Goal: Task Accomplishment & Management: Use online tool/utility

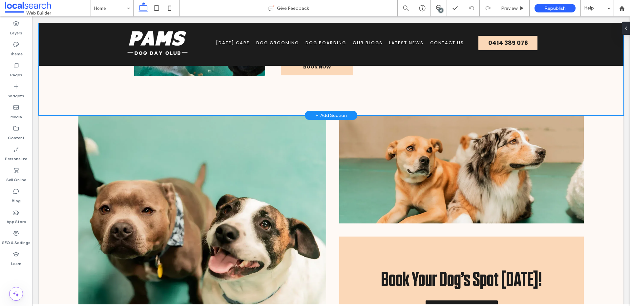
scroll to position [431, 0]
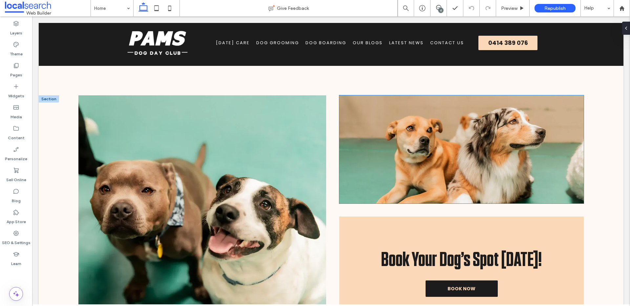
click at [400, 145] on link at bounding box center [461, 149] width 244 height 108
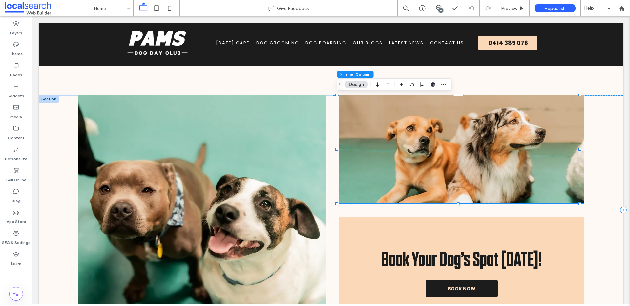
click at [400, 145] on link at bounding box center [461, 149] width 244 height 108
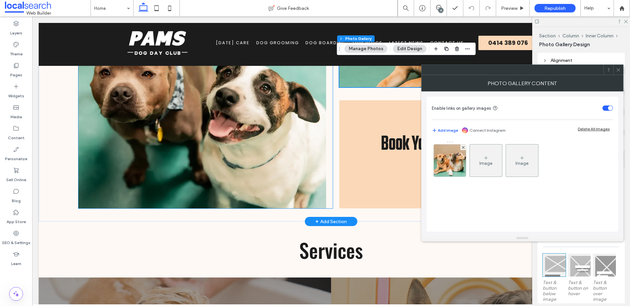
scroll to position [524, 0]
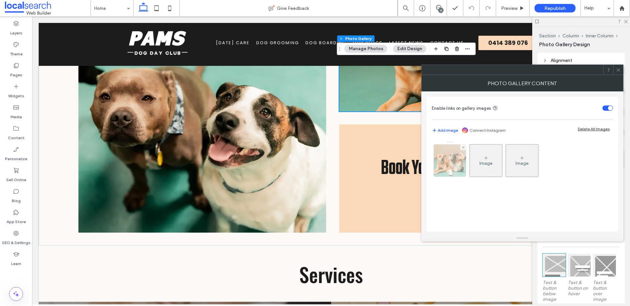
click at [445, 161] on img at bounding box center [450, 161] width 48 height 32
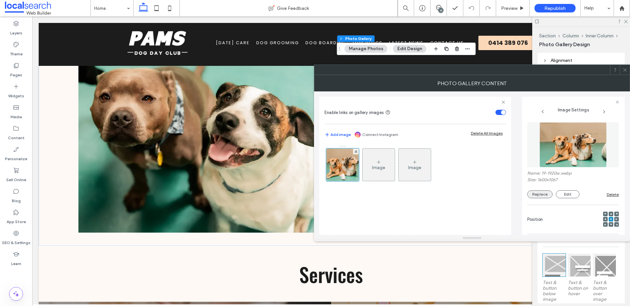
click at [539, 195] on button "Replace" at bounding box center [539, 195] width 25 height 8
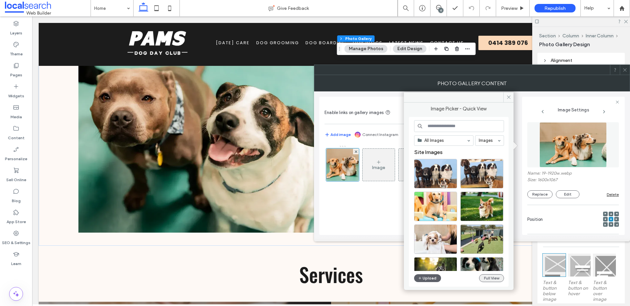
click at [496, 276] on button "Full View" at bounding box center [491, 279] width 25 height 8
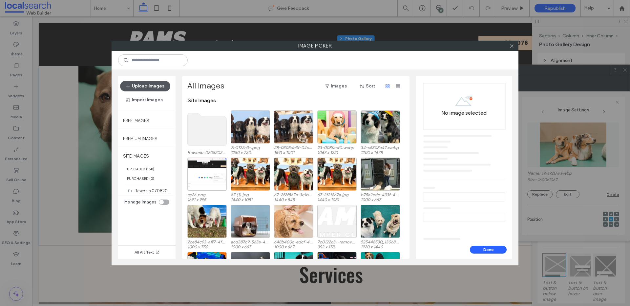
click at [160, 88] on button "Upload Images" at bounding box center [145, 86] width 50 height 10
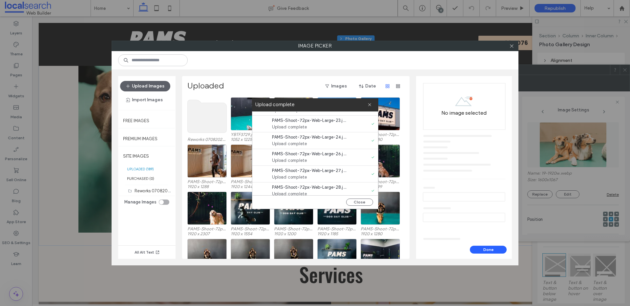
scroll to position [236, 0]
click at [365, 201] on button "Close" at bounding box center [359, 202] width 27 height 7
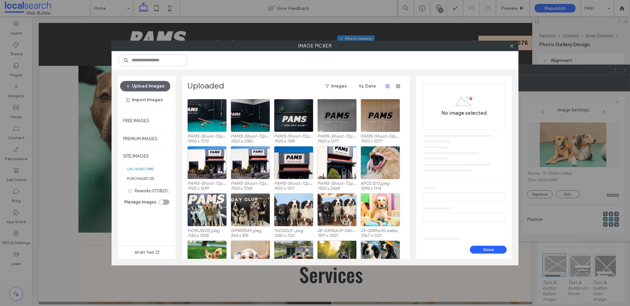
scroll to position [186, 0]
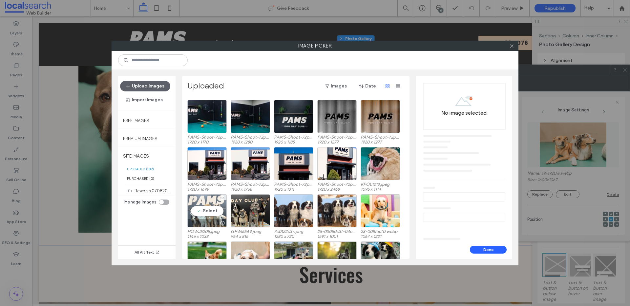
click at [219, 208] on div "Select" at bounding box center [206, 211] width 39 height 33
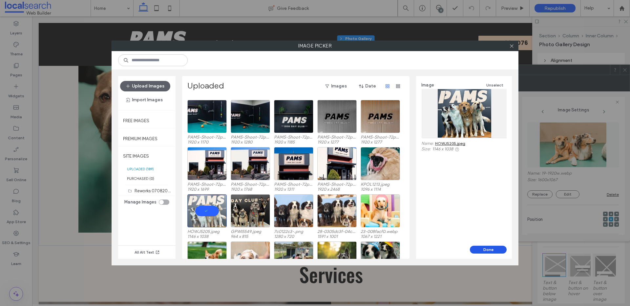
click at [485, 250] on button "Done" at bounding box center [488, 250] width 37 height 8
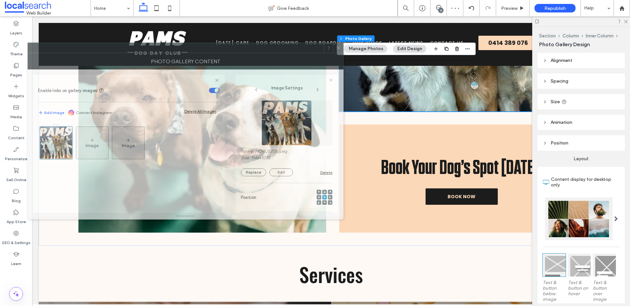
drag, startPoint x: 376, startPoint y: 77, endPoint x: 99, endPoint y: 62, distance: 276.6
click at [78, 57] on div "Photo Gallery Content" at bounding box center [186, 61] width 316 height 16
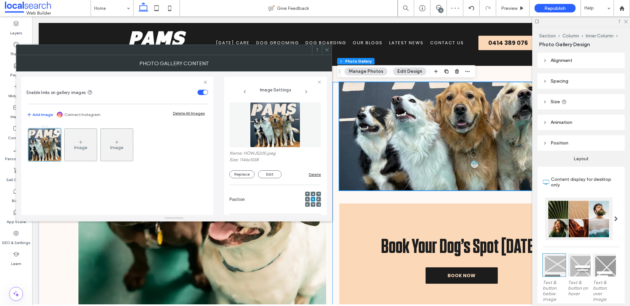
scroll to position [418, 0]
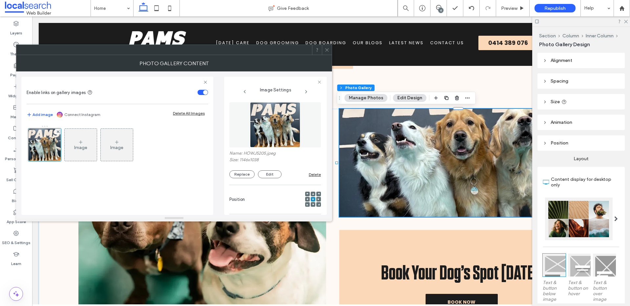
click at [312, 194] on use at bounding box center [313, 195] width 2 height 2
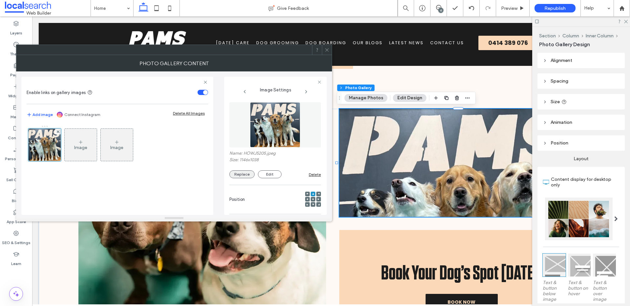
click at [239, 176] on button "Replace" at bounding box center [241, 175] width 25 height 8
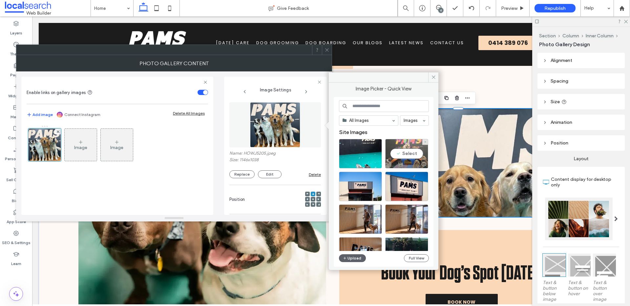
drag, startPoint x: 398, startPoint y: 155, endPoint x: 365, endPoint y: 139, distance: 36.5
click at [398, 155] on div "Select" at bounding box center [406, 154] width 43 height 30
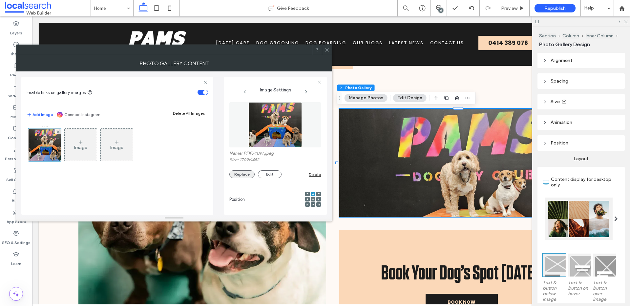
click at [245, 176] on button "Replace" at bounding box center [241, 175] width 25 height 8
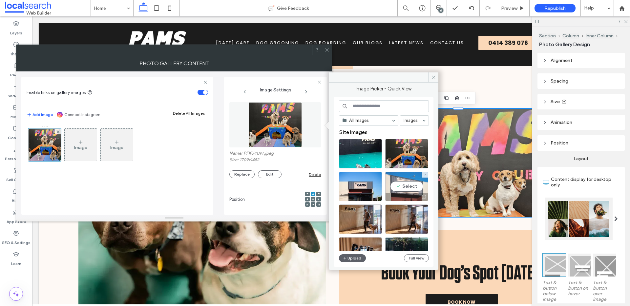
click at [400, 182] on div "Select" at bounding box center [406, 187] width 43 height 30
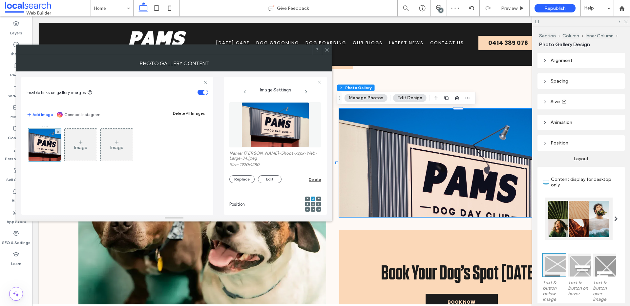
click at [311, 203] on div at bounding box center [313, 204] width 5 height 5
click at [311, 204] on div at bounding box center [313, 204] width 5 height 5
click at [312, 204] on use at bounding box center [312, 204] width 1 height 1
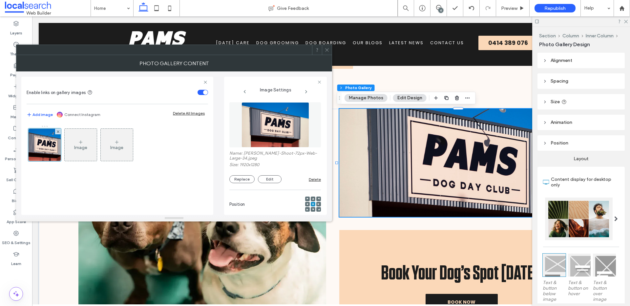
click at [325, 48] on icon at bounding box center [326, 50] width 5 height 5
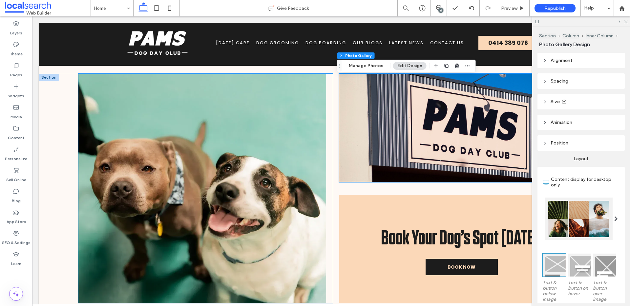
scroll to position [450, 0]
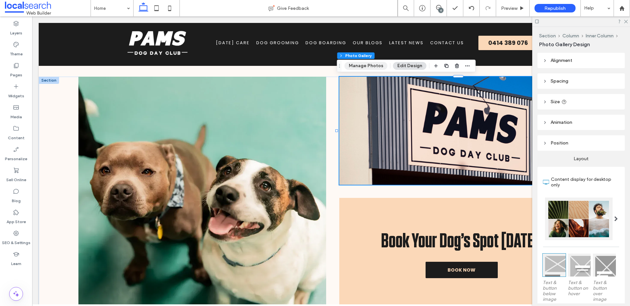
click at [375, 67] on button "Manage Photos" at bounding box center [365, 66] width 43 height 8
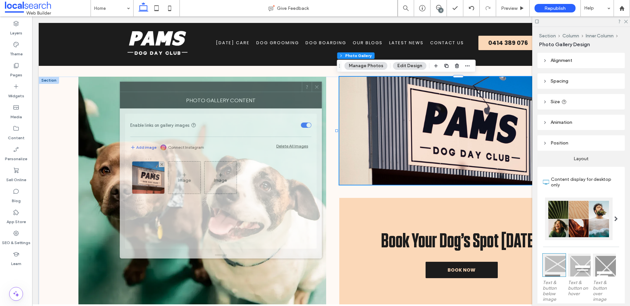
drag, startPoint x: 459, startPoint y: 69, endPoint x: 153, endPoint y: 87, distance: 306.7
click at [157, 86] on div at bounding box center [211, 87] width 182 height 10
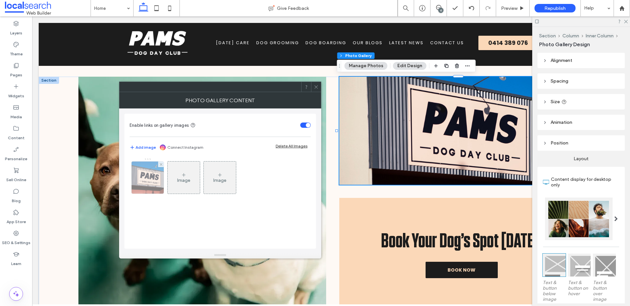
click at [157, 175] on img at bounding box center [148, 178] width 48 height 32
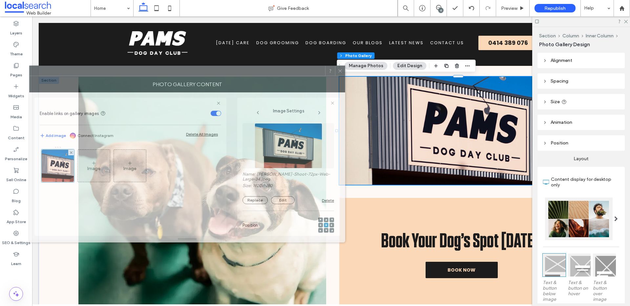
drag, startPoint x: 314, startPoint y: 84, endPoint x: 221, endPoint y: 74, distance: 92.7
click at [223, 71] on div at bounding box center [178, 71] width 296 height 10
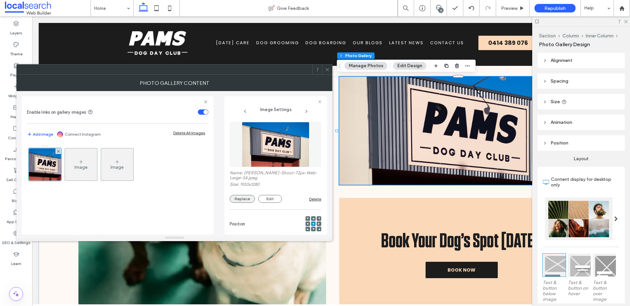
click at [249, 202] on button "Replace" at bounding box center [242, 199] width 25 height 8
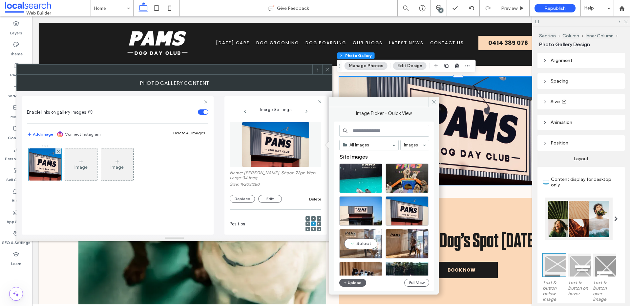
click at [366, 242] on div "Select" at bounding box center [360, 244] width 43 height 30
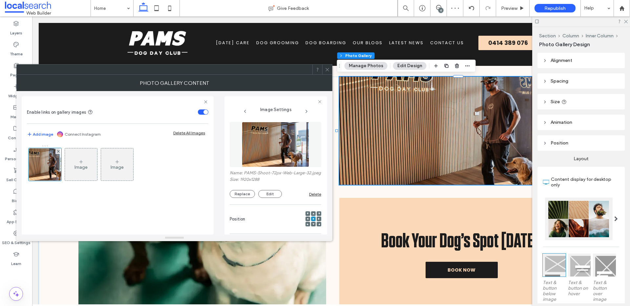
click at [312, 215] on use at bounding box center [313, 214] width 2 height 2
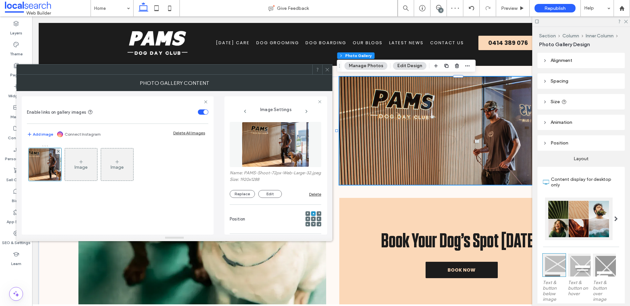
click at [313, 220] on use at bounding box center [313, 218] width 1 height 1
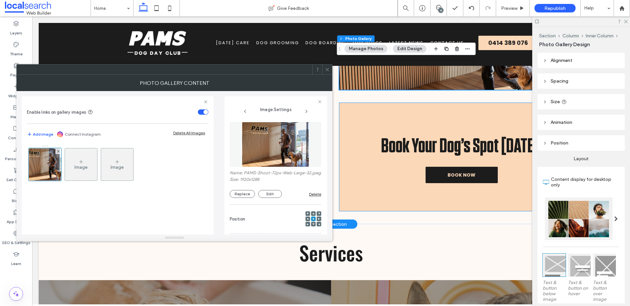
scroll to position [544, 0]
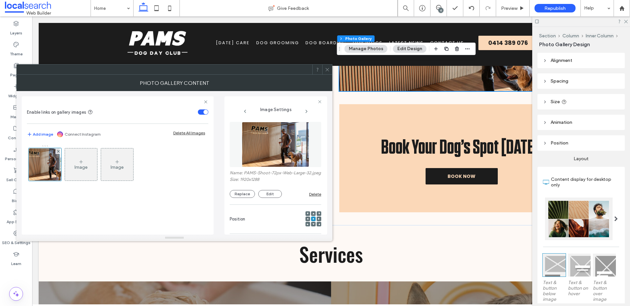
click at [328, 70] on icon at bounding box center [327, 69] width 5 height 5
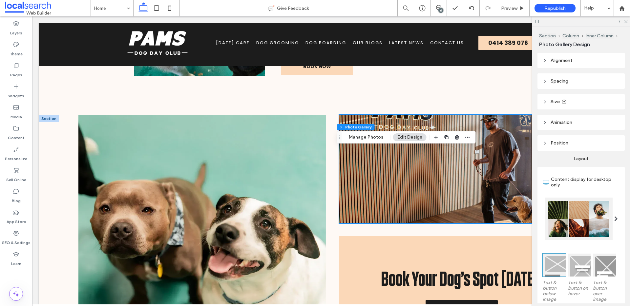
scroll to position [379, 0]
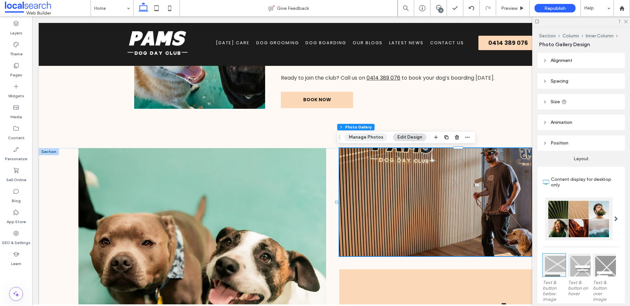
click at [369, 136] on button "Manage Photos" at bounding box center [365, 138] width 43 height 8
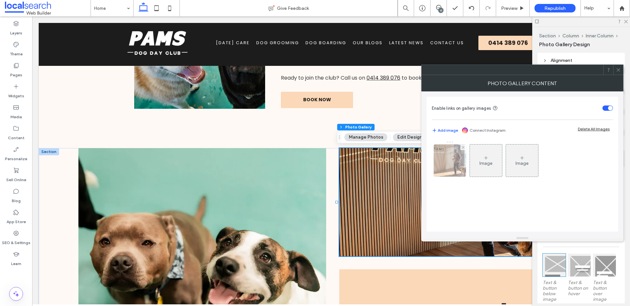
click at [440, 156] on img at bounding box center [450, 161] width 48 height 32
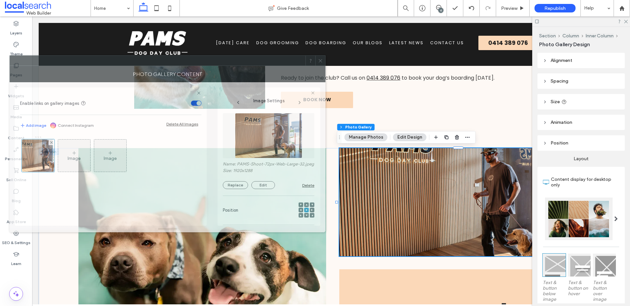
drag, startPoint x: 439, startPoint y: 79, endPoint x: 134, endPoint y: 71, distance: 304.9
click at [141, 67] on div "Photo Gallery Content" at bounding box center [168, 74] width 316 height 16
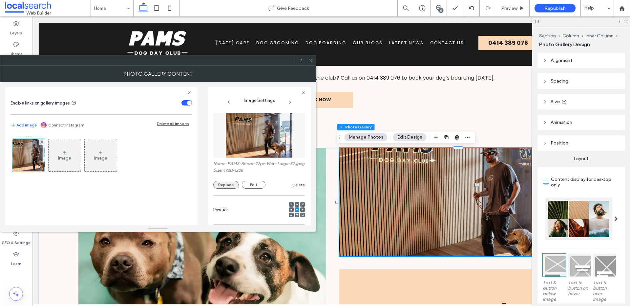
click at [222, 189] on button "Replace" at bounding box center [225, 185] width 25 height 8
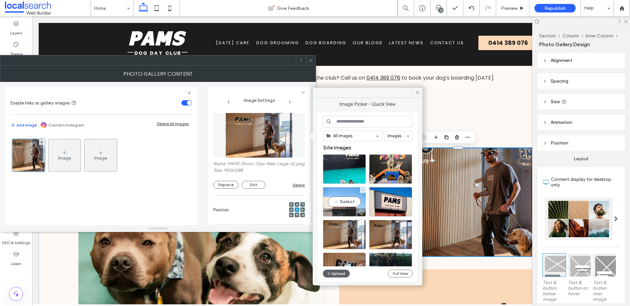
click at [357, 205] on div "Select" at bounding box center [344, 202] width 43 height 30
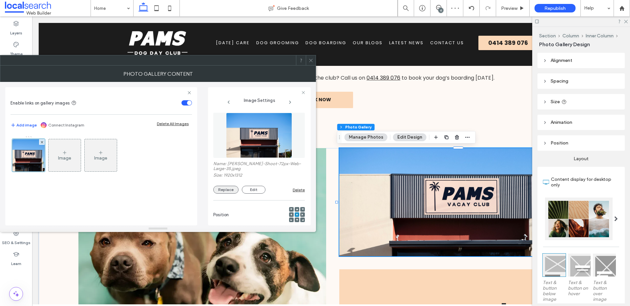
click at [231, 191] on button "Replace" at bounding box center [225, 190] width 25 height 8
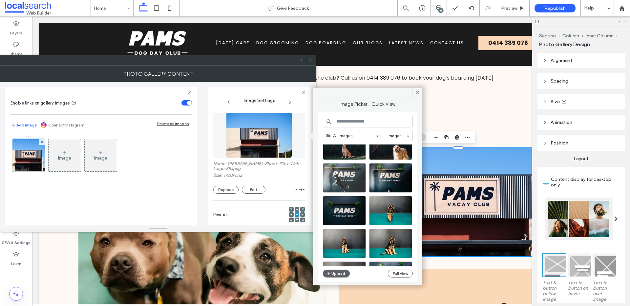
scroll to position [156, 0]
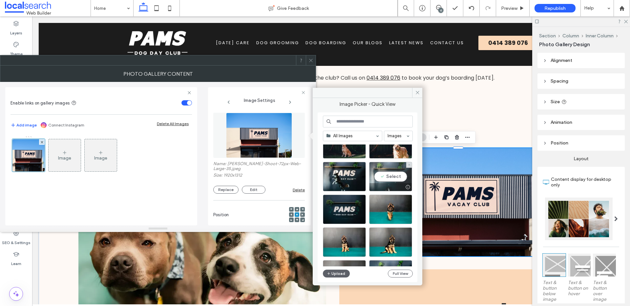
click at [391, 180] on div "Select" at bounding box center [390, 177] width 43 height 30
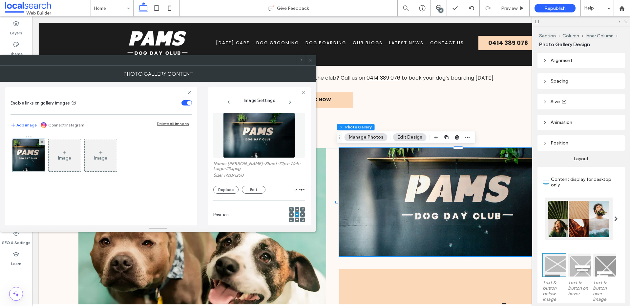
click at [295, 219] on div at bounding box center [297, 220] width 5 height 5
click at [296, 220] on use at bounding box center [297, 220] width 2 height 2
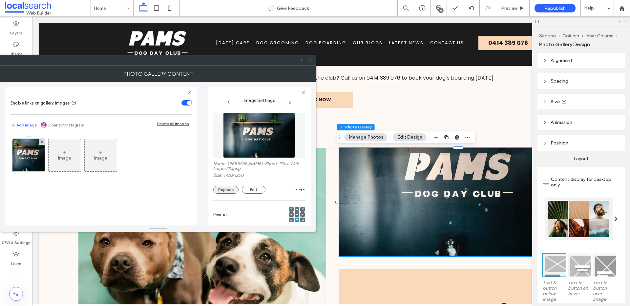
click at [224, 190] on button "Replace" at bounding box center [225, 190] width 25 height 8
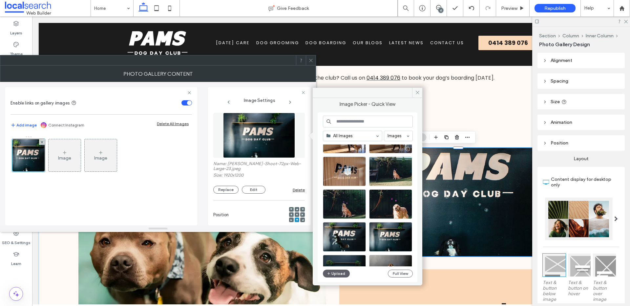
scroll to position [97, 0]
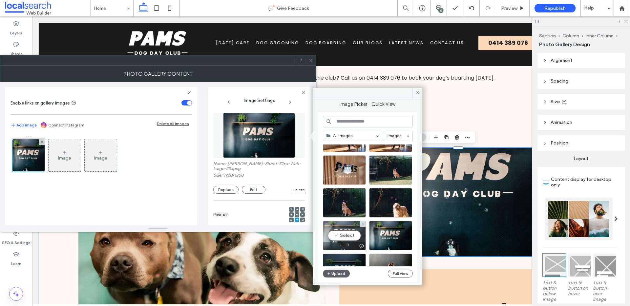
click at [346, 233] on div "Select" at bounding box center [344, 236] width 43 height 30
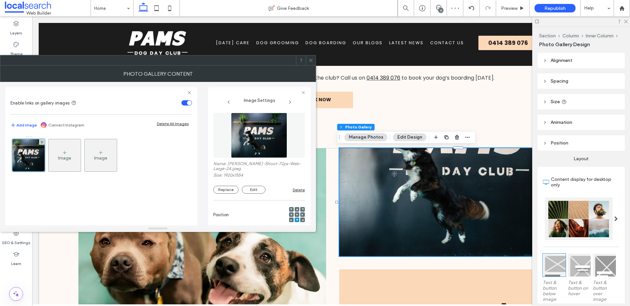
click at [296, 216] on icon at bounding box center [297, 215] width 2 height 2
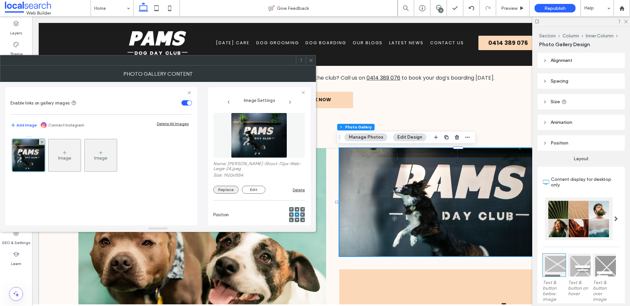
click at [224, 192] on button "Replace" at bounding box center [225, 190] width 25 height 8
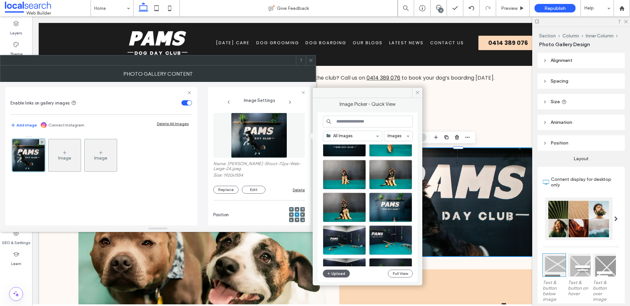
scroll to position [263, 0]
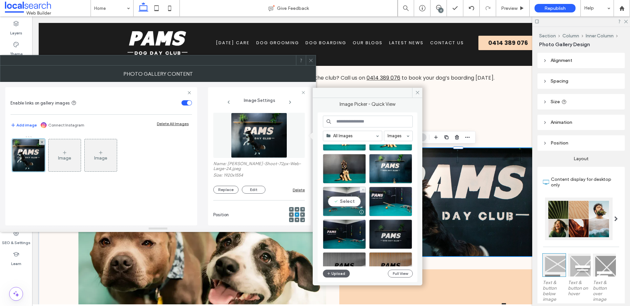
click at [344, 204] on div "Select" at bounding box center [344, 202] width 43 height 30
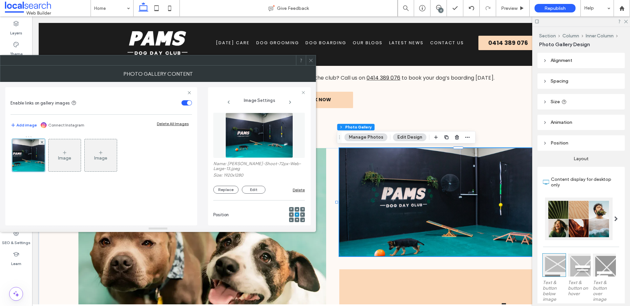
click at [296, 221] on span at bounding box center [297, 220] width 2 height 5
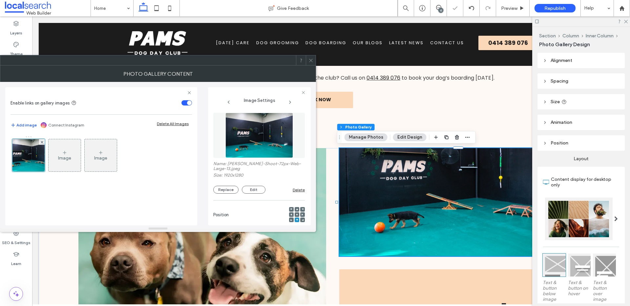
click at [295, 213] on div at bounding box center [297, 215] width 5 height 5
click at [295, 214] on div at bounding box center [297, 215] width 5 height 5
click at [296, 215] on use at bounding box center [296, 214] width 1 height 1
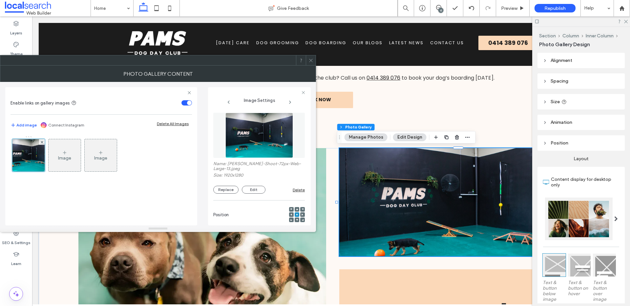
drag, startPoint x: 308, startPoint y: 61, endPoint x: 301, endPoint y: 70, distance: 11.0
click at [308, 61] on div at bounding box center [311, 60] width 10 height 10
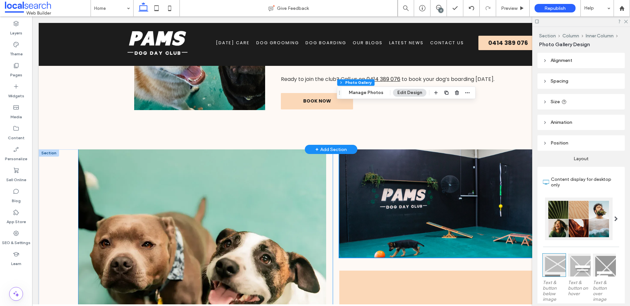
scroll to position [424, 0]
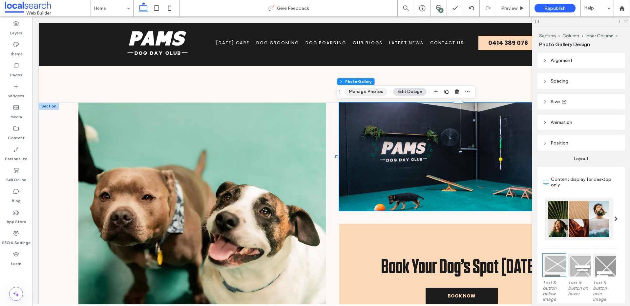
click at [368, 91] on button "Manage Photos" at bounding box center [365, 92] width 43 height 8
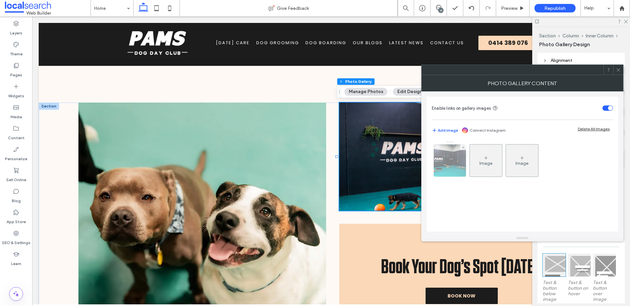
click at [438, 161] on img at bounding box center [450, 161] width 48 height 32
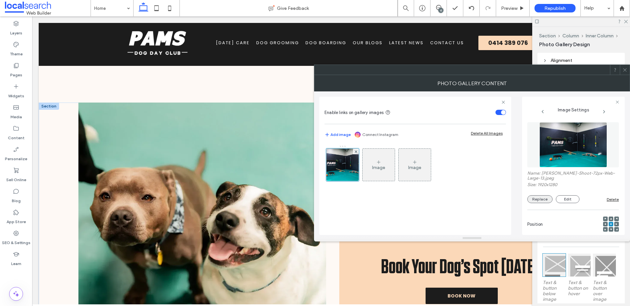
click at [543, 198] on button "Replace" at bounding box center [539, 200] width 25 height 8
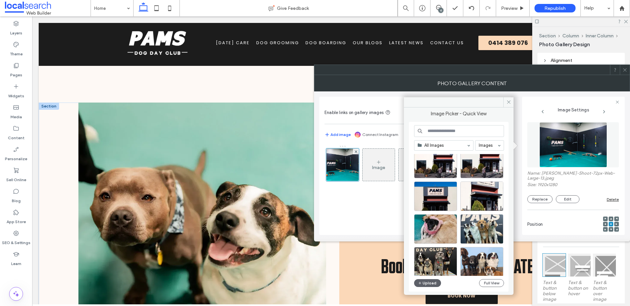
scroll to position [411, 0]
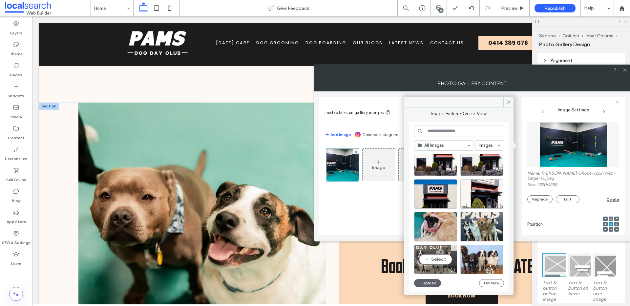
drag, startPoint x: 446, startPoint y: 260, endPoint x: 418, endPoint y: 240, distance: 34.4
click at [446, 260] on div "Select" at bounding box center [435, 260] width 43 height 30
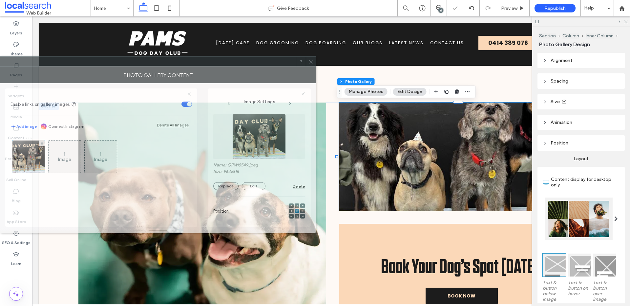
drag, startPoint x: 504, startPoint y: 83, endPoint x: 196, endPoint y: 76, distance: 308.1
click at [199, 73] on div "Photo Gallery Content" at bounding box center [158, 75] width 316 height 16
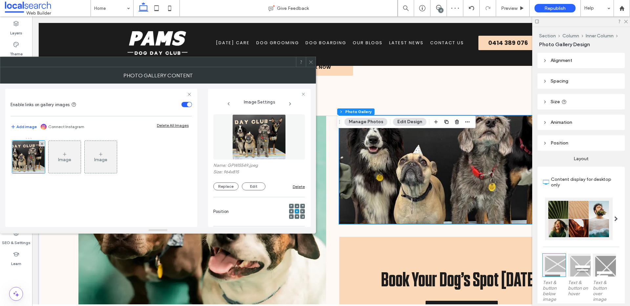
scroll to position [394, 0]
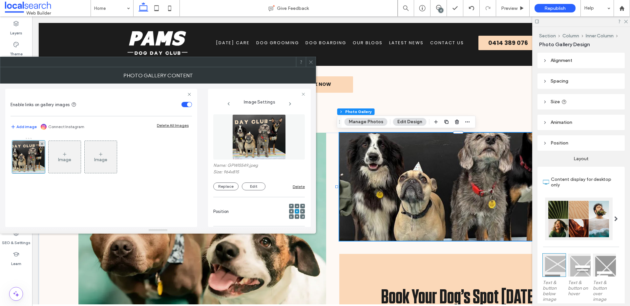
click at [296, 203] on div at bounding box center [297, 212] width 16 height 22
click at [296, 205] on icon at bounding box center [297, 206] width 2 height 2
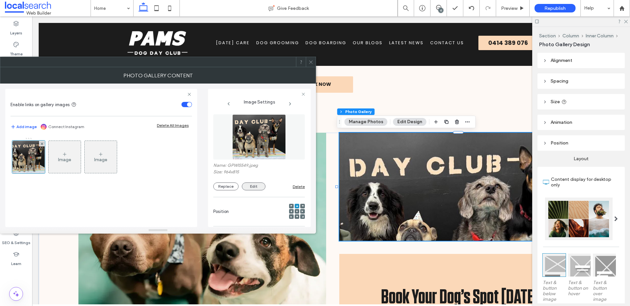
click at [247, 185] on button "Edit" at bounding box center [254, 187] width 24 height 8
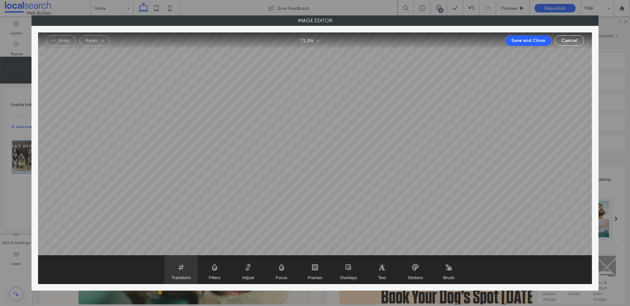
click at [182, 275] on span "Transform" at bounding box center [181, 270] width 33 height 28
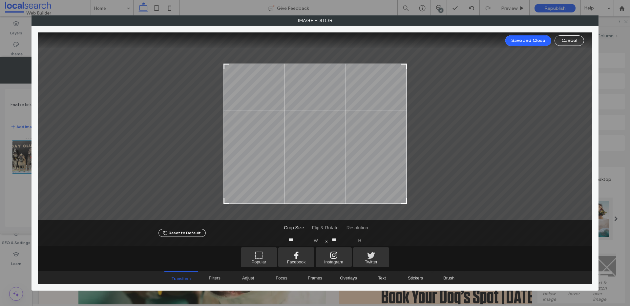
type input "***"
drag, startPoint x: 405, startPoint y: 52, endPoint x: 408, endPoint y: 65, distance: 13.3
click at [408, 65] on div at bounding box center [315, 126] width 554 height 188
click at [515, 37] on button "Save and Close" at bounding box center [528, 40] width 46 height 10
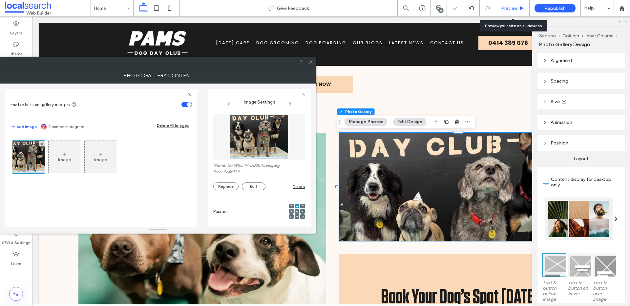
click at [513, 5] on div "Preview" at bounding box center [512, 8] width 33 height 16
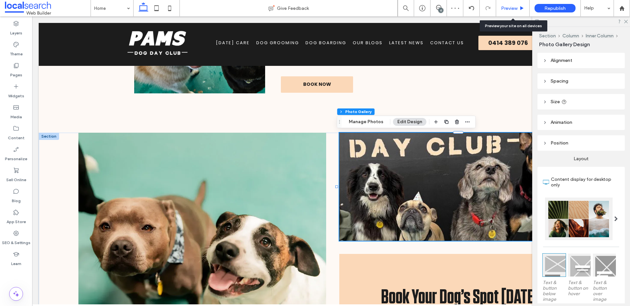
click at [510, 7] on span "Preview" at bounding box center [509, 9] width 16 height 6
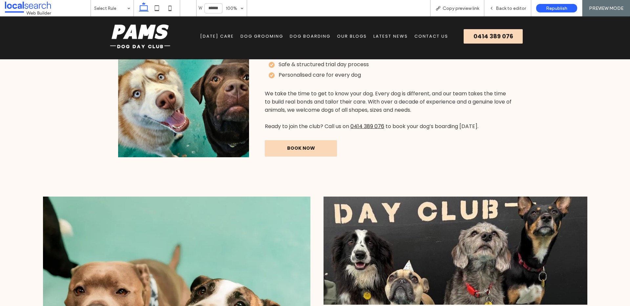
scroll to position [399, 0]
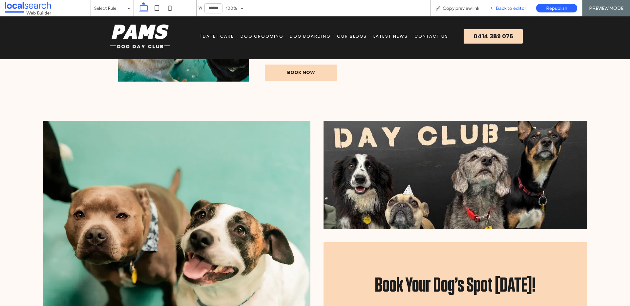
click at [495, 2] on div "Back to editor" at bounding box center [507, 8] width 47 height 16
click at [500, 7] on span "Back to editor" at bounding box center [511, 9] width 30 height 6
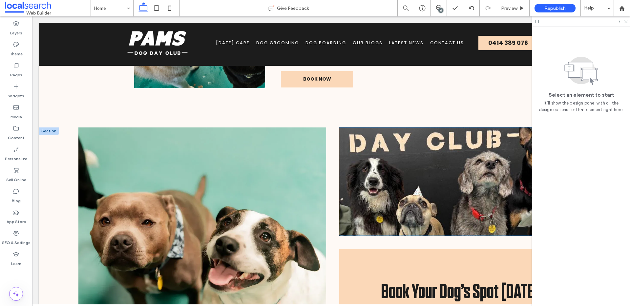
click at [377, 185] on link at bounding box center [461, 182] width 244 height 108
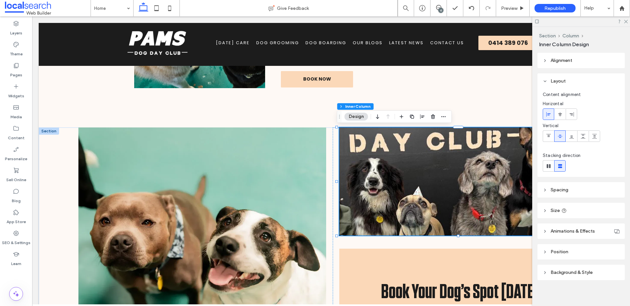
click at [377, 185] on link at bounding box center [461, 182] width 244 height 108
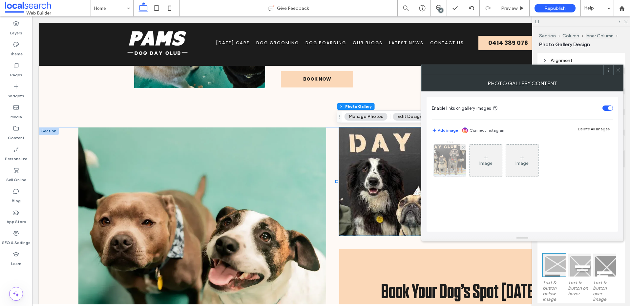
click at [451, 168] on img at bounding box center [450, 161] width 42 height 32
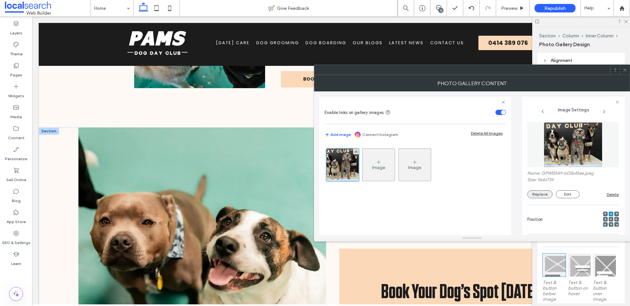
click at [537, 195] on button "Replace" at bounding box center [539, 195] width 25 height 8
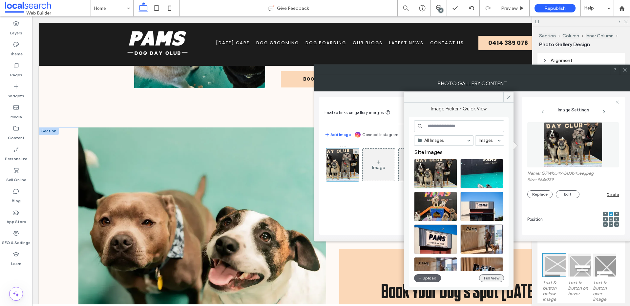
click at [490, 279] on button "Full View" at bounding box center [491, 279] width 25 height 8
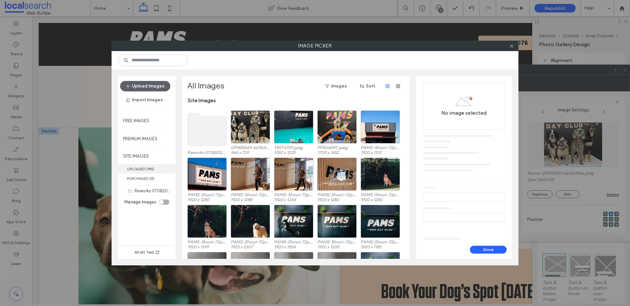
click at [158, 170] on label "UPLOADED ( 190 )" at bounding box center [146, 169] width 57 height 10
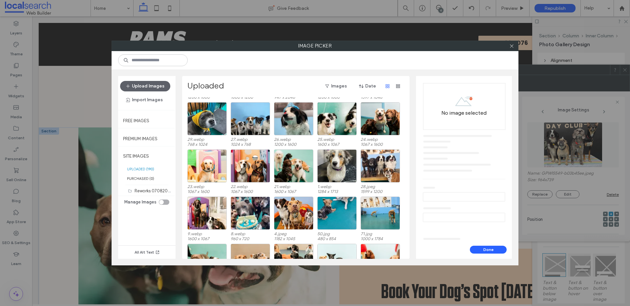
scroll to position [1268, 0]
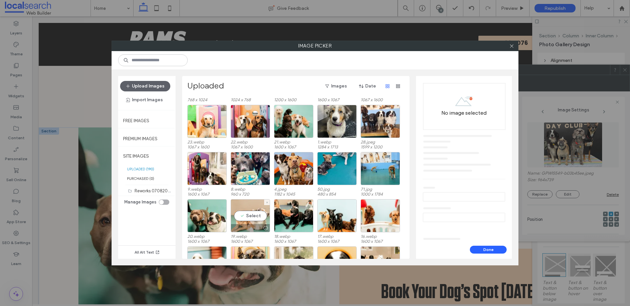
click at [262, 217] on div "Select" at bounding box center [250, 215] width 39 height 33
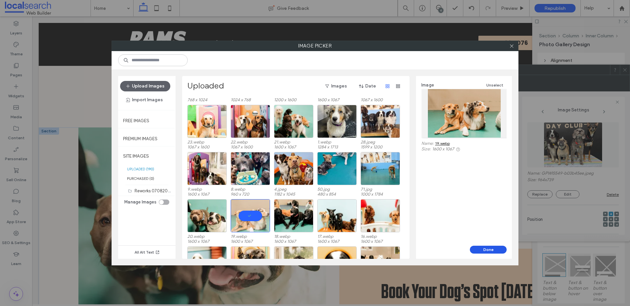
drag, startPoint x: 484, startPoint y: 248, endPoint x: 455, endPoint y: 232, distance: 33.3
click at [484, 248] on button "Done" at bounding box center [488, 250] width 37 height 8
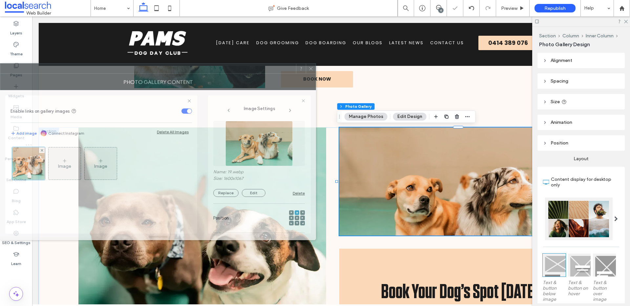
drag, startPoint x: 514, startPoint y: 85, endPoint x: 233, endPoint y: 81, distance: 281.2
click at [235, 80] on div "Photo Gallery Content" at bounding box center [158, 82] width 316 height 16
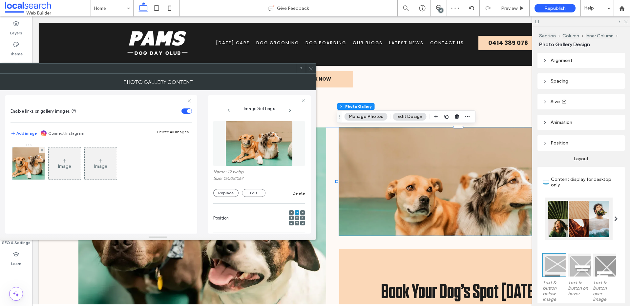
click at [296, 218] on use at bounding box center [296, 218] width 1 height 1
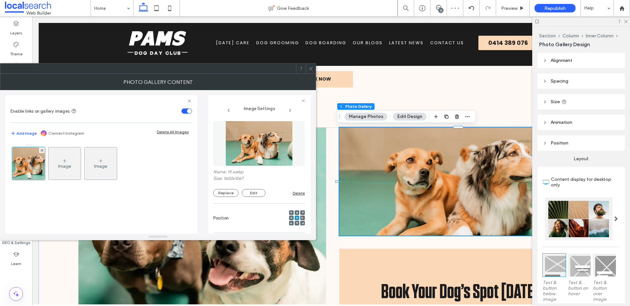
click at [311, 67] on icon at bounding box center [310, 68] width 5 height 5
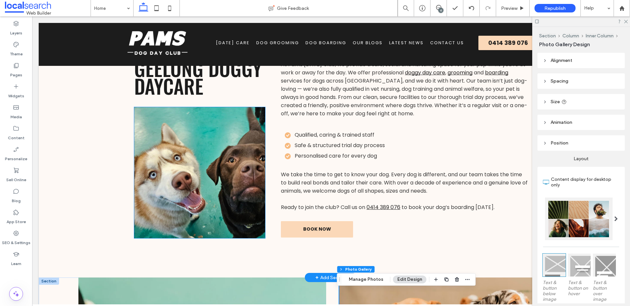
scroll to position [233, 0]
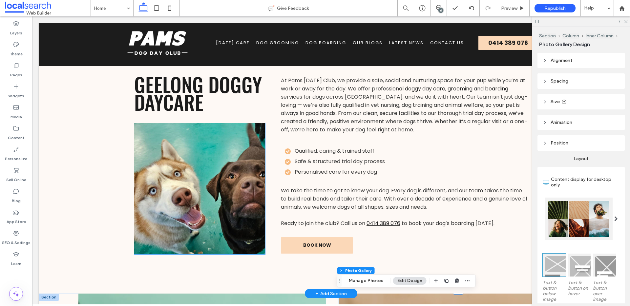
click at [203, 174] on img at bounding box center [199, 188] width 131 height 131
click at [203, 174] on div at bounding box center [199, 188] width 131 height 131
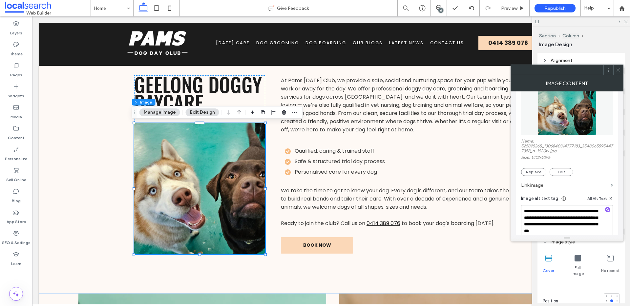
scroll to position [92, 0]
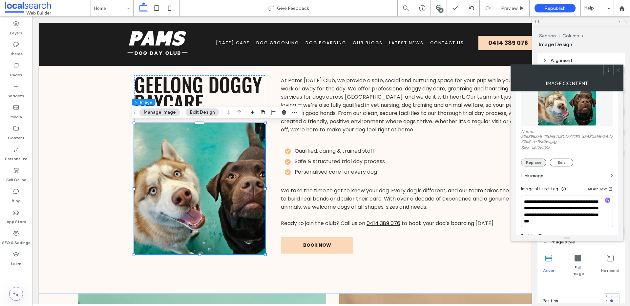
click at [544, 162] on button "Replace" at bounding box center [533, 163] width 25 height 8
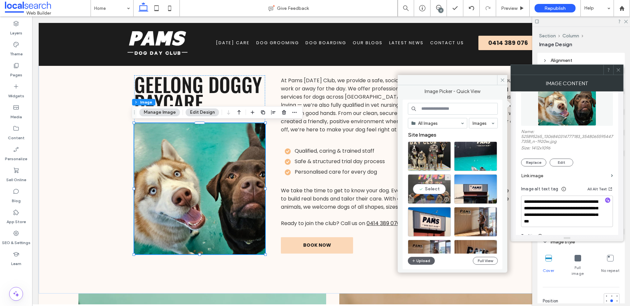
click at [420, 190] on div "Select" at bounding box center [429, 190] width 43 height 30
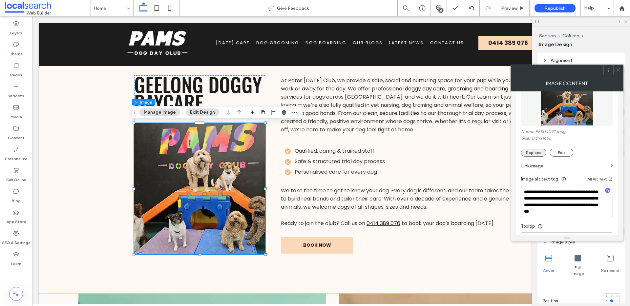
click at [540, 154] on button "Replace" at bounding box center [533, 153] width 25 height 8
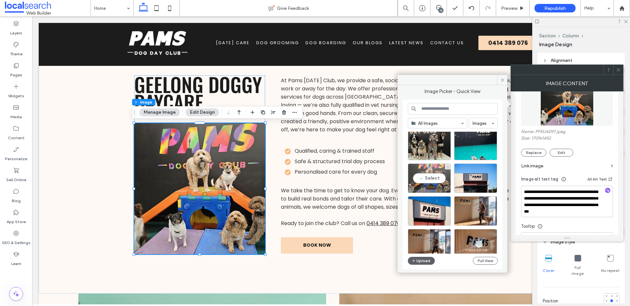
scroll to position [11, 0]
click at [477, 202] on div "Select" at bounding box center [475, 211] width 43 height 30
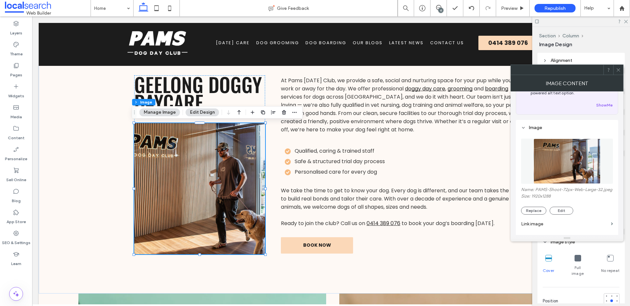
scroll to position [0, 0]
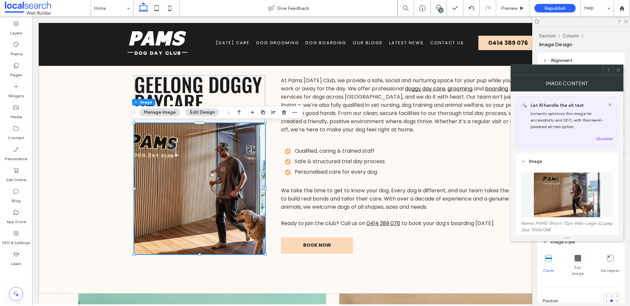
click at [617, 69] on icon at bounding box center [618, 70] width 5 height 5
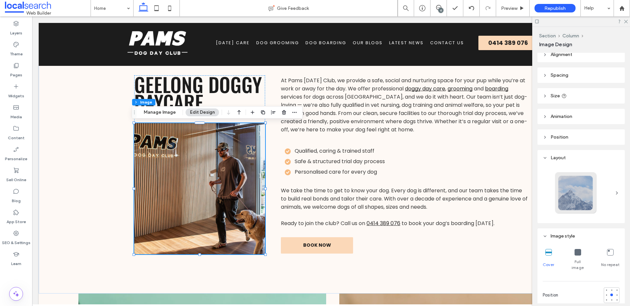
scroll to position [21, 0]
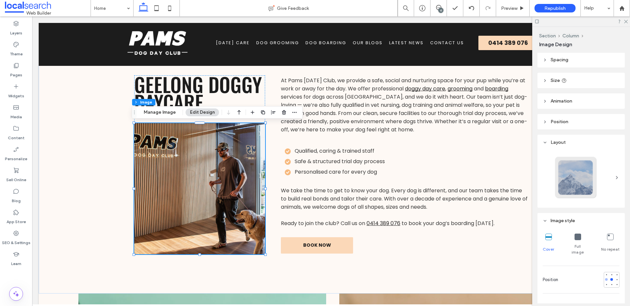
click at [605, 279] on div at bounding box center [606, 280] width 3 height 3
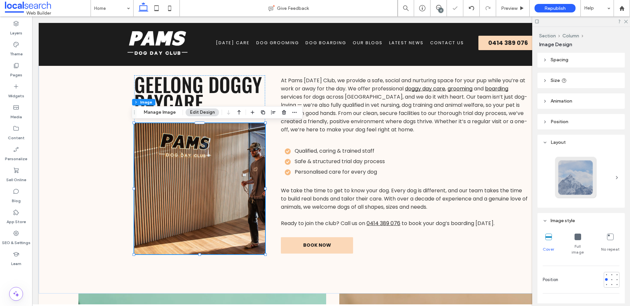
drag, startPoint x: 608, startPoint y: 274, endPoint x: 605, endPoint y: 265, distance: 9.9
click at [611, 280] on div at bounding box center [611, 280] width 1 height 1
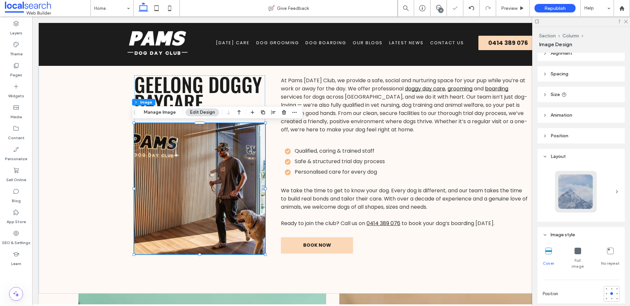
scroll to position [0, 0]
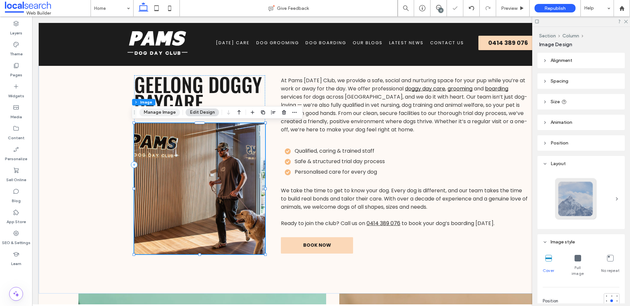
click at [166, 113] on button "Manage Image" at bounding box center [159, 113] width 41 height 8
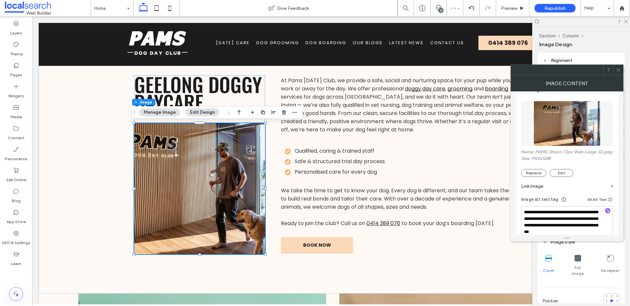
scroll to position [90, 0]
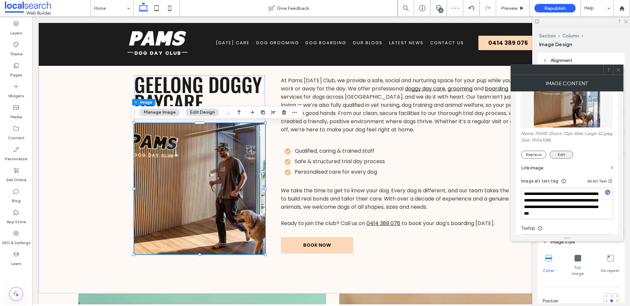
click at [565, 156] on button "Edit" at bounding box center [562, 155] width 24 height 8
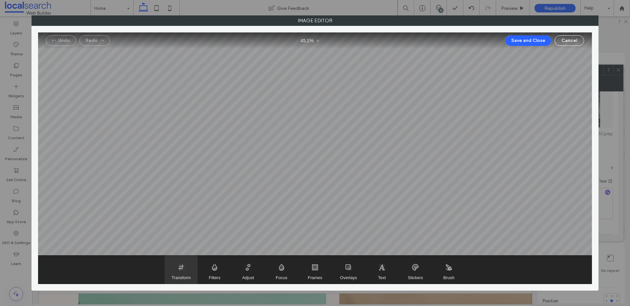
click at [183, 275] on span "Transform" at bounding box center [181, 270] width 33 height 28
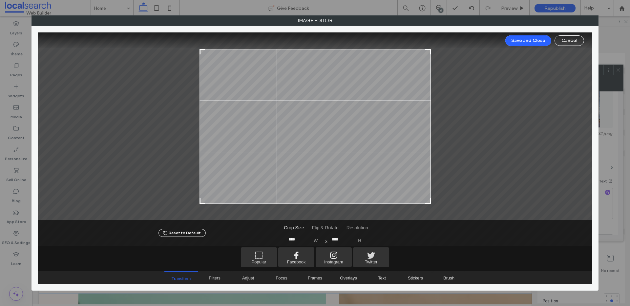
type input "****"
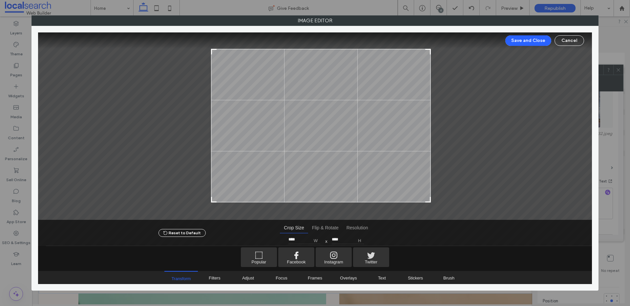
type input "****"
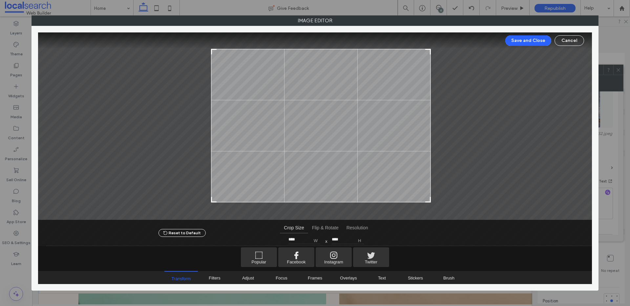
type input "****"
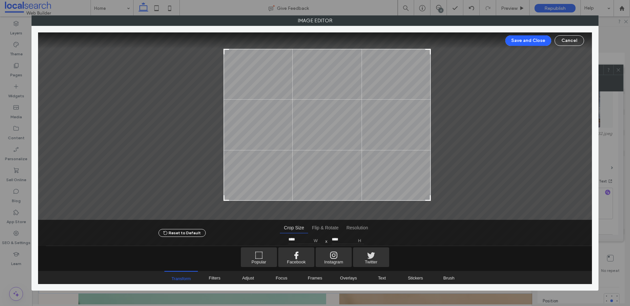
type input "****"
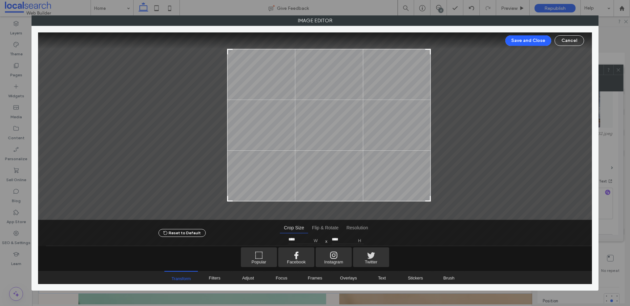
drag, startPoint x: 202, startPoint y: 203, endPoint x: 230, endPoint y: 201, distance: 27.7
click at [230, 201] on div at bounding box center [230, 199] width 8 height 8
click at [519, 42] on button "Save and Close" at bounding box center [528, 40] width 46 height 10
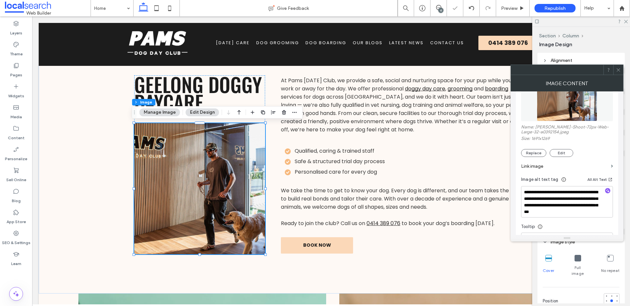
scroll to position [99, 0]
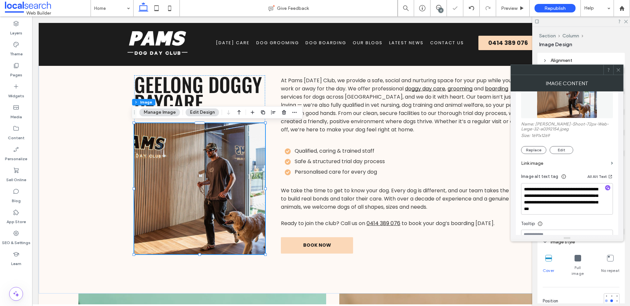
click at [605, 300] on div at bounding box center [606, 301] width 3 height 3
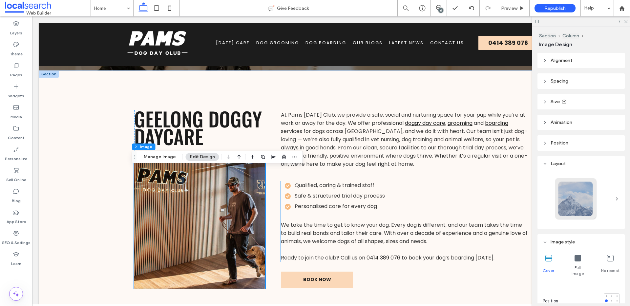
scroll to position [230, 0]
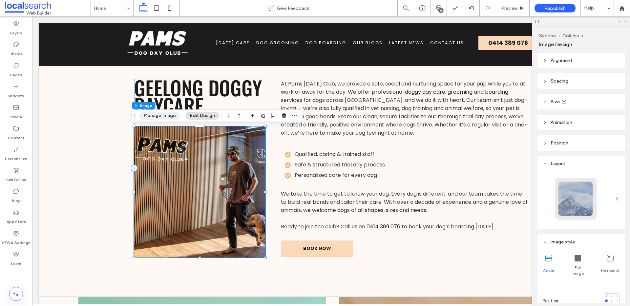
click at [159, 117] on button "Manage Image" at bounding box center [159, 116] width 41 height 8
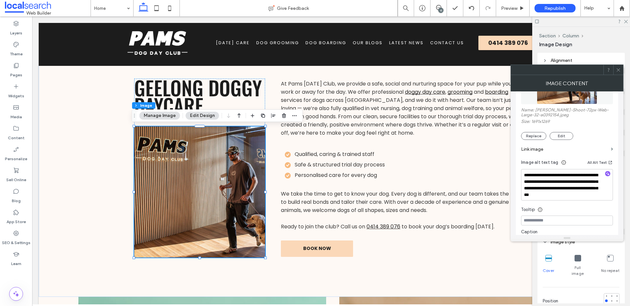
scroll to position [114, 0]
click at [559, 137] on button "Edit" at bounding box center [562, 136] width 24 height 8
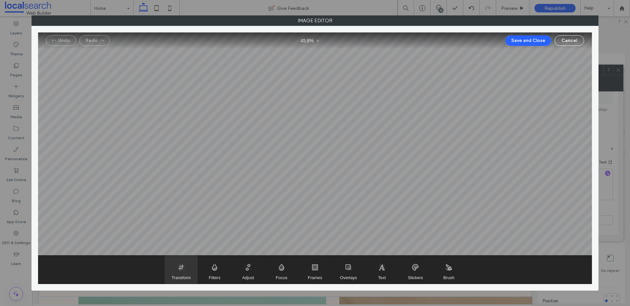
click at [186, 277] on span "Transform" at bounding box center [181, 278] width 19 height 5
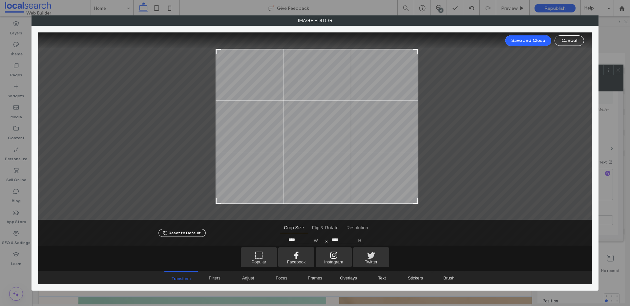
type input "****"
drag, startPoint x: 214, startPoint y: 203, endPoint x: 218, endPoint y: 204, distance: 4.1
click at [218, 204] on div at bounding box center [315, 126] width 554 height 188
click at [524, 41] on button "Save and Close" at bounding box center [528, 40] width 46 height 10
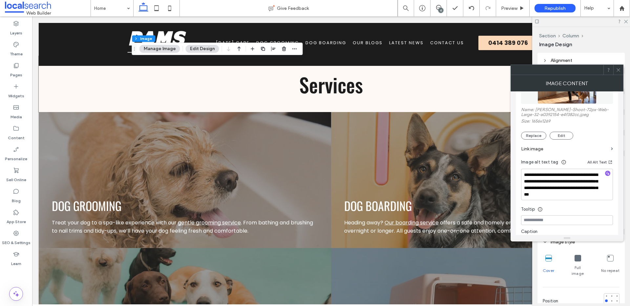
scroll to position [717, 0]
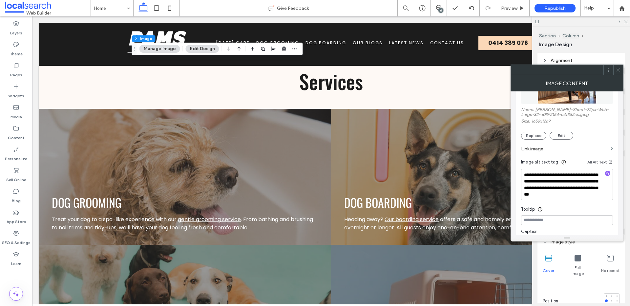
click at [618, 68] on icon at bounding box center [618, 70] width 5 height 5
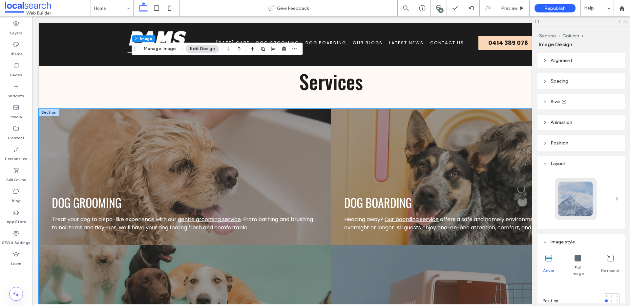
click at [395, 127] on div "Dog Boarding Heading away? Our boarding service offers a safe and homely enviro…" at bounding box center [477, 177] width 292 height 136
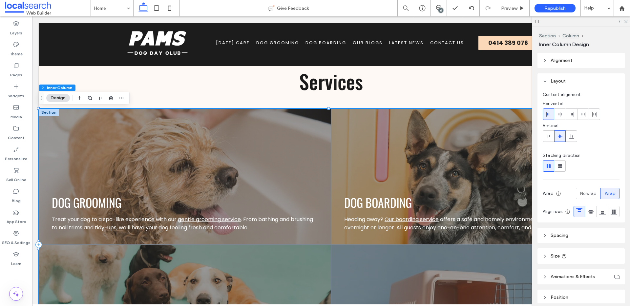
click at [395, 127] on div "Dog Boarding Heading away? Our boarding service offers a safe and homely enviro…" at bounding box center [477, 177] width 292 height 136
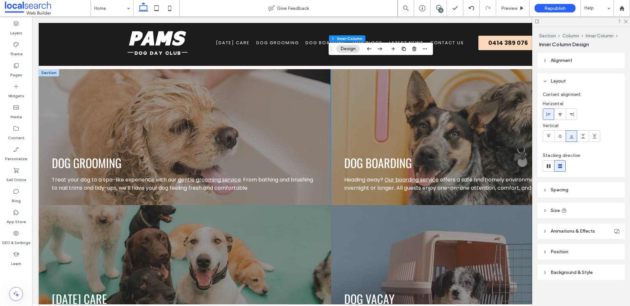
scroll to position [712, 0]
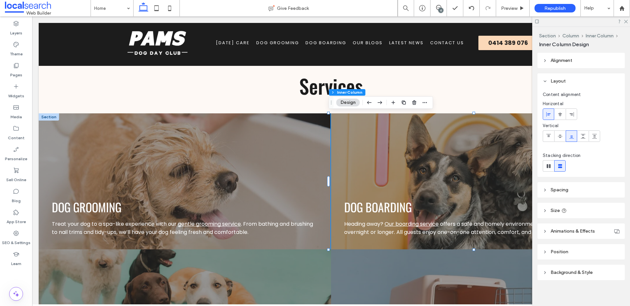
click at [364, 129] on div "Dog Boarding Heading away? Our boarding service offers a safe and homely enviro…" at bounding box center [477, 182] width 292 height 136
drag, startPoint x: 584, startPoint y: 270, endPoint x: 596, endPoint y: 239, distance: 33.7
click at [584, 270] on span "Background & Style" at bounding box center [571, 273] width 42 height 6
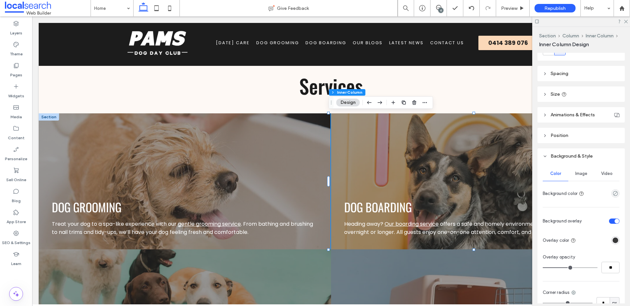
click at [582, 176] on span "Image" at bounding box center [581, 173] width 12 height 5
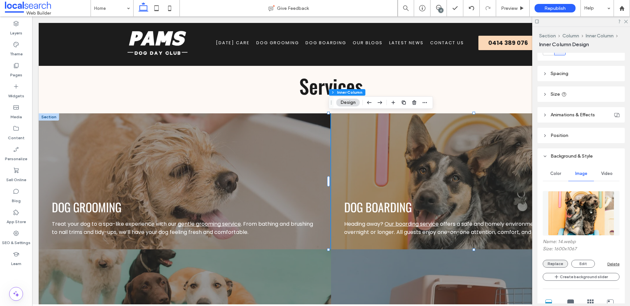
click at [556, 263] on button "Replace" at bounding box center [555, 264] width 25 height 8
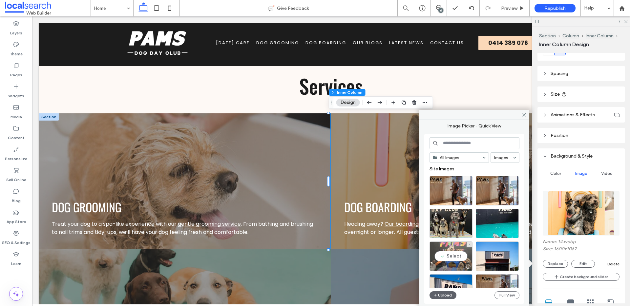
click at [446, 258] on div "Select" at bounding box center [450, 257] width 43 height 30
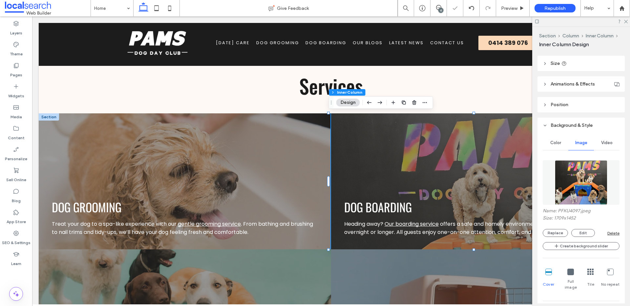
scroll to position [198, 0]
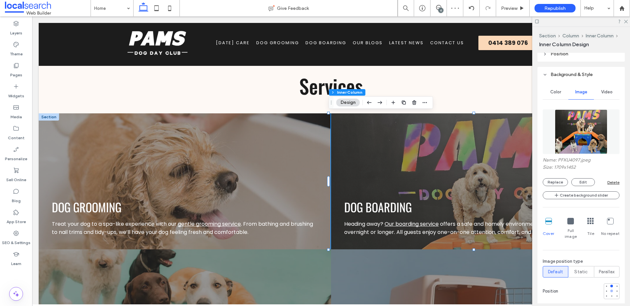
click at [610, 290] on div at bounding box center [611, 291] width 3 height 3
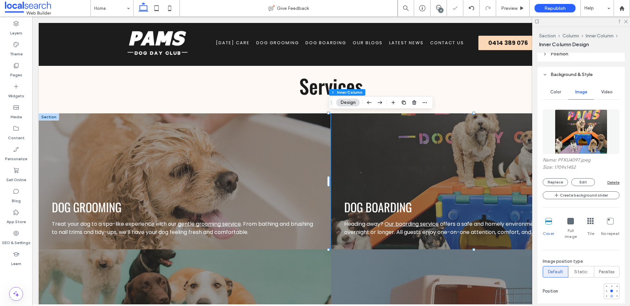
click at [610, 295] on div at bounding box center [611, 296] width 3 height 3
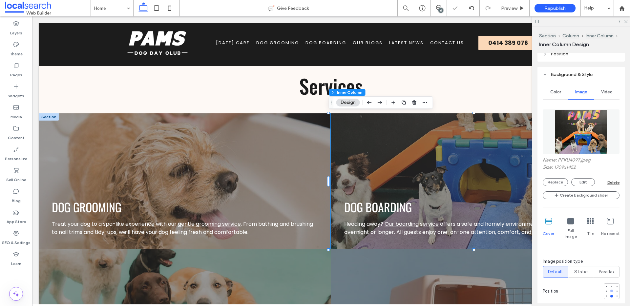
click at [610, 290] on div at bounding box center [611, 291] width 3 height 3
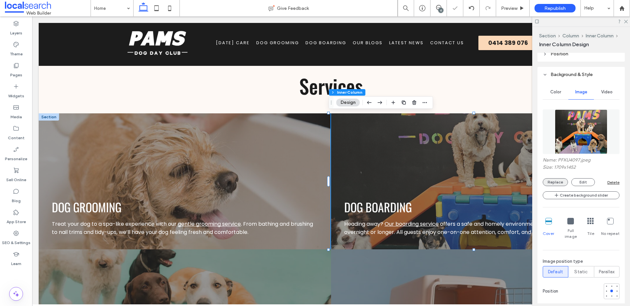
click at [558, 180] on button "Replace" at bounding box center [555, 182] width 25 height 8
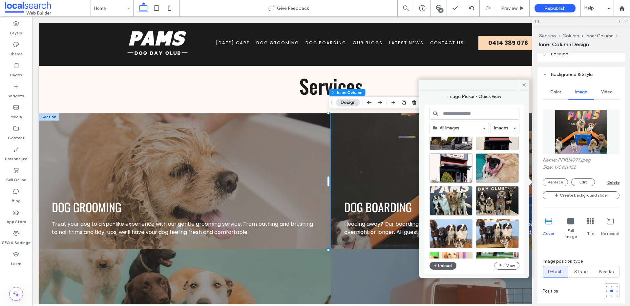
scroll to position [488, 0]
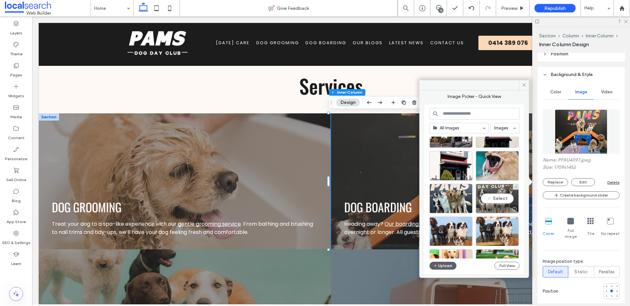
click at [485, 197] on div "Select" at bounding box center [497, 199] width 43 height 30
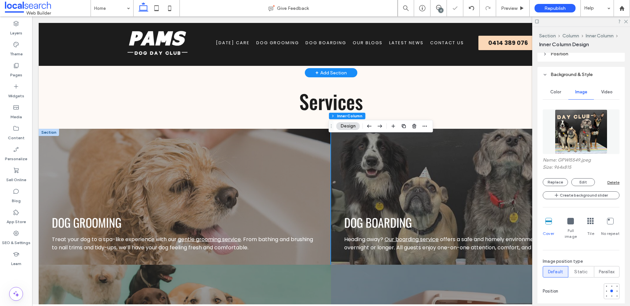
scroll to position [670, 0]
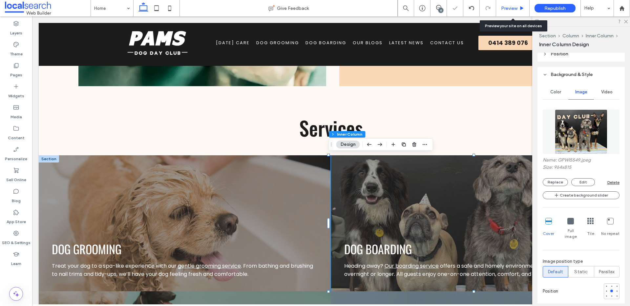
click at [513, 9] on span "Preview" at bounding box center [509, 9] width 16 height 6
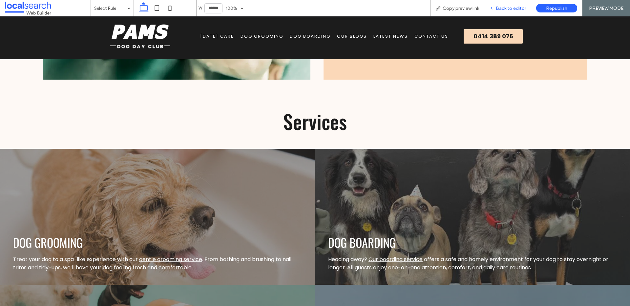
click at [512, 10] on span "Back to editor" at bounding box center [511, 9] width 30 height 6
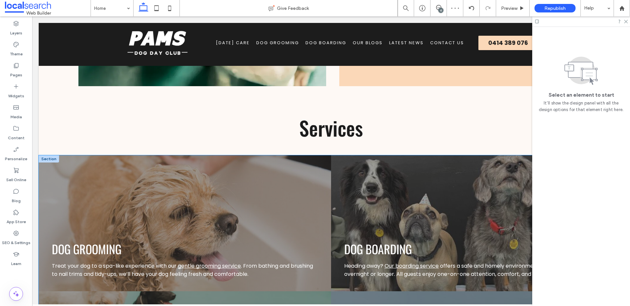
click at [376, 196] on div "Dog Boarding Heading away? Our boarding service offers a safe and homely enviro…" at bounding box center [477, 224] width 292 height 136
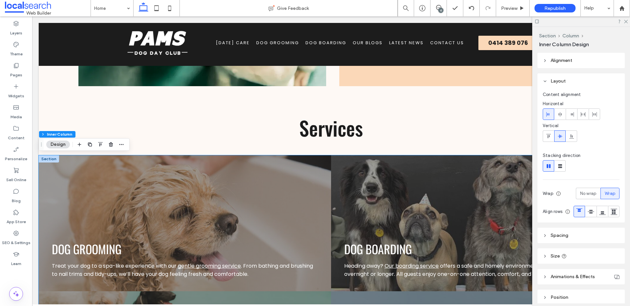
click at [376, 196] on div "Dog Boarding Heading away? Our boarding service offers a safe and homely enviro…" at bounding box center [477, 224] width 292 height 136
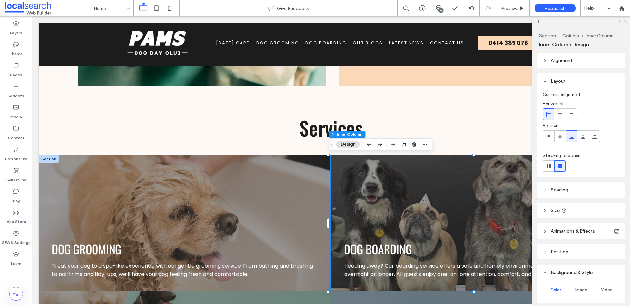
click at [577, 286] on div "Image" at bounding box center [581, 290] width 26 height 14
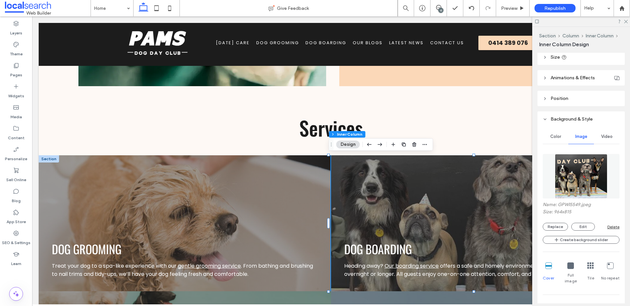
scroll to position [166, 0]
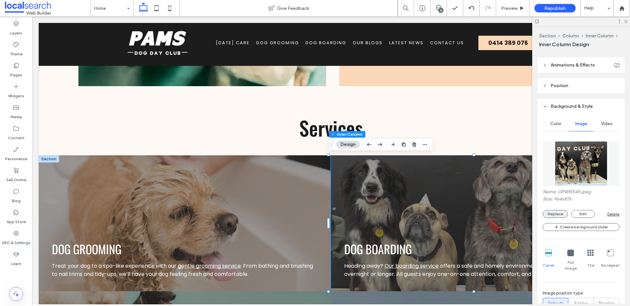
click at [558, 214] on button "Replace" at bounding box center [555, 214] width 25 height 8
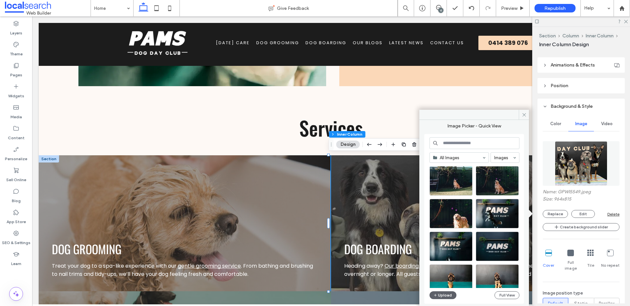
scroll to position [155, 0]
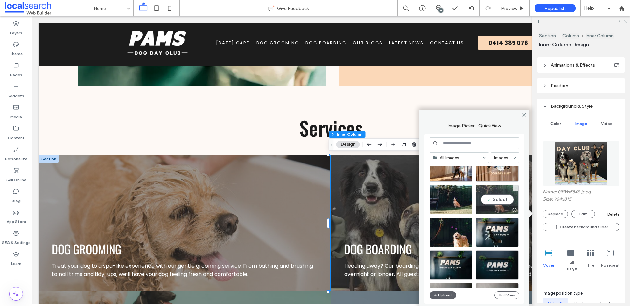
click at [493, 200] on div "Select" at bounding box center [497, 200] width 43 height 30
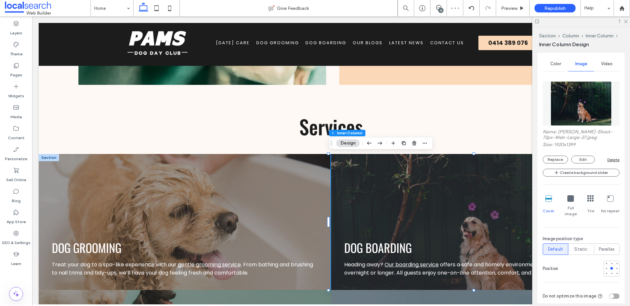
scroll to position [227, 0]
click at [610, 272] on div at bounding box center [611, 273] width 3 height 3
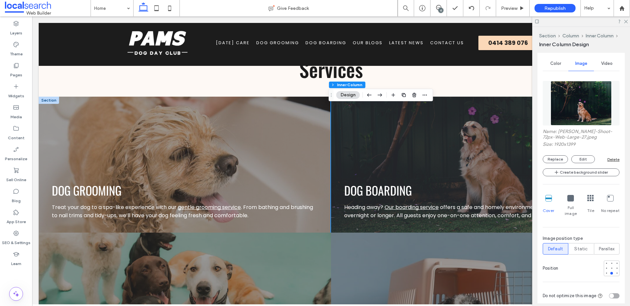
scroll to position [711, 0]
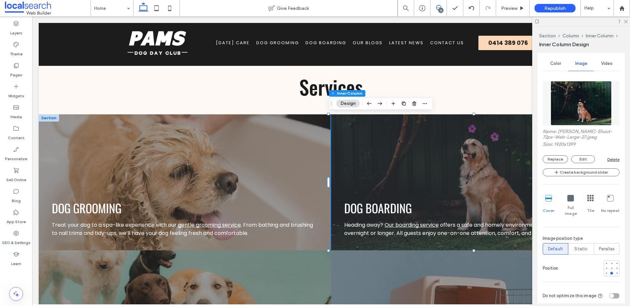
click at [440, 7] on icon at bounding box center [438, 7] width 5 height 5
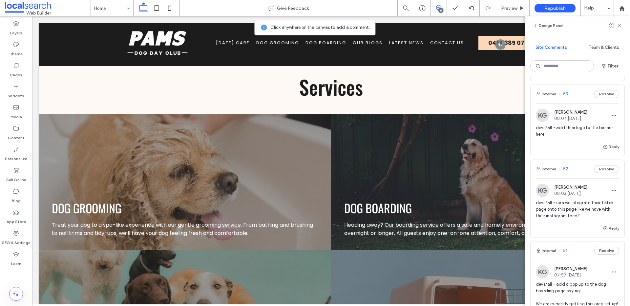
scroll to position [1191, 0]
click at [549, 98] on button "Internal" at bounding box center [546, 94] width 20 height 8
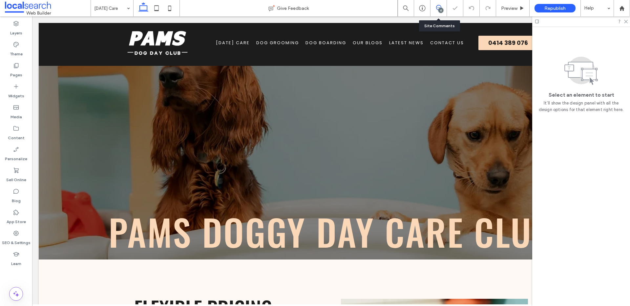
click at [437, 6] on icon at bounding box center [438, 7] width 5 height 5
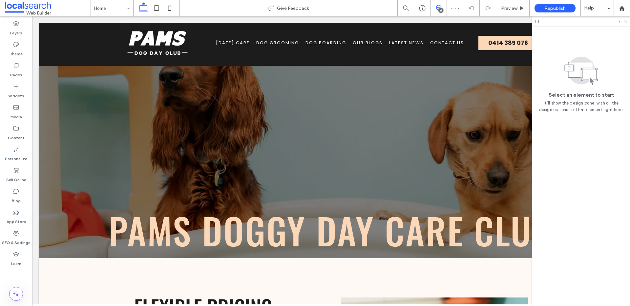
click at [440, 7] on icon at bounding box center [438, 7] width 5 height 5
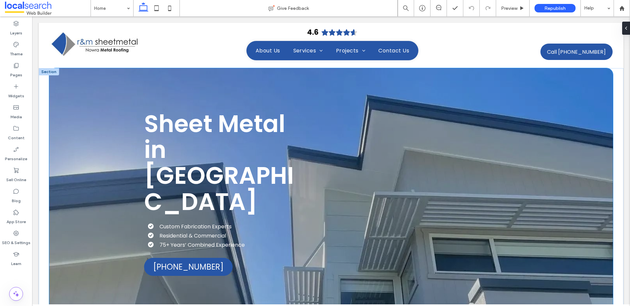
click at [60, 101] on div "Sheet Metal in Nowra Custom Fabrication Experts Residential & Commercial 75+ Ye…" at bounding box center [331, 193] width 564 height 251
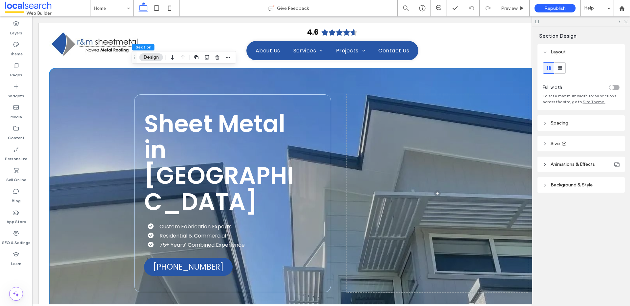
click at [419, 74] on div "Sheet Metal in Nowra Custom Fabrication Experts Residential & Commercial 75+ Ye…" at bounding box center [331, 193] width 394 height 251
click at [582, 186] on span "Background & Style" at bounding box center [571, 185] width 42 height 6
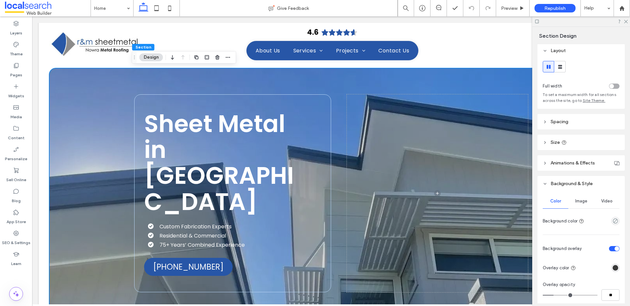
click at [583, 200] on span "Image" at bounding box center [581, 201] width 12 height 5
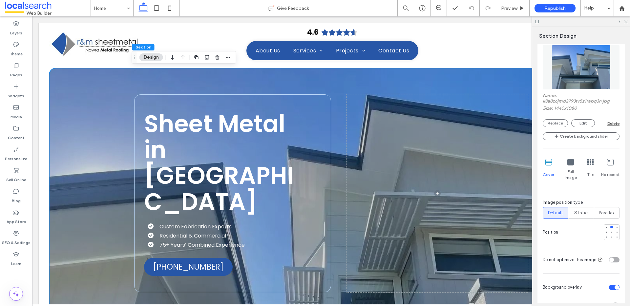
scroll to position [198, 0]
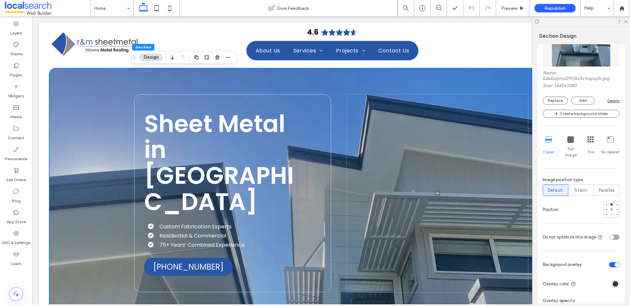
click at [610, 208] on div at bounding box center [611, 209] width 3 height 3
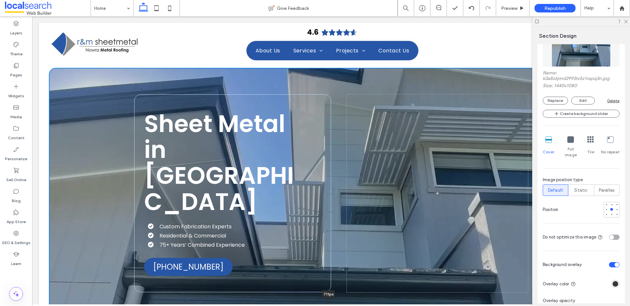
drag, startPoint x: 288, startPoint y: 268, endPoint x: 319, endPoint y: 318, distance: 58.2
type input "***"
click at [610, 203] on div at bounding box center [611, 204] width 3 height 3
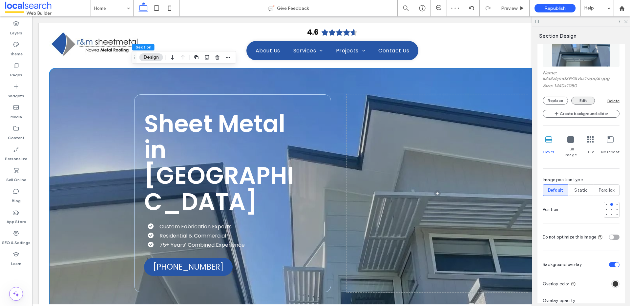
click at [581, 100] on button "Edit" at bounding box center [583, 101] width 24 height 8
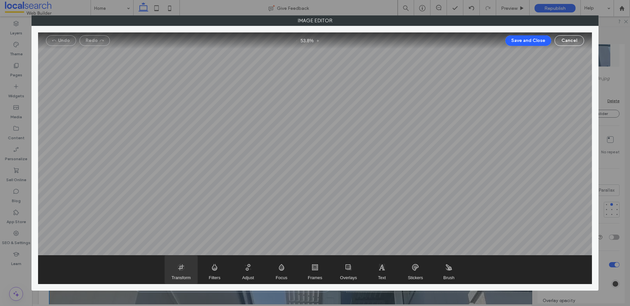
click at [176, 275] on span "Transform" at bounding box center [181, 270] width 33 height 28
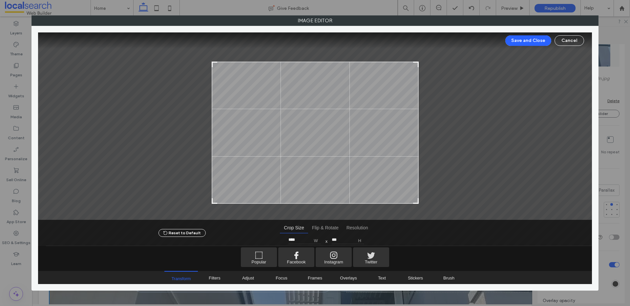
type input "***"
drag, startPoint x: 416, startPoint y: 49, endPoint x: 427, endPoint y: 65, distance: 18.8
click at [427, 65] on div at bounding box center [315, 126] width 554 height 188
click at [514, 42] on button "Save and Close" at bounding box center [528, 40] width 46 height 10
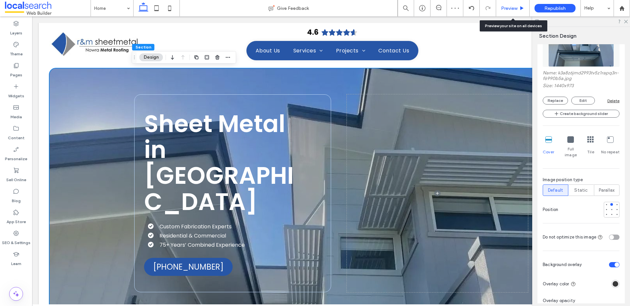
click at [510, 8] on span "Preview" at bounding box center [509, 9] width 16 height 6
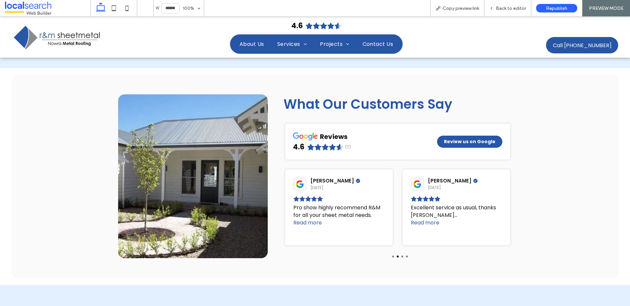
scroll to position [2292, 0]
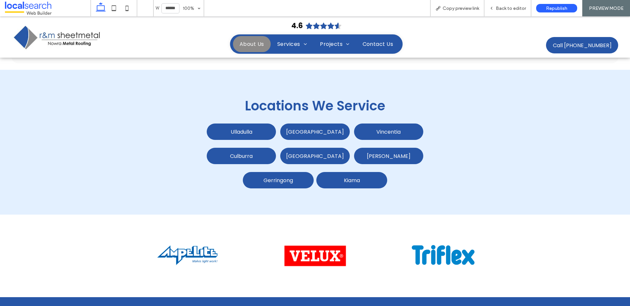
click at [239, 42] on span "About Us" at bounding box center [251, 44] width 25 height 8
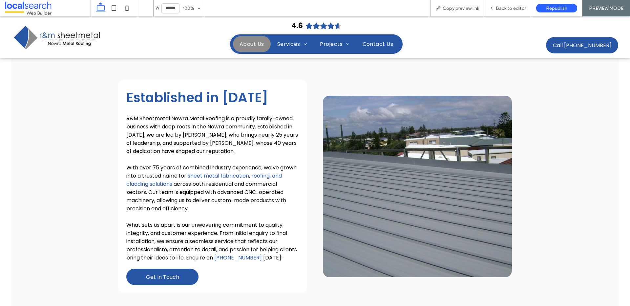
scroll to position [229, 0]
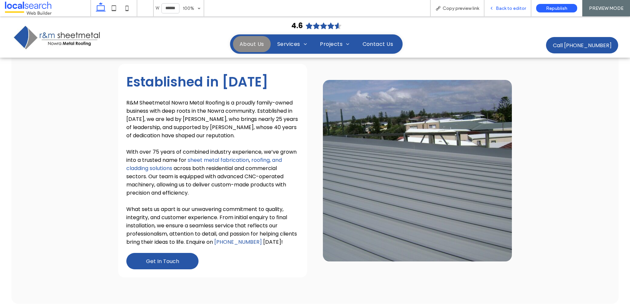
click at [508, 9] on span "Back to editor" at bounding box center [511, 9] width 30 height 6
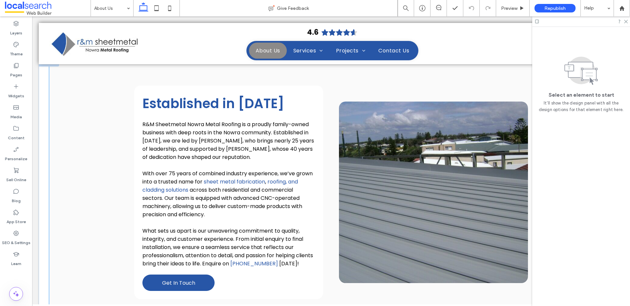
scroll to position [167, 0]
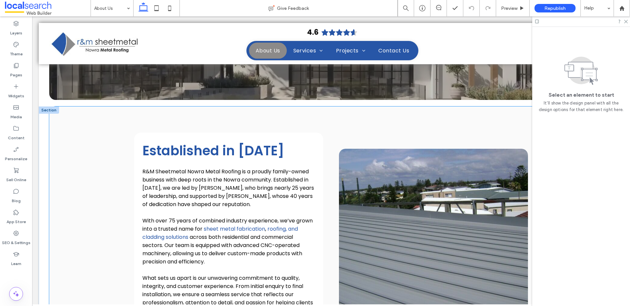
click at [111, 175] on div "Established in 2002 R&M Sheetmetal Nowra Metal Roofing is a proudly family-owne…" at bounding box center [331, 240] width 564 height 266
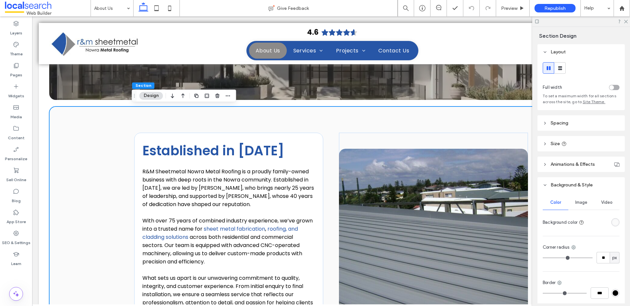
click at [612, 223] on div "rgba(250, 250, 250, 1)" at bounding box center [615, 223] width 6 height 6
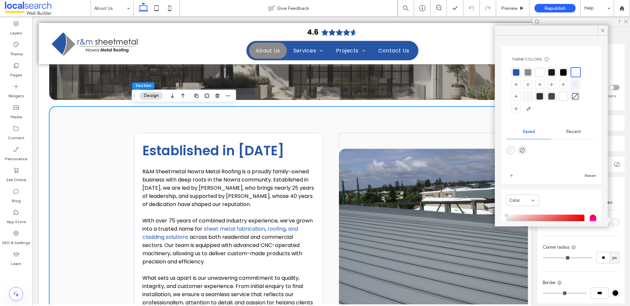
click at [578, 85] on div at bounding box center [575, 84] width 7 height 7
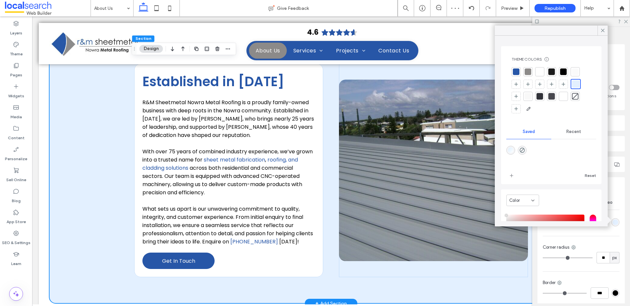
scroll to position [204, 0]
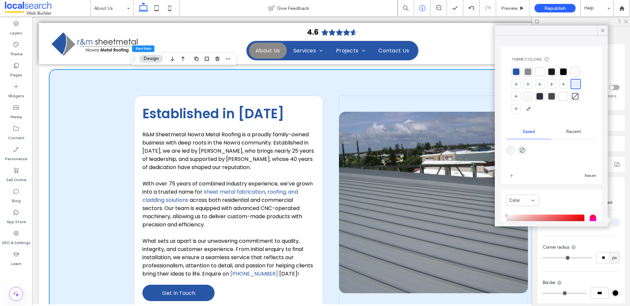
click at [441, 9] on span at bounding box center [438, 7] width 16 height 5
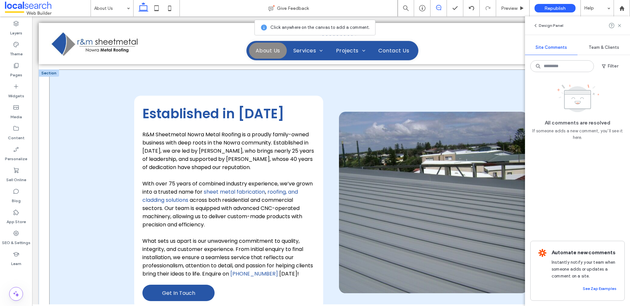
click at [116, 129] on div "Established in 2002 R&M Sheetmetal Nowra Metal Roofing is a proudly family-owne…" at bounding box center [331, 203] width 564 height 266
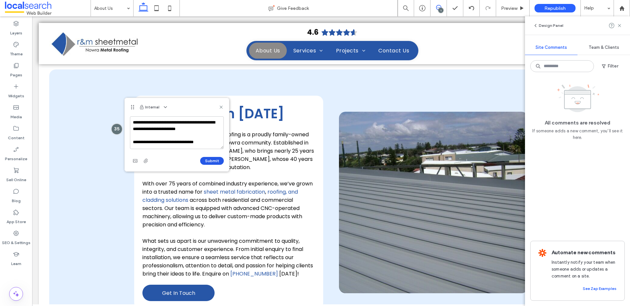
type textarea "**********"
click at [216, 162] on button "Submit" at bounding box center [212, 161] width 24 height 8
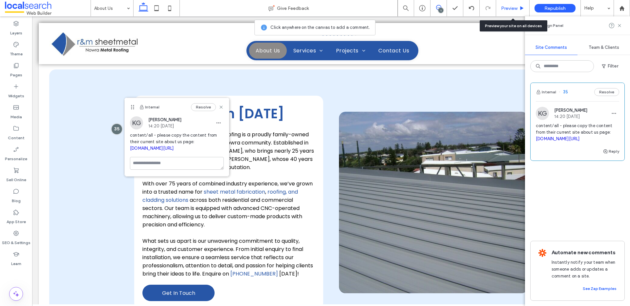
click at [512, 8] on span "Preview" at bounding box center [509, 9] width 16 height 6
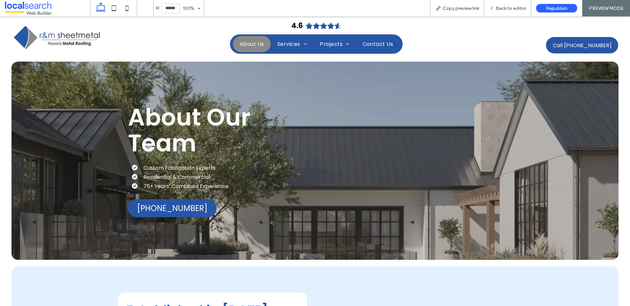
drag, startPoint x: 73, startPoint y: 41, endPoint x: 74, endPoint y: 61, distance: 20.0
click at [73, 41] on img at bounding box center [56, 37] width 91 height 28
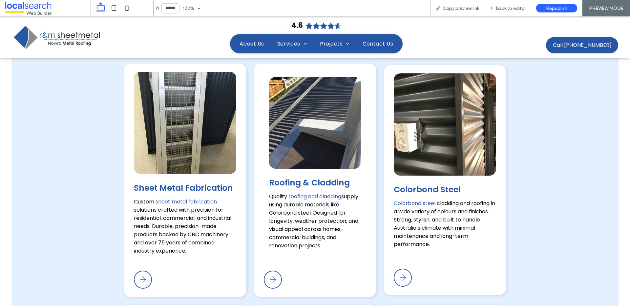
scroll to position [642, 0]
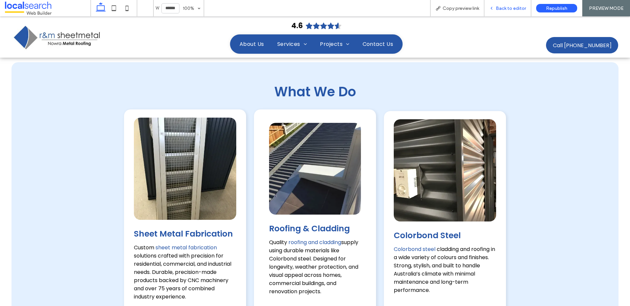
click at [504, 5] on div "Back to editor" at bounding box center [507, 8] width 47 height 16
click at [496, 8] on span "Back to editor" at bounding box center [511, 9] width 30 height 6
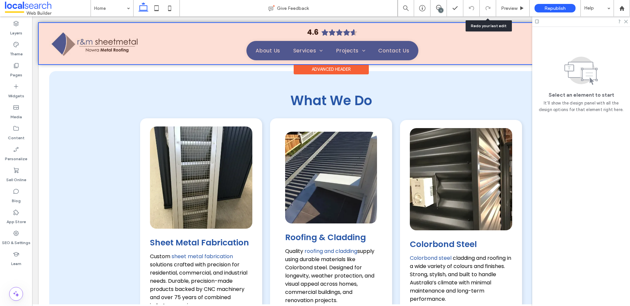
scroll to position [639, 0]
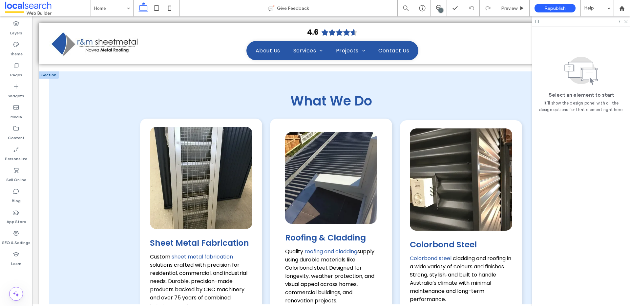
click at [446, 120] on div "Colorbond Steel Colorbond steel cladding and roofing in a wide variety of colou…" at bounding box center [461, 235] width 122 height 230
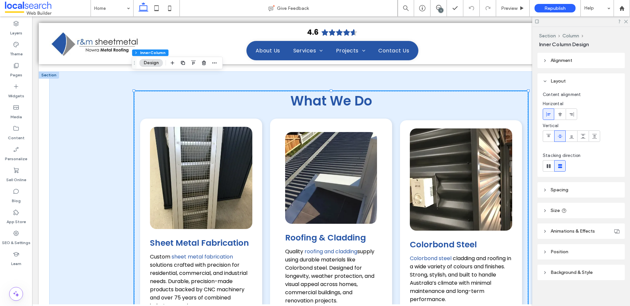
click at [426, 120] on div "Colorbond Steel Colorbond steel cladding and roofing in a wide variety of colou…" at bounding box center [461, 235] width 122 height 230
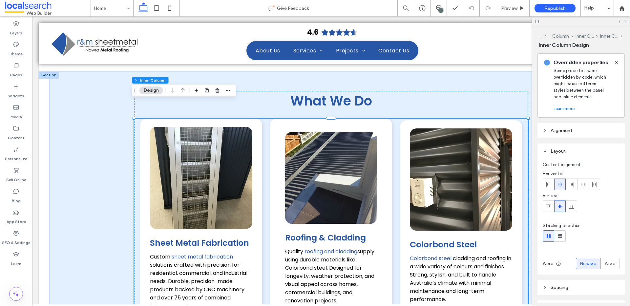
click at [452, 120] on div "Colorbond Steel Colorbond steel cladding and roofing in a wide variety of colou…" at bounding box center [461, 235] width 122 height 230
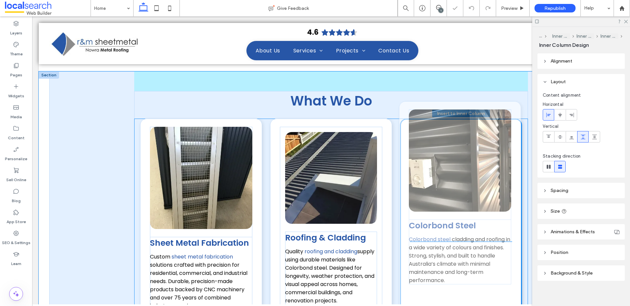
type input "***"
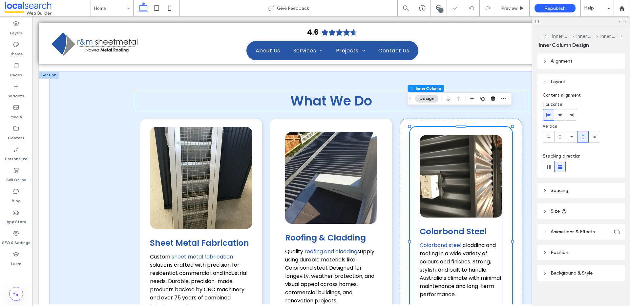
click at [492, 91] on h2 "What We Do" at bounding box center [331, 101] width 394 height 20
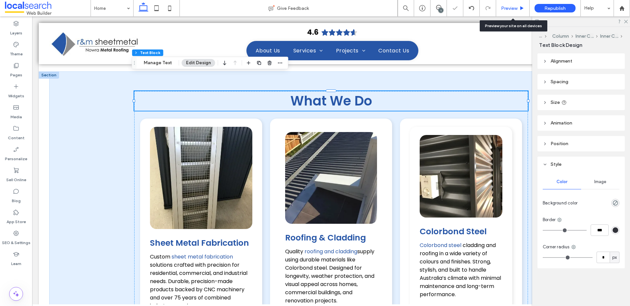
click at [514, 7] on span "Preview" at bounding box center [509, 9] width 16 height 6
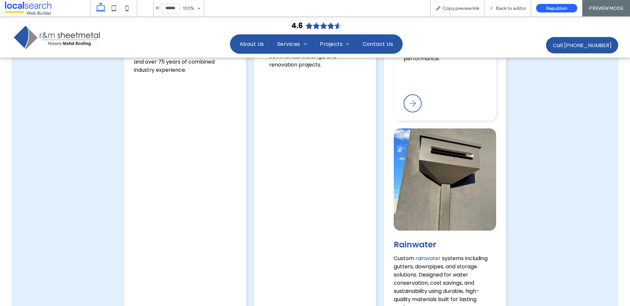
scroll to position [982, 0]
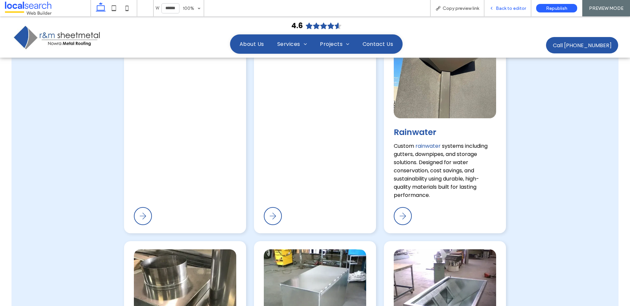
click at [502, 9] on span "Back to editor" at bounding box center [511, 9] width 30 height 6
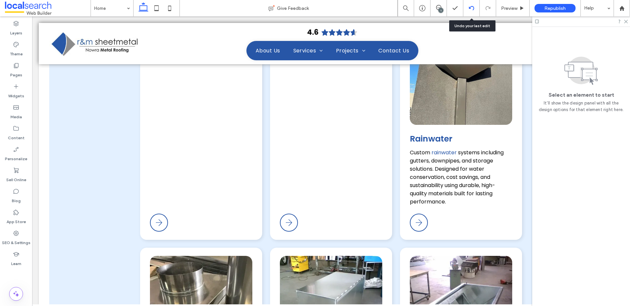
click at [471, 7] on icon at bounding box center [471, 8] width 5 height 5
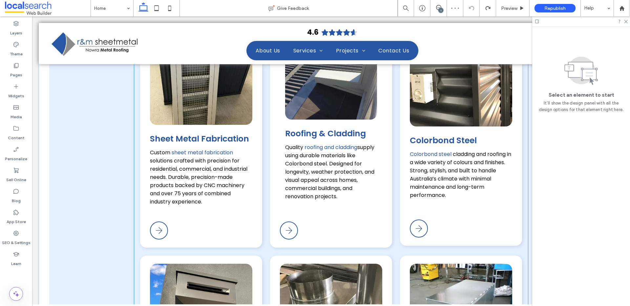
scroll to position [639, 0]
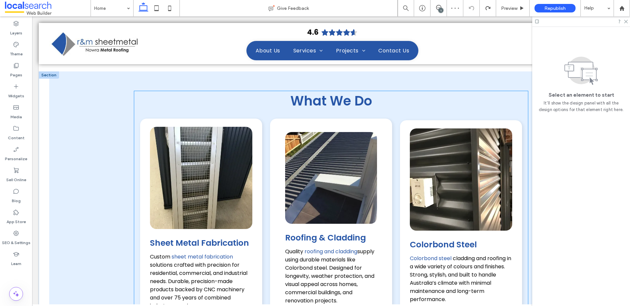
click at [453, 136] on link at bounding box center [461, 180] width 102 height 102
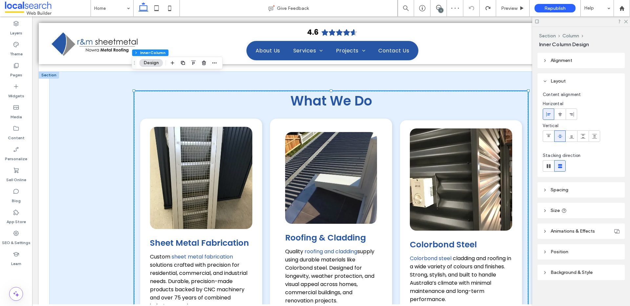
click at [444, 120] on div "Colorbond Steel Colorbond steel cladding and roofing in a wide variety of colou…" at bounding box center [461, 235] width 122 height 230
click at [446, 120] on div "Colorbond Steel Colorbond steel cladding and roofing in a wide variety of colou…" at bounding box center [461, 235] width 122 height 230
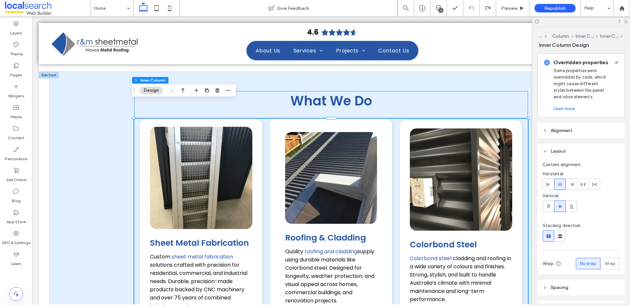
click at [445, 120] on div "Colorbond Steel Colorbond steel cladding and roofing in a wide variety of colou…" at bounding box center [461, 235] width 122 height 230
click at [444, 120] on div "Colorbond Steel Colorbond steel cladding and roofing in a wide variety of colou…" at bounding box center [461, 235] width 122 height 230
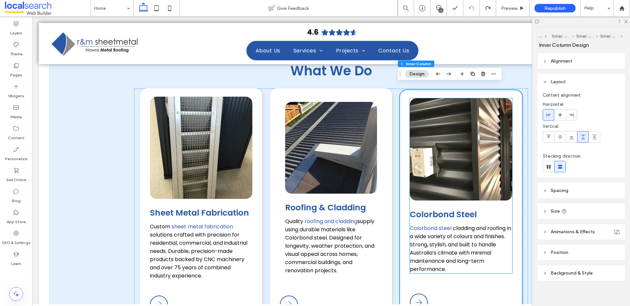
scroll to position [657, 0]
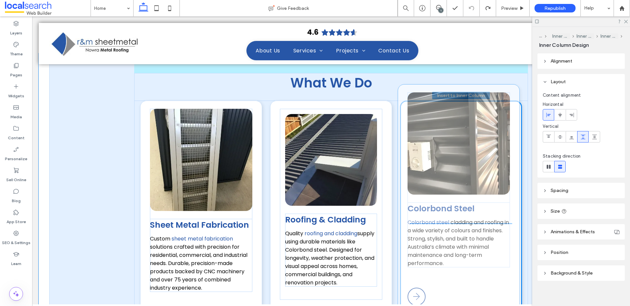
type input "***"
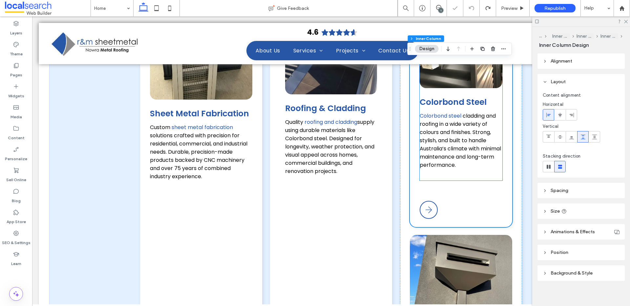
scroll to position [769, 0]
click at [472, 10] on use at bounding box center [470, 8] width 5 height 4
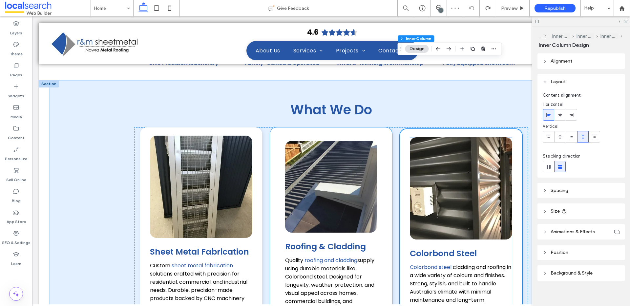
scroll to position [589, 0]
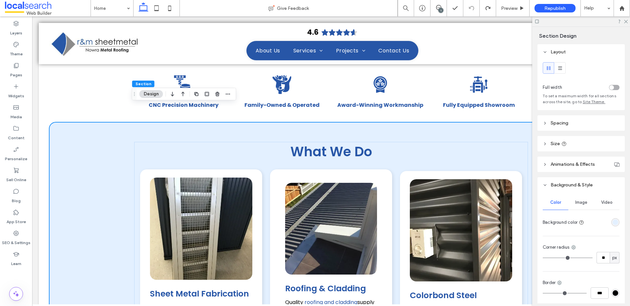
click at [442, 9] on div "1" at bounding box center [440, 10] width 5 height 5
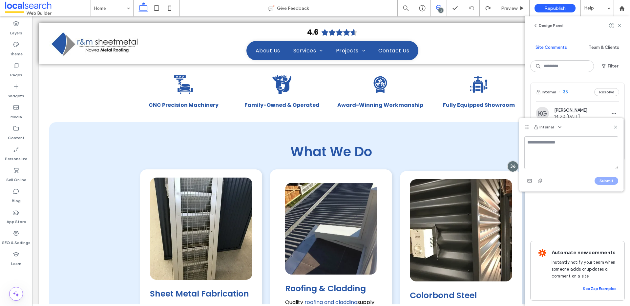
click at [615, 125] on icon at bounding box center [615, 127] width 5 height 5
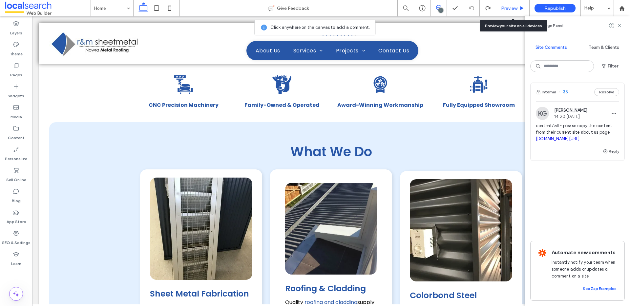
click at [512, 12] on div "Preview" at bounding box center [512, 8] width 33 height 16
click at [510, 6] on span "Preview" at bounding box center [509, 9] width 16 height 6
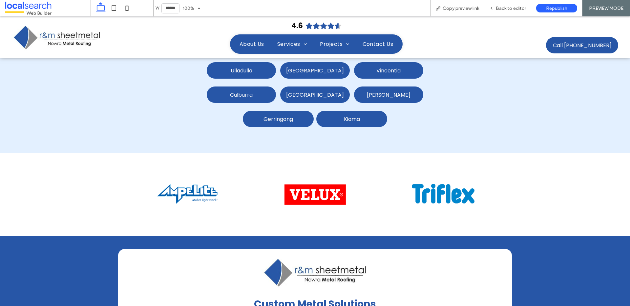
scroll to position [2365, 0]
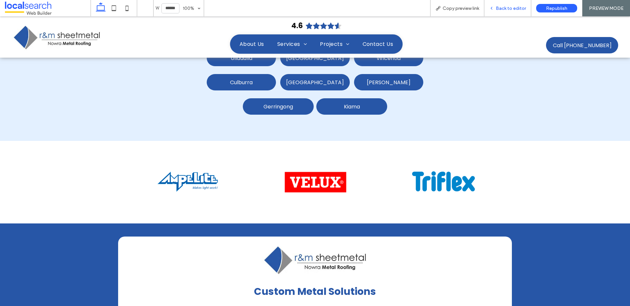
click at [503, 9] on span "Back to editor" at bounding box center [511, 9] width 30 height 6
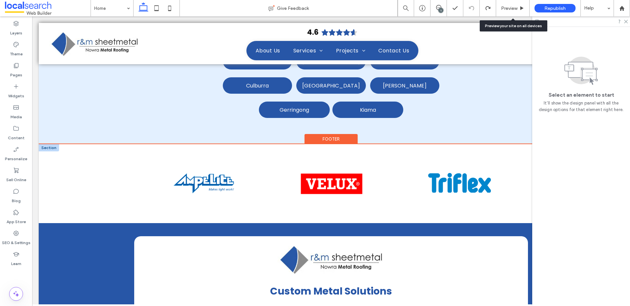
scroll to position [2363, 0]
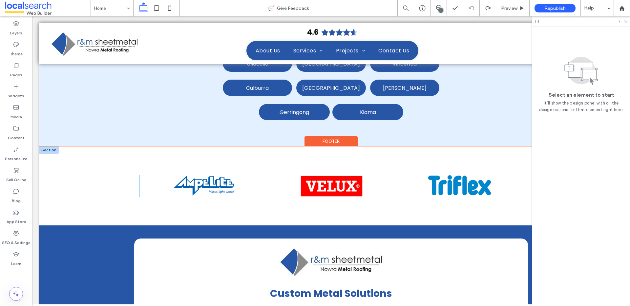
click at [337, 176] on img at bounding box center [331, 187] width 63 height 22
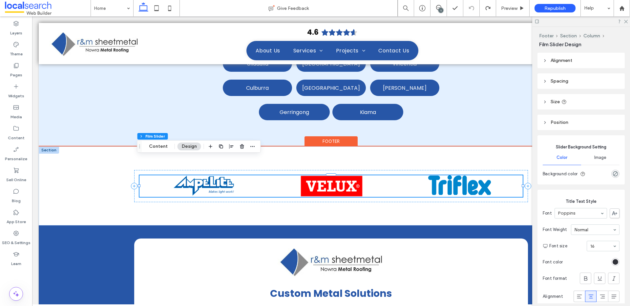
click at [337, 176] on img at bounding box center [331, 187] width 63 height 22
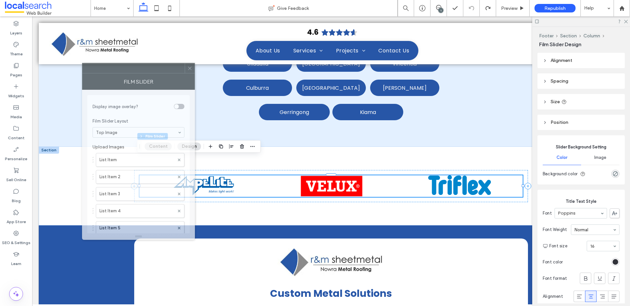
drag, startPoint x: 539, startPoint y: 79, endPoint x: 119, endPoint y: 76, distance: 420.3
click at [120, 76] on div "Film Slider" at bounding box center [138, 81] width 113 height 16
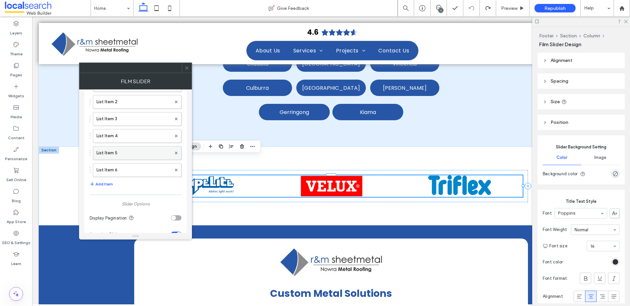
scroll to position [71, 0]
click at [123, 169] on label "List Item 6" at bounding box center [133, 173] width 75 height 13
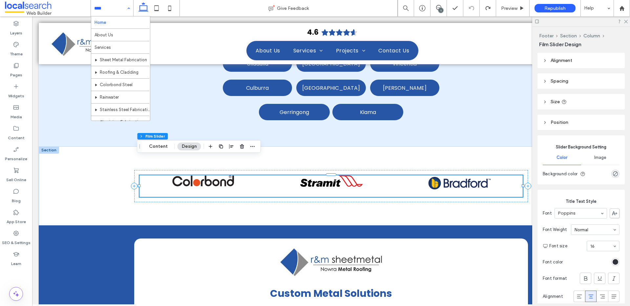
scroll to position [194, 0]
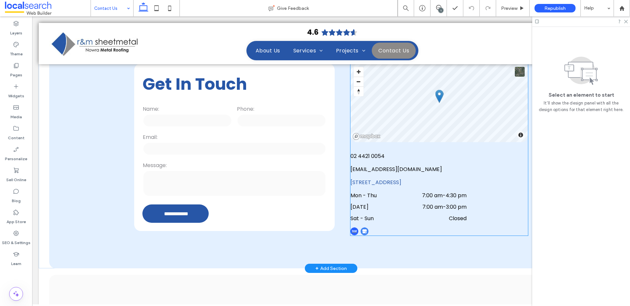
scroll to position [204, 0]
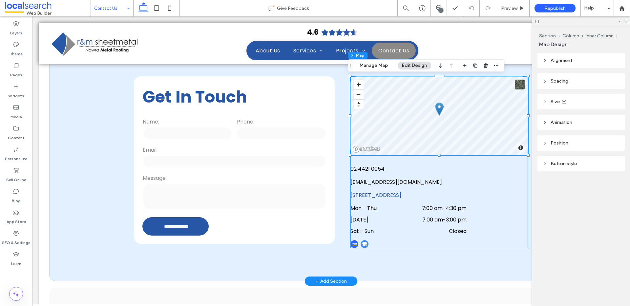
click at [452, 120] on div "© Mapbox © OpenStreetMap Improve this map" at bounding box center [438, 115] width 177 height 79
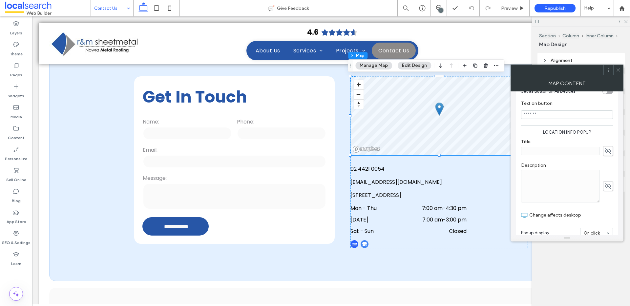
scroll to position [235, 0]
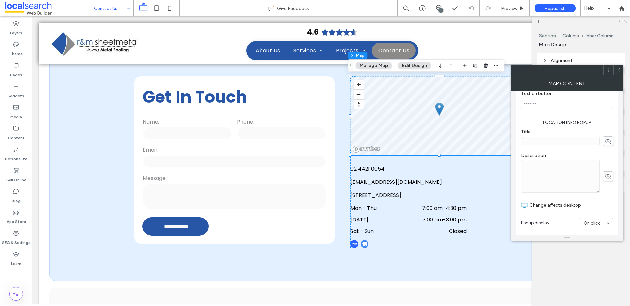
click at [619, 71] on use at bounding box center [617, 69] width 3 height 3
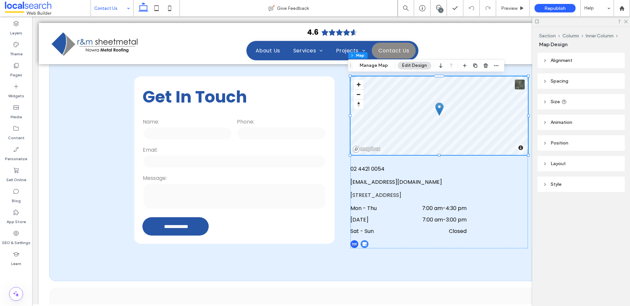
click at [594, 184] on header "Style" at bounding box center [580, 184] width 87 height 15
click at [584, 161] on header "Layout" at bounding box center [580, 163] width 87 height 15
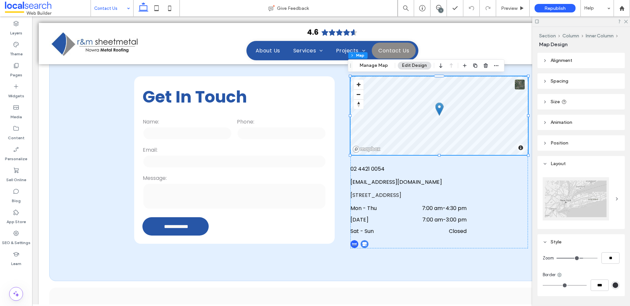
click at [581, 143] on header "Position" at bounding box center [580, 142] width 87 height 15
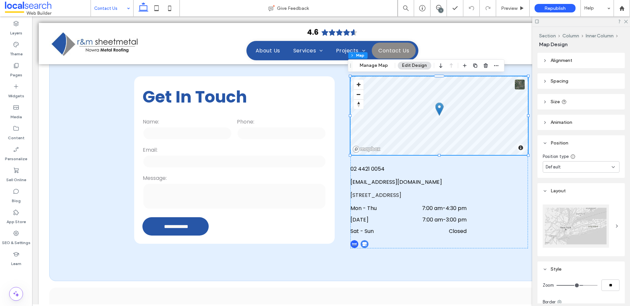
click at [583, 236] on div at bounding box center [576, 226] width 66 height 43
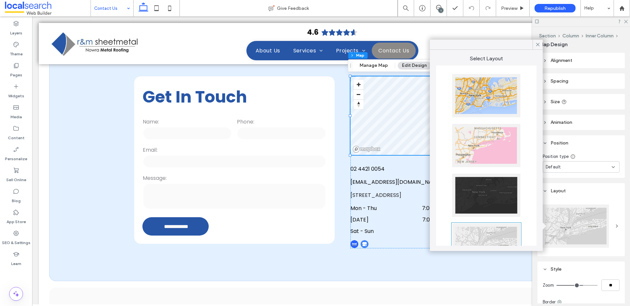
click at [498, 106] on div at bounding box center [486, 95] width 68 height 43
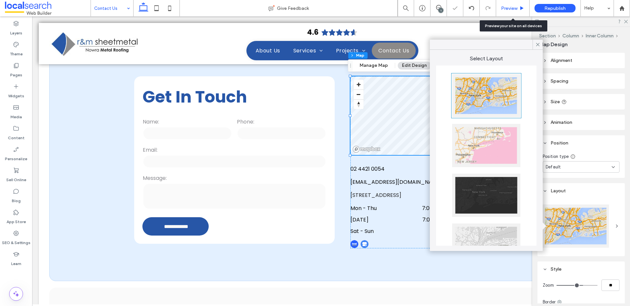
click at [513, 10] on span "Preview" at bounding box center [509, 9] width 16 height 6
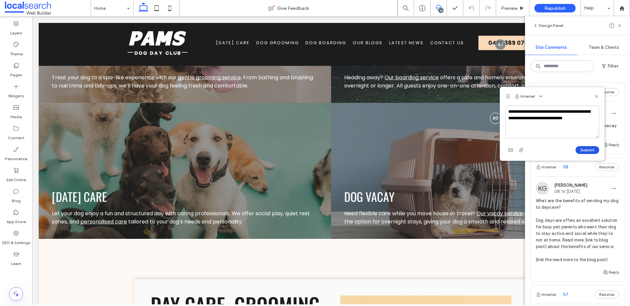
type textarea "**********"
click at [582, 148] on button "Submit" at bounding box center [587, 150] width 24 height 8
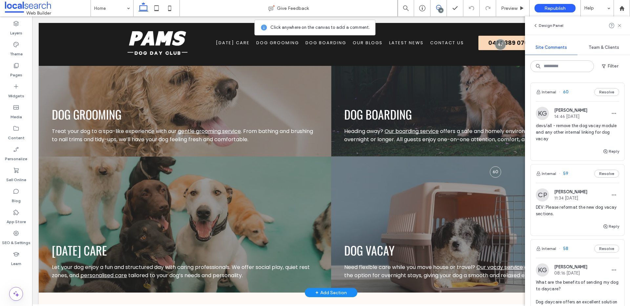
scroll to position [808, 0]
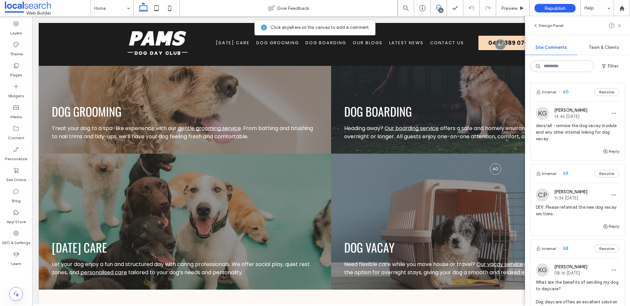
click at [436, 7] on icon at bounding box center [438, 7] width 5 height 5
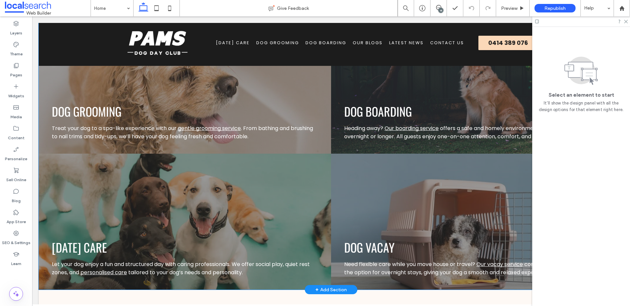
click at [256, 183] on div "Dog Day Care Let your dog enjoy a fun and structured day with caring profession…" at bounding box center [185, 222] width 292 height 136
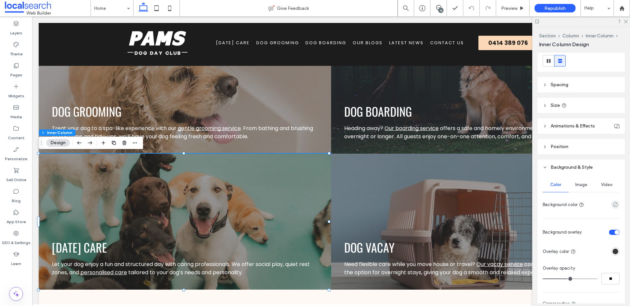
scroll to position [106, 0]
click at [582, 184] on span "Image" at bounding box center [581, 184] width 12 height 5
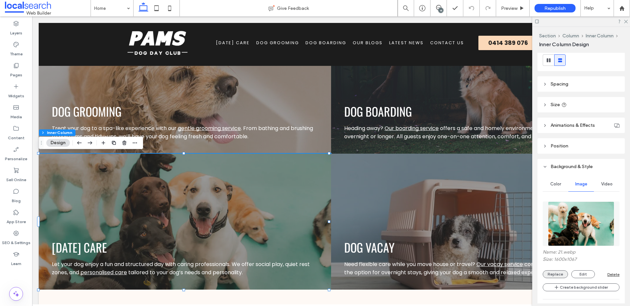
click at [558, 273] on button "Replace" at bounding box center [555, 275] width 25 height 8
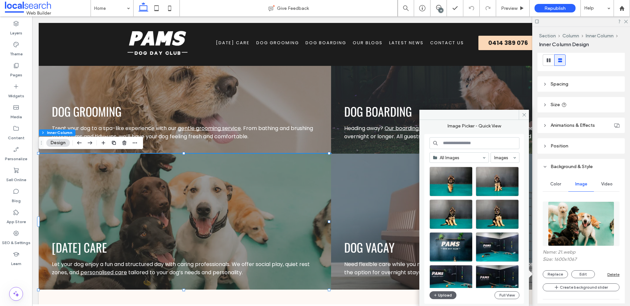
scroll to position [281, 0]
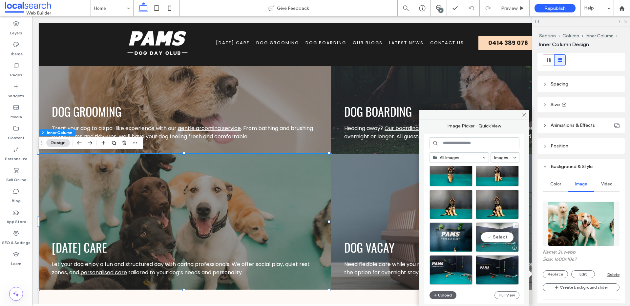
click at [504, 239] on div "Select" at bounding box center [497, 238] width 43 height 30
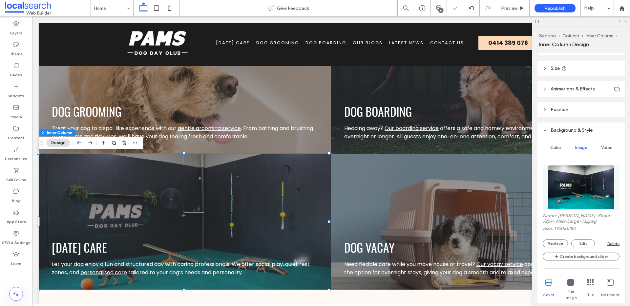
scroll to position [203, 0]
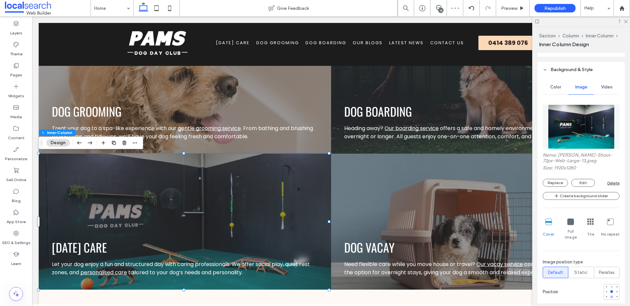
click at [609, 295] on div at bounding box center [611, 297] width 5 height 5
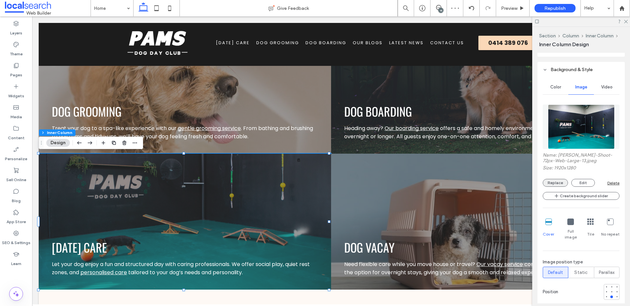
click at [564, 185] on button "Replace" at bounding box center [555, 183] width 25 height 8
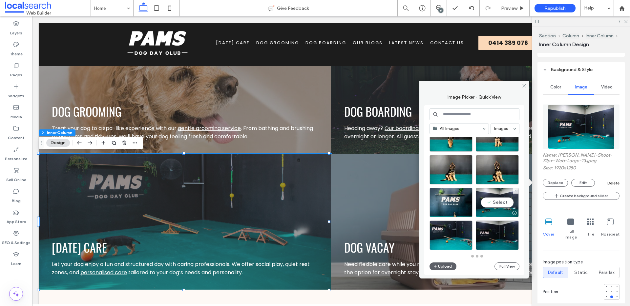
scroll to position [287, 0]
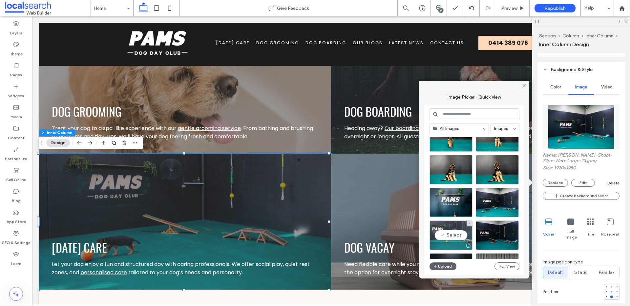
click at [454, 237] on div "Select" at bounding box center [450, 236] width 43 height 30
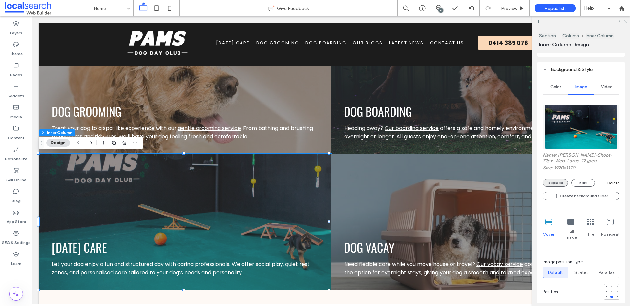
click at [560, 182] on button "Replace" at bounding box center [555, 183] width 25 height 8
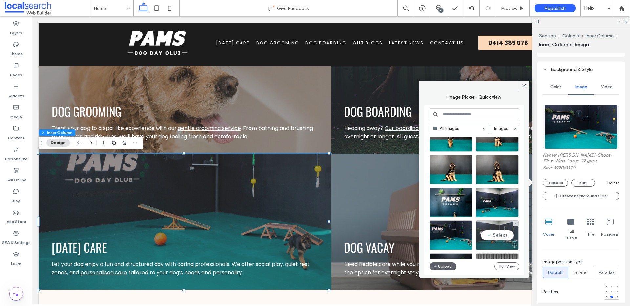
click at [493, 235] on div "Select" at bounding box center [497, 236] width 43 height 30
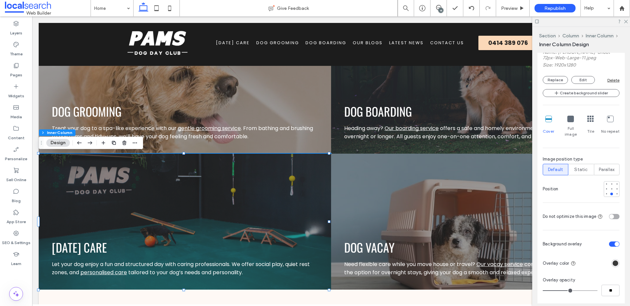
scroll to position [309, 0]
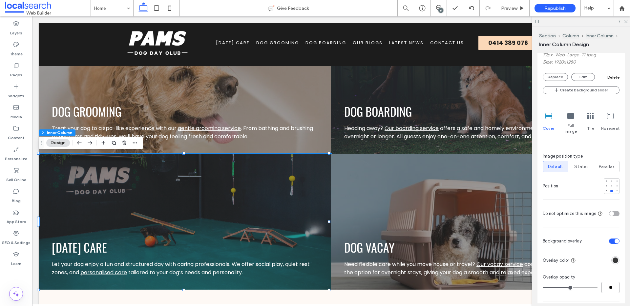
click at [606, 282] on input "**" at bounding box center [610, 287] width 18 height 11
type input "**"
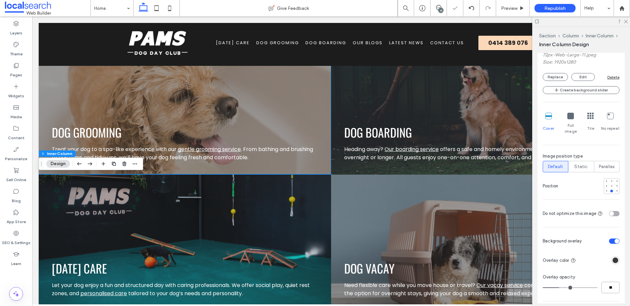
scroll to position [759, 0]
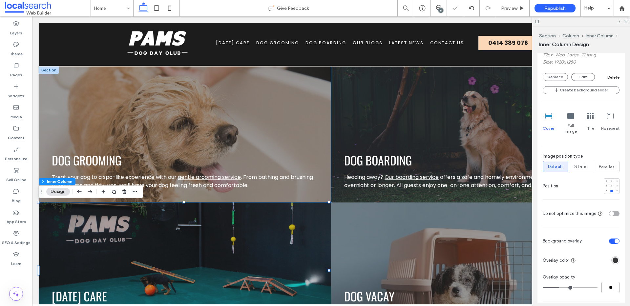
click at [427, 138] on div "Dog Boarding Heading away? Our boarding service offers a safe and homely enviro…" at bounding box center [477, 135] width 292 height 136
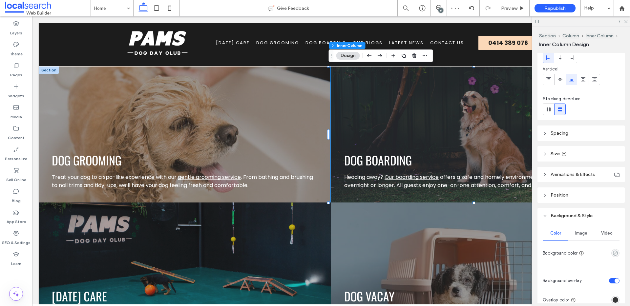
scroll to position [108, 0]
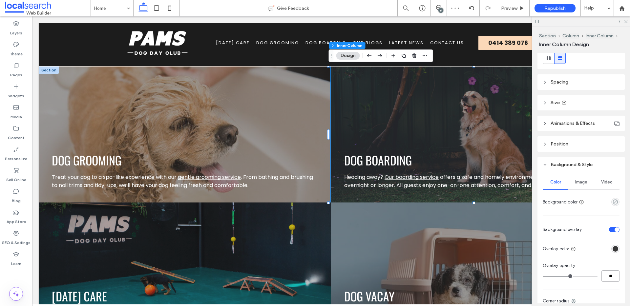
click at [606, 276] on input "**" at bounding box center [610, 276] width 18 height 11
type input "**"
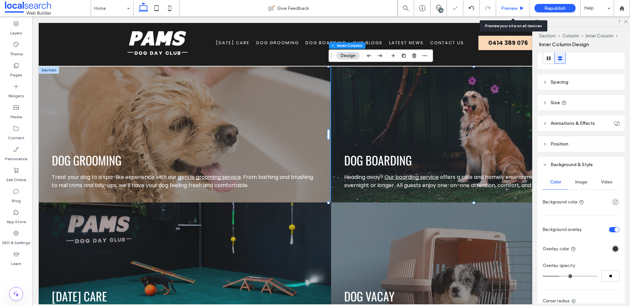
click at [514, 8] on span "Preview" at bounding box center [509, 9] width 16 height 6
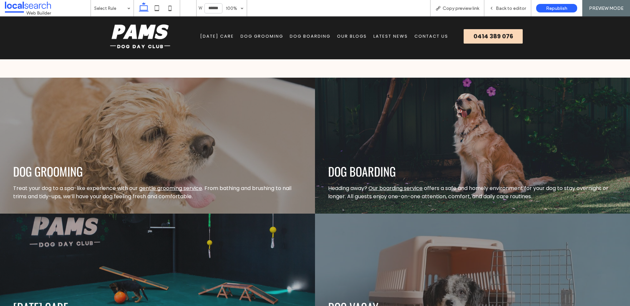
scroll to position [710, 0]
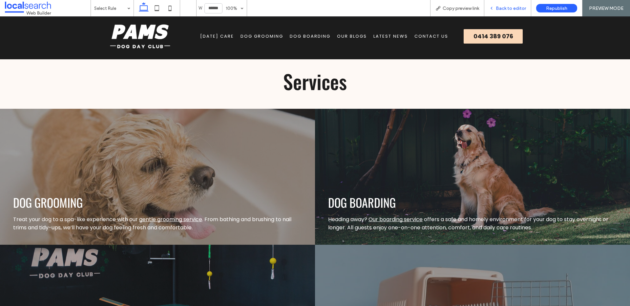
click at [505, 7] on span "Back to editor" at bounding box center [511, 9] width 30 height 6
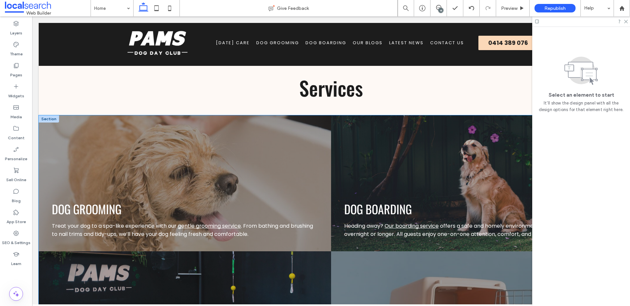
click at [439, 144] on div "Dog Boarding Heading away? Our boarding service offers a safe and homely enviro…" at bounding box center [477, 183] width 292 height 136
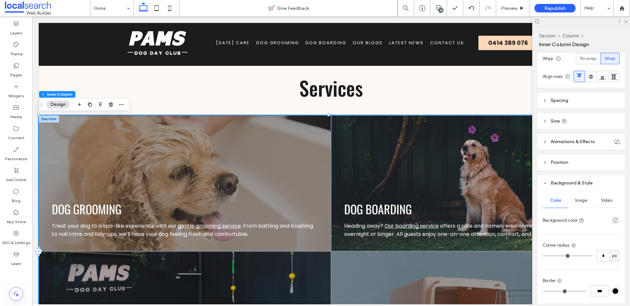
scroll to position [197, 0]
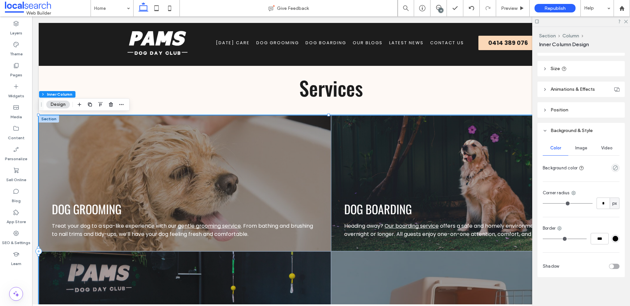
click at [581, 151] on span "Image" at bounding box center [581, 148] width 12 height 5
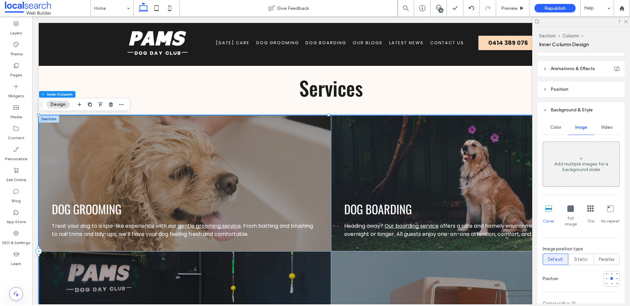
scroll to position [209, 0]
click at [465, 166] on div "Dog Boarding Heading away? Our boarding service offers a safe and homely enviro…" at bounding box center [477, 183] width 292 height 136
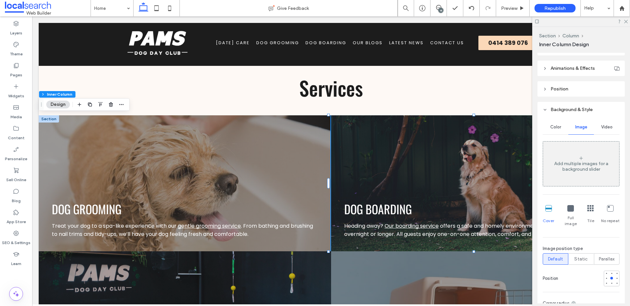
click at [465, 165] on div "Dog Boarding Heading away? Our boarding service offers a safe and homely enviro…" at bounding box center [477, 183] width 292 height 136
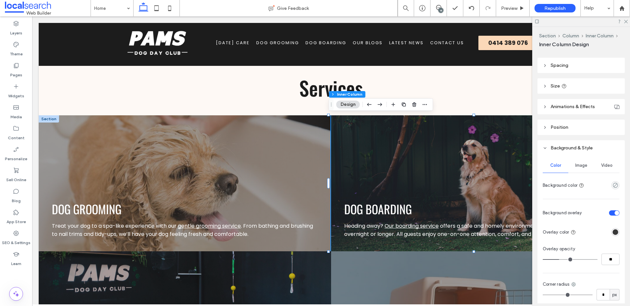
click at [584, 165] on span "Image" at bounding box center [581, 165] width 12 height 5
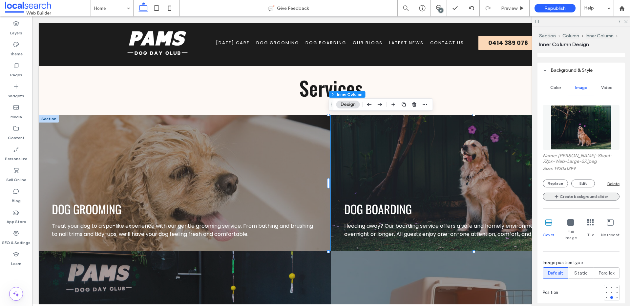
scroll to position [207, 0]
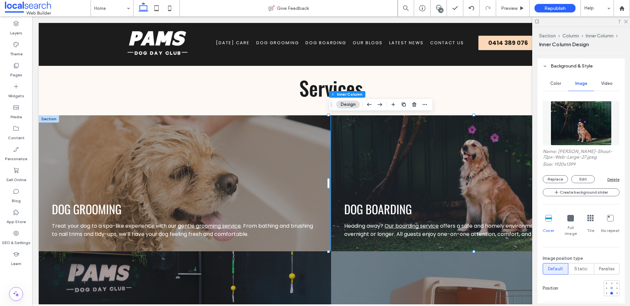
click at [610, 287] on div at bounding box center [611, 288] width 3 height 3
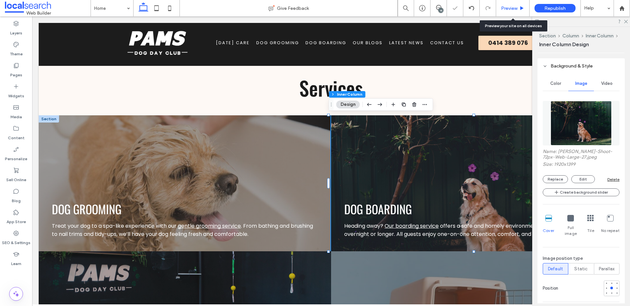
click at [510, 7] on span "Preview" at bounding box center [509, 9] width 16 height 6
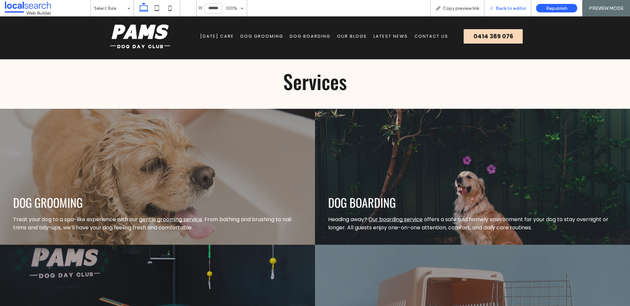
click at [508, 9] on span "Back to editor" at bounding box center [511, 9] width 30 height 6
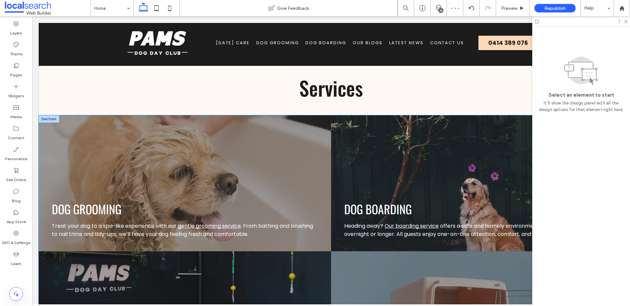
click at [434, 151] on div "Dog Boarding Heading away? Our boarding service offers a safe and homely enviro…" at bounding box center [477, 183] width 292 height 136
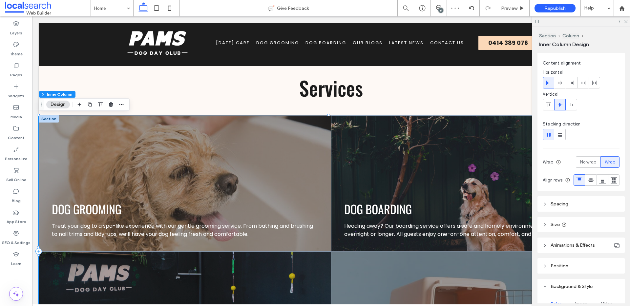
scroll to position [130, 0]
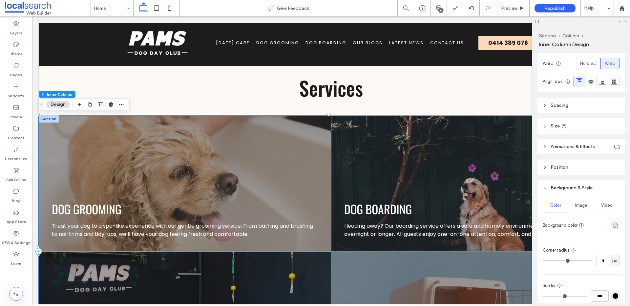
click at [577, 208] on span "Image" at bounding box center [581, 205] width 12 height 5
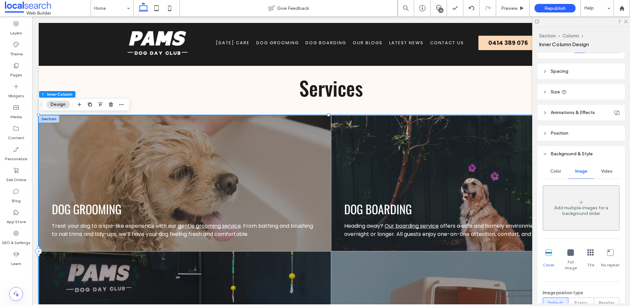
scroll to position [227, 0]
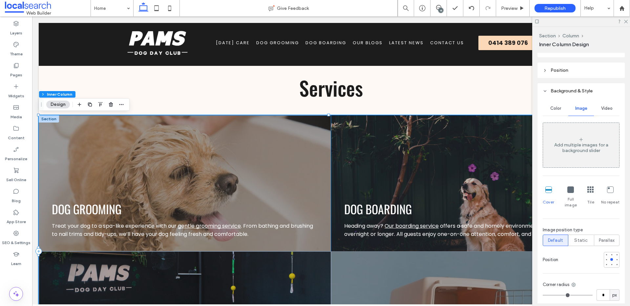
click at [464, 159] on div "Dog Boarding Heading away? Our boarding service offers a safe and homely enviro…" at bounding box center [477, 183] width 292 height 136
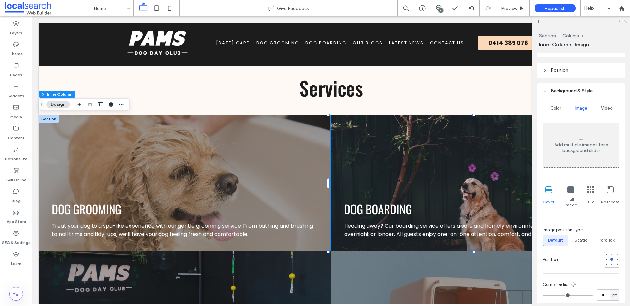
click at [464, 159] on div "Dog Boarding Heading away? Our boarding service offers a safe and homely enviro…" at bounding box center [477, 183] width 292 height 136
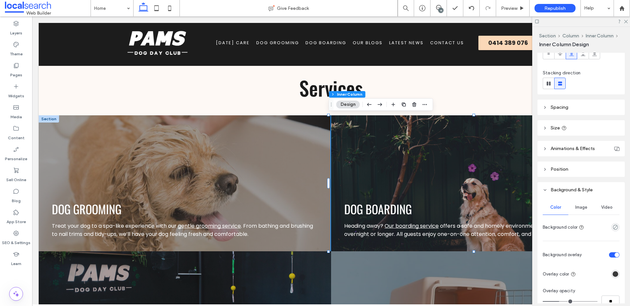
scroll to position [117, 0]
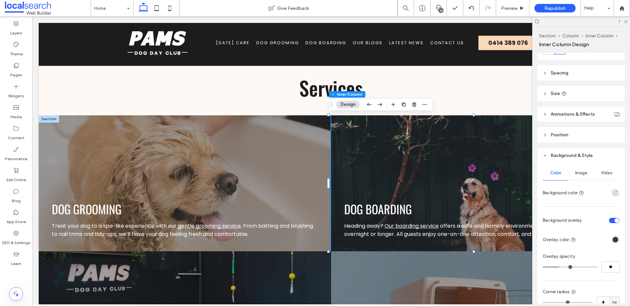
click at [580, 176] on div "Image" at bounding box center [581, 173] width 26 height 14
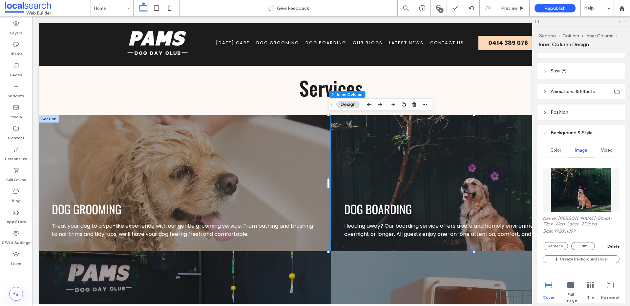
scroll to position [214, 0]
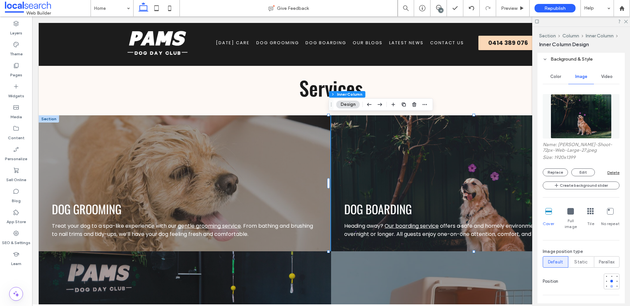
click at [609, 284] on div at bounding box center [611, 286] width 5 height 5
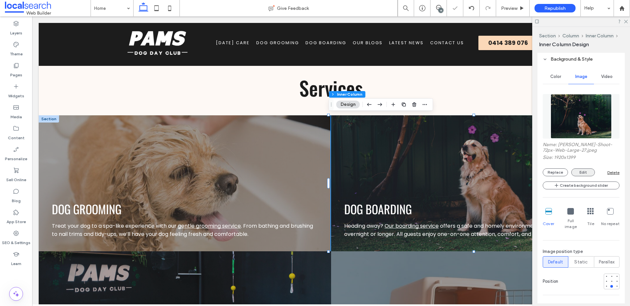
click at [580, 175] on button "Edit" at bounding box center [583, 173] width 24 height 8
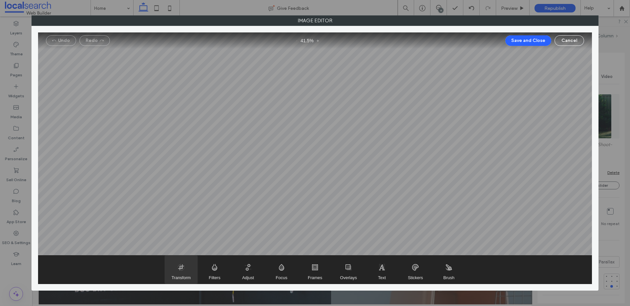
click at [170, 264] on span "Transform" at bounding box center [181, 270] width 33 height 28
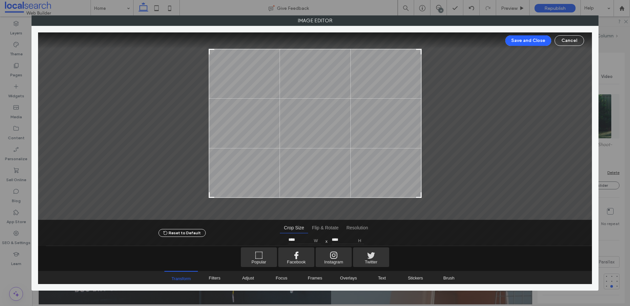
type input "****"
drag, startPoint x: 418, startPoint y: 202, endPoint x: 425, endPoint y: 194, distance: 11.0
click at [425, 194] on div at bounding box center [315, 126] width 554 height 188
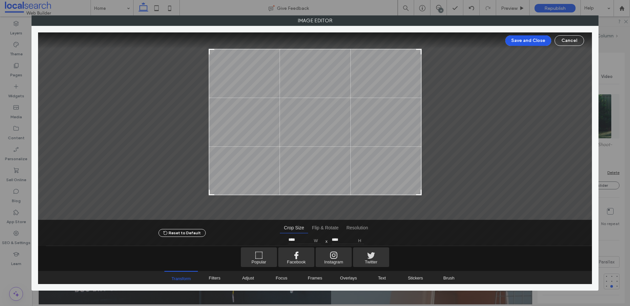
click at [520, 41] on button "Save and Close" at bounding box center [528, 40] width 46 height 10
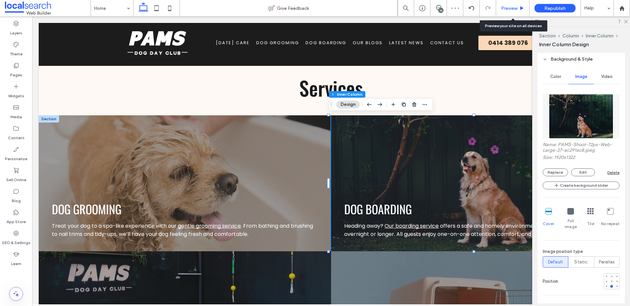
click at [516, 10] on span "Preview" at bounding box center [509, 9] width 16 height 6
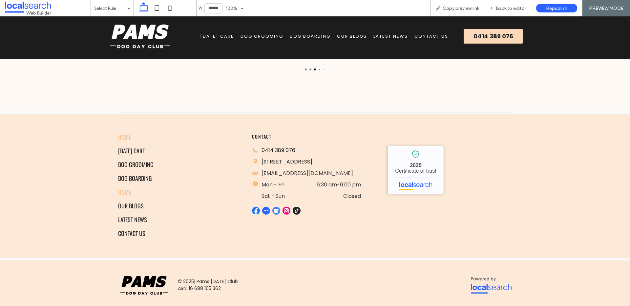
scroll to position [1636, 0]
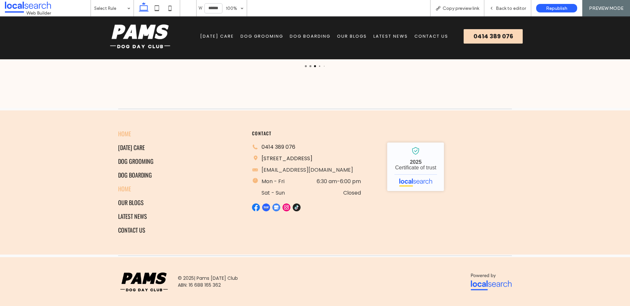
click at [203, 36] on span "[DATE] Care" at bounding box center [217, 36] width 34 height 7
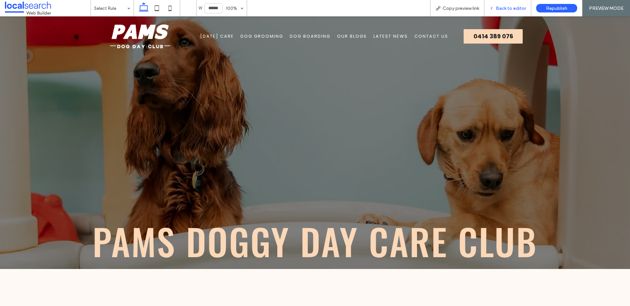
click at [505, 7] on span "Back to editor" at bounding box center [511, 9] width 30 height 6
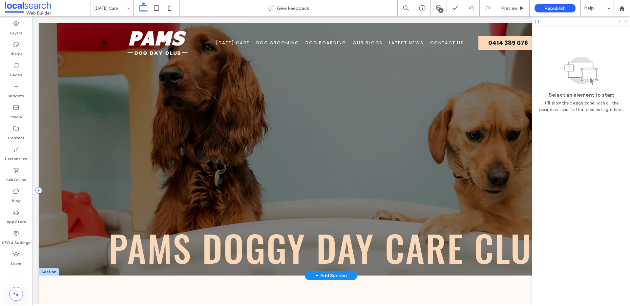
click at [107, 132] on div "Pams Doggy Day Care Club" at bounding box center [331, 190] width 585 height 171
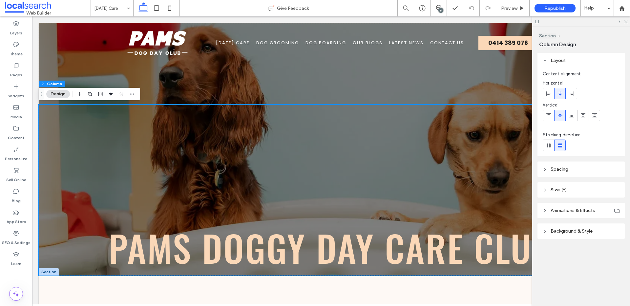
click at [597, 226] on header "Background & Style" at bounding box center [580, 231] width 87 height 15
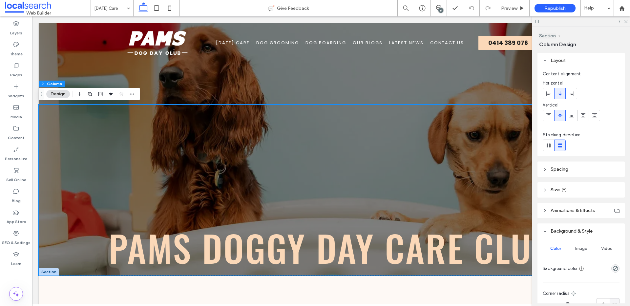
scroll to position [52, 0]
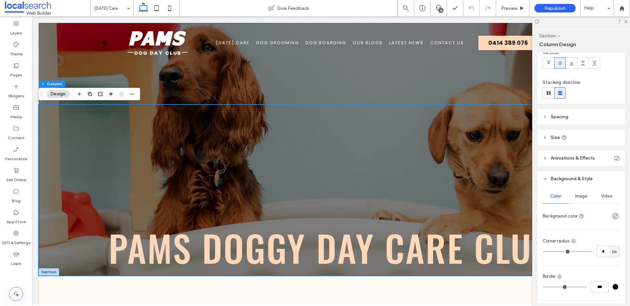
click at [588, 197] on div "Image" at bounding box center [581, 196] width 26 height 14
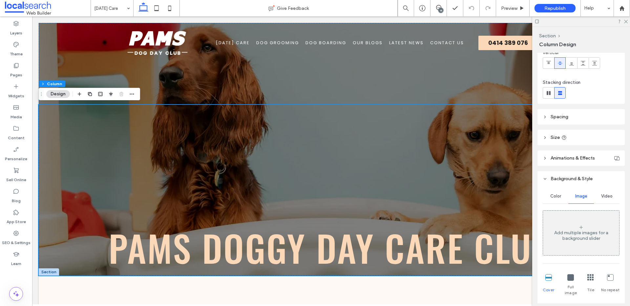
scroll to position [181, 0]
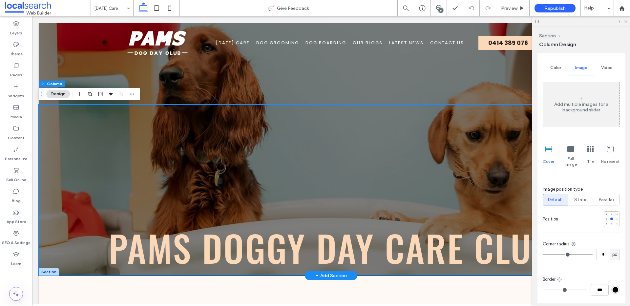
click at [202, 93] on div "Pams Doggy Day Care Club" at bounding box center [331, 149] width 585 height 253
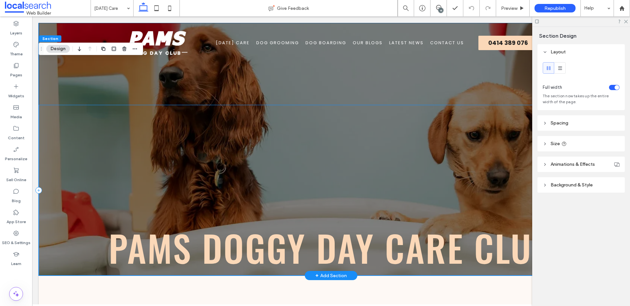
click at [198, 122] on div "Pams Doggy Day Care Club" at bounding box center [331, 190] width 585 height 171
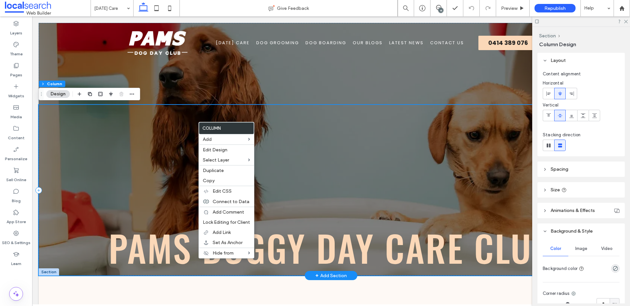
click at [163, 132] on div "Pams Doggy Day Care Club" at bounding box center [331, 190] width 585 height 171
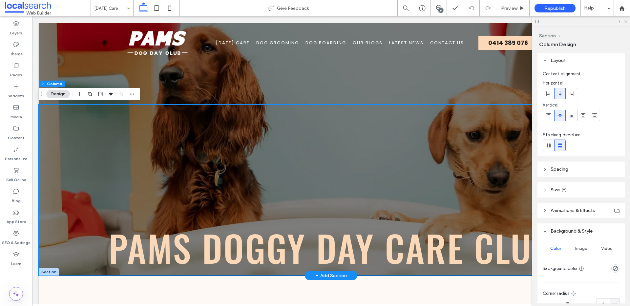
click at [171, 92] on div "Pams Doggy Day Care Club" at bounding box center [331, 149] width 585 height 253
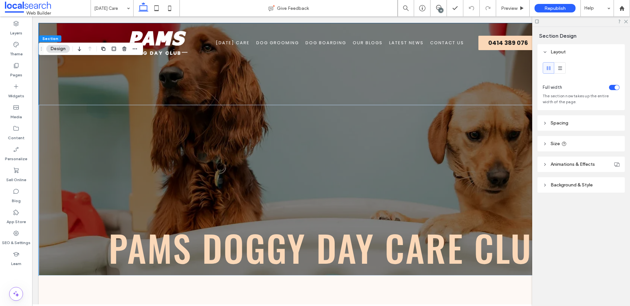
click at [600, 186] on header "Background & Style" at bounding box center [580, 184] width 87 height 15
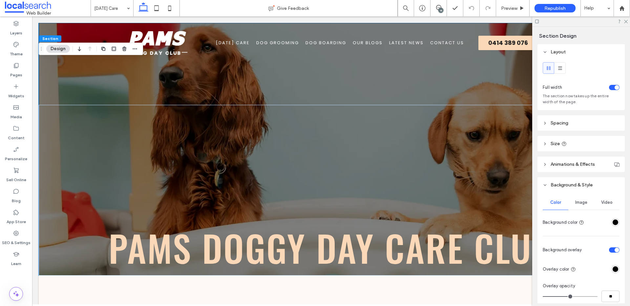
click at [580, 203] on span "Image" at bounding box center [581, 202] width 12 height 5
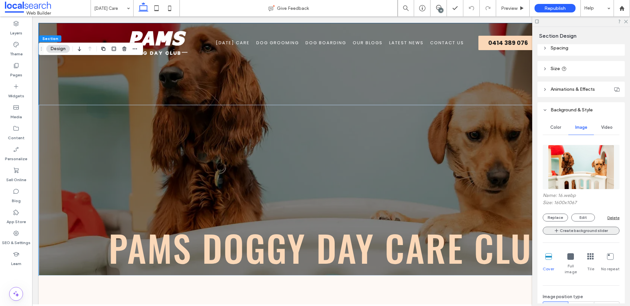
scroll to position [79, 0]
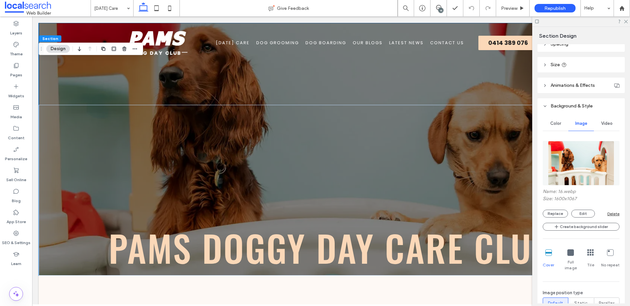
click at [566, 217] on div "Replace Edit" at bounding box center [575, 214] width 65 height 8
click at [559, 214] on button "Replace" at bounding box center [555, 214] width 25 height 8
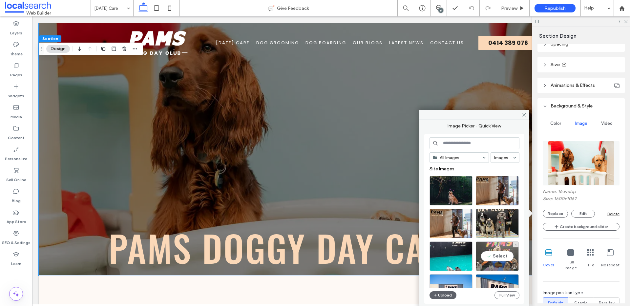
click at [511, 264] on div at bounding box center [514, 266] width 8 height 5
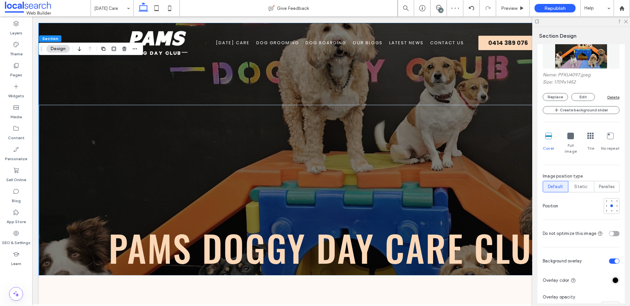
scroll to position [199, 0]
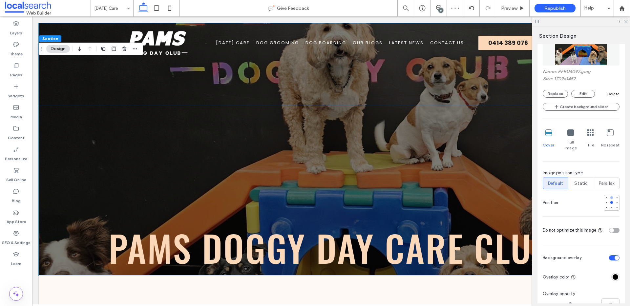
click at [610, 197] on div at bounding box center [611, 198] width 3 height 3
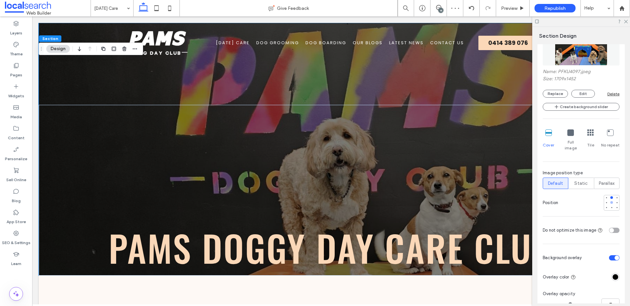
drag, startPoint x: 608, startPoint y: 197, endPoint x: 607, endPoint y: 189, distance: 8.5
click at [611, 202] on div at bounding box center [611, 202] width 1 height 1
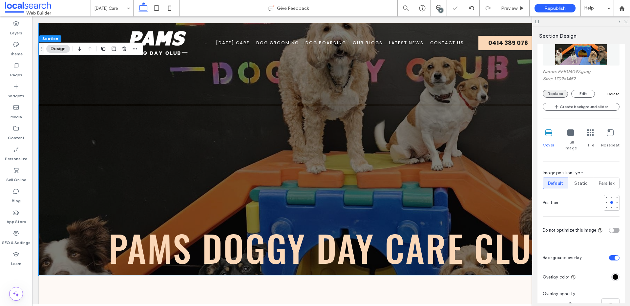
click at [560, 92] on button "Replace" at bounding box center [555, 94] width 25 height 8
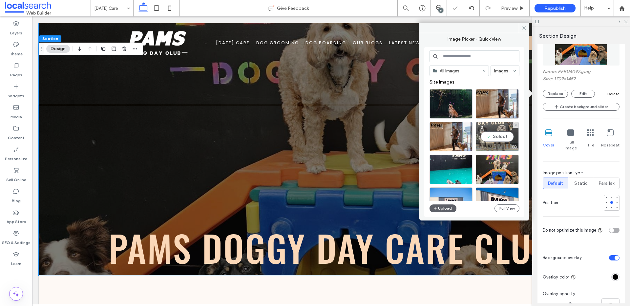
click at [503, 139] on div "Select" at bounding box center [497, 137] width 43 height 30
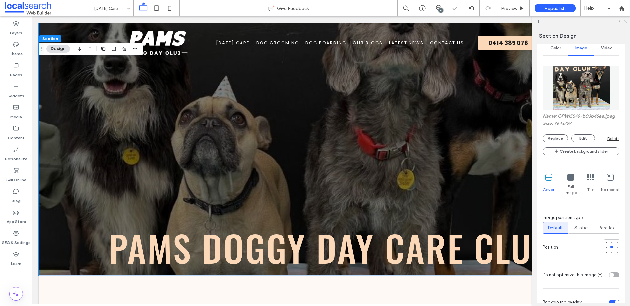
scroll to position [147, 0]
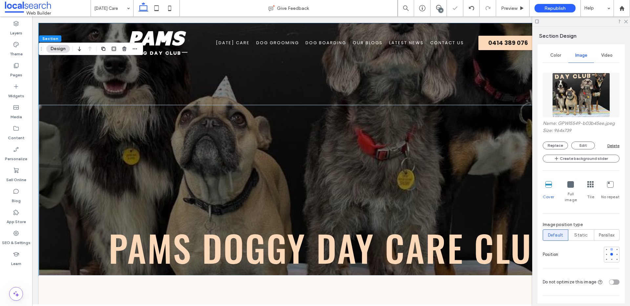
click at [609, 247] on div at bounding box center [611, 249] width 5 height 5
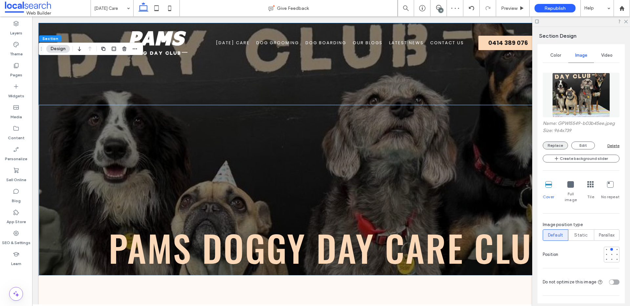
click at [557, 146] on button "Replace" at bounding box center [555, 146] width 25 height 8
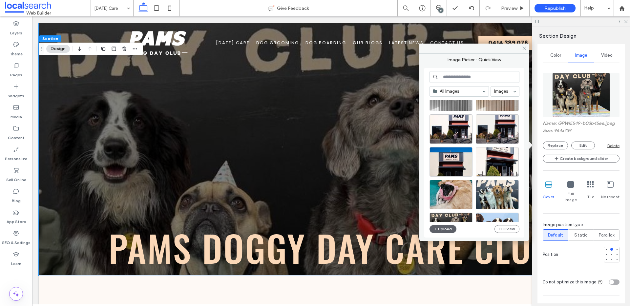
scroll to position [467, 0]
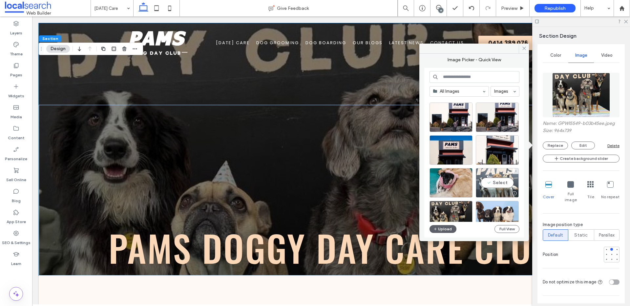
click at [501, 176] on div "Select" at bounding box center [497, 183] width 43 height 30
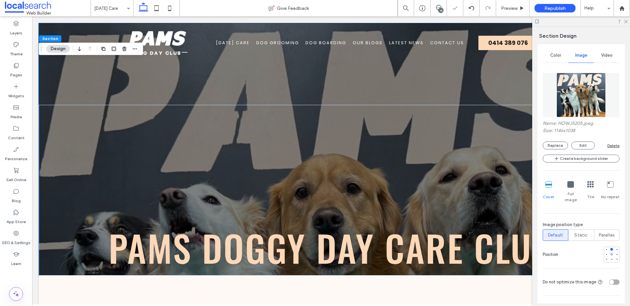
click at [610, 253] on div at bounding box center [611, 254] width 3 height 3
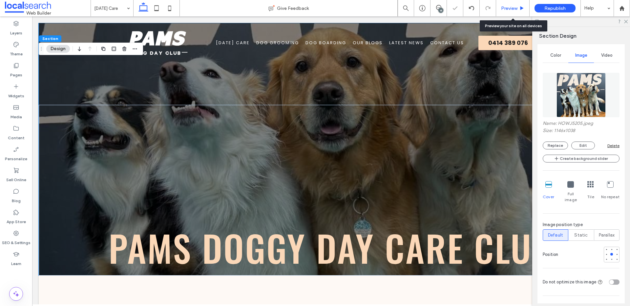
click at [518, 9] on div "Preview" at bounding box center [512, 9] width 33 height 6
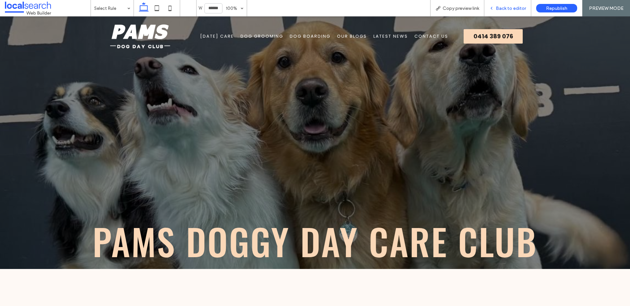
click at [511, 9] on span "Back to editor" at bounding box center [511, 9] width 30 height 6
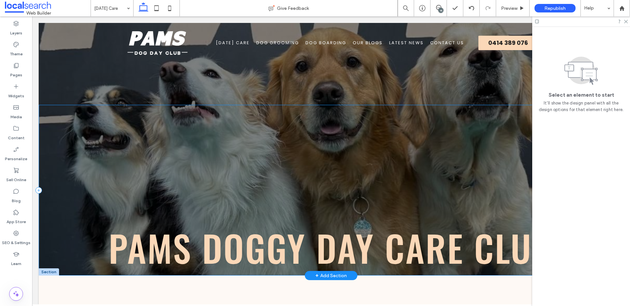
click at [61, 191] on div "Pams Doggy Day Care Club" at bounding box center [331, 190] width 585 height 171
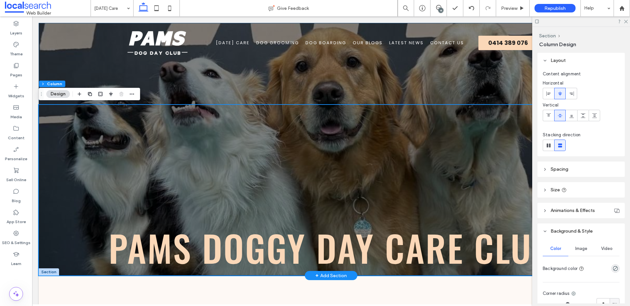
click at [174, 90] on div "Pams Doggy Day Care Club" at bounding box center [331, 149] width 585 height 253
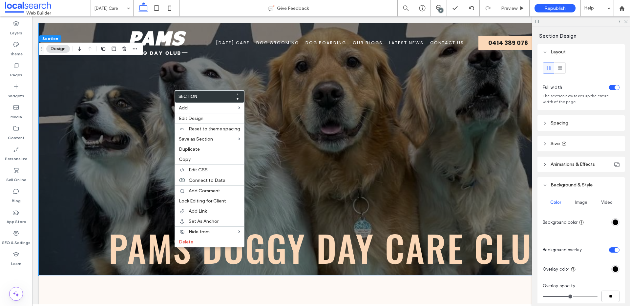
click at [584, 201] on span "Image" at bounding box center [581, 202] width 12 height 5
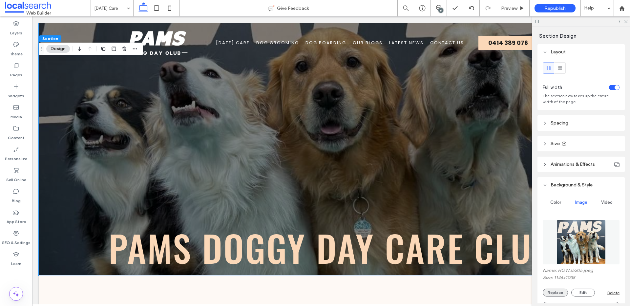
click at [554, 294] on button "Replace" at bounding box center [555, 293] width 25 height 8
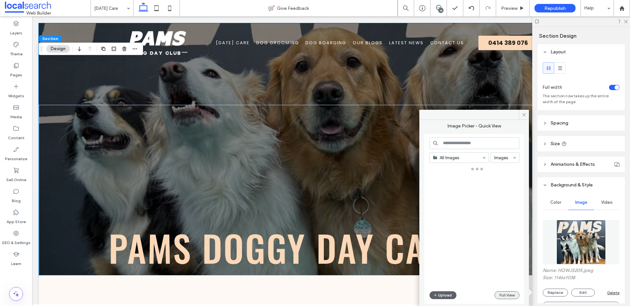
click at [514, 294] on button "Full View" at bounding box center [506, 296] width 25 height 8
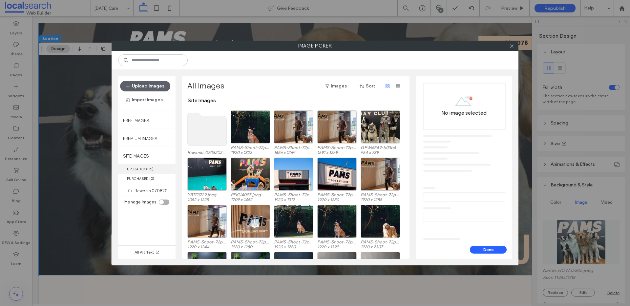
click at [156, 169] on label "UPLOADED ( 193 )" at bounding box center [146, 169] width 57 height 10
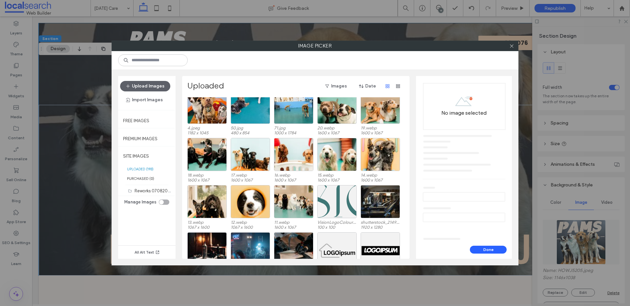
scroll to position [1349, 0]
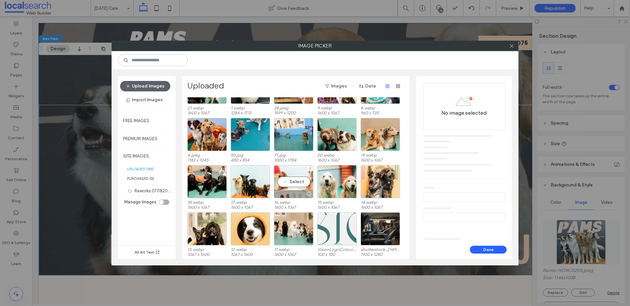
click at [286, 182] on div "Select" at bounding box center [293, 181] width 39 height 33
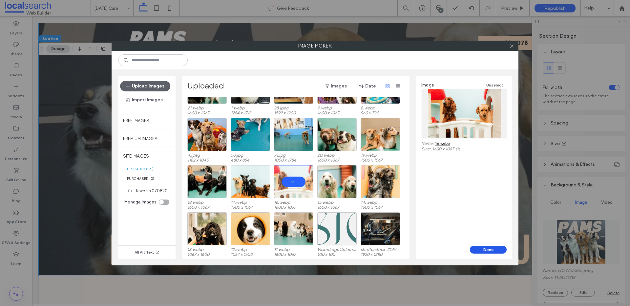
click at [483, 253] on button "Done" at bounding box center [488, 250] width 37 height 8
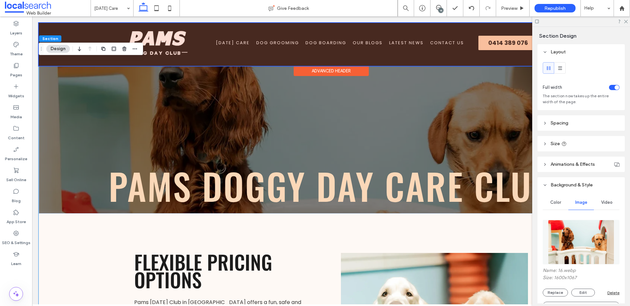
scroll to position [62, 0]
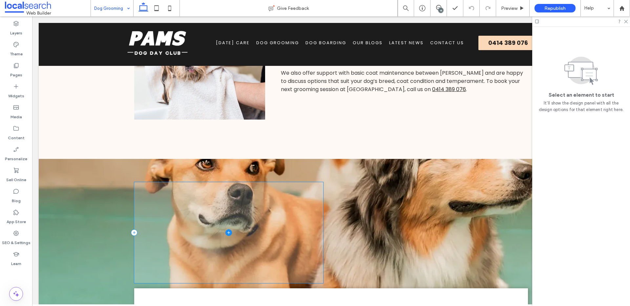
scroll to position [437, 0]
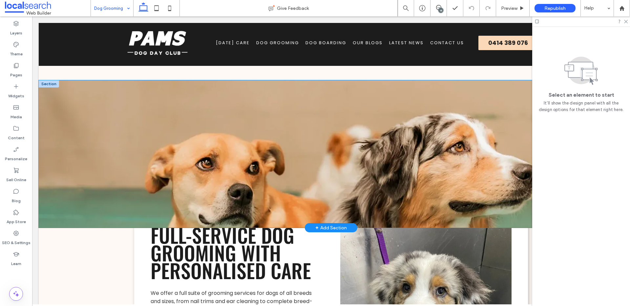
click at [59, 178] on div at bounding box center [331, 154] width 585 height 148
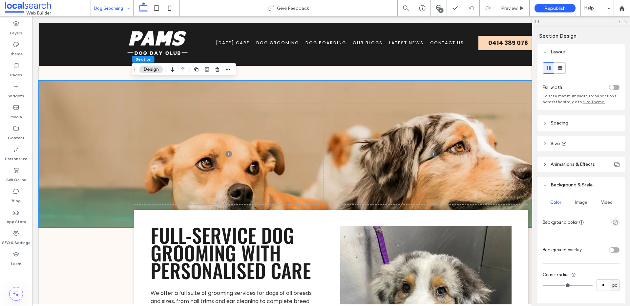
click at [584, 202] on span "Image" at bounding box center [581, 202] width 12 height 5
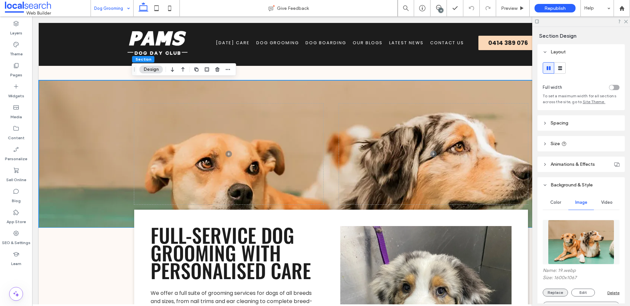
click at [557, 290] on button "Replace" at bounding box center [555, 293] width 25 height 8
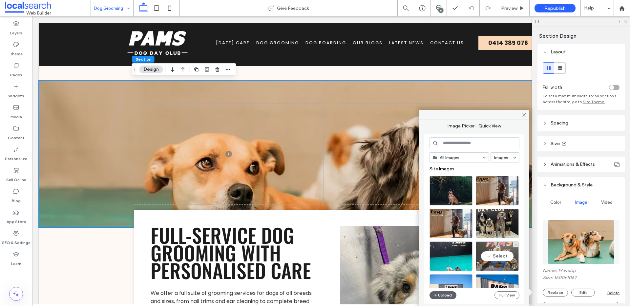
click at [498, 254] on div "Select" at bounding box center [497, 257] width 43 height 30
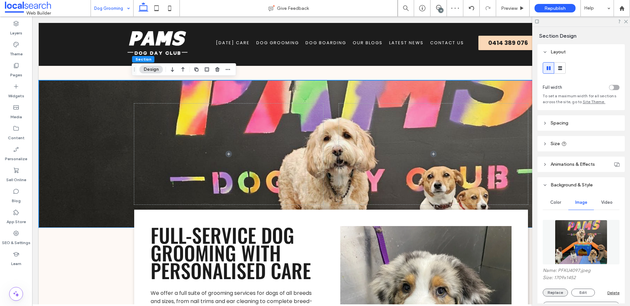
click at [554, 292] on button "Replace" at bounding box center [555, 293] width 25 height 8
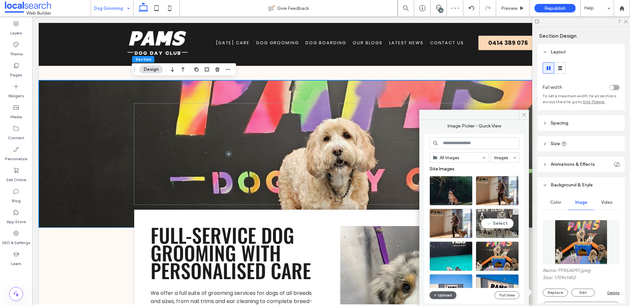
click at [503, 222] on div "Select" at bounding box center [497, 224] width 43 height 30
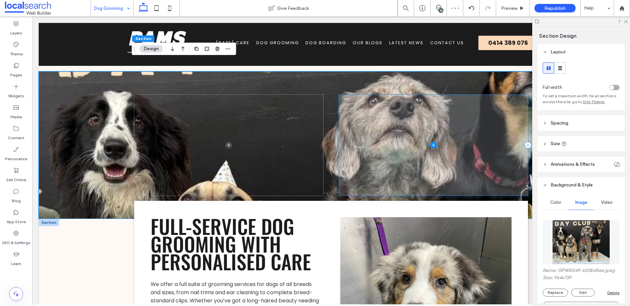
scroll to position [408, 0]
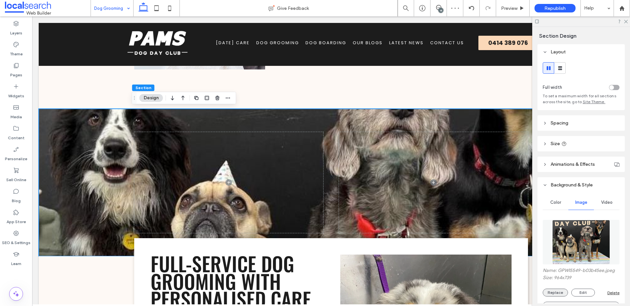
click at [560, 292] on button "Replace" at bounding box center [555, 293] width 25 height 8
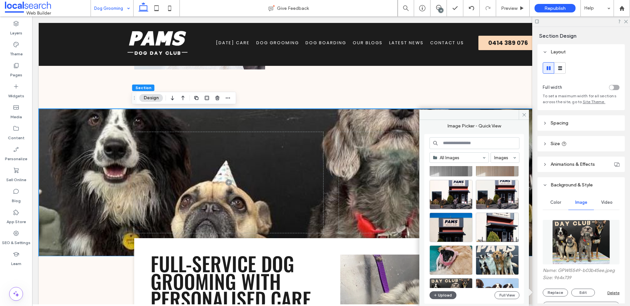
scroll to position [429, 0]
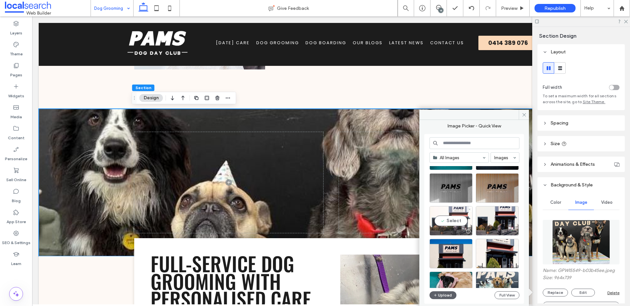
drag, startPoint x: 461, startPoint y: 226, endPoint x: 429, endPoint y: 210, distance: 36.2
click at [461, 226] on div "Select" at bounding box center [450, 221] width 43 height 30
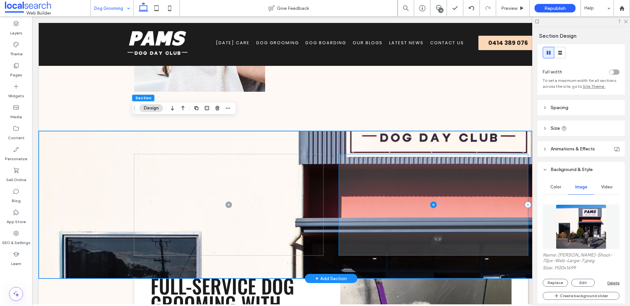
scroll to position [398, 0]
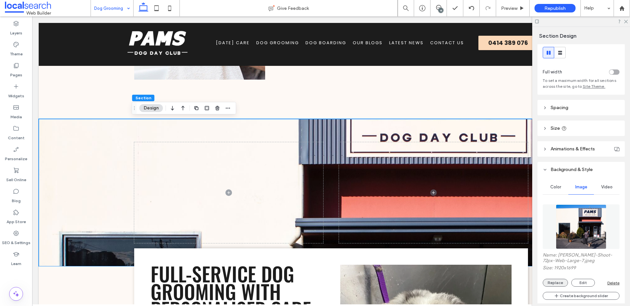
click at [554, 282] on button "Replace" at bounding box center [555, 283] width 25 height 8
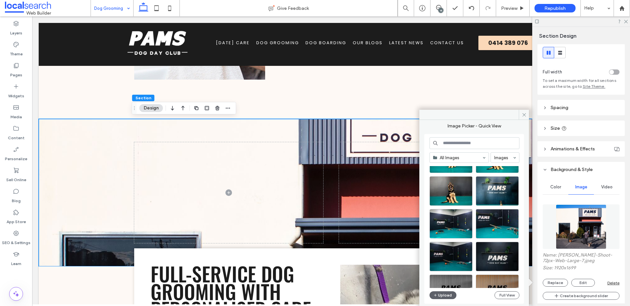
scroll to position [340, 0]
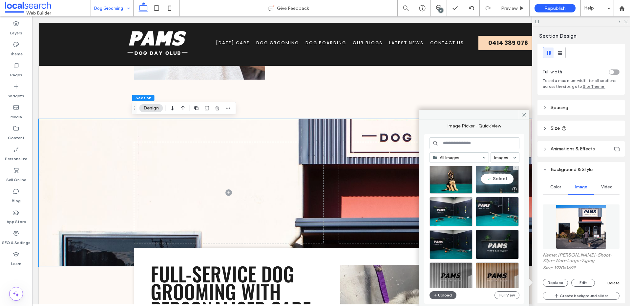
click at [510, 182] on div "Select" at bounding box center [497, 179] width 43 height 30
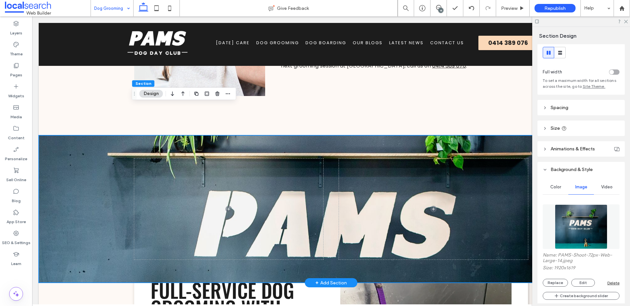
scroll to position [412, 0]
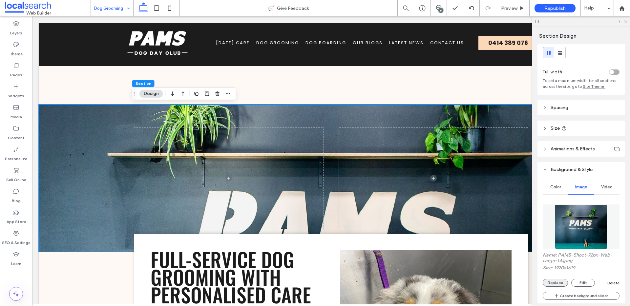
click at [556, 284] on button "Replace" at bounding box center [555, 283] width 25 height 8
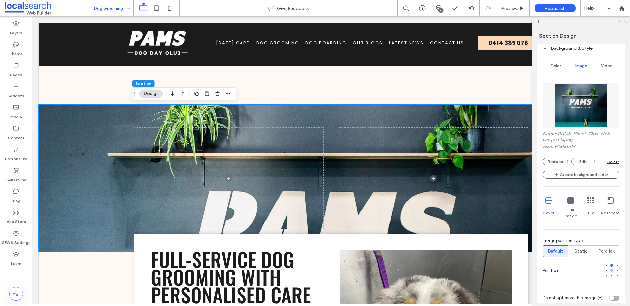
click at [609, 268] on div at bounding box center [611, 270] width 5 height 5
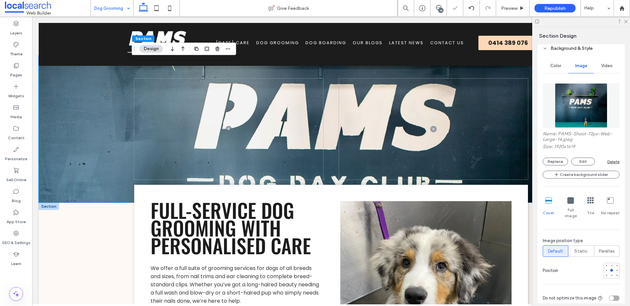
scroll to position [467, 0]
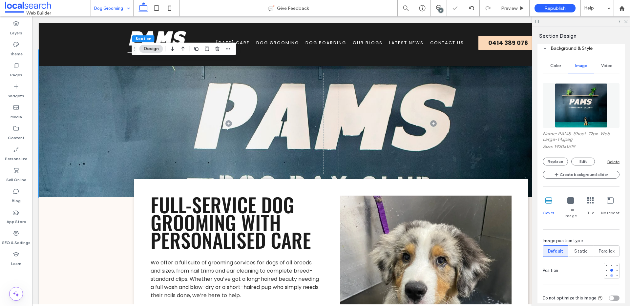
click at [610, 275] on div at bounding box center [611, 276] width 3 height 3
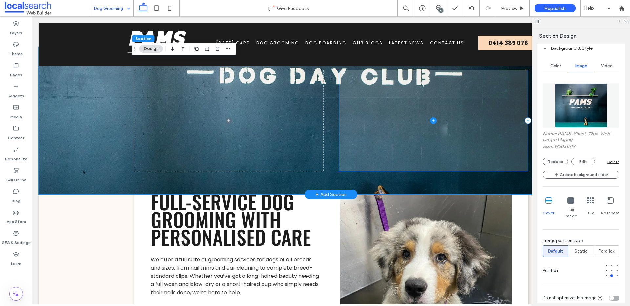
scroll to position [426, 0]
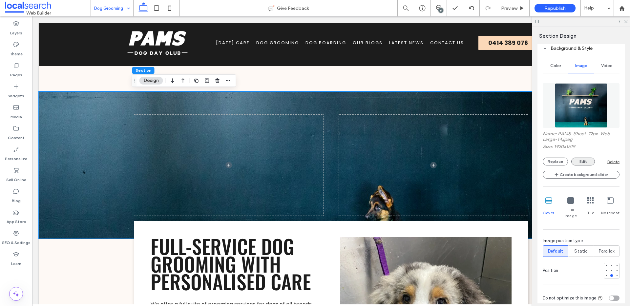
click at [589, 165] on button "Edit" at bounding box center [583, 162] width 24 height 8
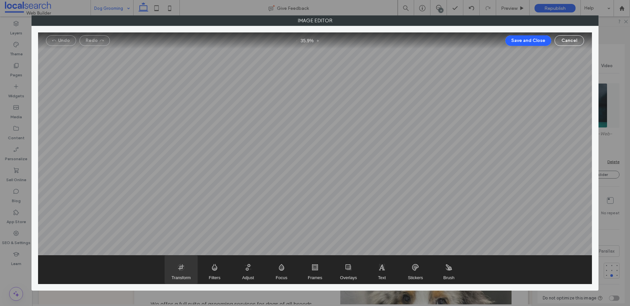
click at [178, 266] on span "Transform" at bounding box center [181, 270] width 33 height 28
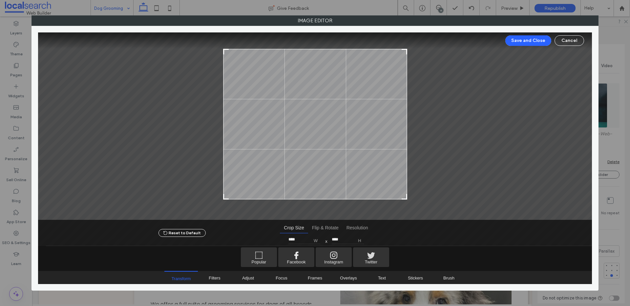
type input "****"
drag, startPoint x: 406, startPoint y: 203, endPoint x: 410, endPoint y: 197, distance: 7.2
click at [410, 197] on div at bounding box center [315, 126] width 554 height 188
click at [518, 44] on button "Save and Close" at bounding box center [528, 40] width 46 height 10
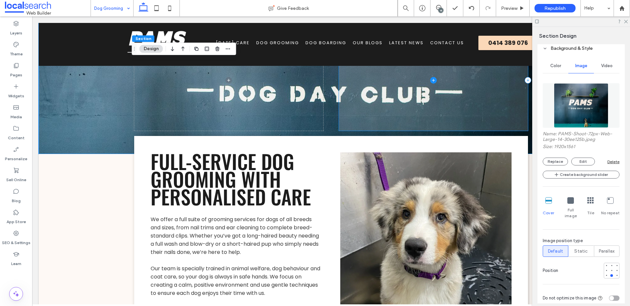
scroll to position [535, 0]
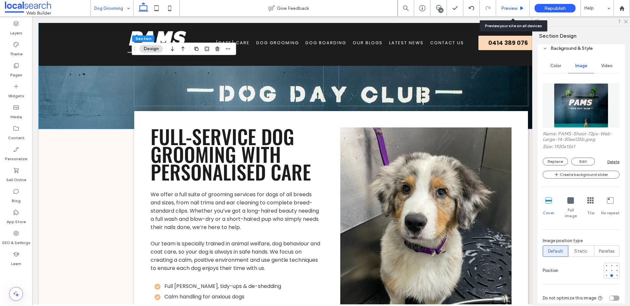
click at [512, 12] on div "Preview" at bounding box center [512, 8] width 33 height 16
click at [513, 9] on span "Preview" at bounding box center [509, 9] width 16 height 6
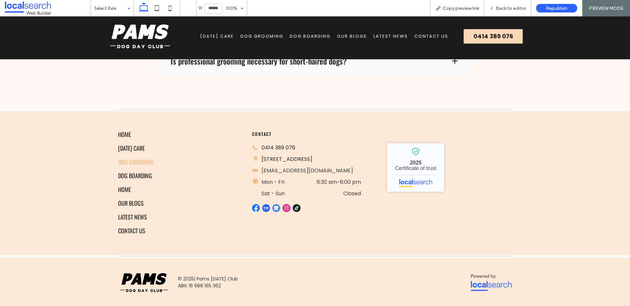
scroll to position [1042, 0]
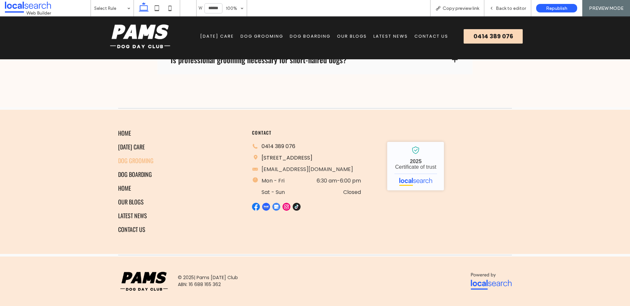
click at [303, 33] on span "Dog Boarding" at bounding box center [310, 36] width 41 height 7
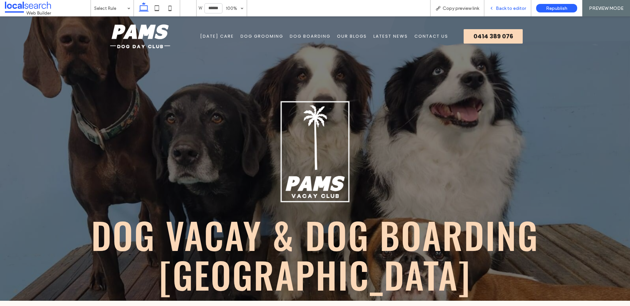
click at [516, 4] on div "Back to editor" at bounding box center [507, 8] width 47 height 16
click at [510, 6] on span "Back to editor" at bounding box center [511, 9] width 30 height 6
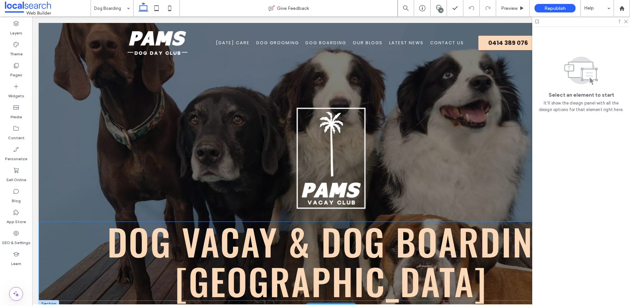
click at [299, 239] on span "Dog Vacay & dog boarding geelong" at bounding box center [330, 261] width 447 height 93
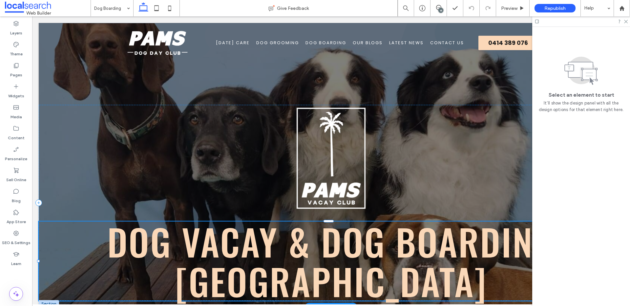
click at [299, 239] on span "Dog Vacay & dog boarding geelong" at bounding box center [330, 261] width 447 height 93
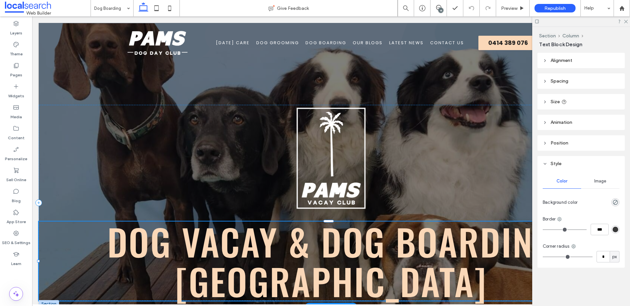
scroll to position [103, 0]
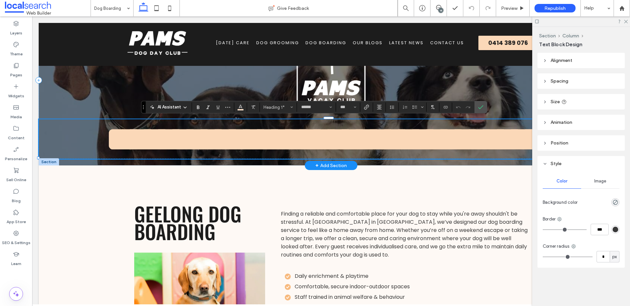
click at [313, 148] on span "**********" at bounding box center [330, 139] width 451 height 36
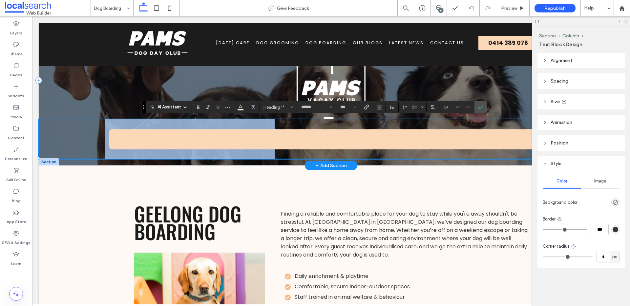
drag, startPoint x: 321, startPoint y: 143, endPoint x: 113, endPoint y: 156, distance: 208.7
click at [113, 156] on span "**********" at bounding box center [330, 139] width 451 height 36
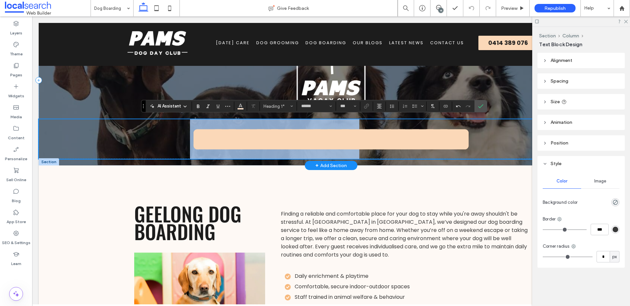
scroll to position [104, 0]
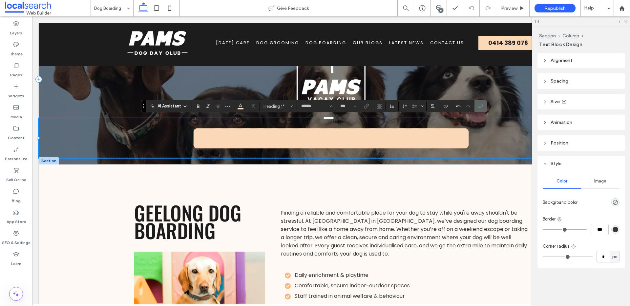
click at [481, 108] on icon "Confirm" at bounding box center [480, 106] width 5 height 5
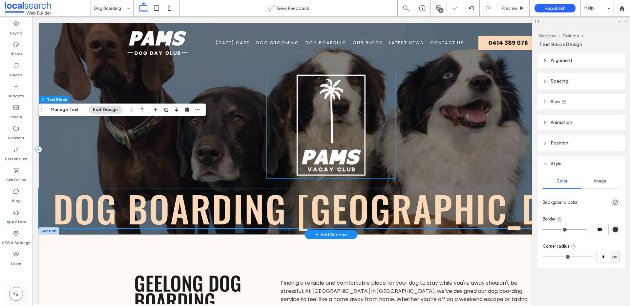
scroll to position [0, 0]
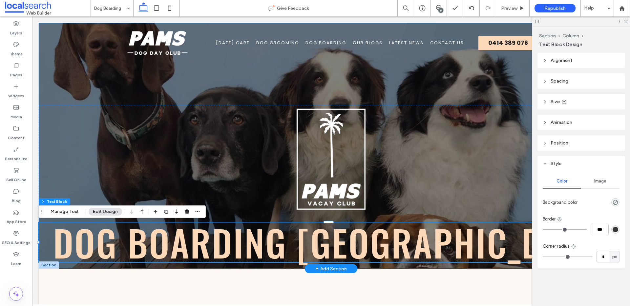
click at [210, 82] on div "dog boarding geelong" at bounding box center [331, 146] width 585 height 246
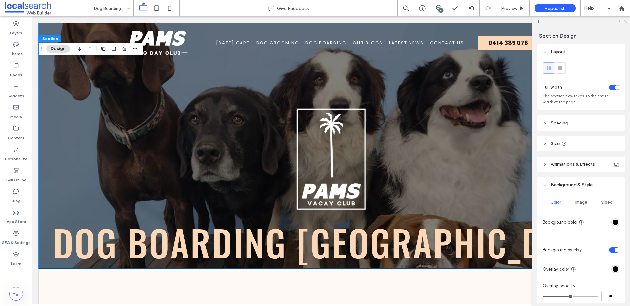
click at [582, 205] on span "Image" at bounding box center [581, 202] width 12 height 5
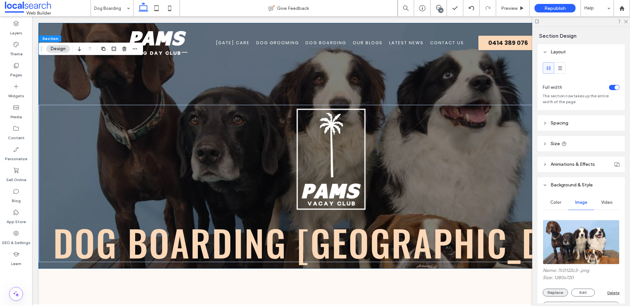
click at [560, 292] on button "Replace" at bounding box center [555, 293] width 25 height 8
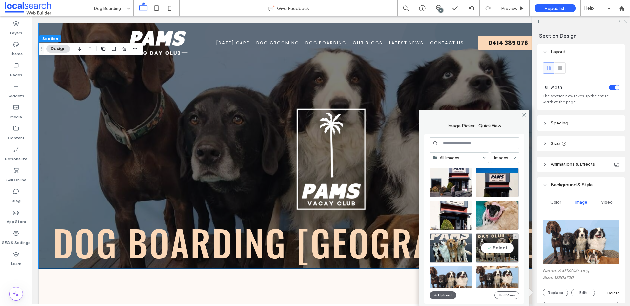
scroll to position [508, 0]
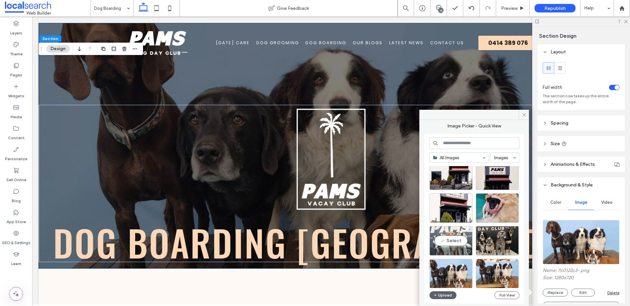
click at [463, 241] on div "Select" at bounding box center [450, 241] width 43 height 30
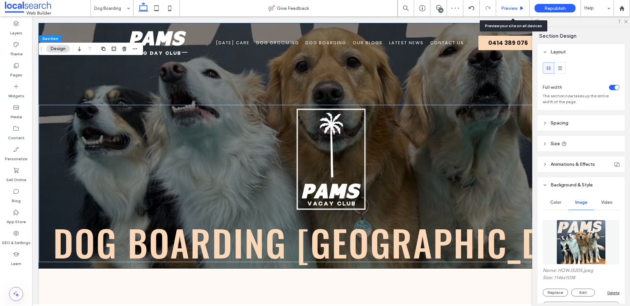
click at [521, 7] on icon at bounding box center [521, 8] width 5 height 5
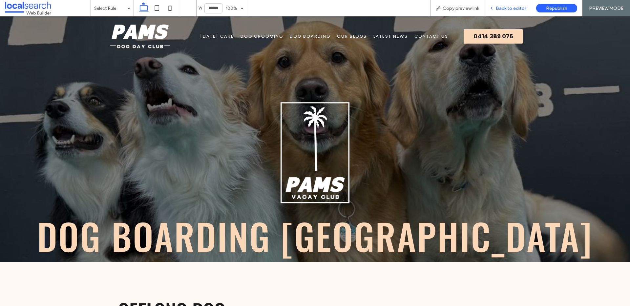
click at [503, 10] on span "Back to editor" at bounding box center [511, 9] width 30 height 6
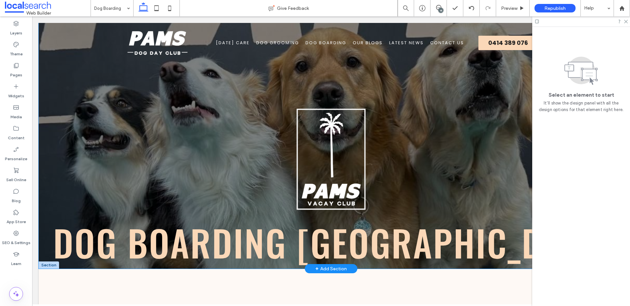
click at [93, 92] on div "dog boarding geelong" at bounding box center [331, 146] width 585 height 246
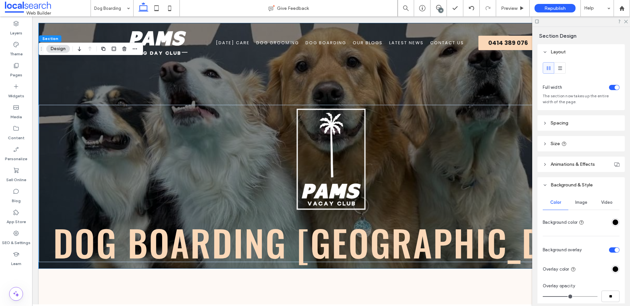
click at [582, 197] on div "Image" at bounding box center [581, 203] width 26 height 14
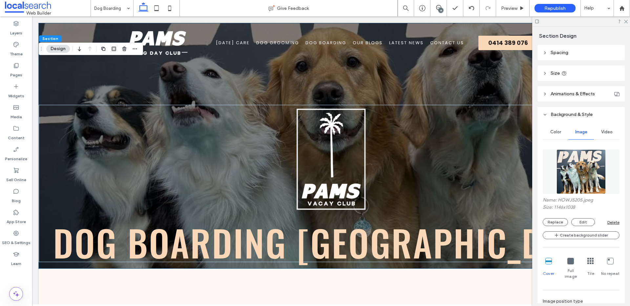
scroll to position [78, 0]
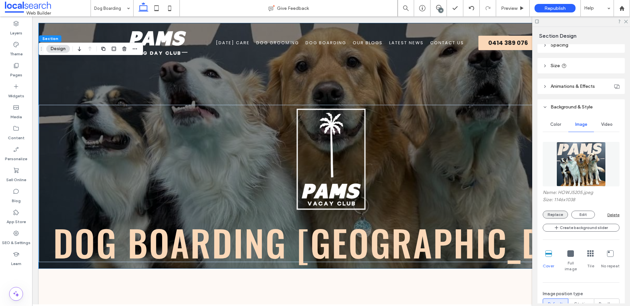
drag, startPoint x: 556, startPoint y: 215, endPoint x: 552, endPoint y: 214, distance: 3.8
click at [556, 215] on button "Replace" at bounding box center [555, 215] width 25 height 8
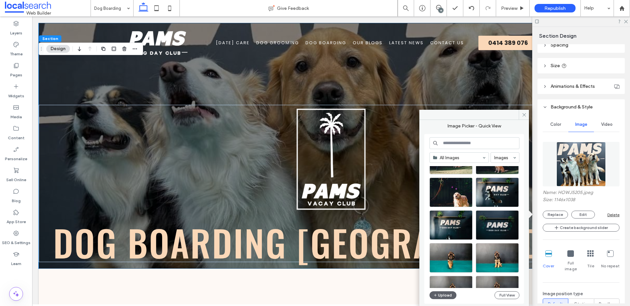
scroll to position [273, 0]
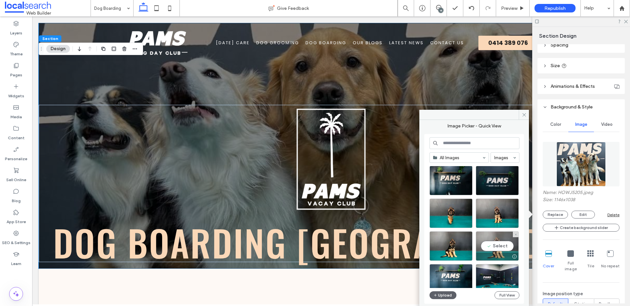
click at [492, 249] on div "Select" at bounding box center [497, 247] width 43 height 30
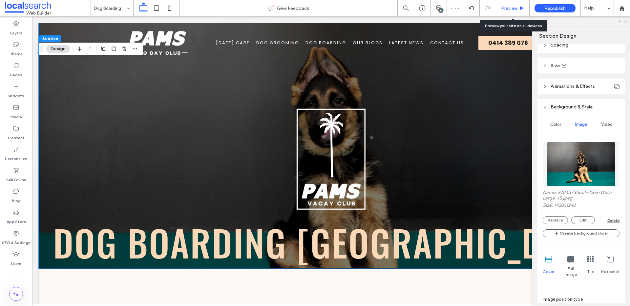
click at [509, 9] on span "Preview" at bounding box center [509, 9] width 16 height 6
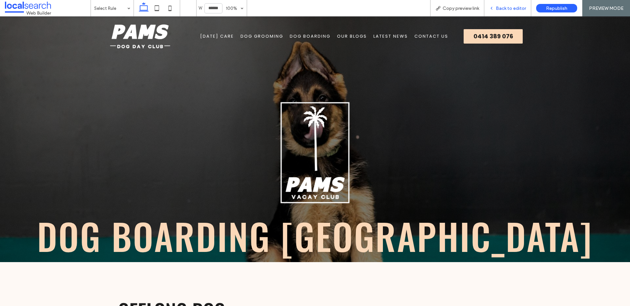
click at [510, 10] on span "Back to editor" at bounding box center [511, 9] width 30 height 6
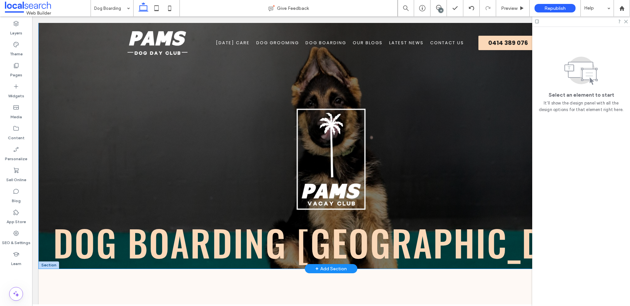
click at [140, 99] on div "dog boarding geelong" at bounding box center [331, 146] width 585 height 246
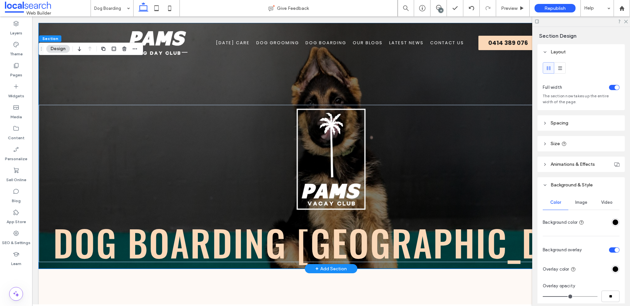
click at [388, 79] on div "dog boarding geelong" at bounding box center [331, 146] width 585 height 246
click at [458, 90] on div "dog boarding geelong" at bounding box center [331, 146] width 585 height 246
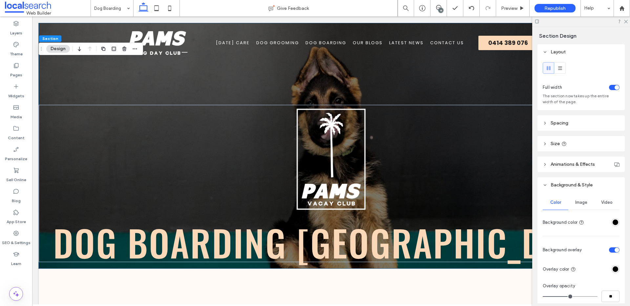
click at [581, 205] on span "Image" at bounding box center [581, 202] width 12 height 5
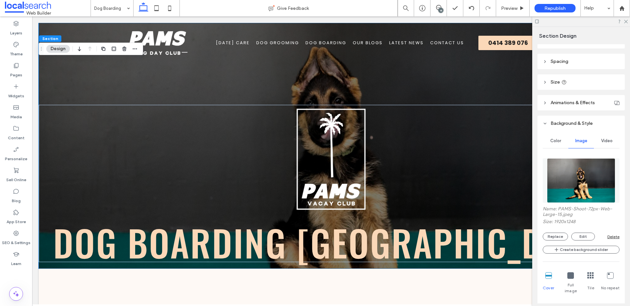
scroll to position [113, 0]
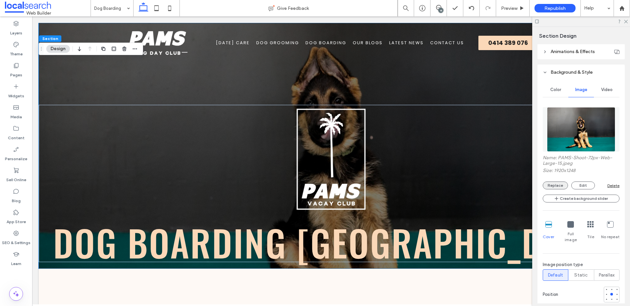
click at [561, 185] on button "Replace" at bounding box center [555, 186] width 25 height 8
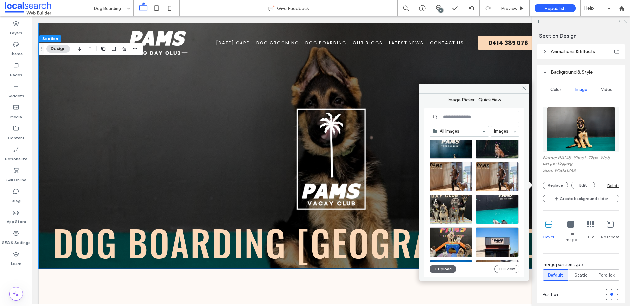
scroll to position [24, 0]
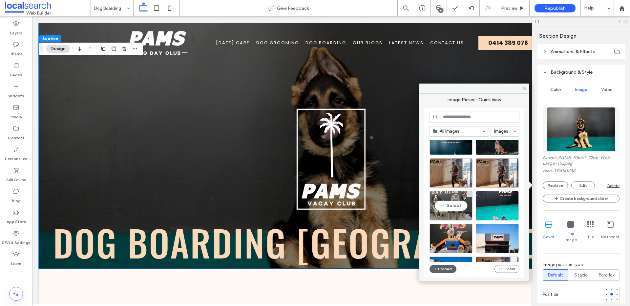
drag, startPoint x: 452, startPoint y: 206, endPoint x: 420, endPoint y: 190, distance: 35.9
click at [452, 206] on div "Select" at bounding box center [450, 206] width 43 height 30
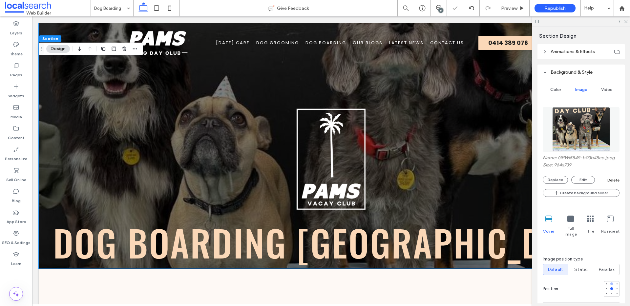
click at [610, 283] on div at bounding box center [611, 284] width 3 height 3
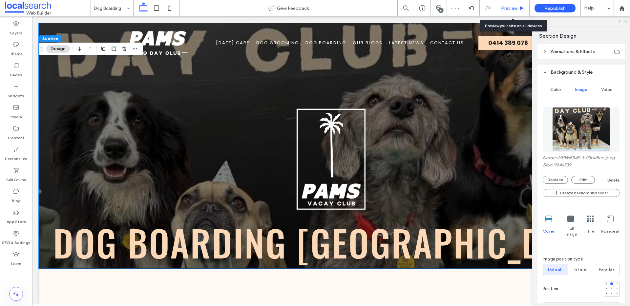
click at [518, 8] on div "Preview" at bounding box center [512, 9] width 33 height 6
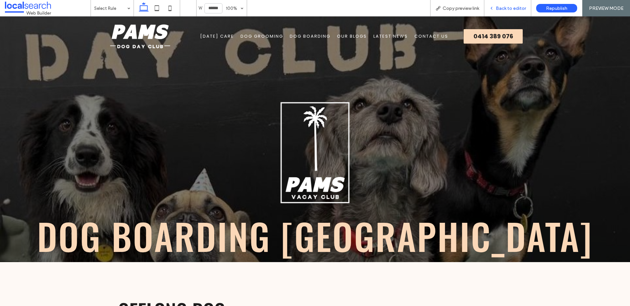
click at [508, 9] on span "Back to editor" at bounding box center [511, 9] width 30 height 6
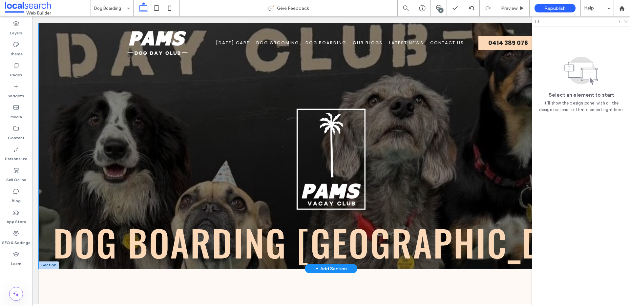
click at [71, 95] on div "dog boarding geelong" at bounding box center [331, 146] width 585 height 246
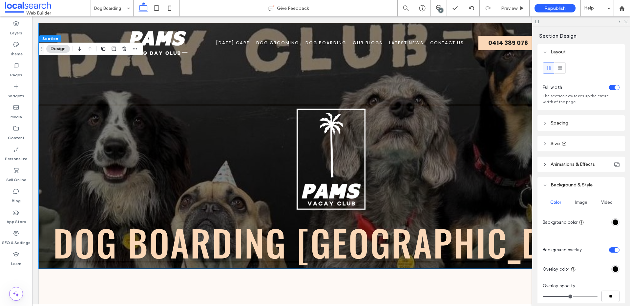
click at [578, 205] on span "Image" at bounding box center [581, 202] width 12 height 5
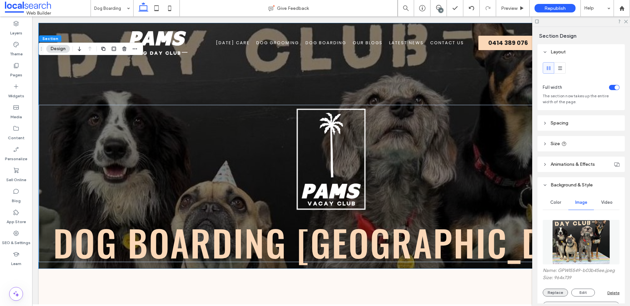
click at [561, 290] on button "Replace" at bounding box center [555, 293] width 25 height 8
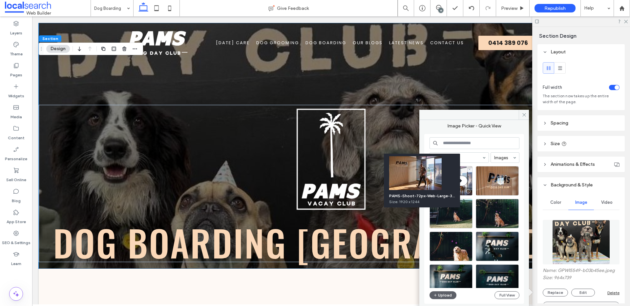
scroll to position [193, 0]
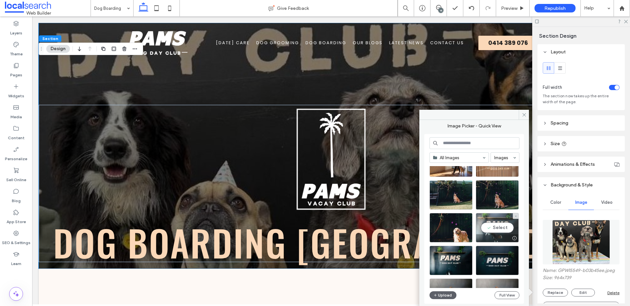
drag, startPoint x: 460, startPoint y: 214, endPoint x: 493, endPoint y: 229, distance: 36.7
click at [493, 229] on div "Select" at bounding box center [497, 228] width 43 height 30
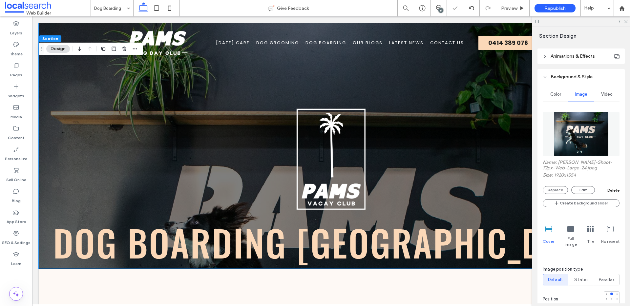
scroll to position [113, 0]
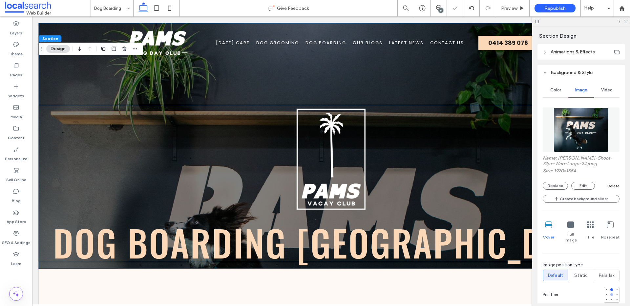
click at [610, 294] on div at bounding box center [611, 295] width 3 height 3
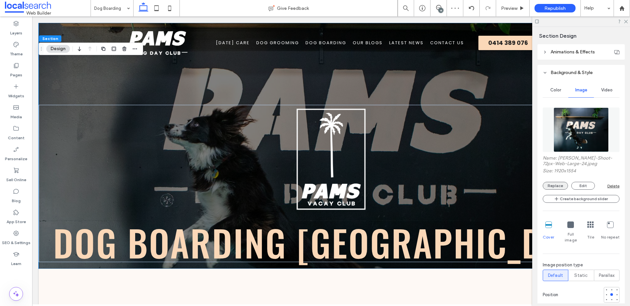
click at [558, 187] on button "Replace" at bounding box center [555, 186] width 25 height 8
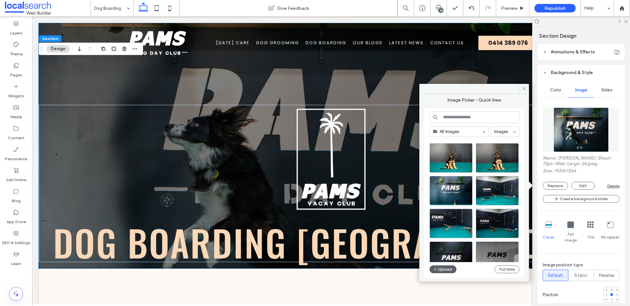
scroll to position [199, 0]
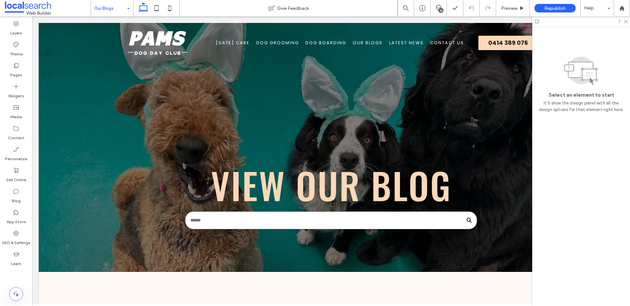
click at [120, 11] on input at bounding box center [110, 8] width 32 height 16
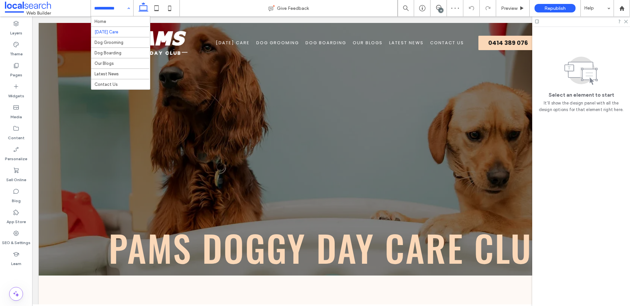
click at [120, 11] on input at bounding box center [110, 8] width 32 height 16
click at [127, 7] on div "Home Dog Day Care Dog Grooming Dog Boarding Our Blogs Latest News Contact Us" at bounding box center [112, 8] width 42 height 16
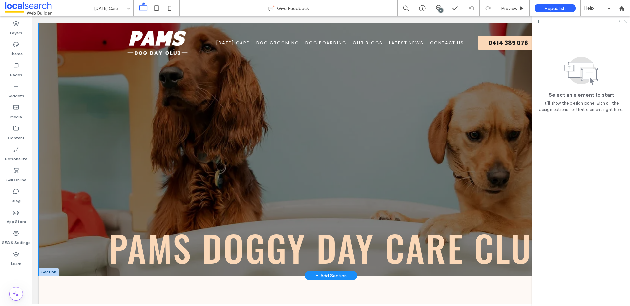
click at [98, 97] on div "Pams Doggy Day Care Club" at bounding box center [331, 149] width 585 height 253
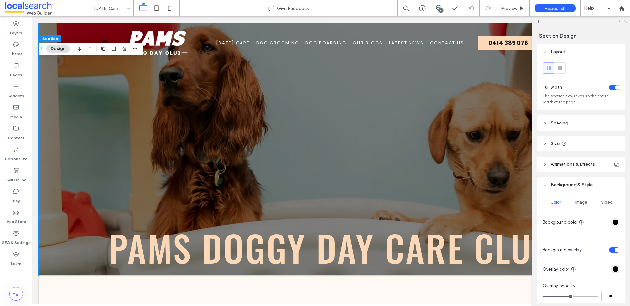
click at [581, 200] on span "Image" at bounding box center [581, 202] width 12 height 5
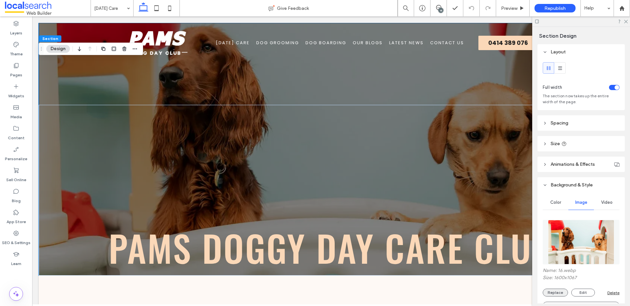
click at [554, 292] on button "Replace" at bounding box center [555, 293] width 25 height 8
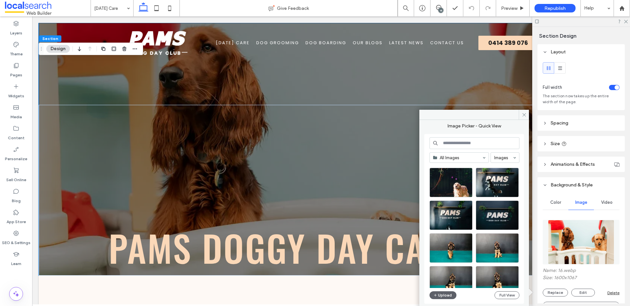
scroll to position [252, 0]
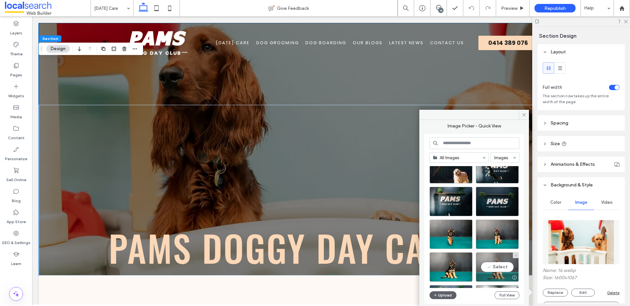
drag, startPoint x: 497, startPoint y: 263, endPoint x: 473, endPoint y: 249, distance: 27.5
click at [497, 263] on div "Select" at bounding box center [497, 268] width 43 height 30
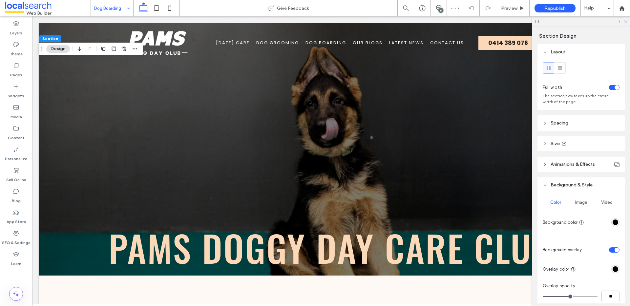
click at [580, 205] on div "Image" at bounding box center [581, 203] width 26 height 14
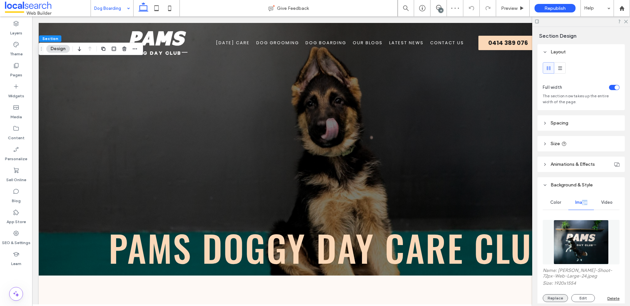
click at [558, 295] on button "Replace" at bounding box center [555, 299] width 25 height 8
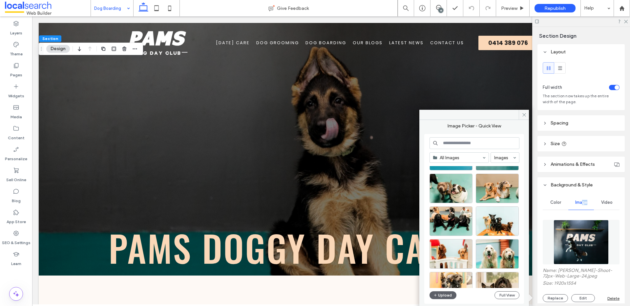
scroll to position [2430, 0]
click at [456, 251] on div "Select" at bounding box center [450, 254] width 43 height 30
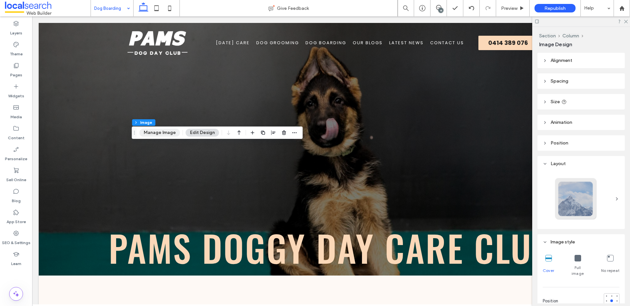
click at [162, 132] on button "Manage Image" at bounding box center [159, 133] width 41 height 8
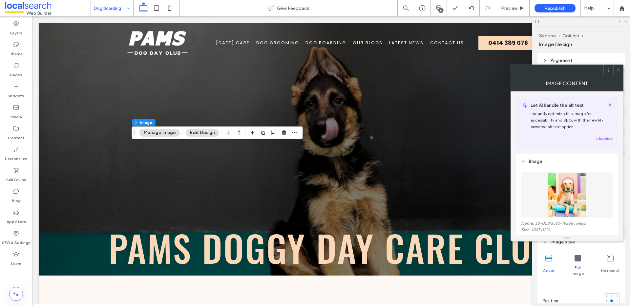
scroll to position [110, 0]
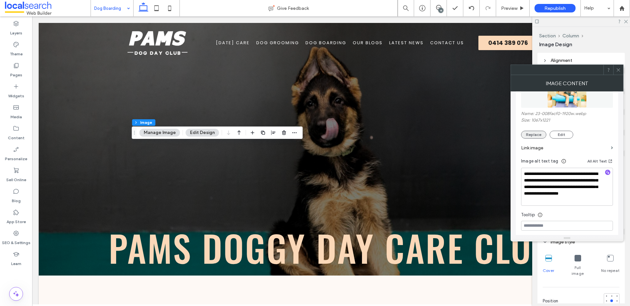
click at [540, 132] on button "Replace" at bounding box center [533, 135] width 25 height 8
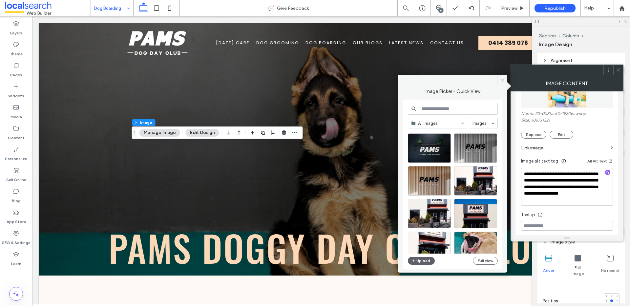
scroll to position [436, 0]
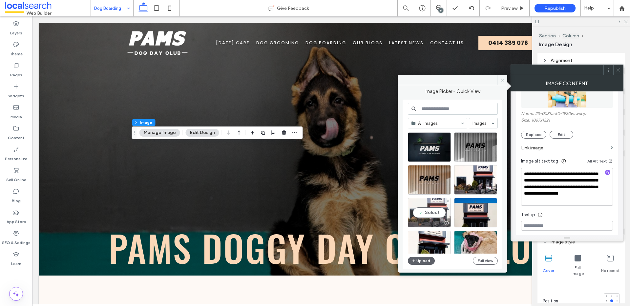
click at [442, 214] on div "Select" at bounding box center [429, 213] width 43 height 30
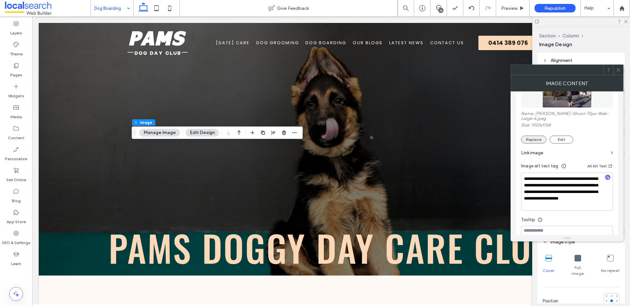
click at [529, 136] on button "Replace" at bounding box center [533, 140] width 25 height 8
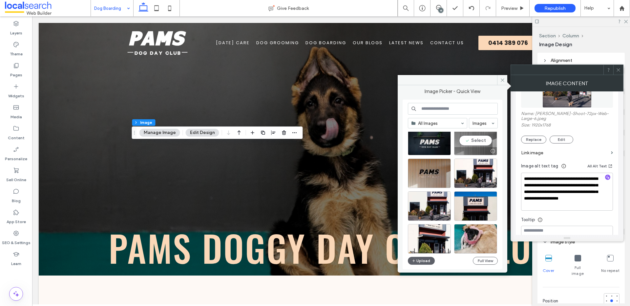
scroll to position [451, 0]
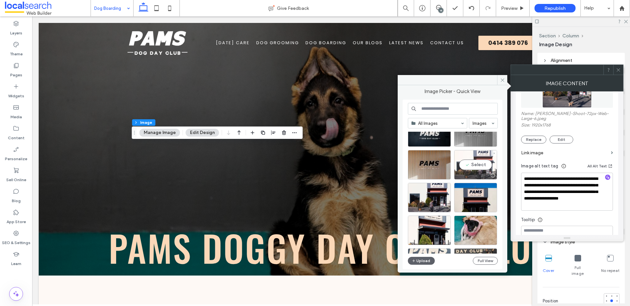
click at [483, 169] on div "Select" at bounding box center [475, 165] width 43 height 30
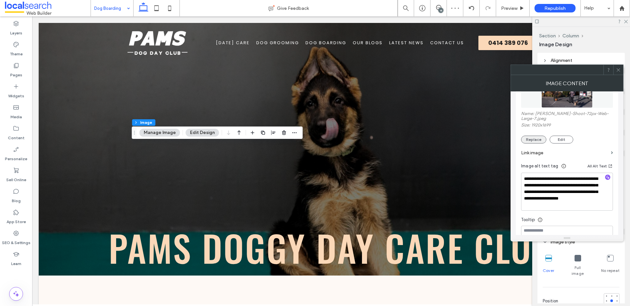
click at [539, 136] on button "Replace" at bounding box center [533, 140] width 25 height 8
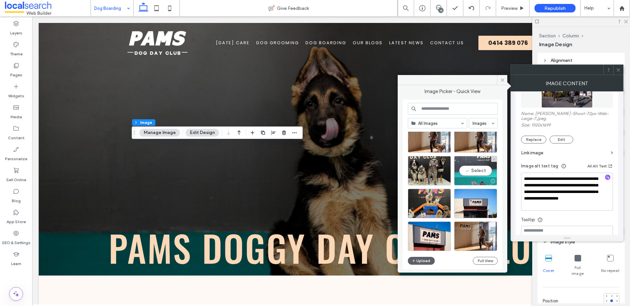
scroll to position [91, 0]
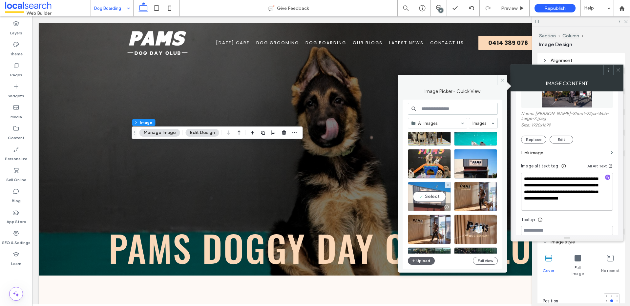
click at [434, 197] on div "Select" at bounding box center [429, 197] width 43 height 30
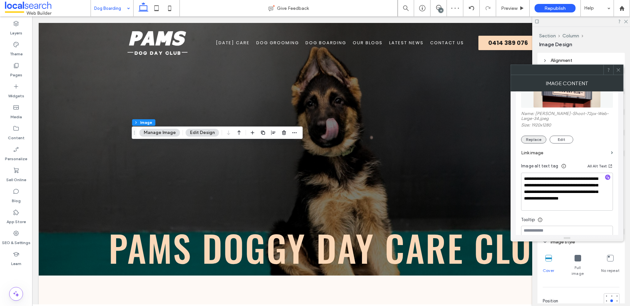
click at [538, 138] on button "Replace" at bounding box center [533, 140] width 25 height 8
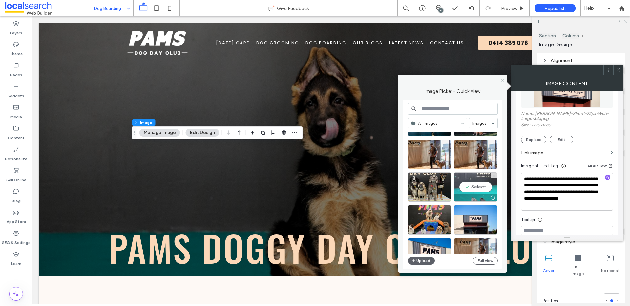
scroll to position [48, 0]
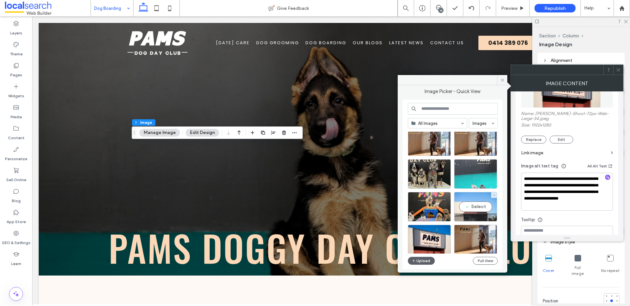
click at [479, 208] on div "Select" at bounding box center [475, 207] width 43 height 30
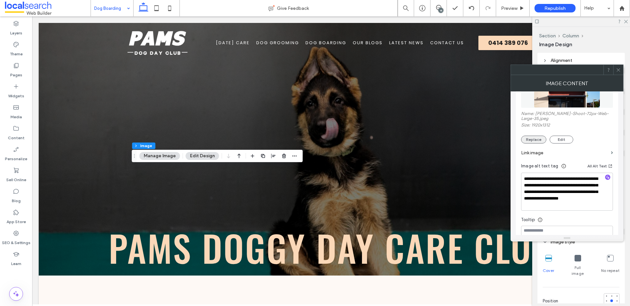
click at [529, 136] on button "Replace" at bounding box center [533, 140] width 25 height 8
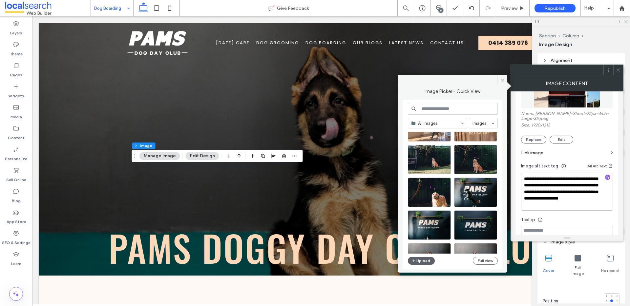
scroll to position [195, 0]
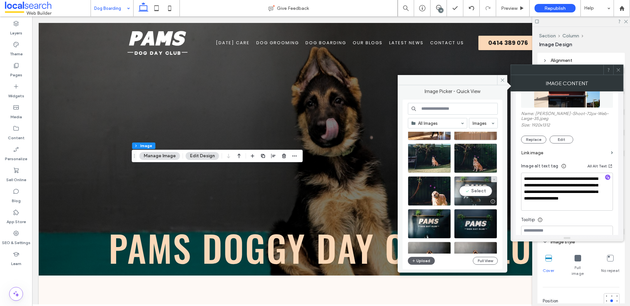
click at [479, 189] on div "Select" at bounding box center [475, 191] width 43 height 30
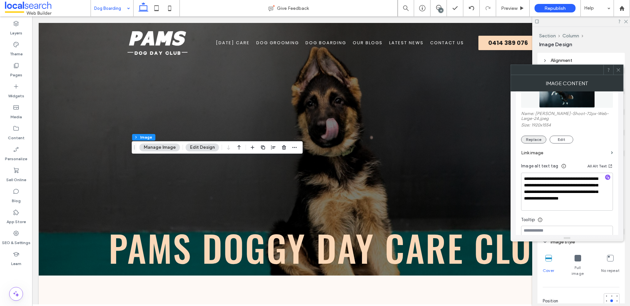
click at [536, 139] on button "Replace" at bounding box center [533, 140] width 25 height 8
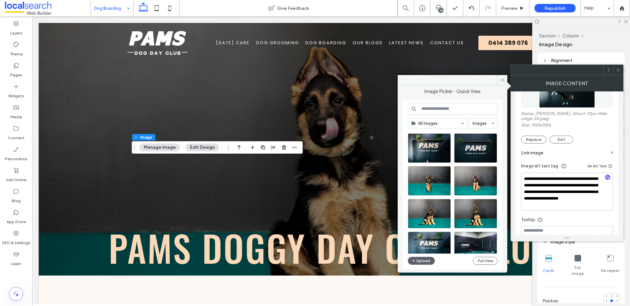
scroll to position [265, 0]
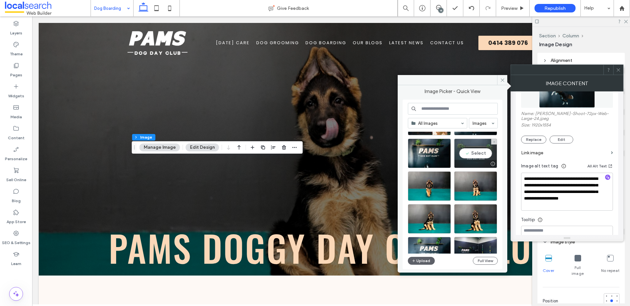
click at [483, 157] on div "Select" at bounding box center [475, 154] width 43 height 30
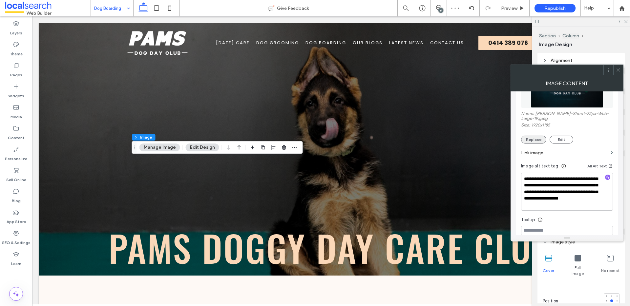
click at [539, 136] on button "Replace" at bounding box center [533, 140] width 25 height 8
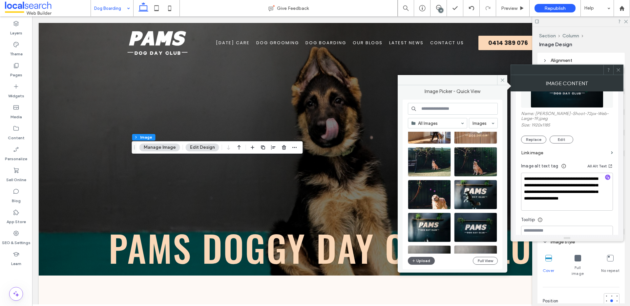
scroll to position [220, 0]
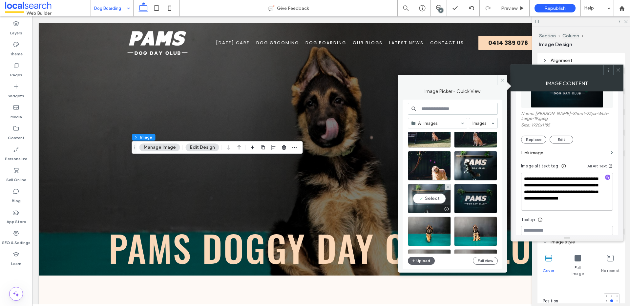
click at [441, 197] on div "Select" at bounding box center [429, 199] width 43 height 30
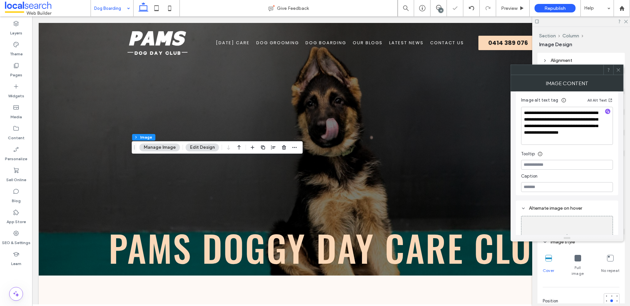
scroll to position [200, 0]
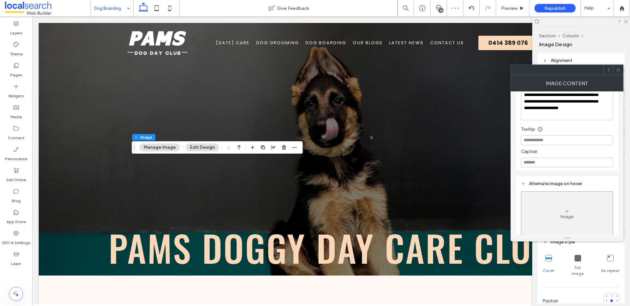
click at [610, 304] on div at bounding box center [611, 306] width 5 height 5
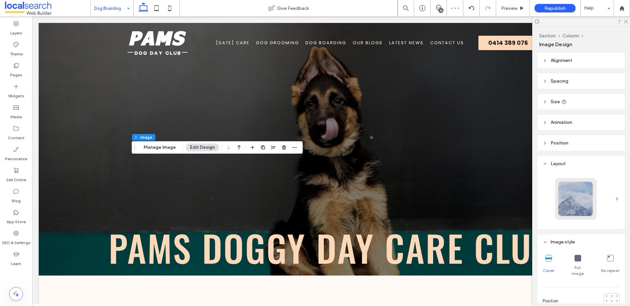
click at [610, 305] on div at bounding box center [611, 306] width 3 height 3
click at [170, 149] on button "Manage Image" at bounding box center [159, 148] width 41 height 8
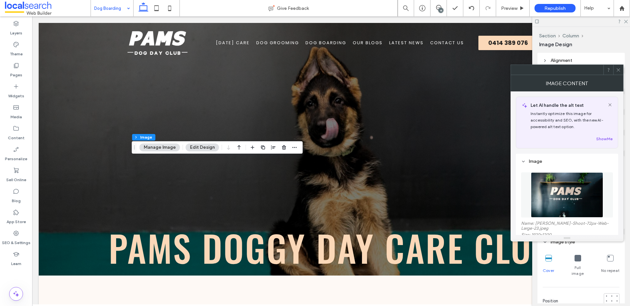
scroll to position [113, 0]
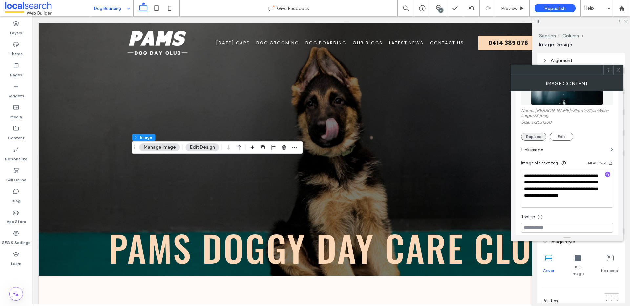
click at [540, 133] on button "Replace" at bounding box center [533, 137] width 25 height 8
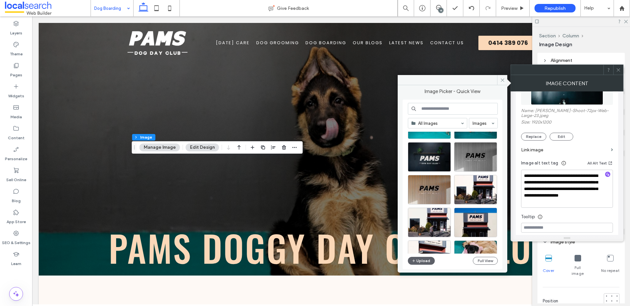
scroll to position [446, 0]
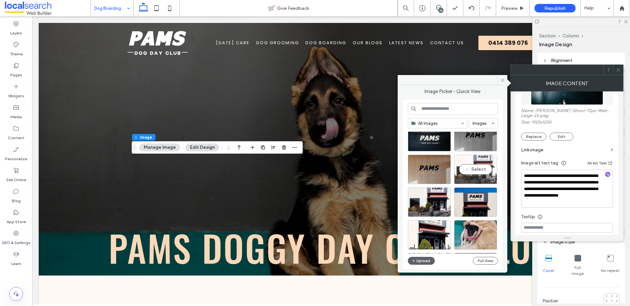
click at [478, 169] on div "Select" at bounding box center [475, 170] width 43 height 30
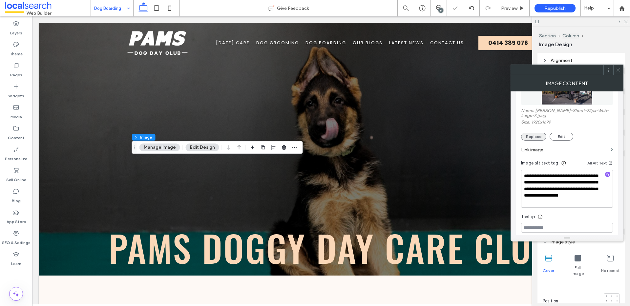
click at [532, 133] on button "Replace" at bounding box center [533, 137] width 25 height 8
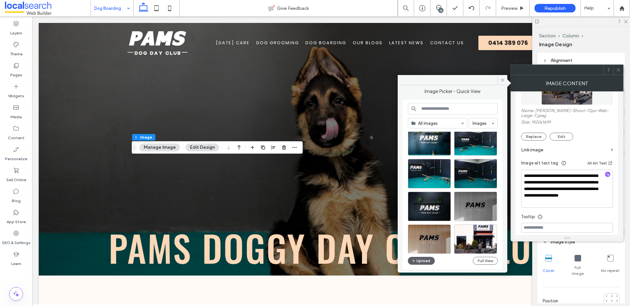
scroll to position [434, 0]
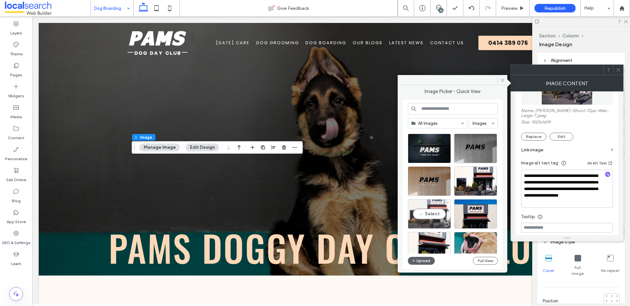
click at [443, 214] on div "Select" at bounding box center [429, 214] width 43 height 30
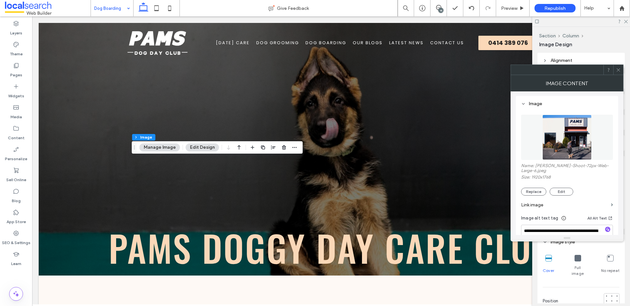
scroll to position [114, 0]
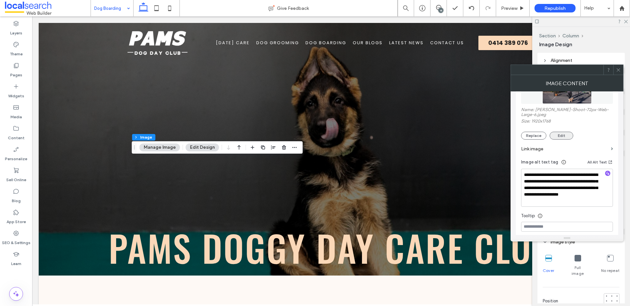
click at [564, 133] on button "Edit" at bounding box center [562, 136] width 24 height 8
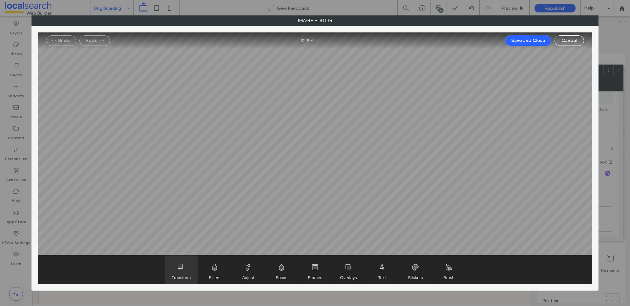
click at [178, 276] on span "Transform" at bounding box center [181, 278] width 19 height 5
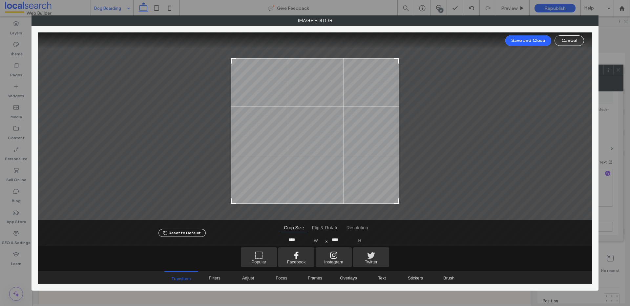
type input "****"
drag, startPoint x: 396, startPoint y: 49, endPoint x: 399, endPoint y: 59, distance: 10.6
click at [399, 59] on div at bounding box center [396, 62] width 8 height 8
click at [521, 40] on button "Save and Close" at bounding box center [528, 40] width 46 height 10
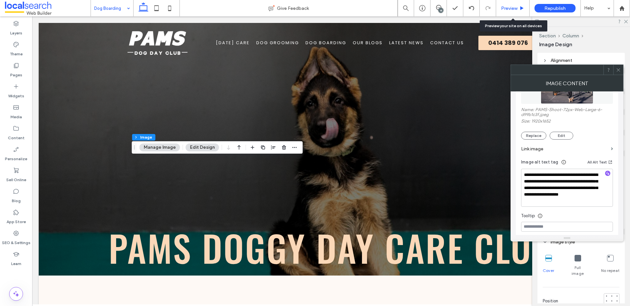
click at [521, 6] on icon at bounding box center [521, 8] width 5 height 5
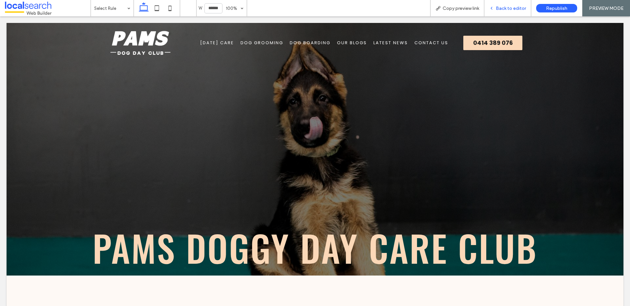
click at [517, 6] on span "Back to editor" at bounding box center [511, 9] width 30 height 6
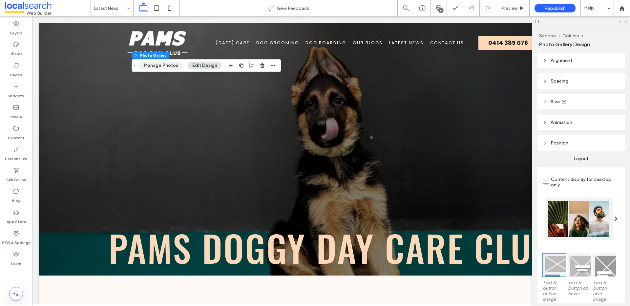
click at [171, 68] on button "Manage Photos" at bounding box center [160, 66] width 43 height 8
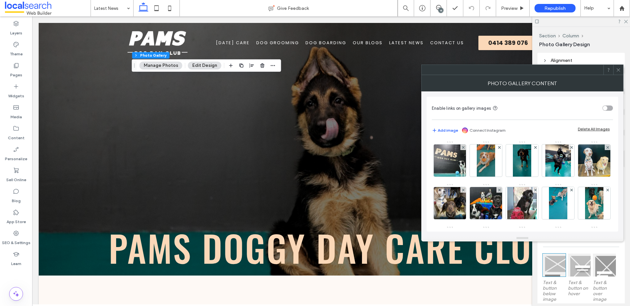
scroll to position [258, 0]
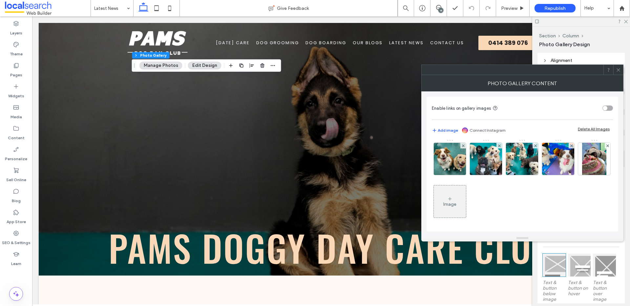
click at [452, 198] on icon at bounding box center [449, 199] width 5 height 5
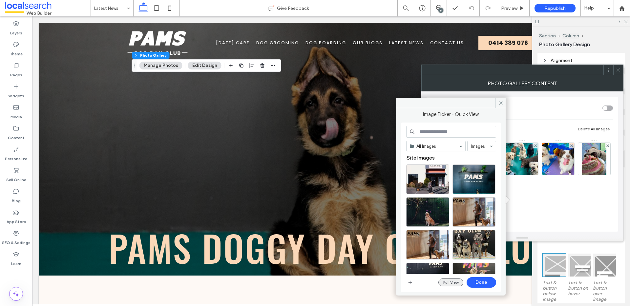
click at [449, 281] on button "Full View" at bounding box center [450, 283] width 25 height 8
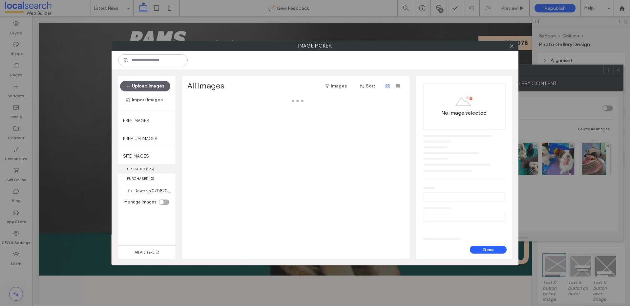
click at [163, 172] on label "UPLOADED ( 195 )" at bounding box center [146, 169] width 57 height 10
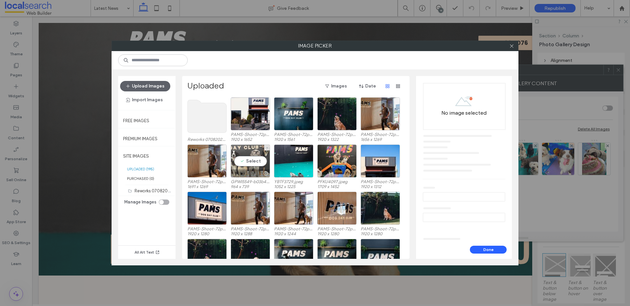
click at [254, 159] on div "Select" at bounding box center [250, 161] width 39 height 33
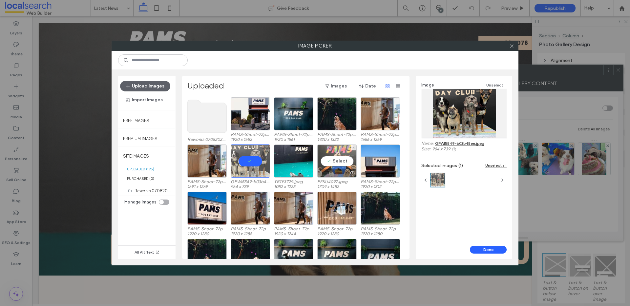
click at [339, 156] on div "Select" at bounding box center [336, 161] width 39 height 33
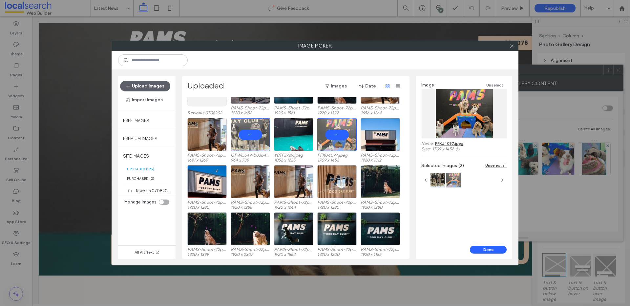
scroll to position [27, 0]
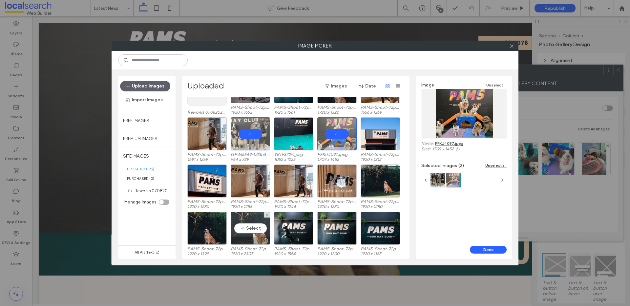
click at [252, 231] on div "Select" at bounding box center [250, 228] width 39 height 33
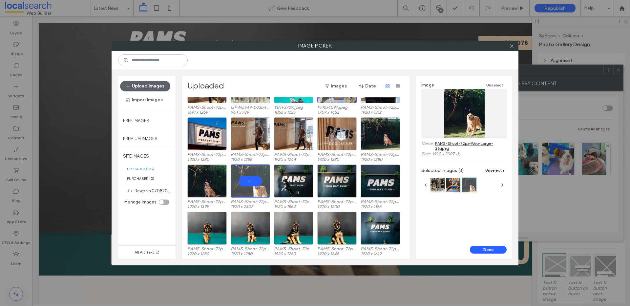
scroll to position [104, 0]
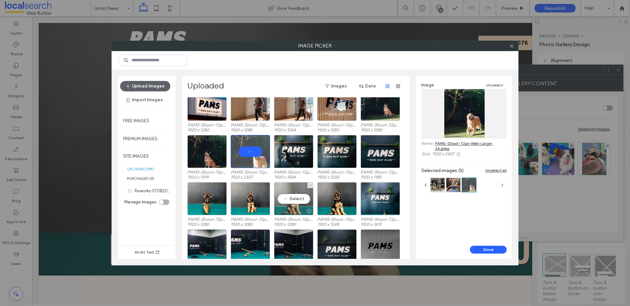
click at [289, 200] on div "Select" at bounding box center [293, 198] width 39 height 33
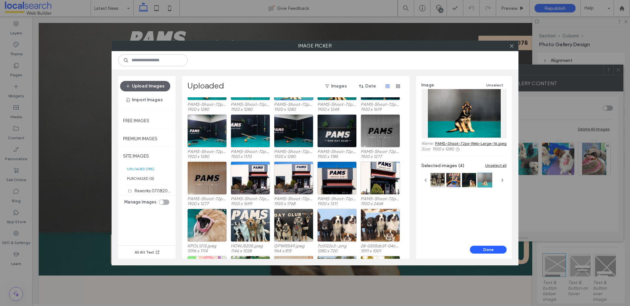
scroll to position [237, 0]
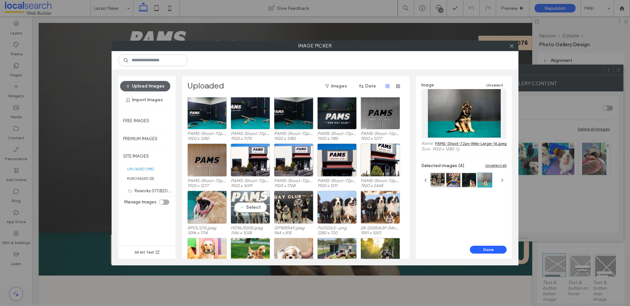
click at [262, 204] on div "Select" at bounding box center [250, 207] width 39 height 33
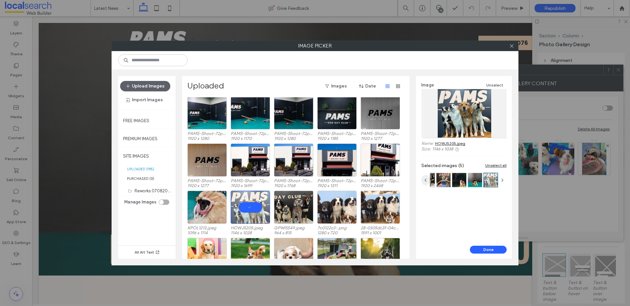
click at [425, 179] on icon "button" at bounding box center [425, 180] width 5 height 5
drag, startPoint x: 216, startPoint y: 203, endPoint x: 255, endPoint y: 202, distance: 39.4
click at [216, 203] on div "Select" at bounding box center [206, 207] width 39 height 33
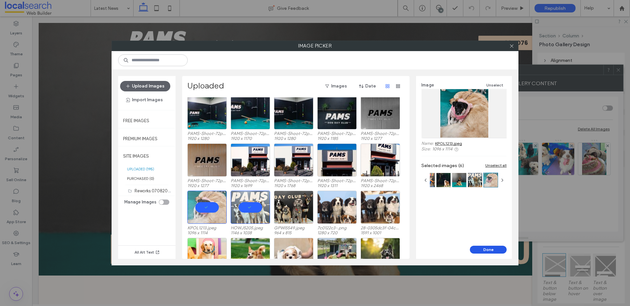
click at [479, 251] on button "Done" at bounding box center [488, 250] width 37 height 8
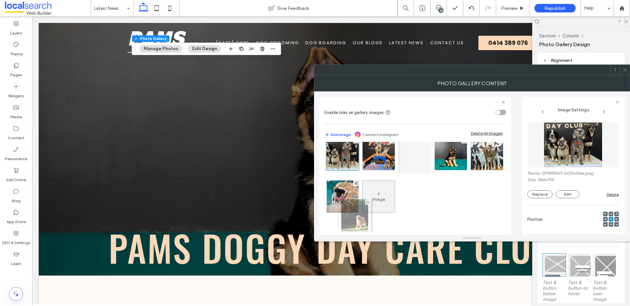
scroll to position [230, 0]
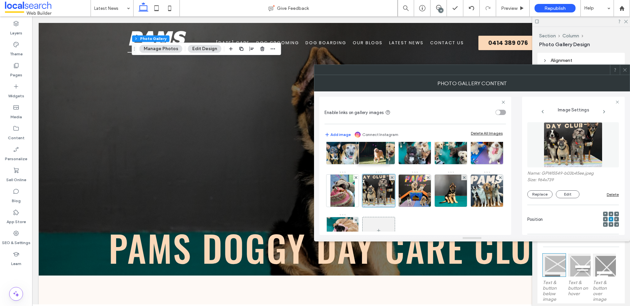
drag, startPoint x: 345, startPoint y: 193, endPoint x: 375, endPoint y: 154, distance: 49.5
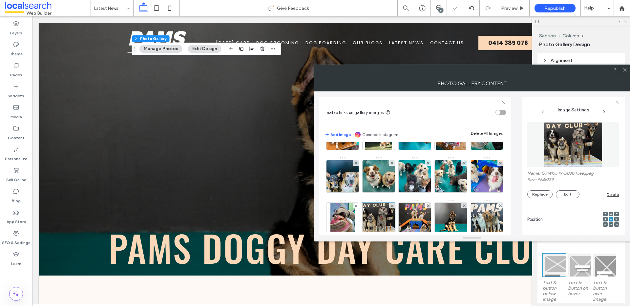
scroll to position [146, 0]
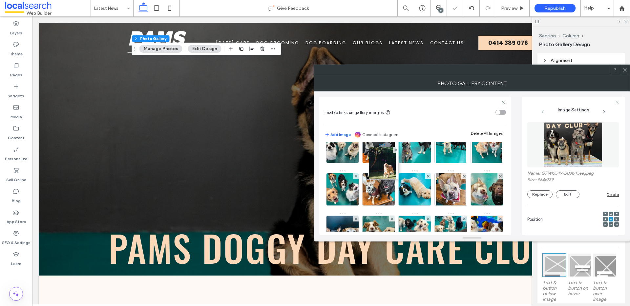
drag, startPoint x: 377, startPoint y: 223, endPoint x: 377, endPoint y: 149, distance: 74.1
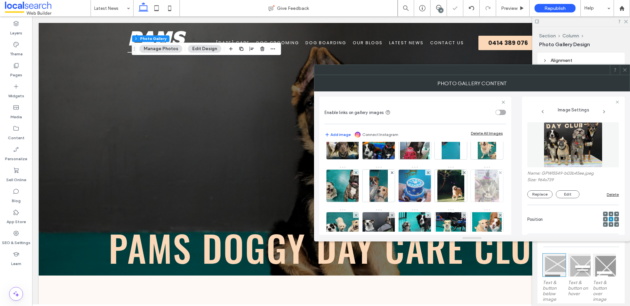
scroll to position [88, 0]
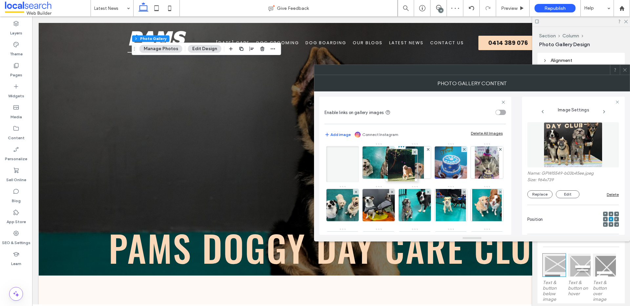
drag, startPoint x: 382, startPoint y: 212, endPoint x: 407, endPoint y: 168, distance: 50.5
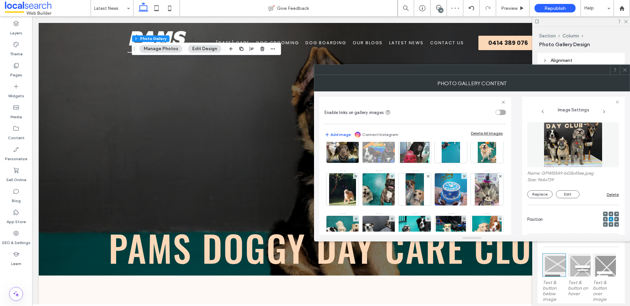
scroll to position [38, 0]
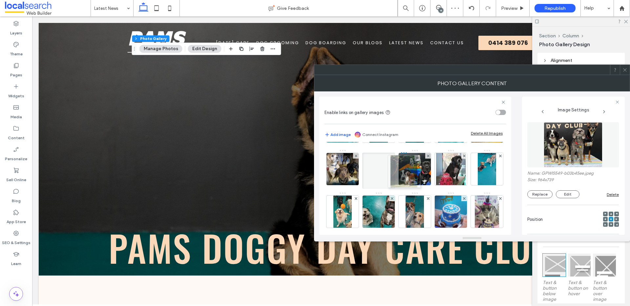
drag, startPoint x: 413, startPoint y: 212, endPoint x: 398, endPoint y: 168, distance: 46.4
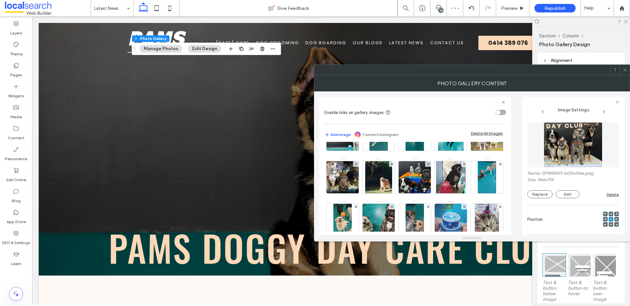
scroll to position [0, 0]
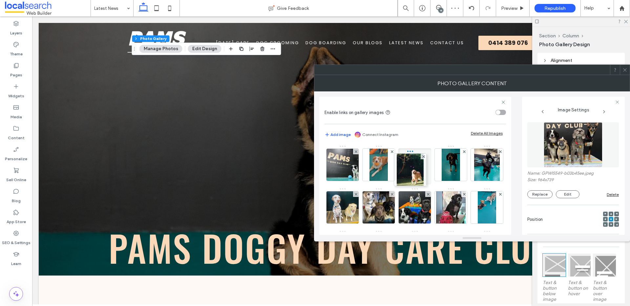
drag, startPoint x: 408, startPoint y: 208, endPoint x: 401, endPoint y: 167, distance: 41.2
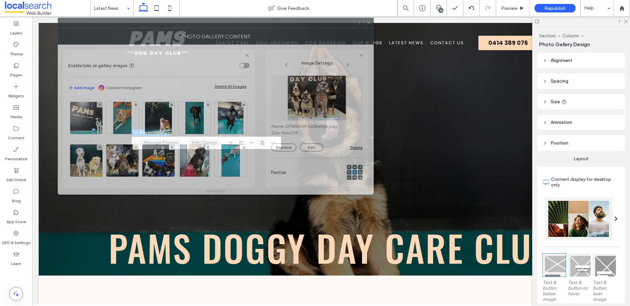
drag, startPoint x: 479, startPoint y: 82, endPoint x: 222, endPoint y: 31, distance: 262.1
click at [223, 31] on div "Photo Gallery Content" at bounding box center [216, 36] width 316 height 16
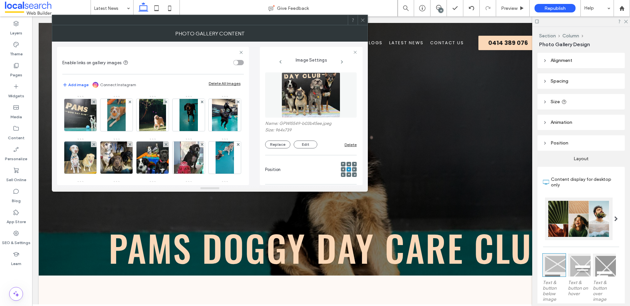
scroll to position [1, 0]
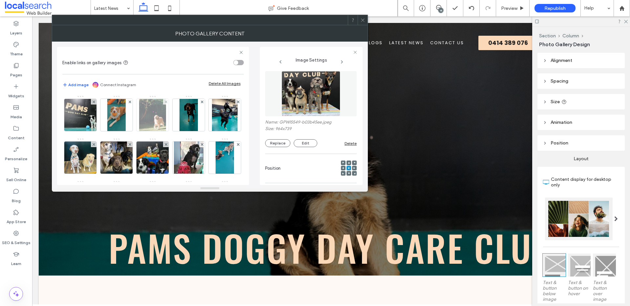
click at [143, 120] on img at bounding box center [152, 115] width 27 height 32
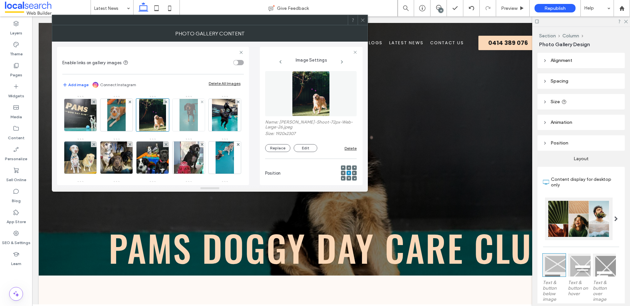
click at [193, 116] on img at bounding box center [188, 115] width 18 height 32
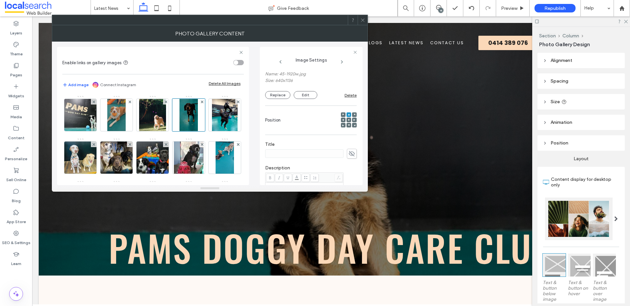
scroll to position [172, 0]
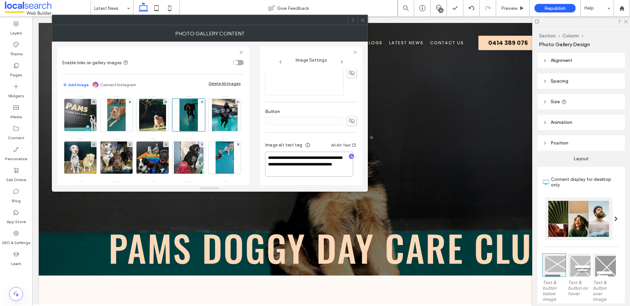
drag, startPoint x: 298, startPoint y: 164, endPoint x: 309, endPoint y: 172, distance: 13.2
click at [309, 172] on textarea "**********" at bounding box center [309, 164] width 88 height 25
click at [162, 129] on img at bounding box center [152, 115] width 27 height 32
click at [349, 162] on icon "button" at bounding box center [351, 163] width 5 height 5
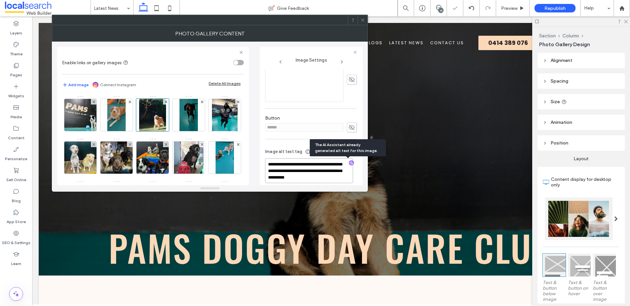
click at [330, 179] on textarea "**********" at bounding box center [309, 170] width 88 height 25
paste textarea "**********"
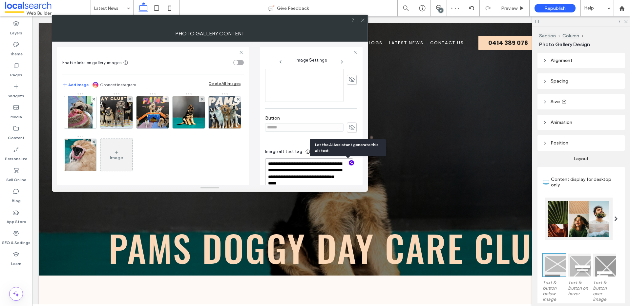
scroll to position [271, 0]
type textarea "**********"
click at [137, 129] on img at bounding box center [116, 112] width 42 height 32
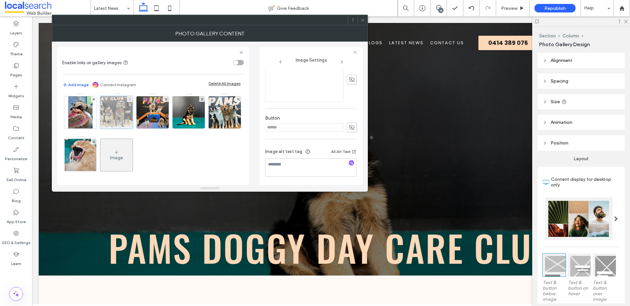
scroll to position [165, 0]
click at [349, 162] on icon "button" at bounding box center [351, 163] width 5 height 5
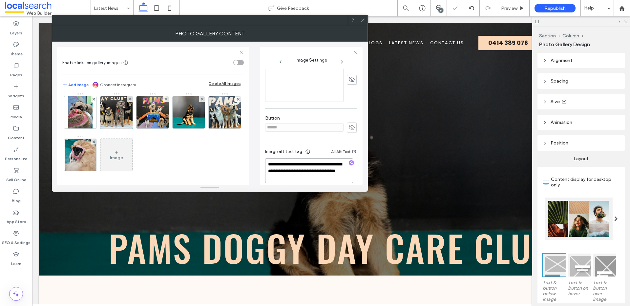
click at [329, 176] on textarea "**********" at bounding box center [309, 170] width 88 height 25
paste textarea "**********"
type textarea "**********"
click at [134, 129] on img at bounding box center [153, 112] width 38 height 32
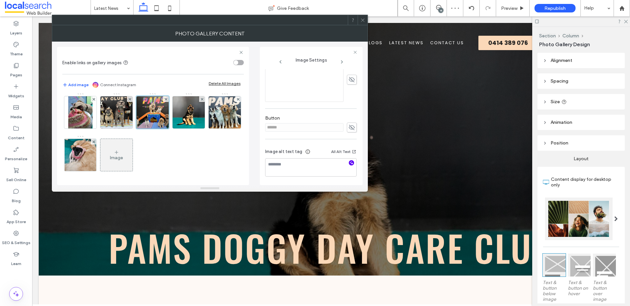
click at [349, 163] on icon "button" at bounding box center [351, 163] width 5 height 5
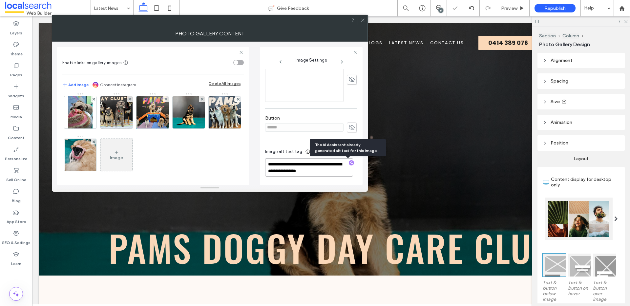
click at [334, 174] on textarea "**********" at bounding box center [309, 167] width 88 height 18
paste textarea "**********"
type textarea "**********"
drag, startPoint x: 121, startPoint y: 144, endPoint x: 207, endPoint y: 151, distance: 86.8
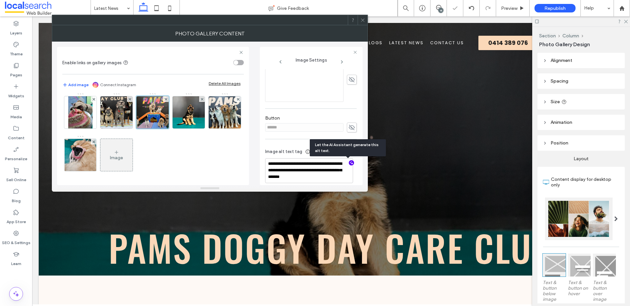
click at [165, 129] on img at bounding box center [189, 112] width 48 height 32
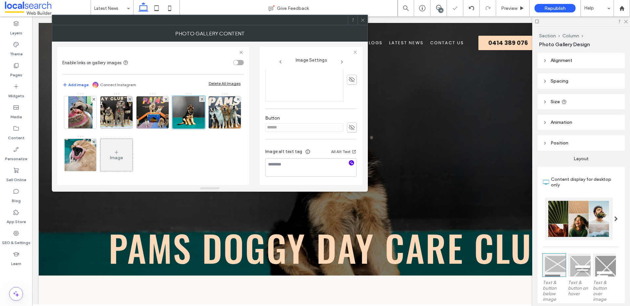
click at [349, 161] on icon "button" at bounding box center [351, 163] width 5 height 5
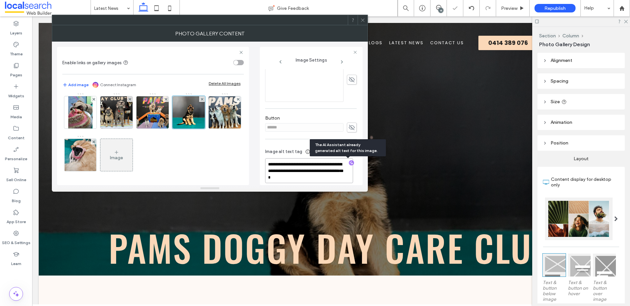
click at [327, 177] on textarea "**********" at bounding box center [309, 170] width 88 height 25
paste textarea "**********"
type textarea "**********"
click at [207, 129] on img at bounding box center [224, 112] width 35 height 32
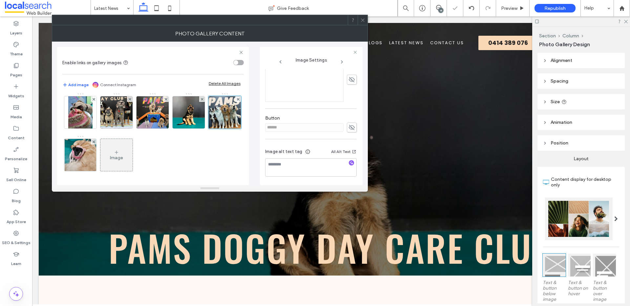
scroll to position [165, 0]
click at [349, 164] on icon "button" at bounding box center [351, 163] width 5 height 5
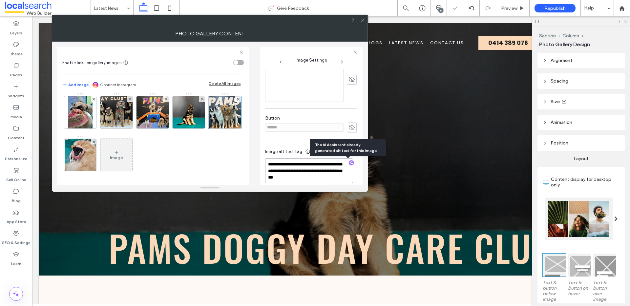
click at [333, 177] on textarea "**********" at bounding box center [309, 170] width 88 height 25
paste textarea "**********"
type textarea "**********"
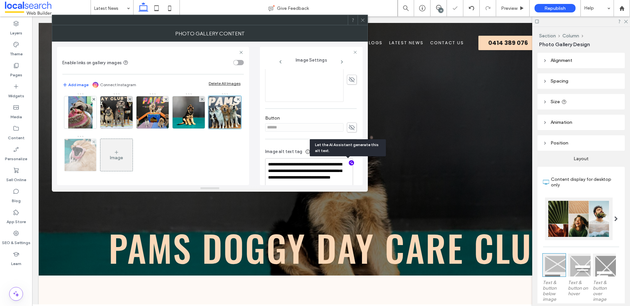
drag, startPoint x: 190, startPoint y: 146, endPoint x: 211, endPoint y: 144, distance: 21.4
click at [96, 146] on img at bounding box center [80, 155] width 31 height 32
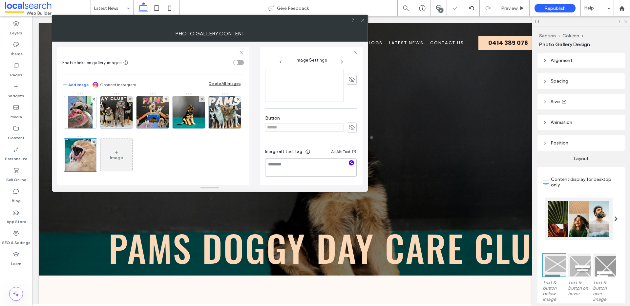
click at [349, 164] on icon "button" at bounding box center [351, 163] width 5 height 5
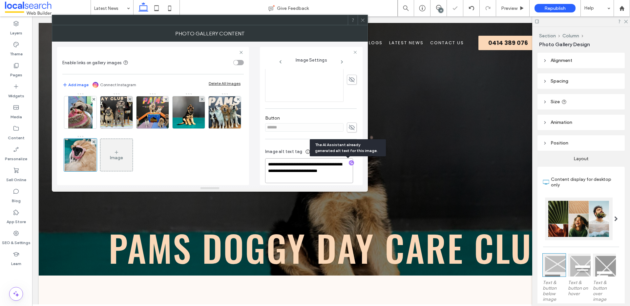
click at [322, 180] on textarea "**********" at bounding box center [309, 170] width 88 height 25
paste textarea "**********"
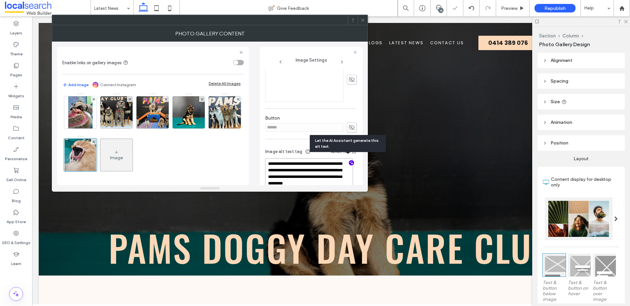
scroll to position [169, 0]
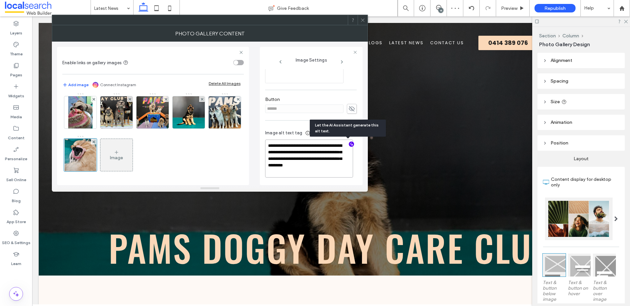
drag, startPoint x: 288, startPoint y: 179, endPoint x: 301, endPoint y: 183, distance: 13.8
click at [301, 183] on div "**********" at bounding box center [311, 155] width 92 height 62
drag, startPoint x: 313, startPoint y: 164, endPoint x: 304, endPoint y: 164, distance: 9.5
click at [313, 164] on textarea "**********" at bounding box center [309, 158] width 88 height 38
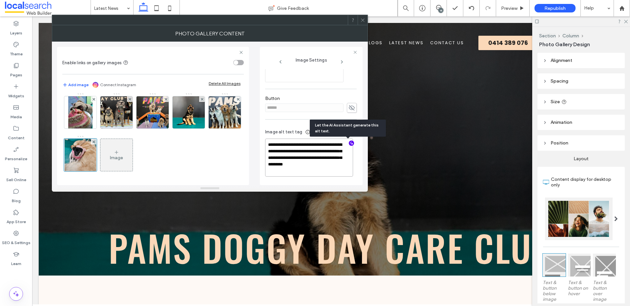
drag, startPoint x: 294, startPoint y: 163, endPoint x: 298, endPoint y: 172, distance: 10.0
click at [298, 172] on textarea "**********" at bounding box center [309, 158] width 88 height 38
type textarea "**********"
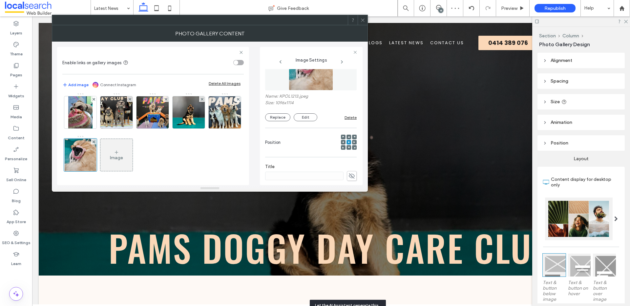
scroll to position [83, 0]
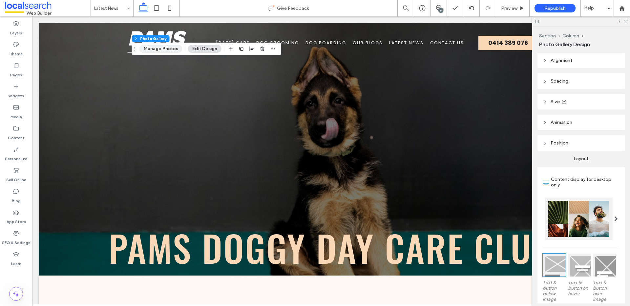
click at [169, 47] on button "Manage Photos" at bounding box center [160, 49] width 43 height 8
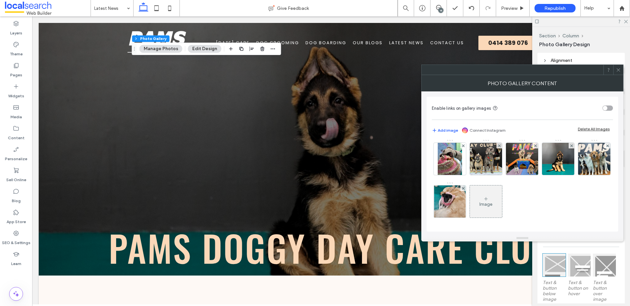
scroll to position [296, 0]
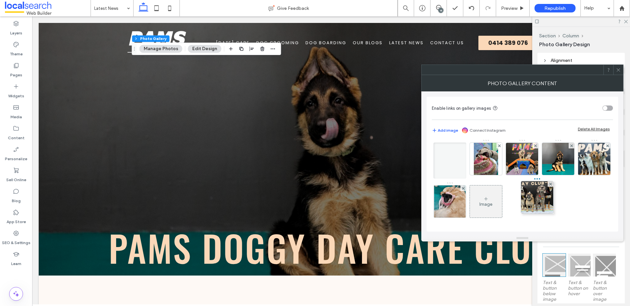
drag, startPoint x: 550, startPoint y: 174, endPoint x: 524, endPoint y: 171, distance: 26.0
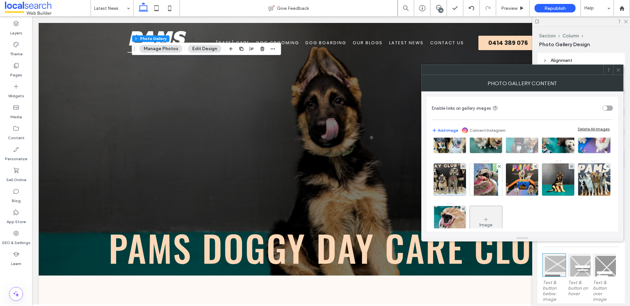
scroll to position [233, 0]
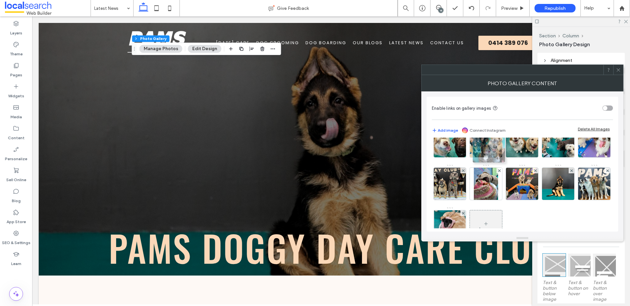
drag, startPoint x: 562, startPoint y: 188, endPoint x: 493, endPoint y: 150, distance: 78.5
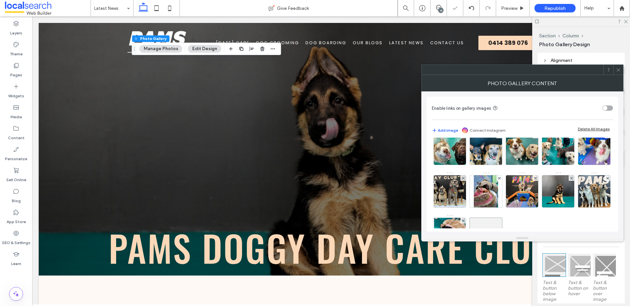
scroll to position [200, 0]
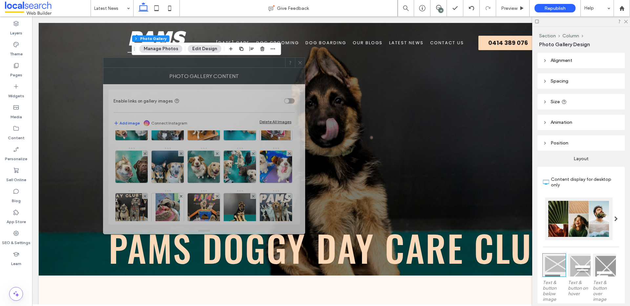
drag, startPoint x: 493, startPoint y: 78, endPoint x: 195, endPoint y: 69, distance: 298.0
click at [195, 69] on div "Photo Gallery Content" at bounding box center [204, 76] width 202 height 16
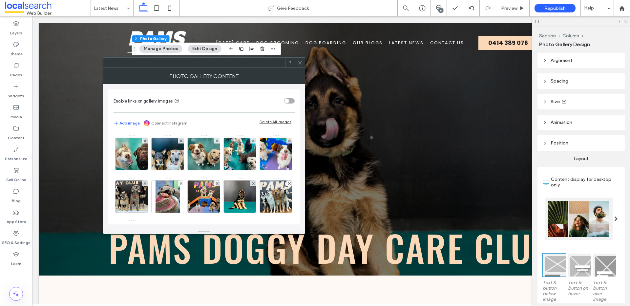
scroll to position [250, 0]
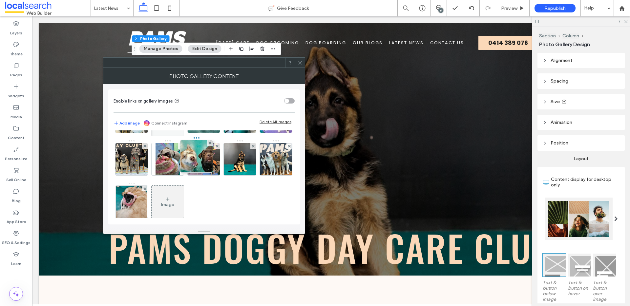
drag, startPoint x: 164, startPoint y: 167, endPoint x: 192, endPoint y: 164, distance: 28.0
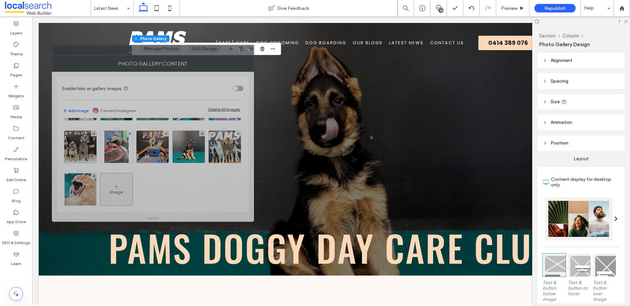
drag, startPoint x: 244, startPoint y: 68, endPoint x: 192, endPoint y: 56, distance: 54.0
click at [192, 56] on div "Photo Gallery Content" at bounding box center [153, 63] width 202 height 16
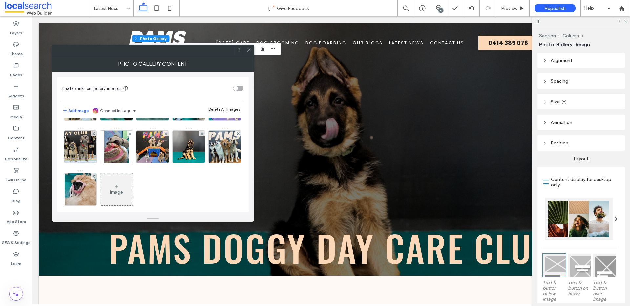
click at [249, 50] on use at bounding box center [248, 50] width 3 height 3
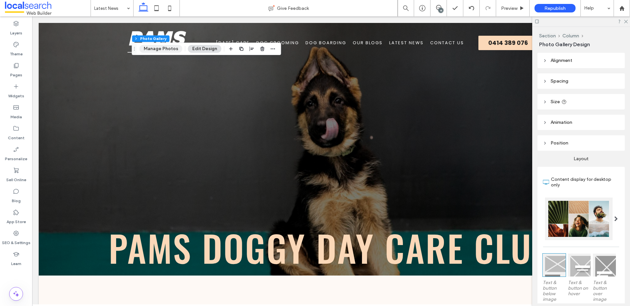
click at [158, 47] on button "Manage Photos" at bounding box center [160, 49] width 43 height 8
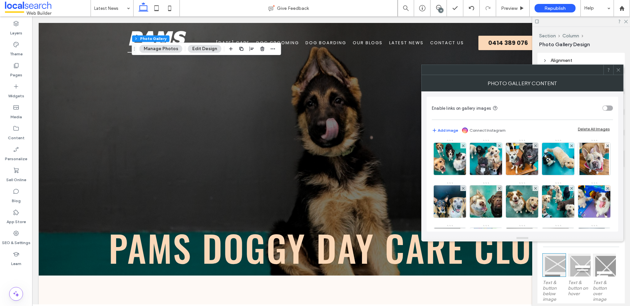
scroll to position [152, 0]
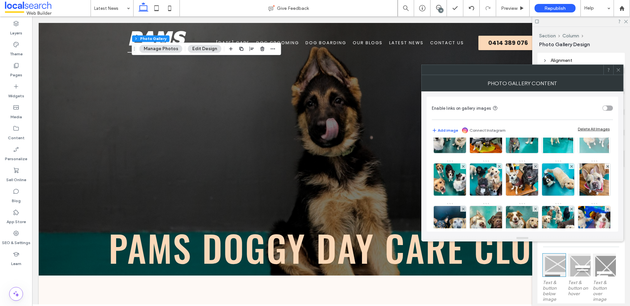
click at [579, 153] on img at bounding box center [593, 137] width 29 height 32
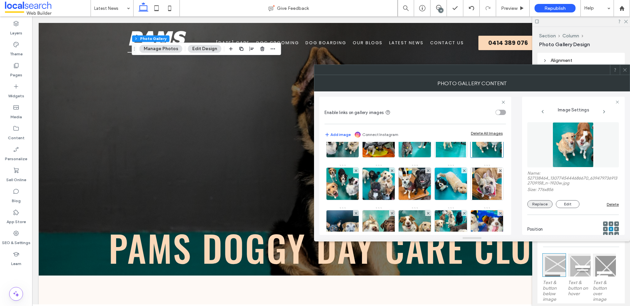
click at [542, 205] on button "Replace" at bounding box center [539, 204] width 25 height 8
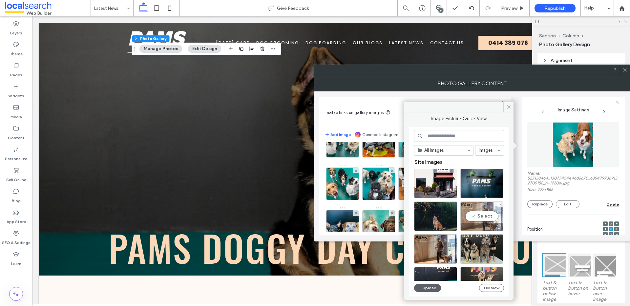
scroll to position [44, 0]
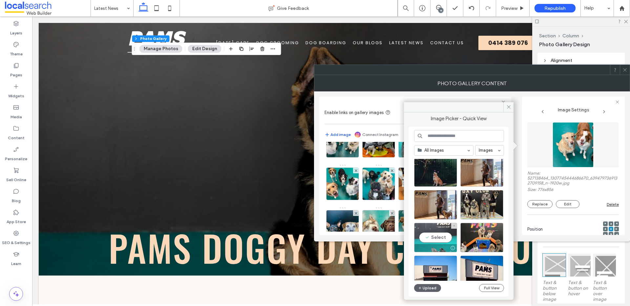
click at [437, 237] on div "Select" at bounding box center [435, 238] width 43 height 30
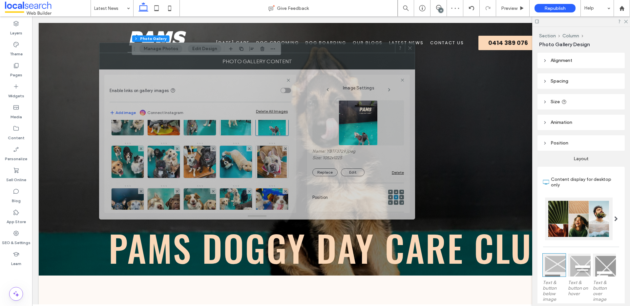
drag, startPoint x: 555, startPoint y: 75, endPoint x: 329, endPoint y: 49, distance: 227.5
click at [332, 53] on div "Photo Gallery Content" at bounding box center [257, 61] width 316 height 16
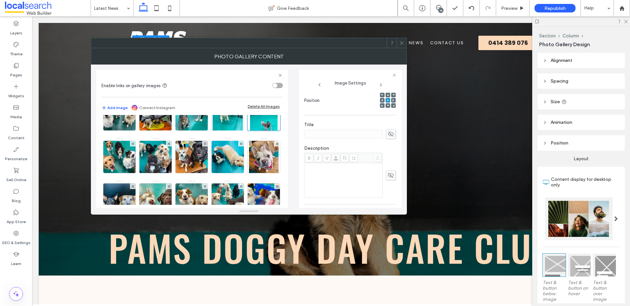
scroll to position [172, 0]
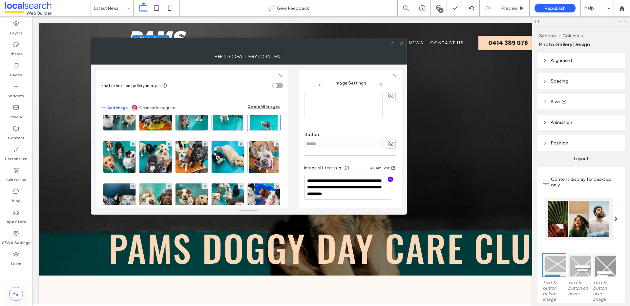
click at [388, 180] on icon "button" at bounding box center [390, 179] width 5 height 5
click at [370, 196] on textarea "**********" at bounding box center [348, 187] width 88 height 25
paste textarea "**********"
type textarea "**********"
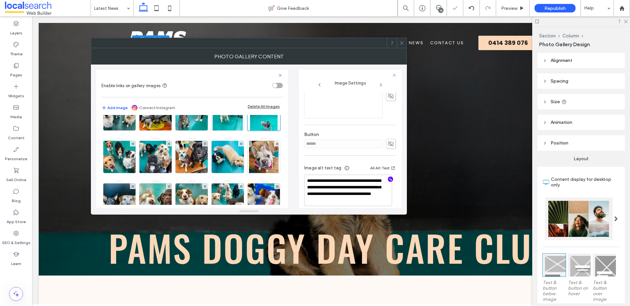
click at [405, 42] on div at bounding box center [402, 43] width 10 height 10
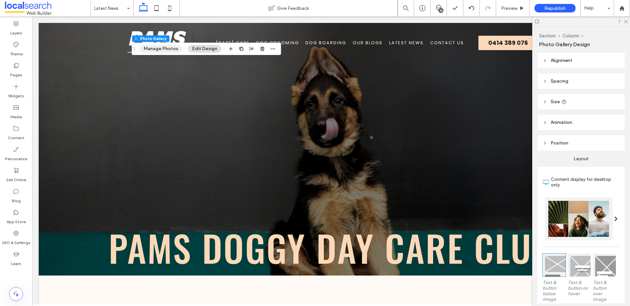
click at [162, 49] on button "Manage Photos" at bounding box center [160, 49] width 43 height 8
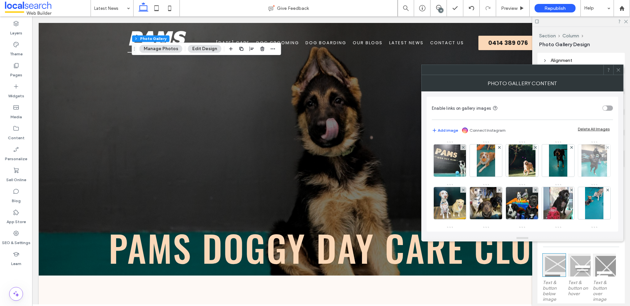
click at [581, 177] on img at bounding box center [594, 161] width 26 height 32
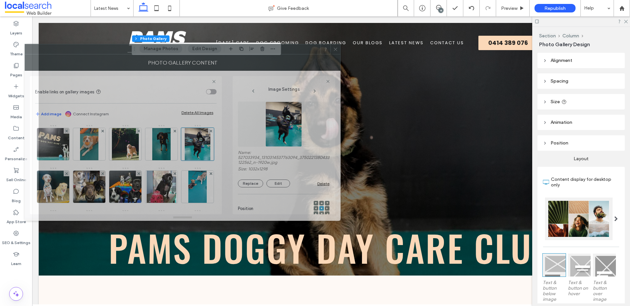
drag, startPoint x: 464, startPoint y: 76, endPoint x: 186, endPoint y: 56, distance: 278.3
click at [189, 54] on div at bounding box center [173, 49] width 296 height 10
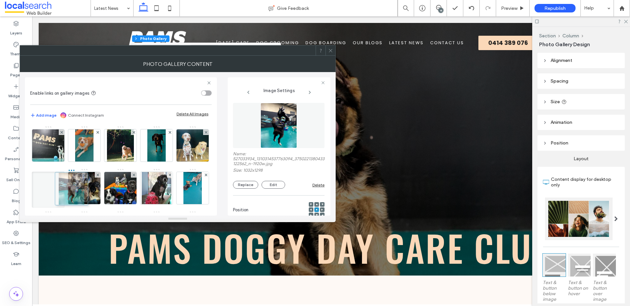
drag, startPoint x: 41, startPoint y: 194, endPoint x: 73, endPoint y: 194, distance: 31.2
click at [331, 50] on icon at bounding box center [330, 50] width 5 height 5
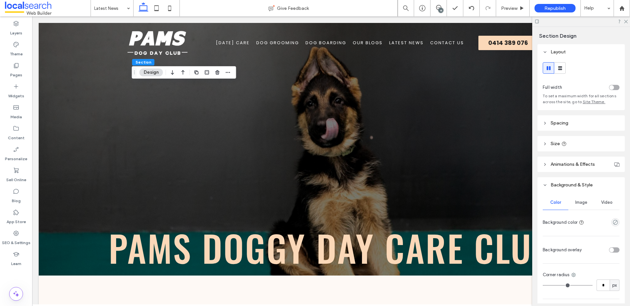
click at [577, 201] on span "Image" at bounding box center [581, 202] width 12 height 5
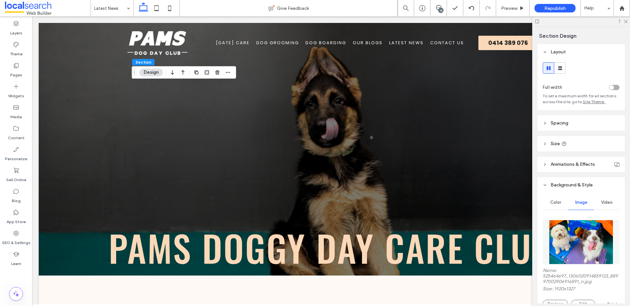
scroll to position [38, 0]
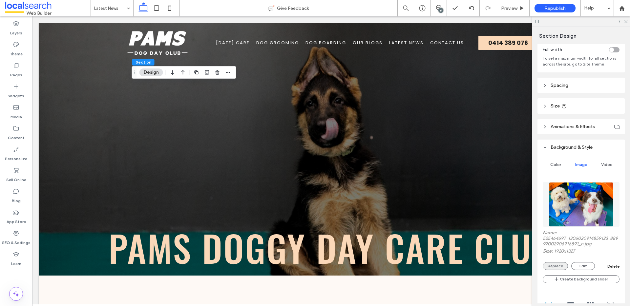
click at [553, 267] on button "Replace" at bounding box center [555, 266] width 25 height 8
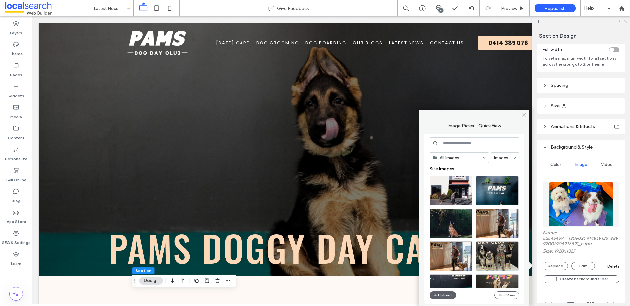
click at [520, 113] on span at bounding box center [524, 115] width 10 height 10
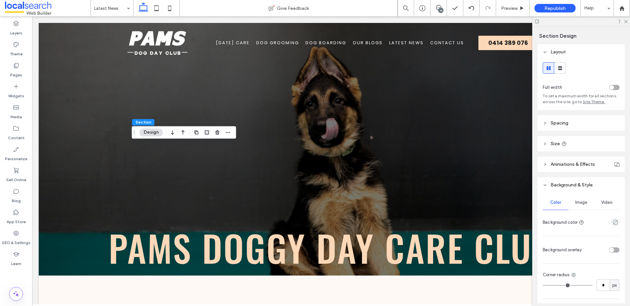
click at [582, 201] on span "Image" at bounding box center [581, 202] width 12 height 5
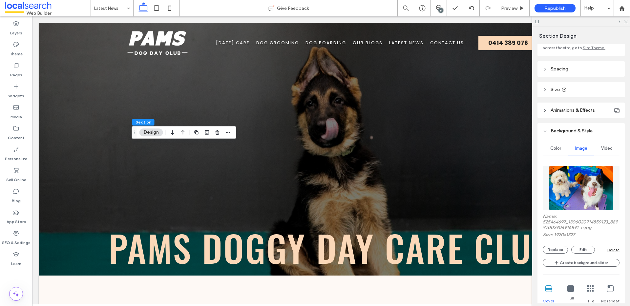
scroll to position [101, 0]
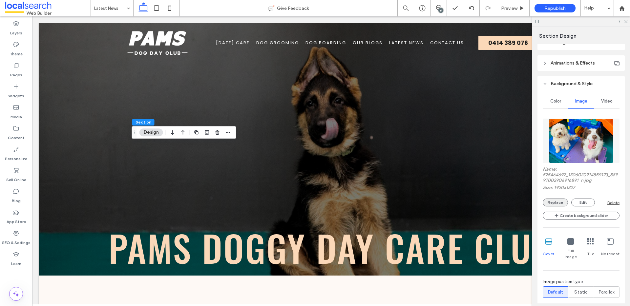
click at [558, 201] on button "Replace" at bounding box center [555, 203] width 25 height 8
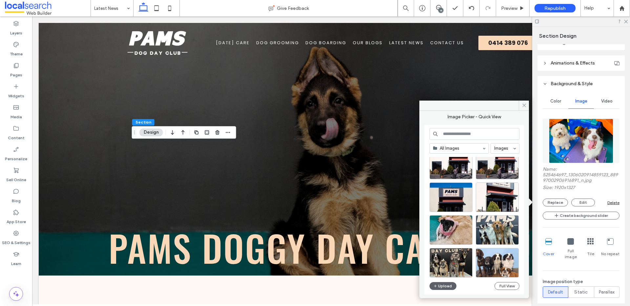
scroll to position [510, 0]
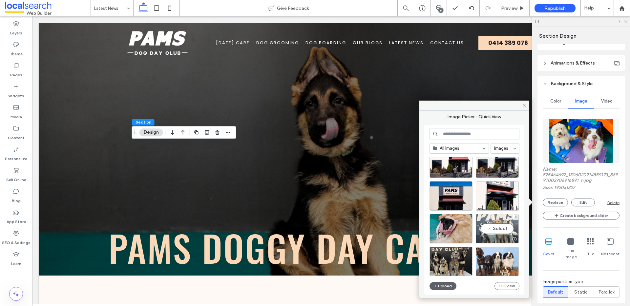
click at [495, 229] on div "Select" at bounding box center [497, 229] width 43 height 30
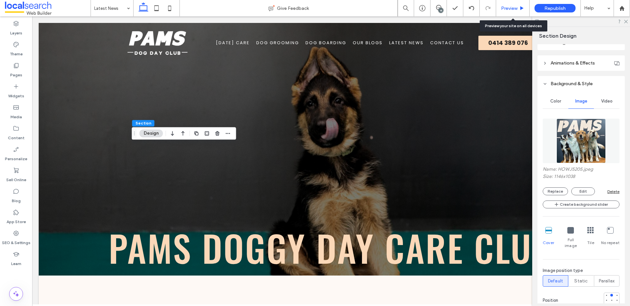
click at [516, 7] on span "Preview" at bounding box center [509, 9] width 16 height 6
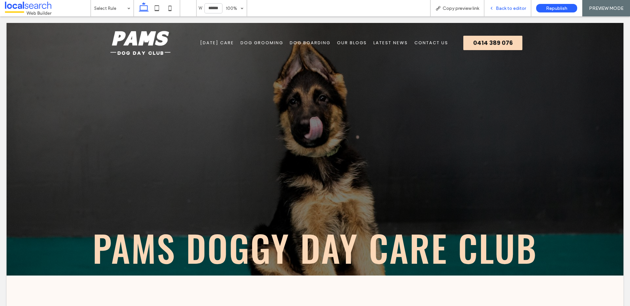
click at [503, 10] on span "Back to editor" at bounding box center [511, 9] width 30 height 6
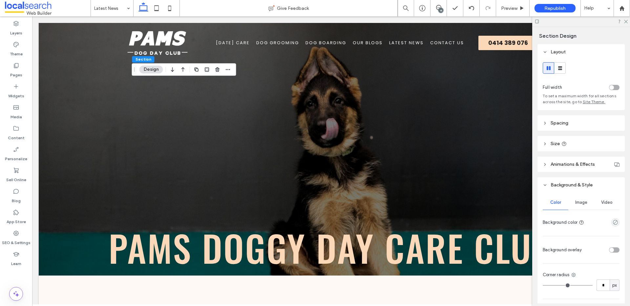
click at [579, 207] on div "Image" at bounding box center [581, 203] width 26 height 14
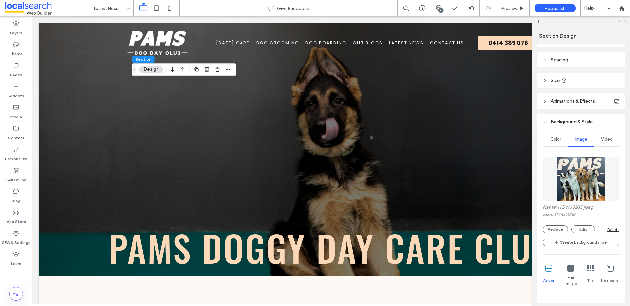
scroll to position [104, 0]
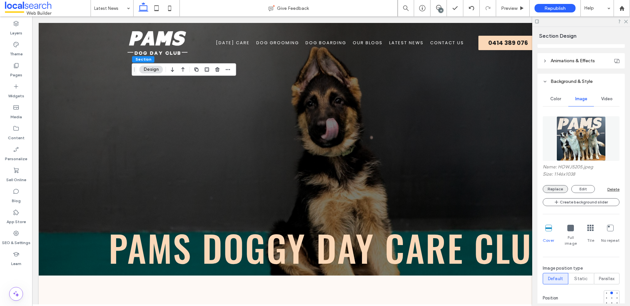
click at [560, 191] on button "Replace" at bounding box center [555, 189] width 25 height 8
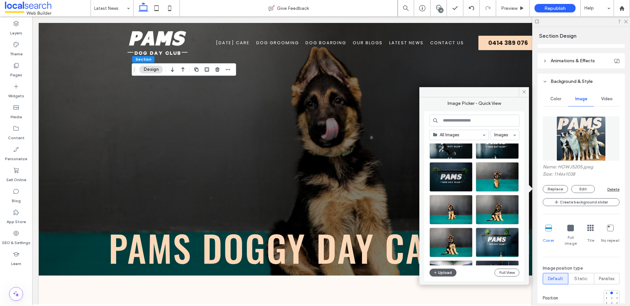
scroll to position [223, 0]
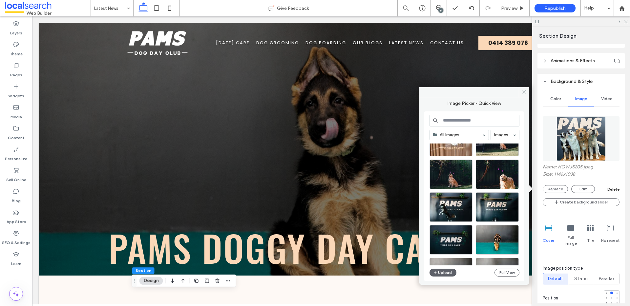
click at [526, 94] on span at bounding box center [524, 92] width 10 height 10
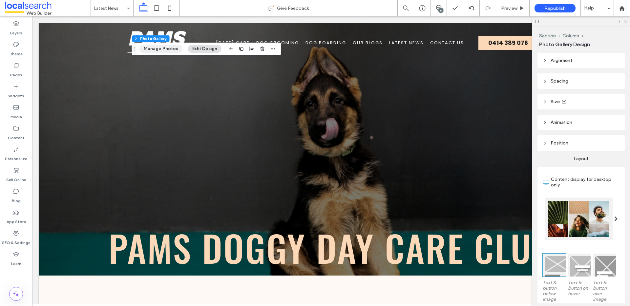
click at [161, 51] on button "Manage Photos" at bounding box center [160, 49] width 43 height 8
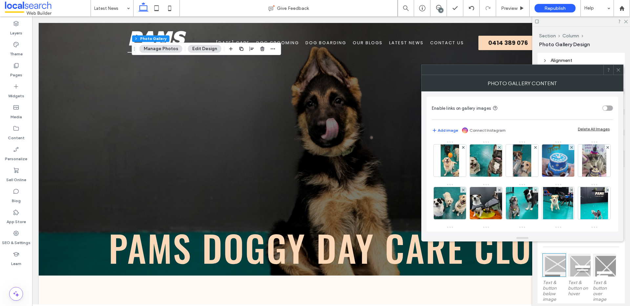
scroll to position [95, 0]
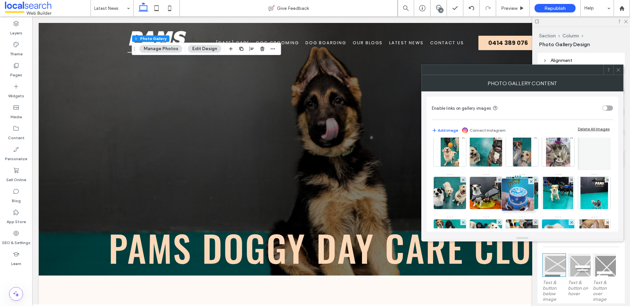
drag, startPoint x: 479, startPoint y: 191, endPoint x: 509, endPoint y: 193, distance: 30.6
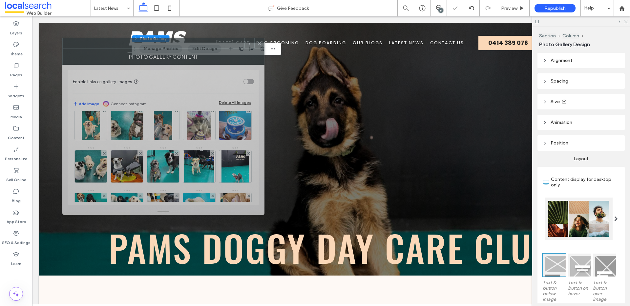
drag, startPoint x: 457, startPoint y: 80, endPoint x: 150, endPoint y: 52, distance: 308.1
click at [151, 49] on div "Photo Gallery Content" at bounding box center [163, 57] width 202 height 16
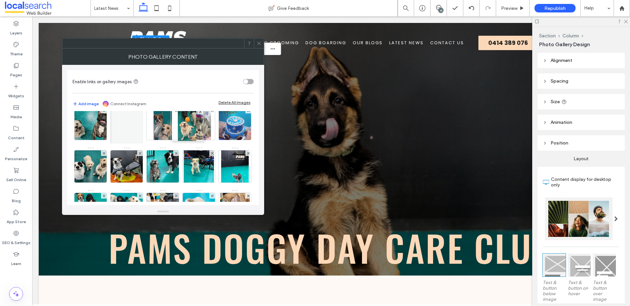
drag, startPoint x: 160, startPoint y: 136, endPoint x: 184, endPoint y: 137, distance: 23.3
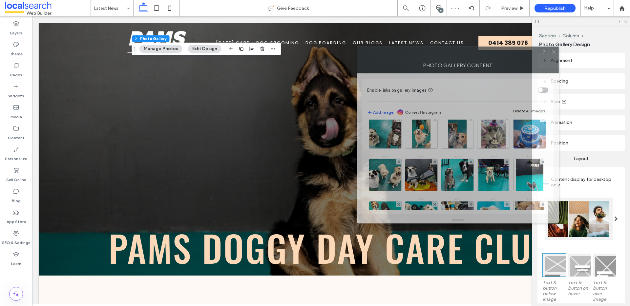
drag, startPoint x: 222, startPoint y: 47, endPoint x: 513, endPoint y: 55, distance: 290.8
click at [513, 55] on div at bounding box center [448, 52] width 182 height 10
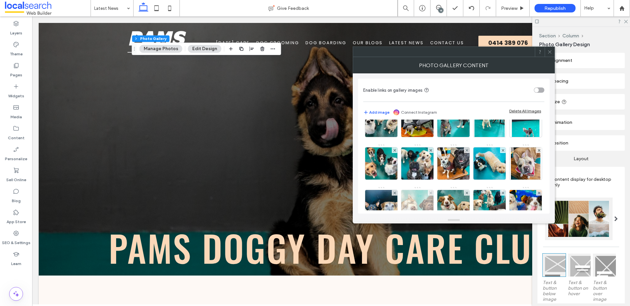
scroll to position [98, 0]
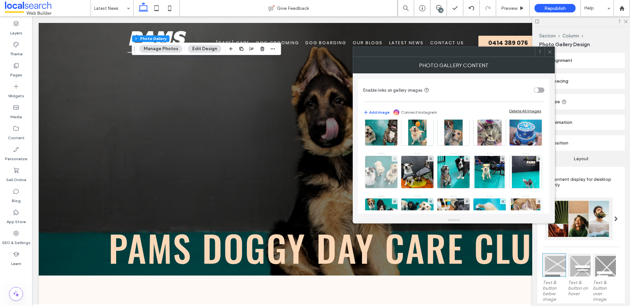
click at [403, 181] on img at bounding box center [381, 172] width 43 height 32
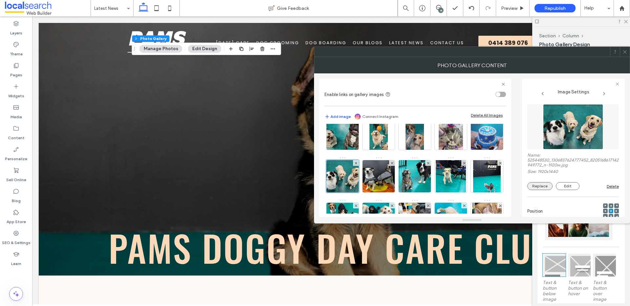
click at [538, 187] on button "Replace" at bounding box center [539, 186] width 25 height 8
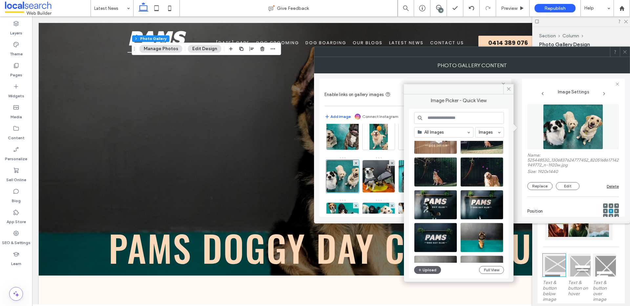
scroll to position [228, 0]
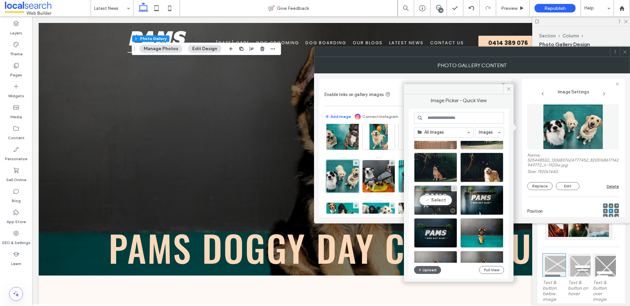
click at [443, 201] on div "Select" at bounding box center [435, 201] width 43 height 30
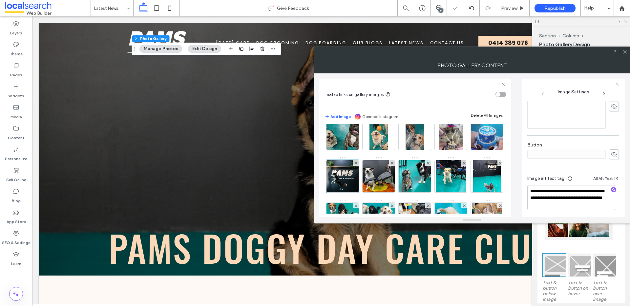
scroll to position [176, 0]
click at [611, 188] on icon "button" at bounding box center [613, 188] width 5 height 5
click at [591, 205] on textarea "**********" at bounding box center [571, 196] width 88 height 25
paste textarea "**********"
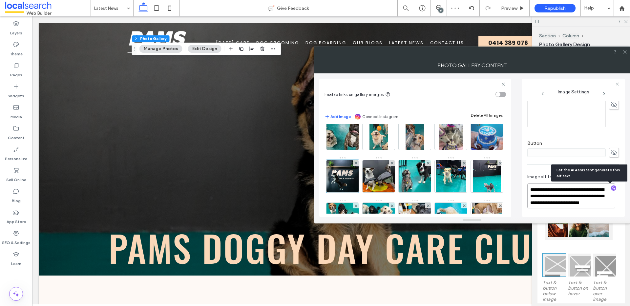
scroll to position [1, 0]
click at [536, 200] on textarea "**********" at bounding box center [571, 199] width 88 height 31
type textarea "**********"
click at [626, 53] on icon at bounding box center [624, 52] width 5 height 5
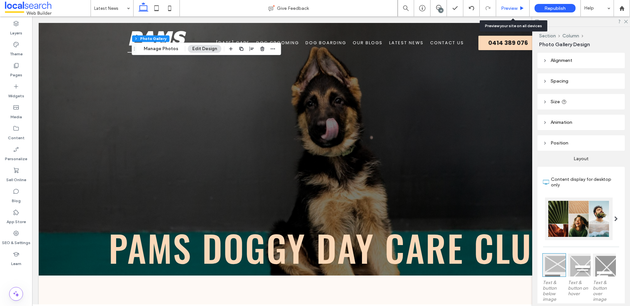
click at [512, 9] on span "Preview" at bounding box center [509, 9] width 16 height 6
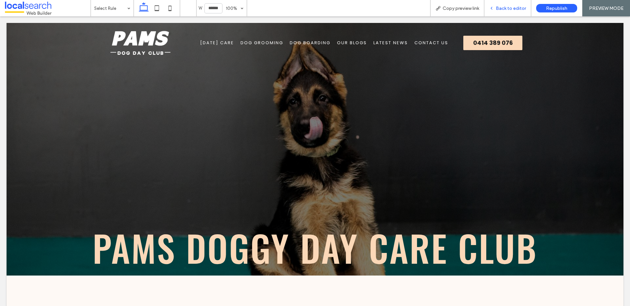
click at [503, 12] on div "Back to editor" at bounding box center [507, 8] width 47 height 16
click at [516, 4] on div "Back to editor" at bounding box center [507, 8] width 47 height 16
click at [510, 8] on span "Back to editor" at bounding box center [511, 9] width 30 height 6
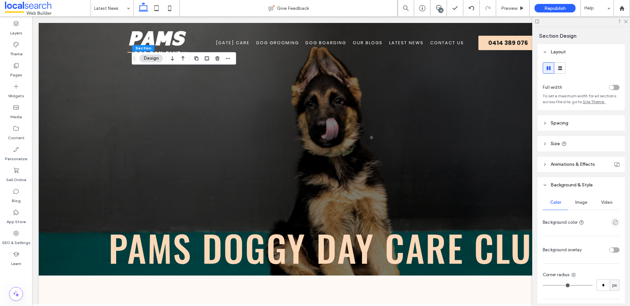
click at [583, 197] on div "Image" at bounding box center [581, 203] width 26 height 14
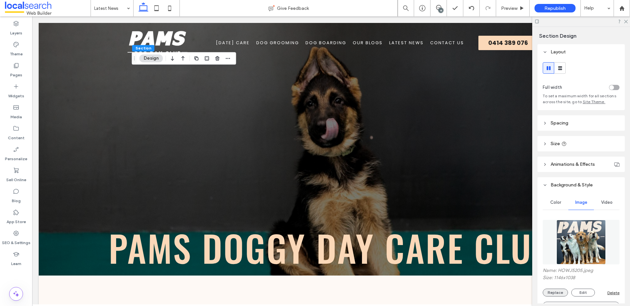
click at [563, 291] on button "Replace" at bounding box center [555, 293] width 25 height 8
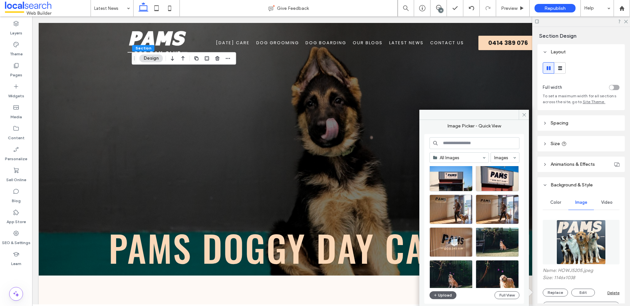
scroll to position [172, 0]
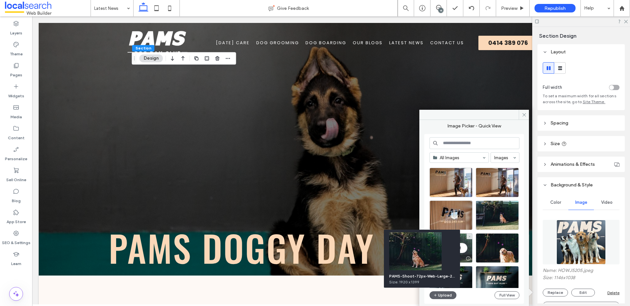
click at [464, 256] on div at bounding box center [468, 258] width 8 height 5
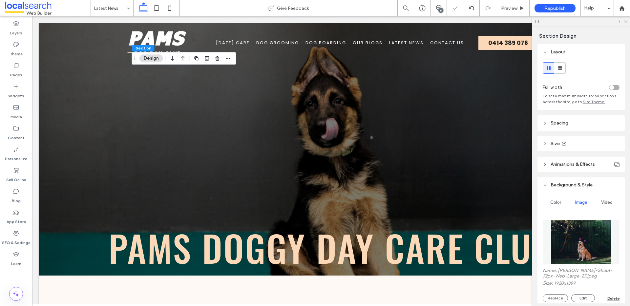
scroll to position [129, 0]
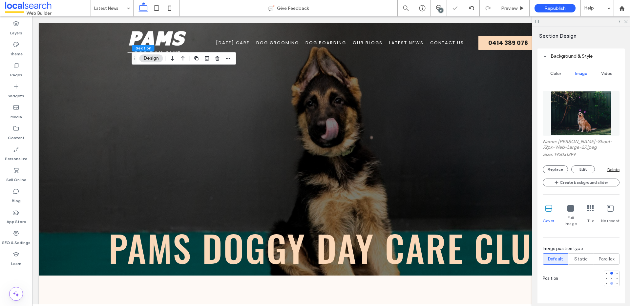
click at [609, 281] on div at bounding box center [611, 283] width 5 height 5
click at [610, 277] on div at bounding box center [611, 278] width 3 height 3
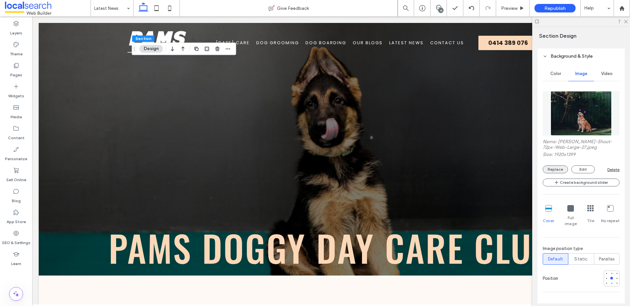
click at [556, 173] on button "Replace" at bounding box center [555, 170] width 25 height 8
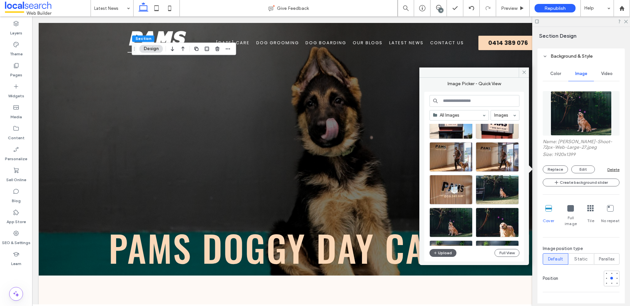
scroll to position [158, 0]
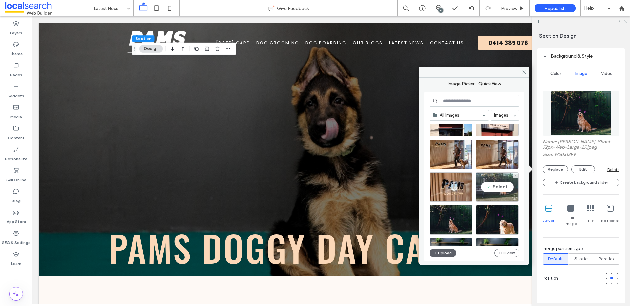
click at [505, 187] on div "Select" at bounding box center [497, 188] width 43 height 30
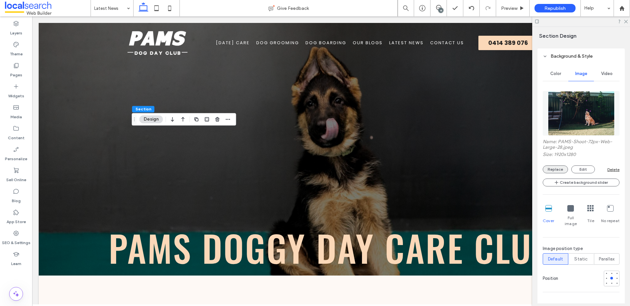
click at [559, 169] on button "Replace" at bounding box center [555, 170] width 25 height 8
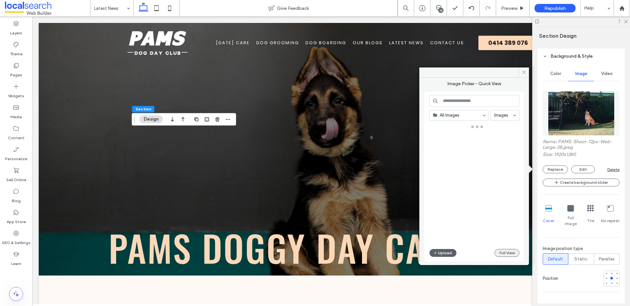
click at [507, 253] on button "Full View" at bounding box center [506, 253] width 25 height 8
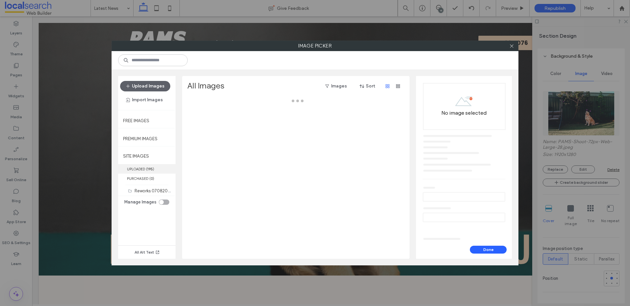
click at [173, 169] on label "UPLOADED ( 195 )" at bounding box center [146, 169] width 57 height 10
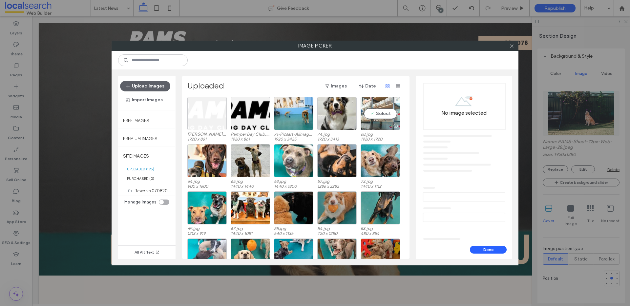
scroll to position [972, 0]
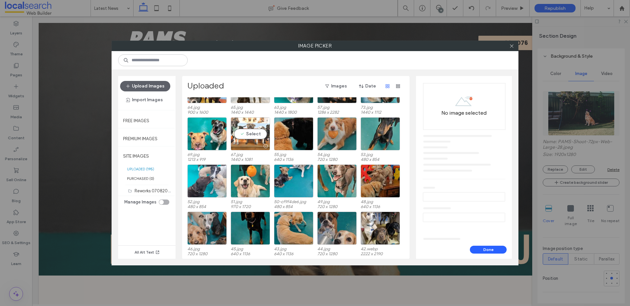
click at [246, 139] on div "Select" at bounding box center [250, 133] width 39 height 33
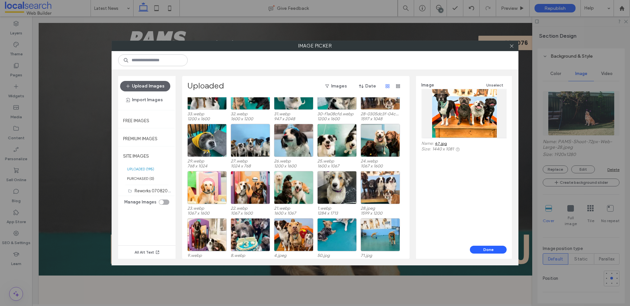
scroll to position [1262, 0]
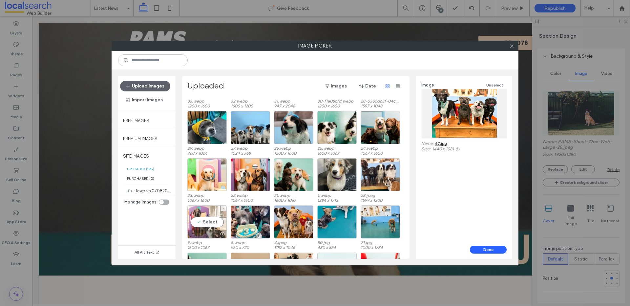
click at [212, 223] on div "Select" at bounding box center [206, 222] width 39 height 33
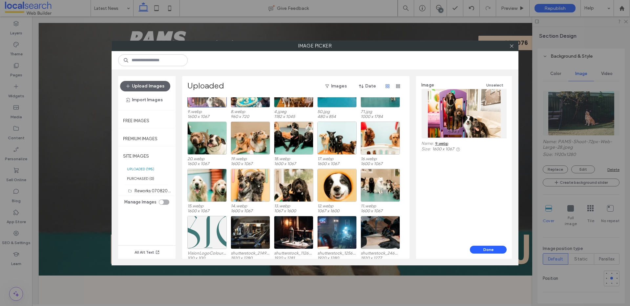
scroll to position [1397, 0]
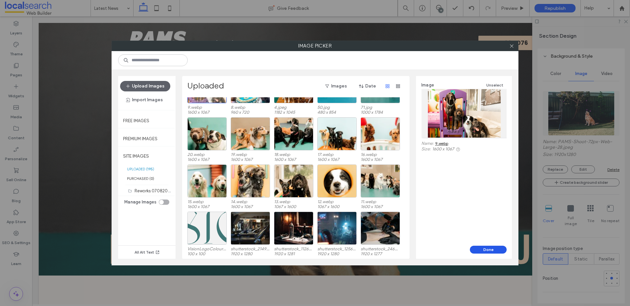
click at [495, 250] on button "Done" at bounding box center [488, 250] width 37 height 8
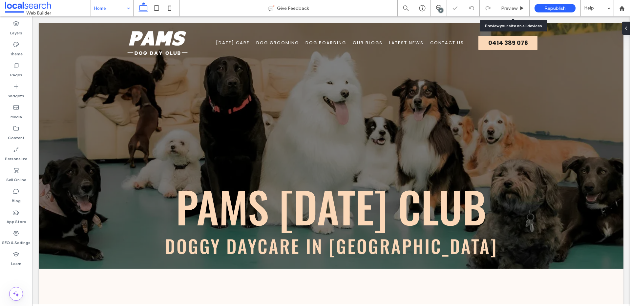
click at [515, 8] on span "Preview" at bounding box center [509, 9] width 16 height 6
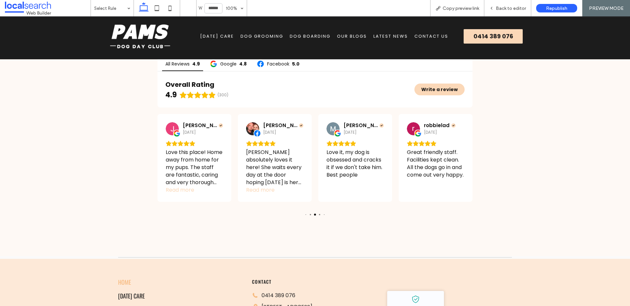
scroll to position [1636, 0]
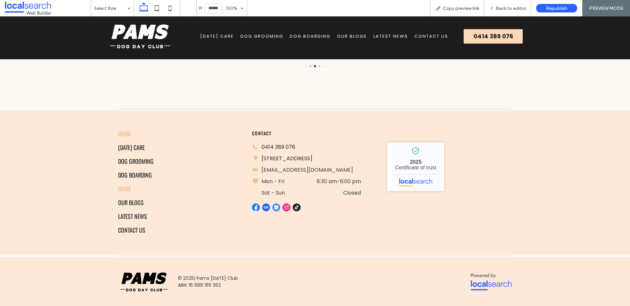
drag, startPoint x: 217, startPoint y: 36, endPoint x: 217, endPoint y: 52, distance: 16.4
click at [217, 36] on span "[DATE] Care" at bounding box center [217, 36] width 34 height 7
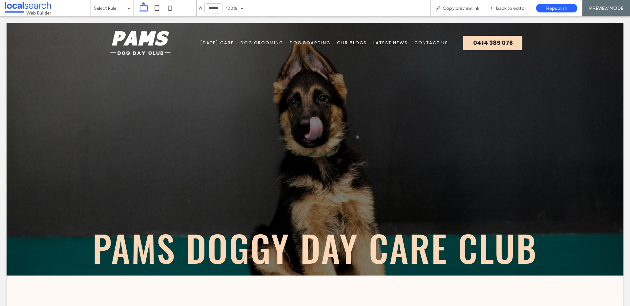
scroll to position [0, 0]
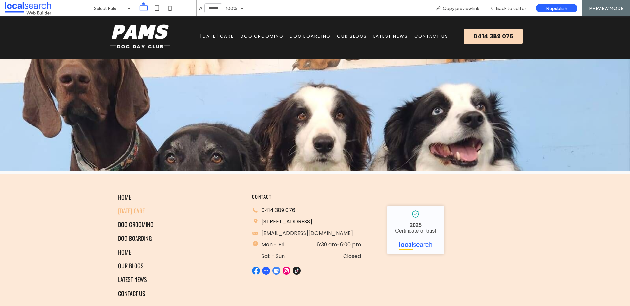
scroll to position [500, 0]
click at [266, 38] on span "Dog Grooming" at bounding box center [261, 36] width 43 height 7
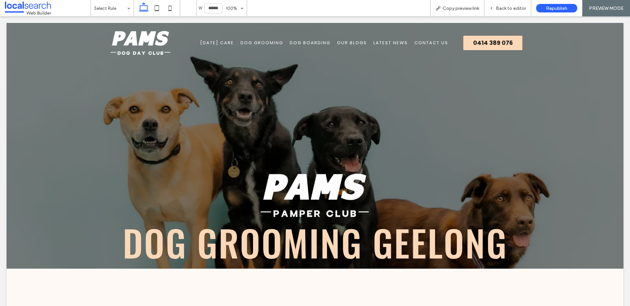
scroll to position [0, 0]
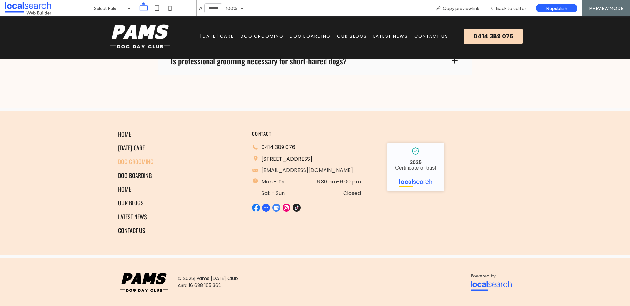
scroll to position [1042, 0]
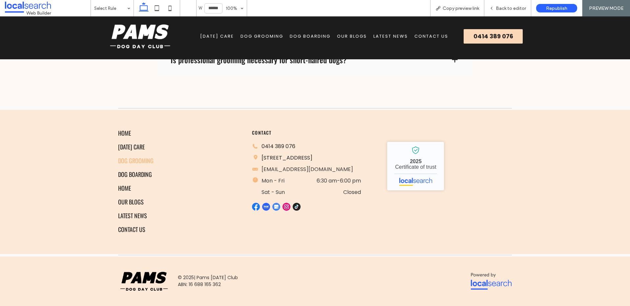
click at [319, 37] on span "Dog Boarding" at bounding box center [310, 36] width 41 height 7
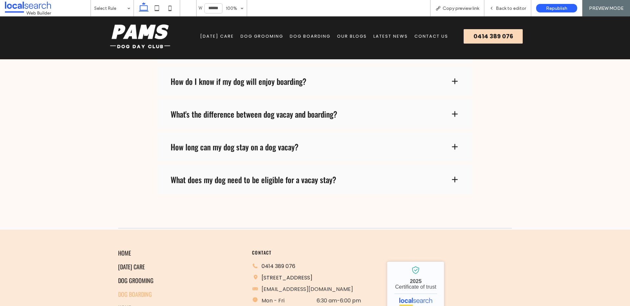
scroll to position [1660, 0]
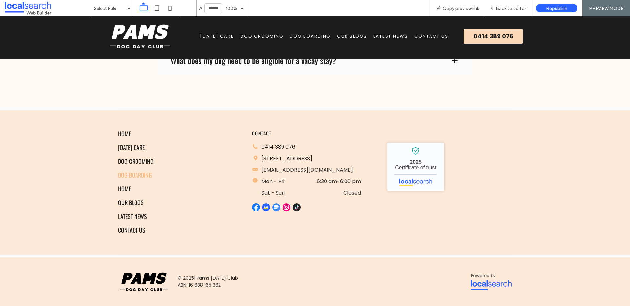
click at [356, 37] on span "Our Blogs" at bounding box center [352, 36] width 30 height 7
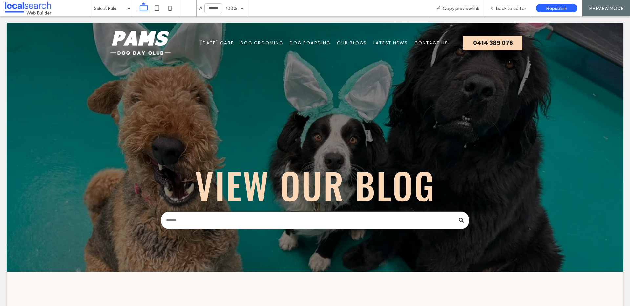
scroll to position [0, 0]
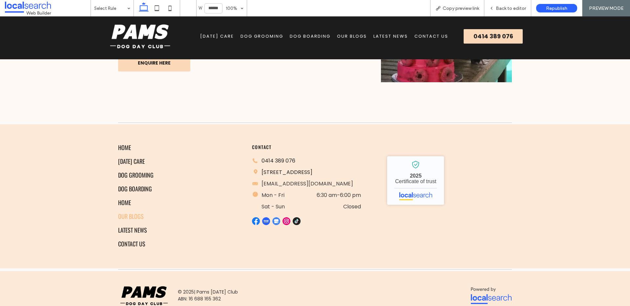
scroll to position [575, 0]
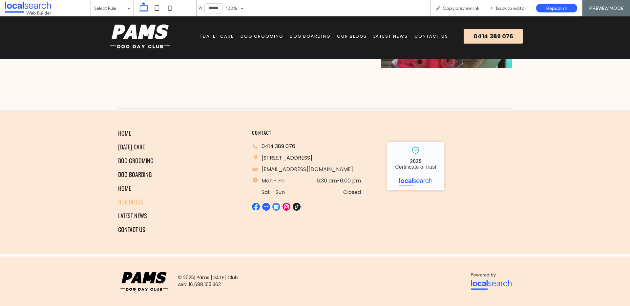
drag, startPoint x: 398, startPoint y: 38, endPoint x: 397, endPoint y: 55, distance: 17.1
click at [398, 38] on span "Latest News" at bounding box center [390, 36] width 34 height 7
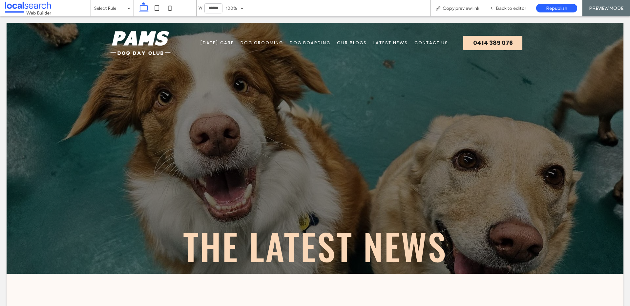
scroll to position [0, 0]
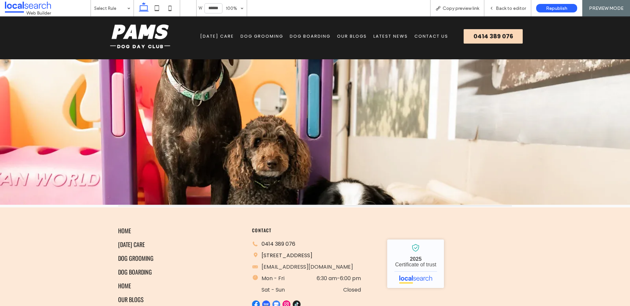
scroll to position [1023, 0]
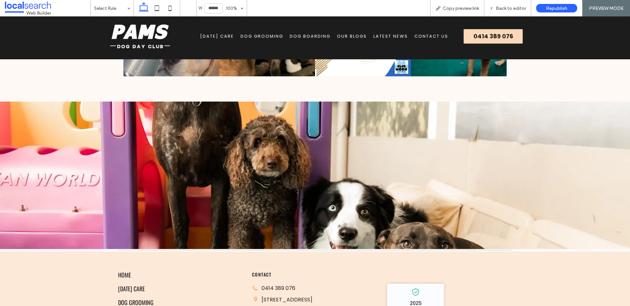
click at [432, 35] on span "Contact Us" at bounding box center [431, 36] width 34 height 7
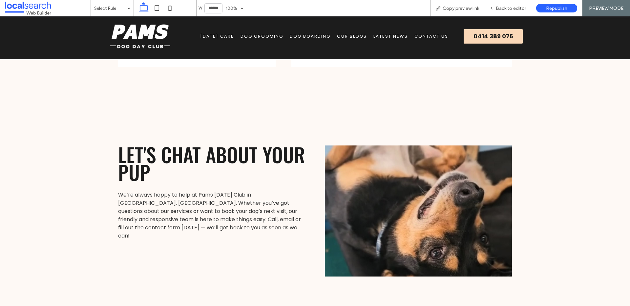
scroll to position [413, 0]
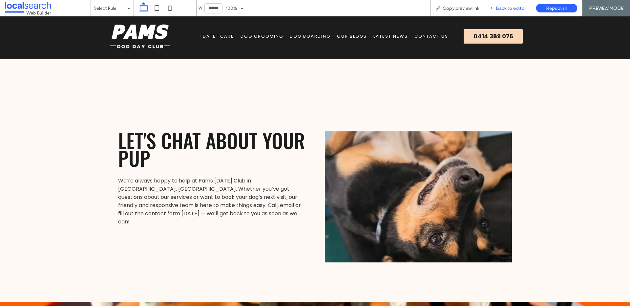
click at [513, 3] on div "Back to editor" at bounding box center [507, 8] width 47 height 16
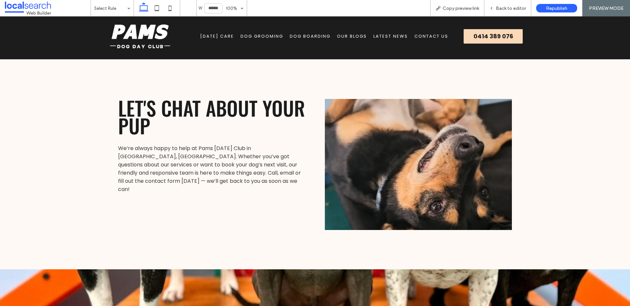
scroll to position [460, 0]
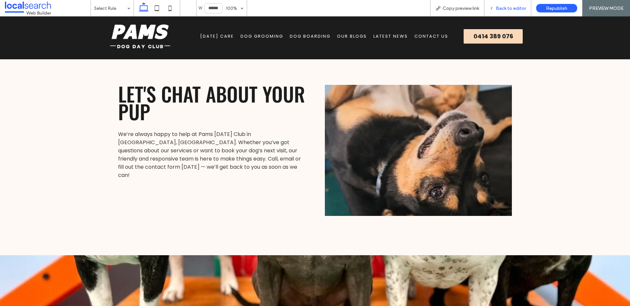
click at [502, 10] on span "Back to editor" at bounding box center [511, 9] width 30 height 6
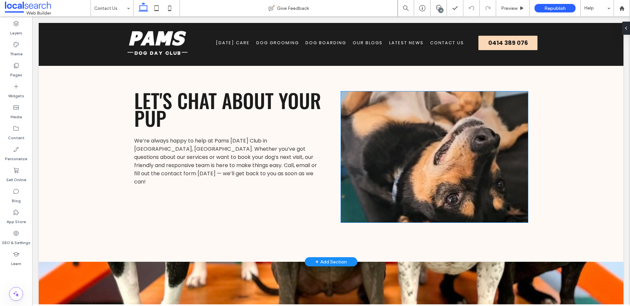
click at [447, 138] on link at bounding box center [434, 157] width 187 height 131
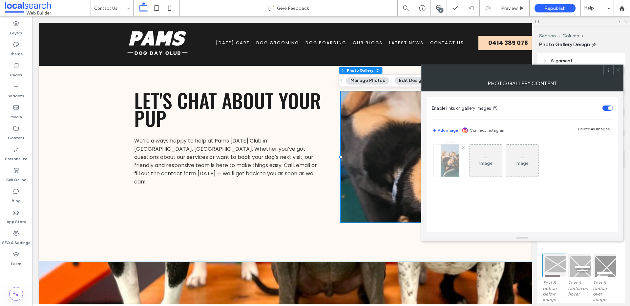
click at [451, 166] on img at bounding box center [450, 161] width 18 height 32
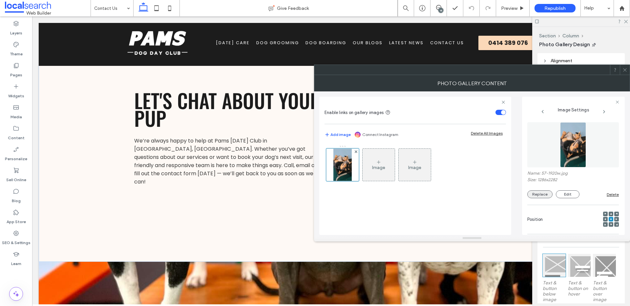
click at [539, 193] on button "Replace" at bounding box center [539, 195] width 25 height 8
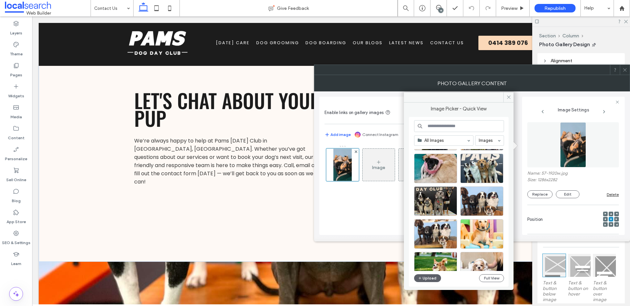
scroll to position [562, 0]
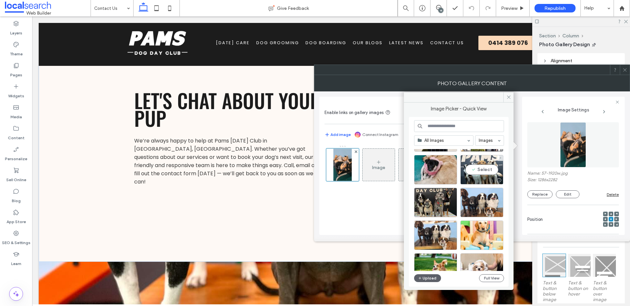
click at [492, 171] on div "Select" at bounding box center [481, 170] width 43 height 30
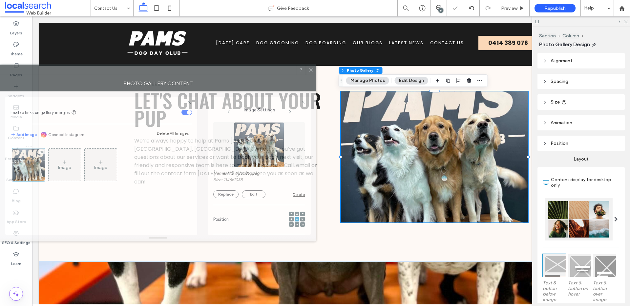
drag, startPoint x: 555, startPoint y: 75, endPoint x: 220, endPoint y: 76, distance: 334.6
click at [221, 75] on div "Photo Gallery Content" at bounding box center [158, 83] width 316 height 16
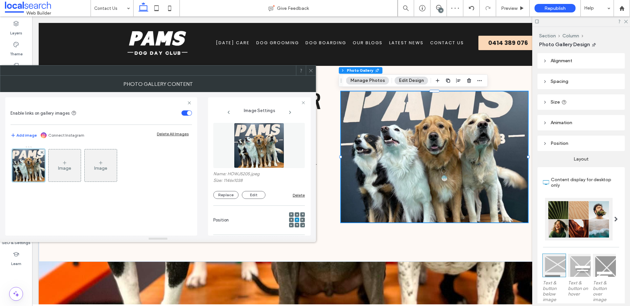
click at [296, 214] on icon at bounding box center [297, 215] width 2 height 2
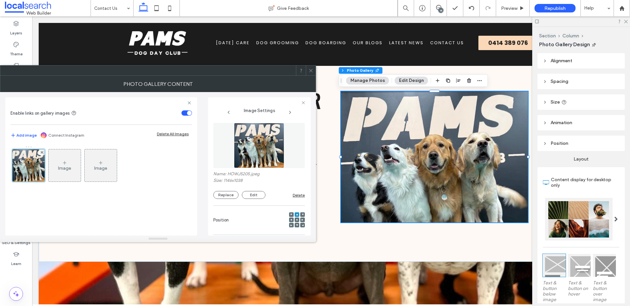
click at [310, 70] on icon at bounding box center [310, 70] width 5 height 5
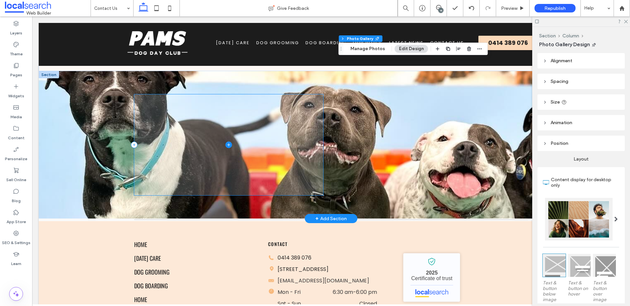
scroll to position [653, 0]
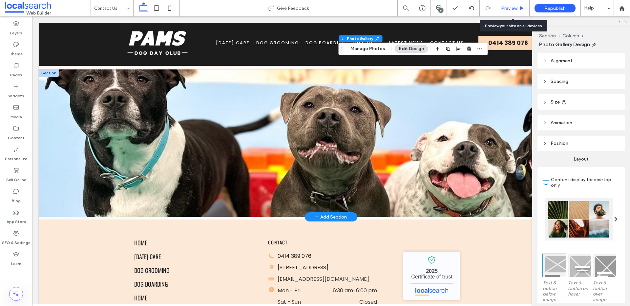
click at [514, 8] on span "Preview" at bounding box center [509, 9] width 16 height 6
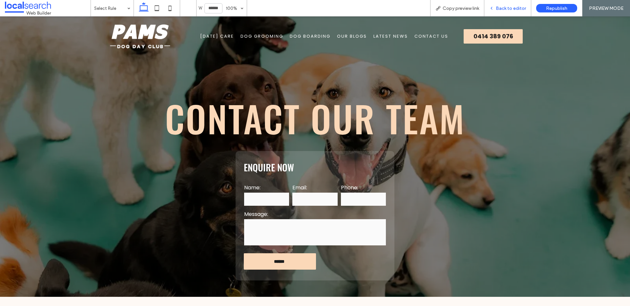
click at [522, 8] on span "Back to editor" at bounding box center [511, 9] width 30 height 6
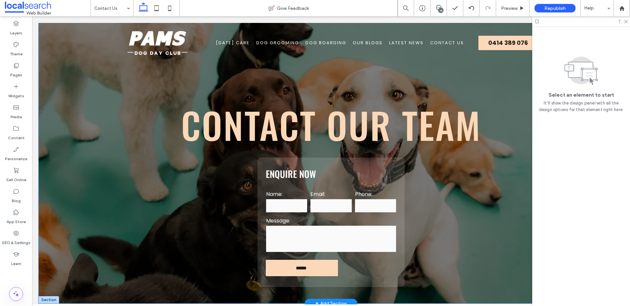
click at [77, 98] on div "Contact Our Team Enquire Now Name: Email: Phone: Message: ****** Thank you for …" at bounding box center [331, 163] width 585 height 281
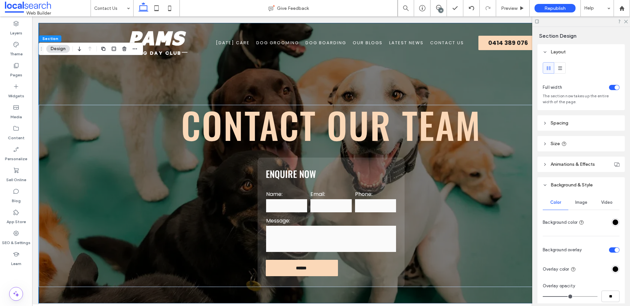
click at [580, 199] on div "Image" at bounding box center [581, 203] width 26 height 14
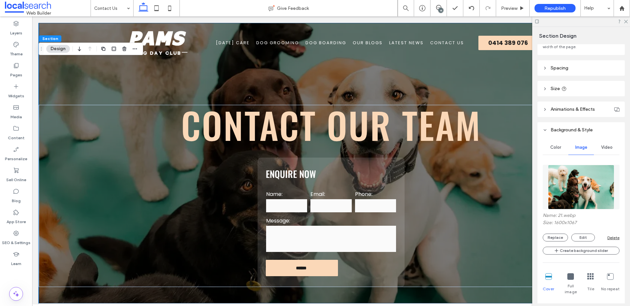
scroll to position [57, 0]
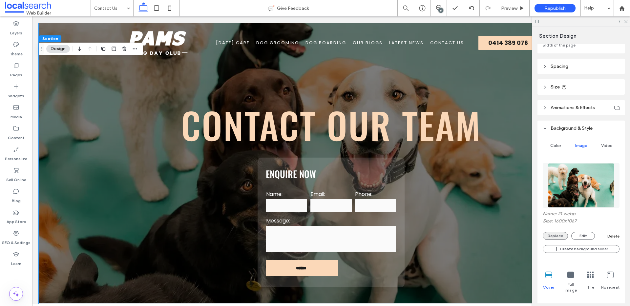
click at [565, 236] on button "Replace" at bounding box center [555, 236] width 25 height 8
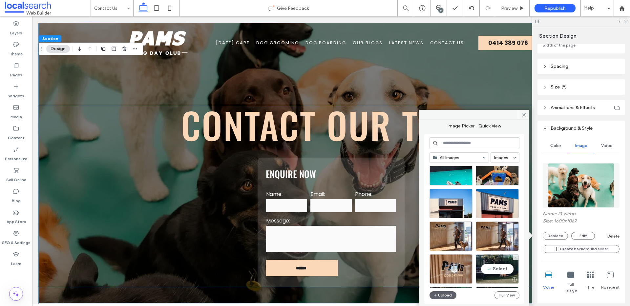
scroll to position [112, 0]
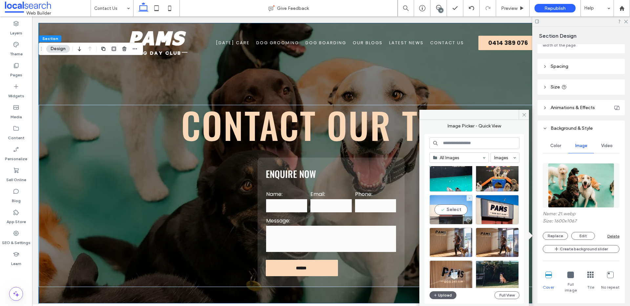
click at [458, 211] on div "Select" at bounding box center [450, 210] width 43 height 30
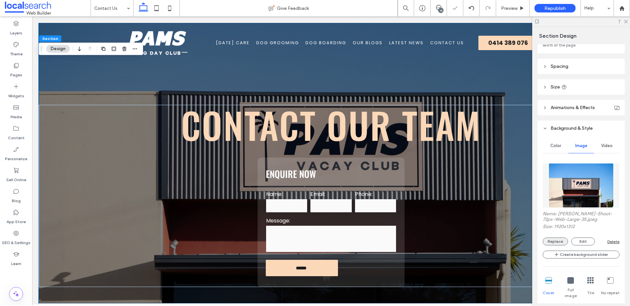
click at [555, 241] on button "Replace" at bounding box center [555, 242] width 25 height 8
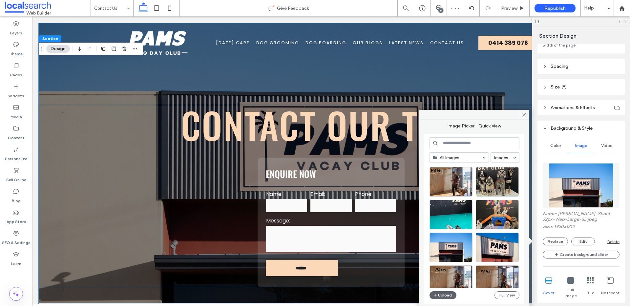
scroll to position [92, 0]
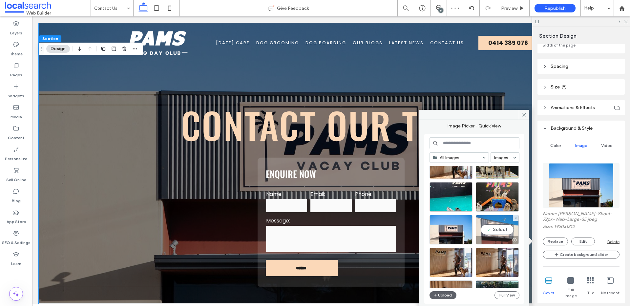
click at [500, 230] on div "Select" at bounding box center [497, 230] width 43 height 30
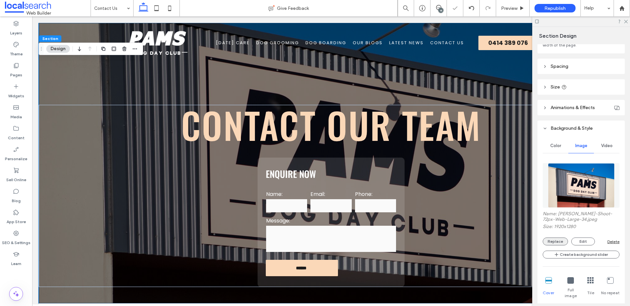
click at [558, 241] on button "Replace" at bounding box center [555, 242] width 25 height 8
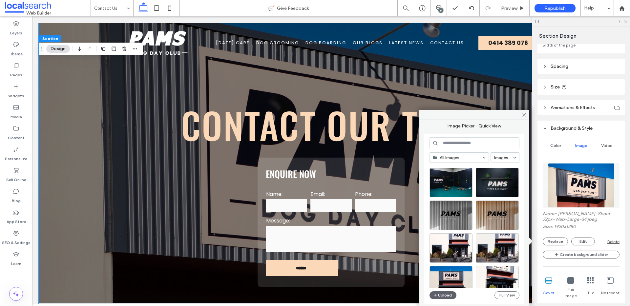
scroll to position [436, 0]
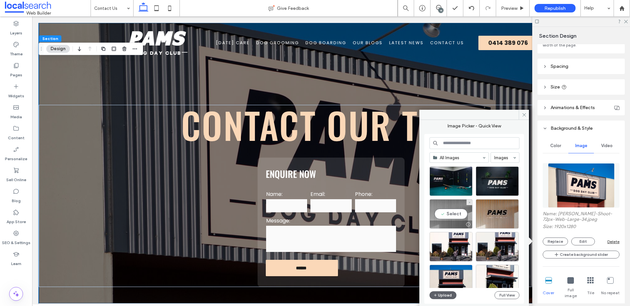
click at [454, 212] on div "Select" at bounding box center [450, 214] width 43 height 30
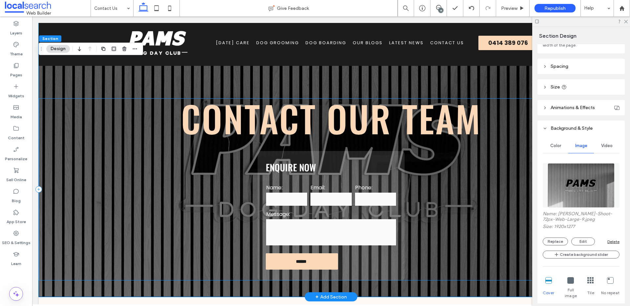
scroll to position [6, 0]
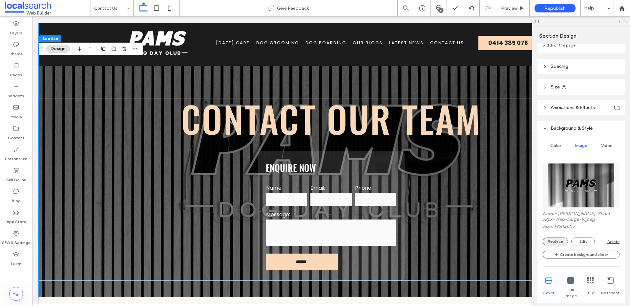
click at [555, 241] on button "Replace" at bounding box center [555, 242] width 25 height 8
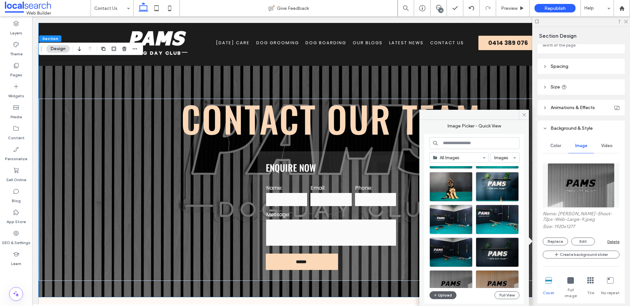
scroll to position [365, 0]
click at [507, 256] on div "Select" at bounding box center [497, 253] width 43 height 30
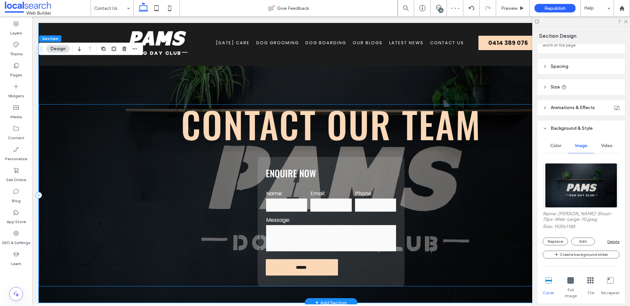
scroll to position [0, 0]
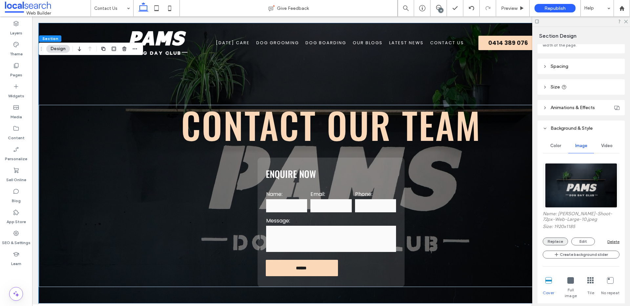
click at [556, 239] on button "Replace" at bounding box center [555, 242] width 25 height 8
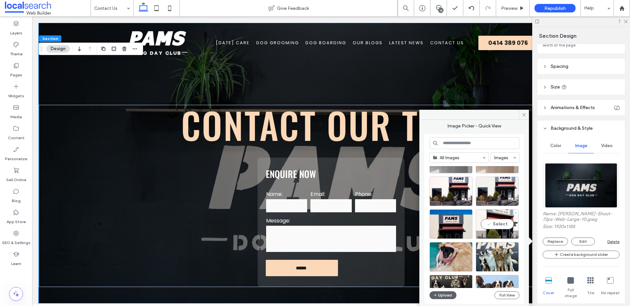
scroll to position [491, 0]
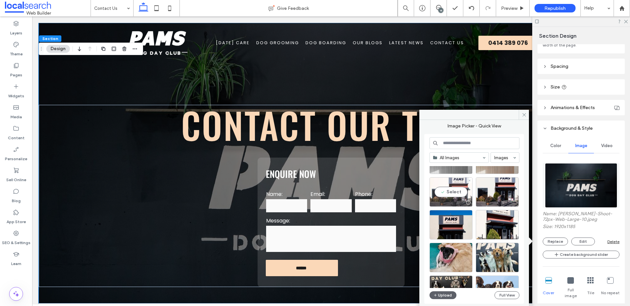
click at [460, 188] on div "Select" at bounding box center [450, 192] width 43 height 30
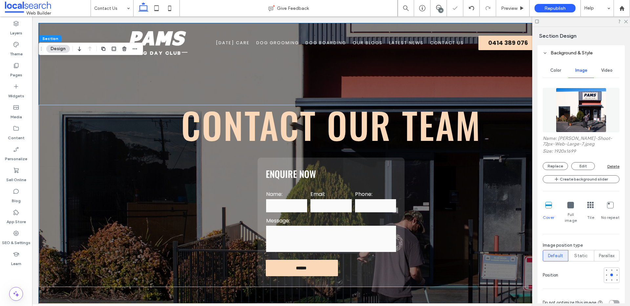
scroll to position [155, 0]
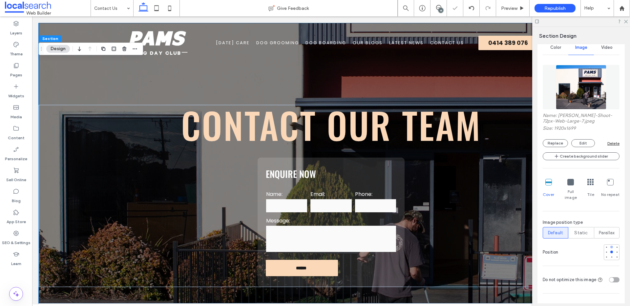
click at [610, 246] on div at bounding box center [611, 247] width 3 height 3
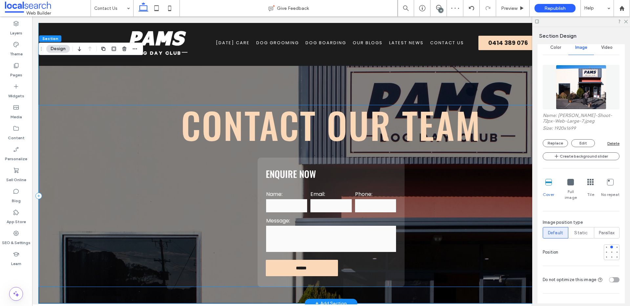
scroll to position [1, 0]
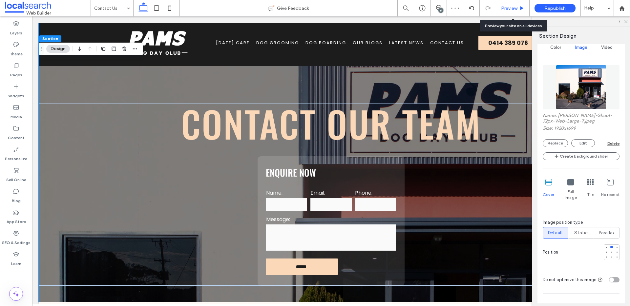
click at [513, 5] on div "Preview" at bounding box center [512, 8] width 33 height 16
click at [512, 7] on span "Preview" at bounding box center [509, 9] width 16 height 6
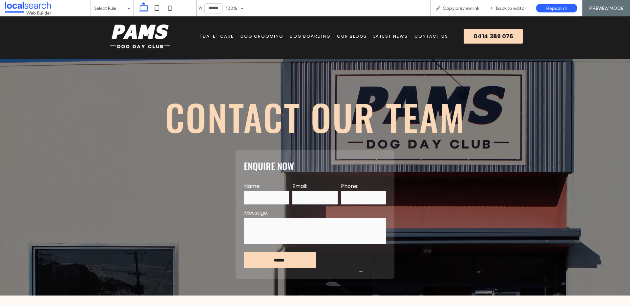
click at [512, 7] on span "Back to editor" at bounding box center [511, 9] width 30 height 6
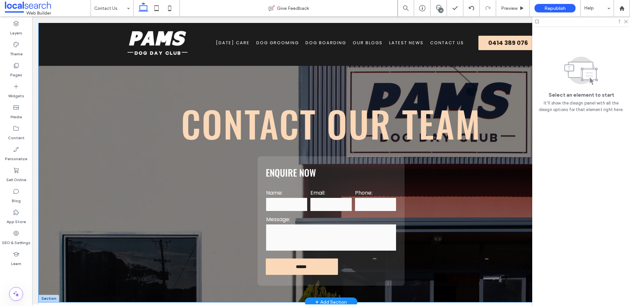
click at [142, 99] on div "Contact Our Team Enquire Now Name: Email: Phone: Message: ****** Thank you for …" at bounding box center [331, 162] width 585 height 281
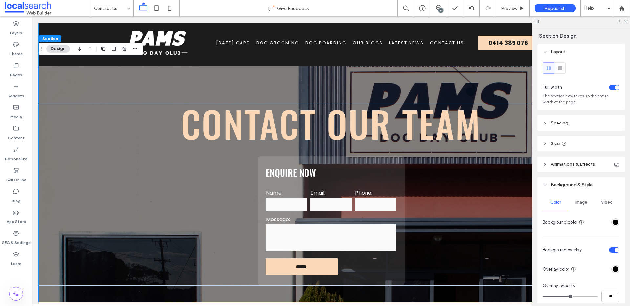
click at [575, 201] on span "Image" at bounding box center [581, 202] width 12 height 5
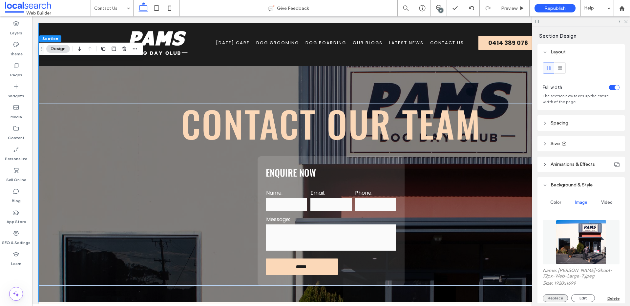
click at [563, 299] on button "Replace" at bounding box center [555, 299] width 25 height 8
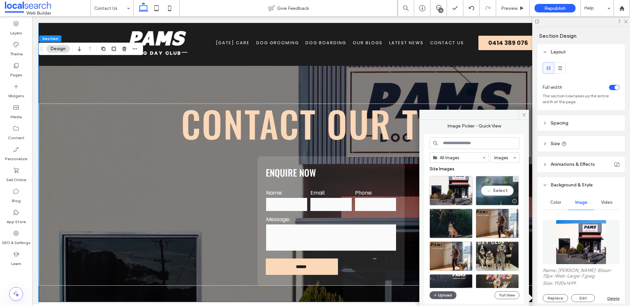
drag, startPoint x: 505, startPoint y: 191, endPoint x: 472, endPoint y: 175, distance: 36.1
click at [505, 191] on div "Select" at bounding box center [497, 191] width 43 height 30
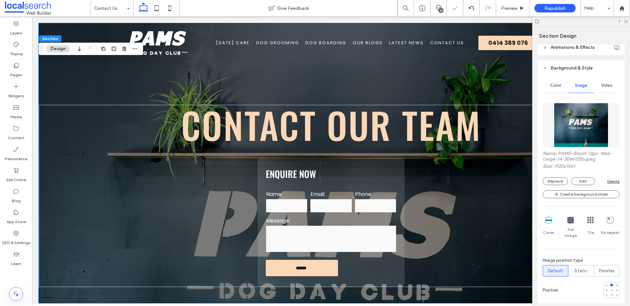
scroll to position [117, 0]
click at [610, 289] on div at bounding box center [611, 290] width 3 height 3
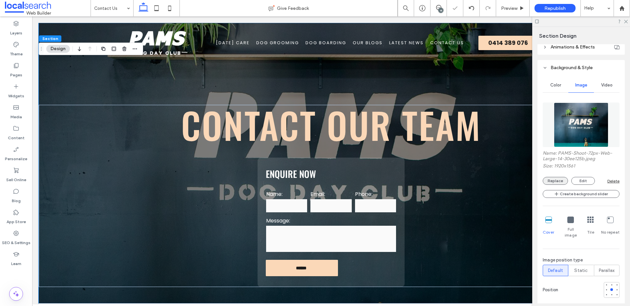
click at [558, 182] on button "Replace" at bounding box center [555, 181] width 25 height 8
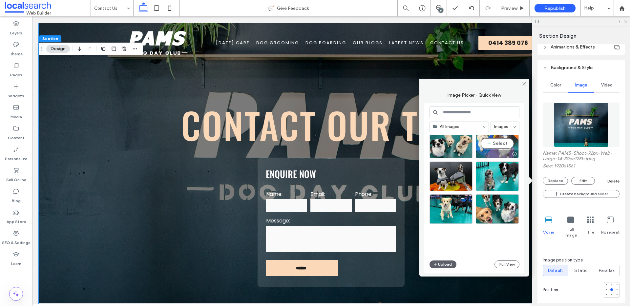
scroll to position [938, 0]
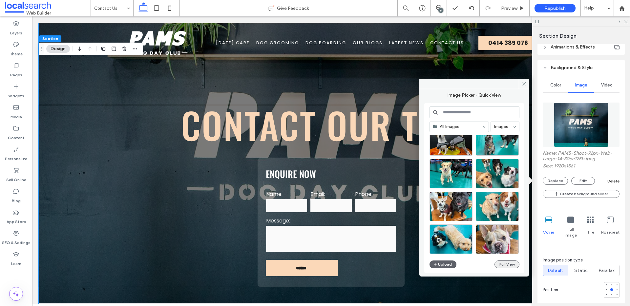
click at [515, 264] on button "Full View" at bounding box center [506, 265] width 25 height 8
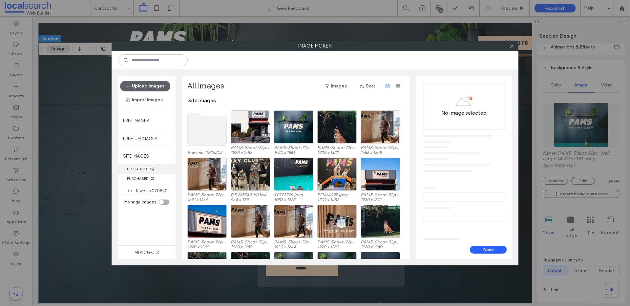
click at [172, 169] on label "UPLOADED ( 195 )" at bounding box center [146, 169] width 57 height 10
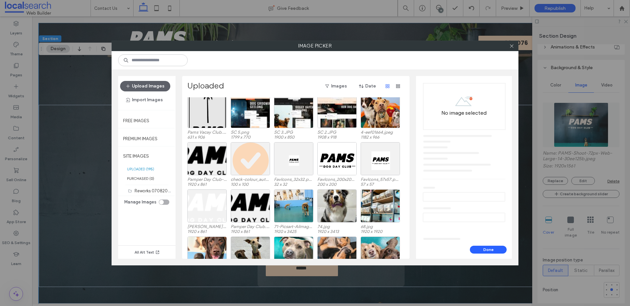
scroll to position [760, 0]
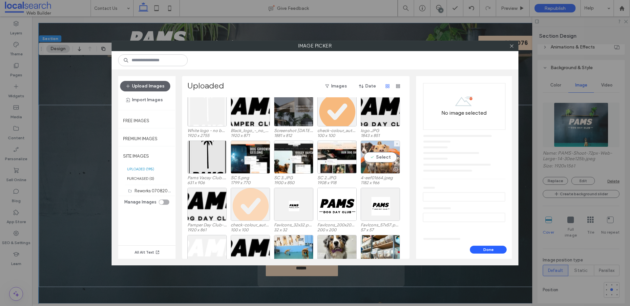
click at [379, 153] on div "Select" at bounding box center [380, 157] width 39 height 33
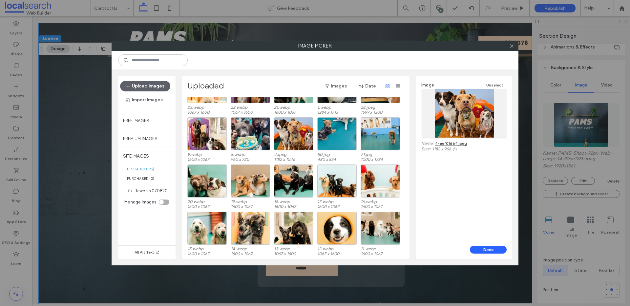
scroll to position [1350, 0]
click at [294, 184] on div "Select" at bounding box center [293, 181] width 39 height 33
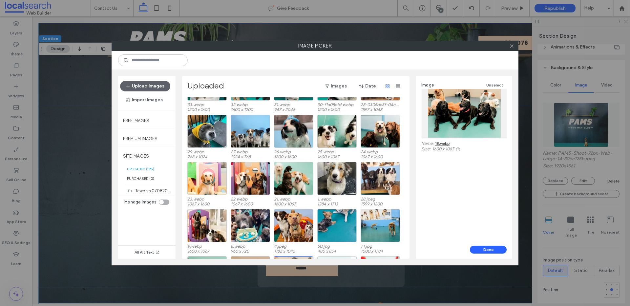
scroll to position [1247, 0]
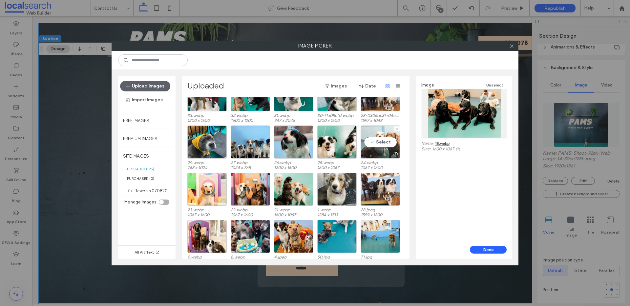
click at [373, 142] on div "Select" at bounding box center [380, 142] width 39 height 33
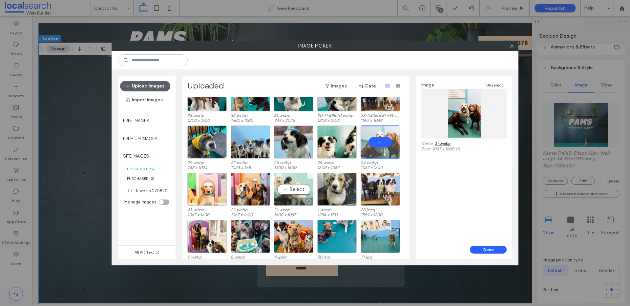
click at [298, 188] on div "Select" at bounding box center [293, 189] width 39 height 33
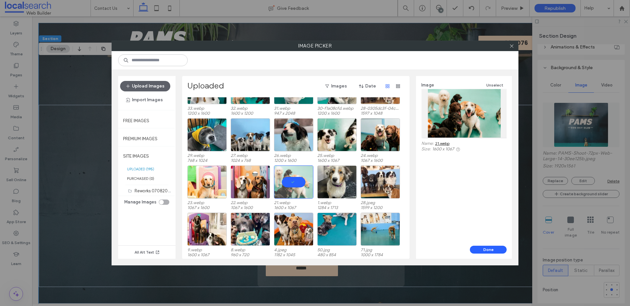
scroll to position [1254, 0]
click at [382, 135] on div "Select" at bounding box center [380, 135] width 39 height 33
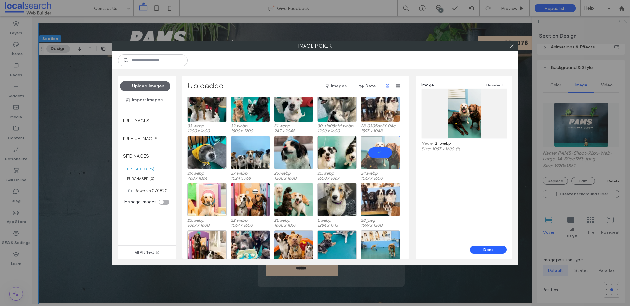
scroll to position [1221, 0]
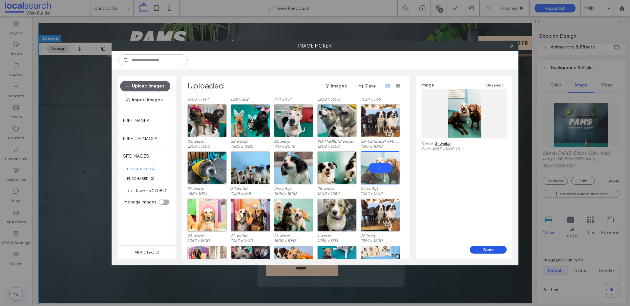
click at [491, 252] on button "Done" at bounding box center [488, 250] width 37 height 8
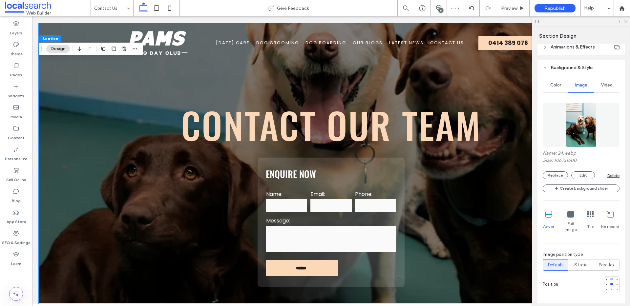
click at [610, 278] on div at bounding box center [611, 279] width 3 height 3
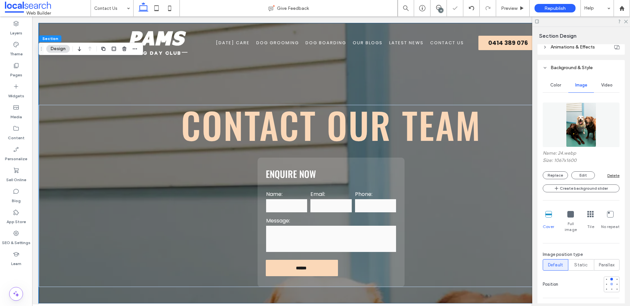
click at [609, 282] on div at bounding box center [611, 284] width 5 height 5
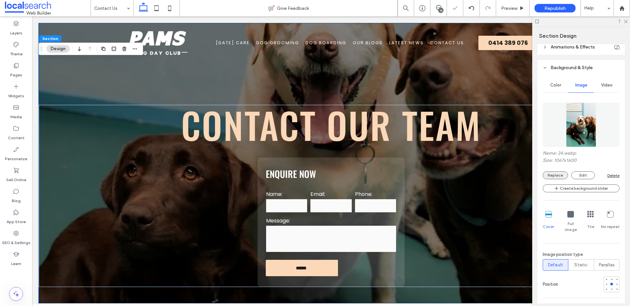
click at [557, 172] on button "Replace" at bounding box center [555, 176] width 25 height 8
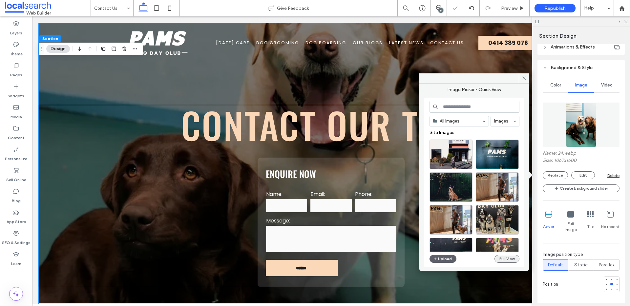
click at [509, 259] on button "Full View" at bounding box center [506, 259] width 25 height 8
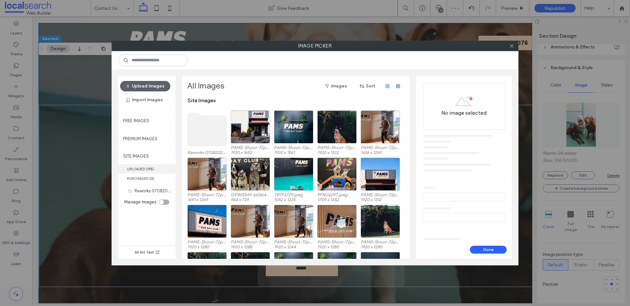
click at [153, 168] on b "195" at bounding box center [150, 169] width 6 height 5
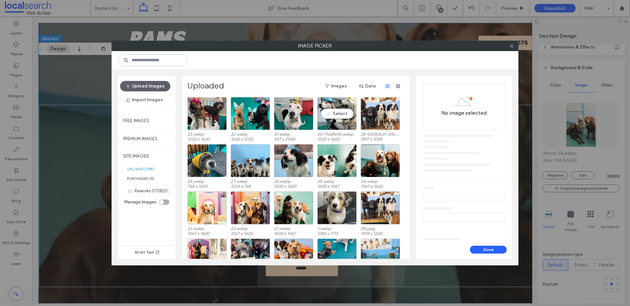
scroll to position [1236, 0]
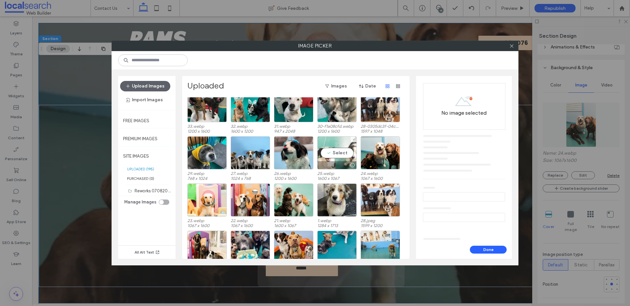
click at [335, 148] on div "Select" at bounding box center [336, 152] width 39 height 33
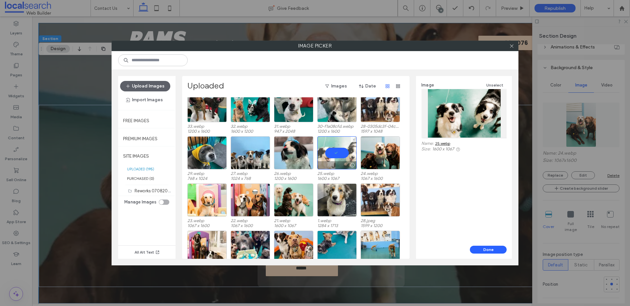
click at [328, 153] on div at bounding box center [336, 152] width 39 height 33
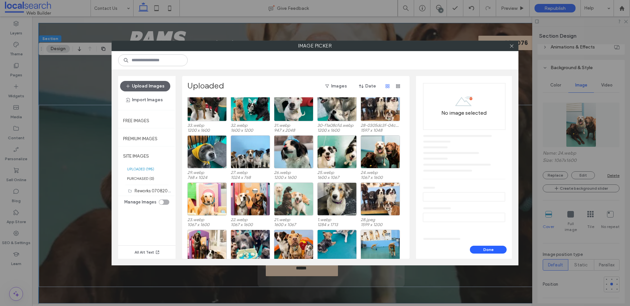
scroll to position [1238, 0]
click at [295, 193] on div "Select" at bounding box center [293, 198] width 39 height 33
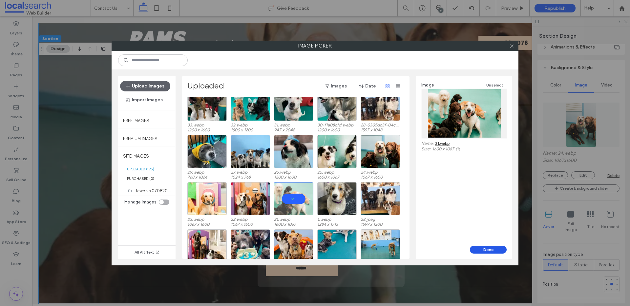
click at [480, 248] on button "Done" at bounding box center [488, 250] width 37 height 8
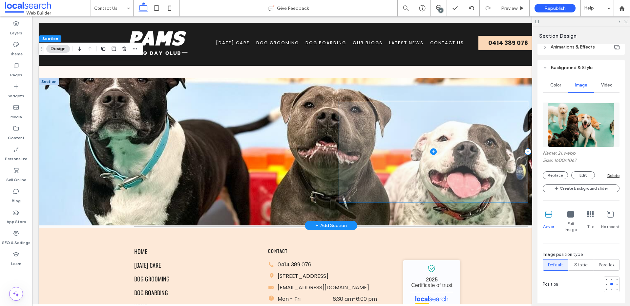
scroll to position [646, 0]
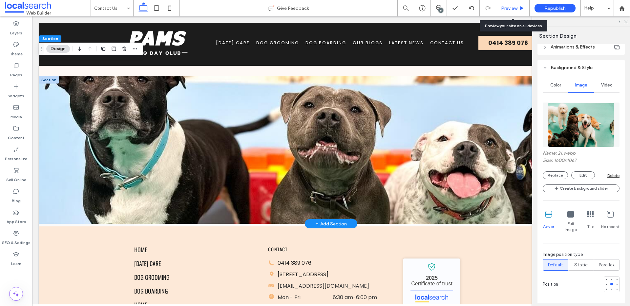
click at [505, 9] on span "Preview" at bounding box center [509, 9] width 16 height 6
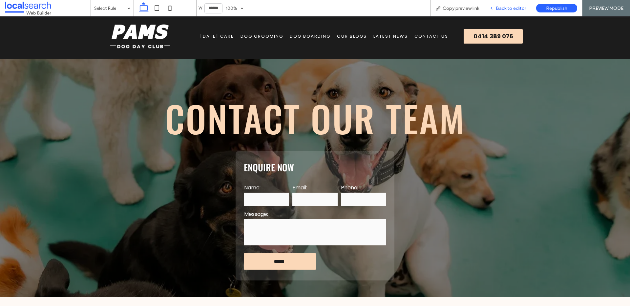
click at [516, 4] on div "Back to editor" at bounding box center [507, 8] width 47 height 16
click at [512, 8] on span "Back to editor" at bounding box center [511, 9] width 30 height 6
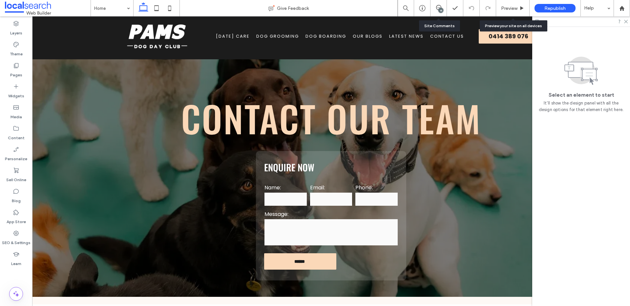
click at [438, 4] on div "14" at bounding box center [438, 8] width 16 height 16
click at [441, 9] on div "14" at bounding box center [440, 10] width 5 height 5
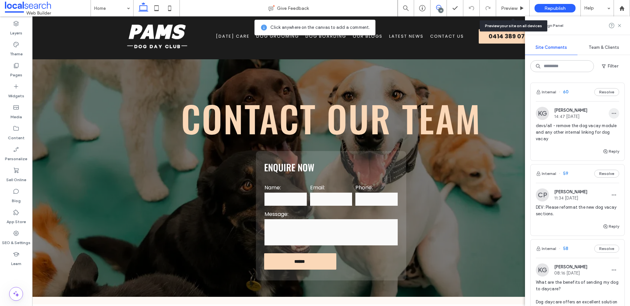
click at [611, 114] on icon "button" at bounding box center [613, 113] width 5 height 5
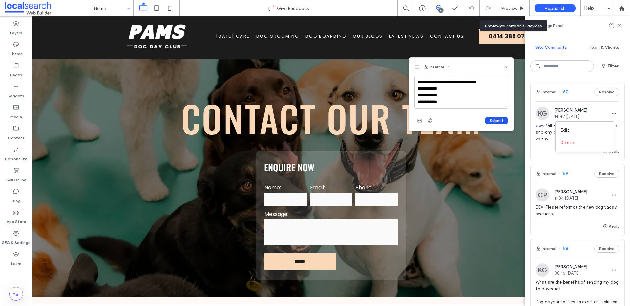
type textarea "**********"
click at [489, 118] on button "Submit" at bounding box center [497, 121] width 24 height 8
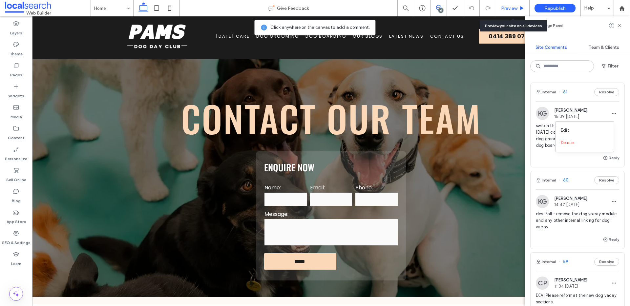
click at [513, 8] on span "Preview" at bounding box center [509, 9] width 16 height 6
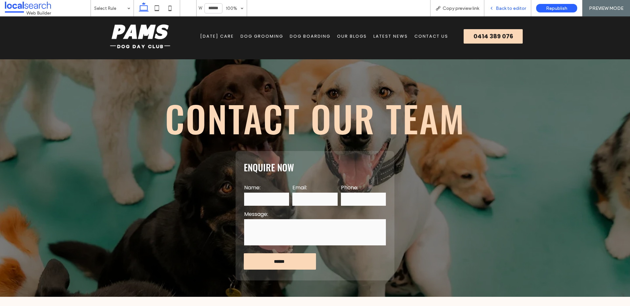
click at [521, 7] on span "Back to editor" at bounding box center [511, 9] width 30 height 6
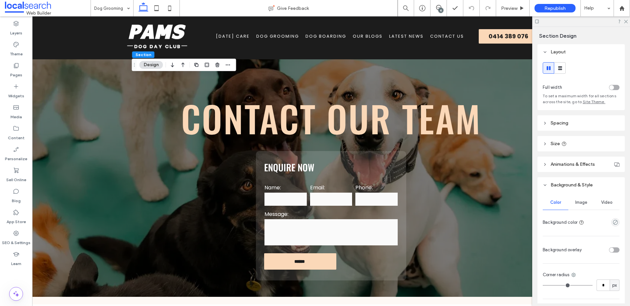
drag, startPoint x: 583, startPoint y: 202, endPoint x: 578, endPoint y: 216, distance: 14.3
click at [583, 202] on span "Image" at bounding box center [581, 202] width 12 height 5
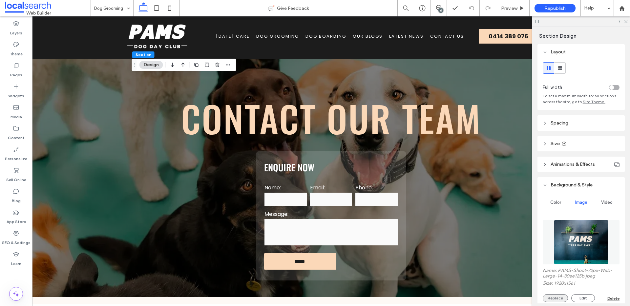
click at [551, 296] on button "Replace" at bounding box center [555, 299] width 25 height 8
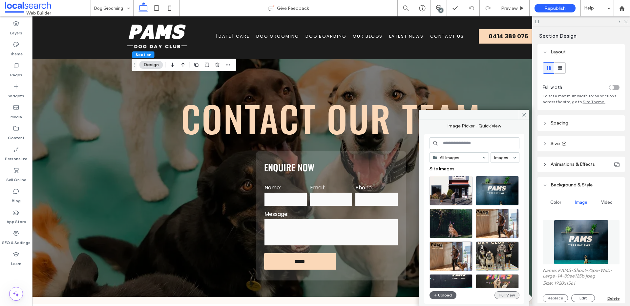
click at [506, 299] on button "Full View" at bounding box center [506, 296] width 25 height 8
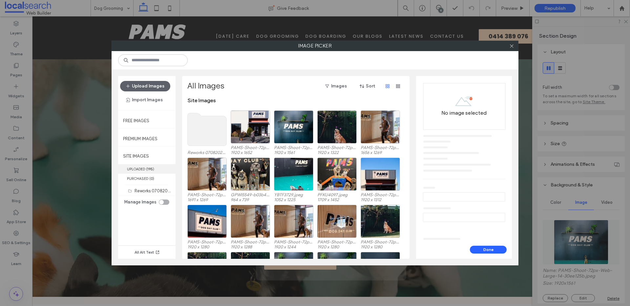
click at [157, 170] on label "UPLOADED ( 195 )" at bounding box center [146, 169] width 57 height 10
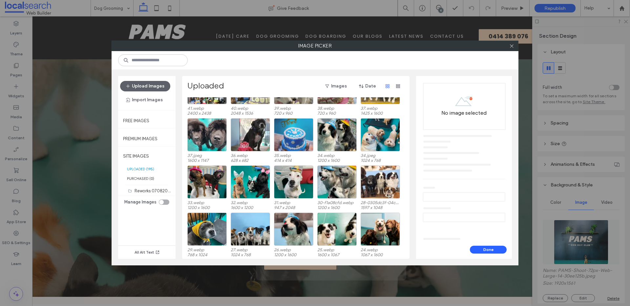
scroll to position [1161, 0]
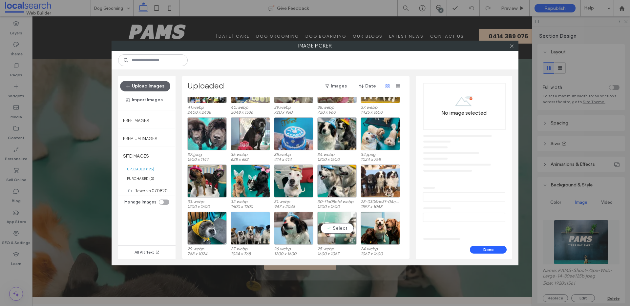
click at [336, 226] on div "Select" at bounding box center [336, 228] width 39 height 33
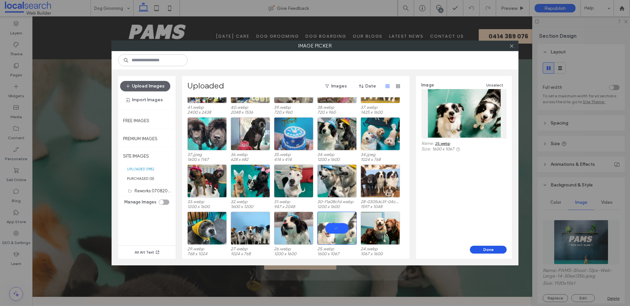
click at [474, 246] on button "Done" at bounding box center [488, 250] width 37 height 8
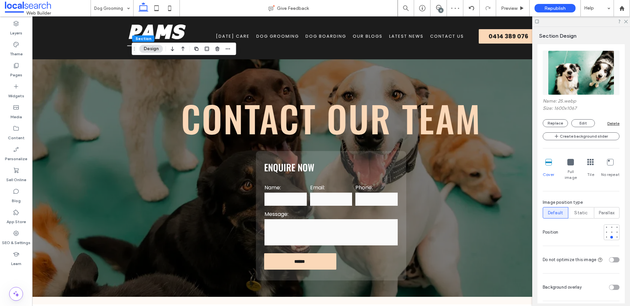
scroll to position [195, 0]
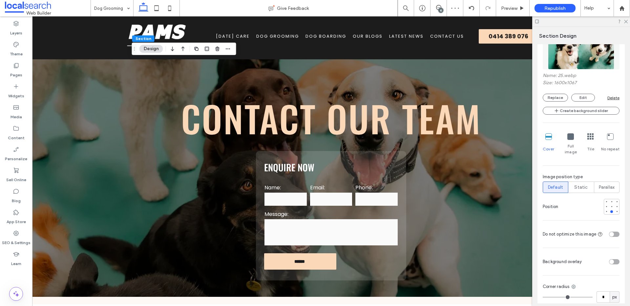
drag, startPoint x: 609, startPoint y: 200, endPoint x: 605, endPoint y: 201, distance: 4.4
click at [609, 204] on div at bounding box center [611, 206] width 5 height 5
click at [518, 6] on div "Preview" at bounding box center [512, 9] width 33 height 6
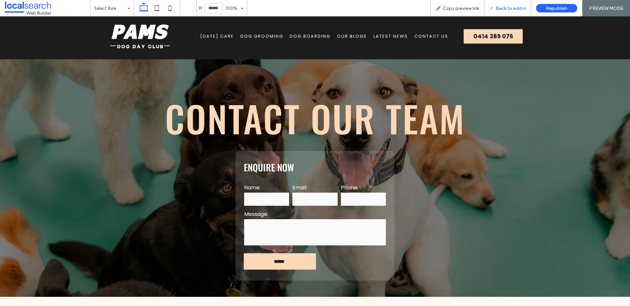
click at [519, 8] on span "Back to editor" at bounding box center [511, 9] width 30 height 6
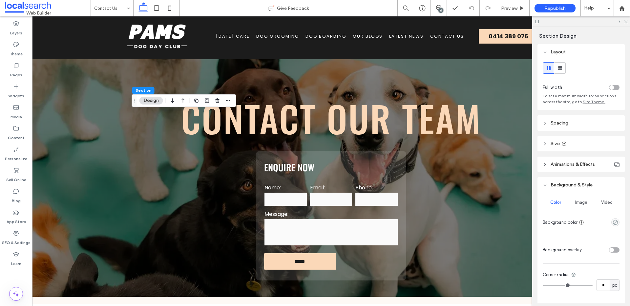
click at [585, 203] on div "Image" at bounding box center [581, 203] width 26 height 14
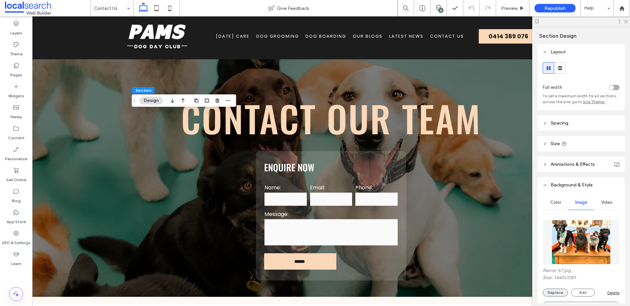
click at [559, 290] on button "Replace" at bounding box center [555, 293] width 25 height 8
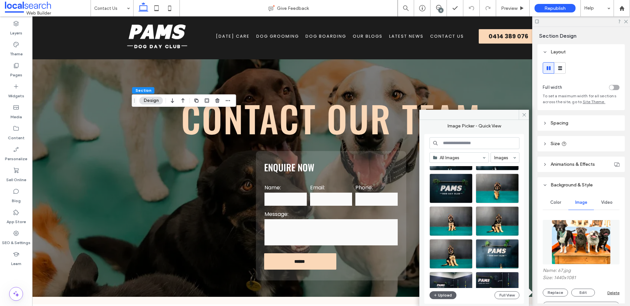
scroll to position [329, 0]
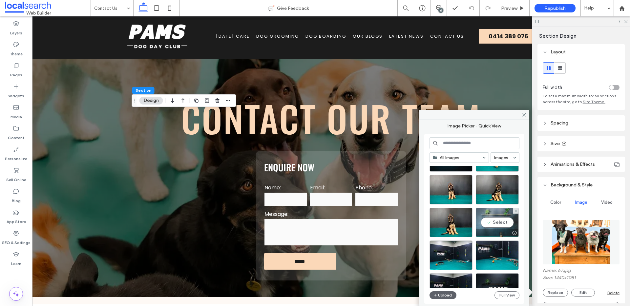
click at [501, 226] on div "Select" at bounding box center [497, 223] width 43 height 30
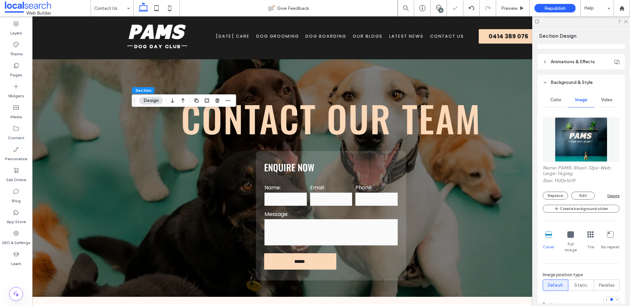
scroll to position [135, 0]
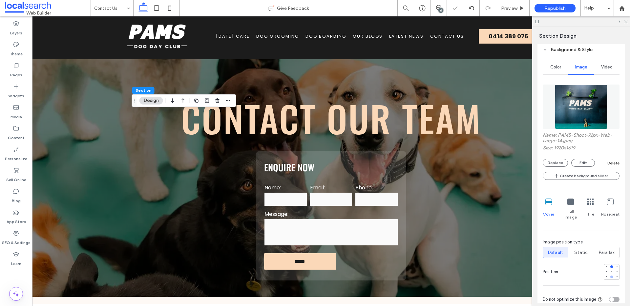
click at [610, 276] on div at bounding box center [611, 277] width 3 height 3
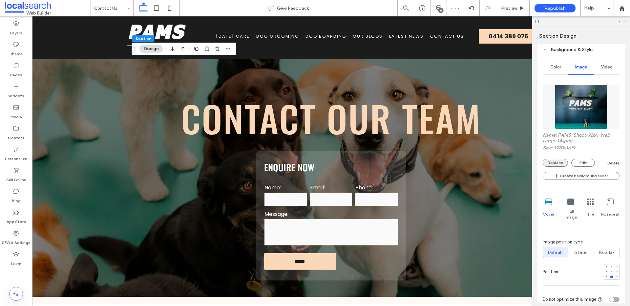
click at [560, 161] on button "Replace" at bounding box center [555, 163] width 25 height 8
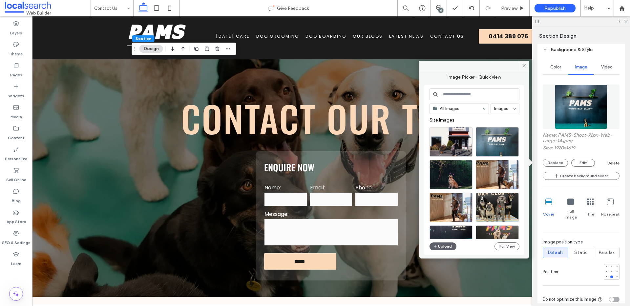
click at [507, 145] on div at bounding box center [497, 142] width 43 height 30
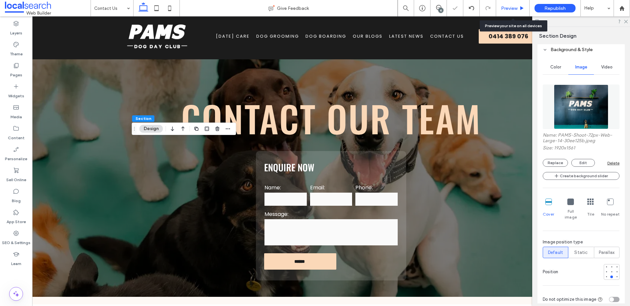
click at [504, 8] on span "Preview" at bounding box center [509, 9] width 16 height 6
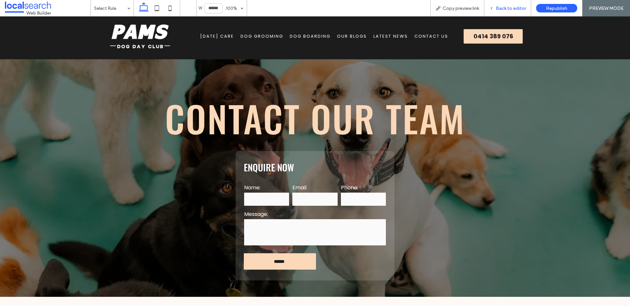
click at [502, 3] on div "Back to editor" at bounding box center [507, 8] width 47 height 16
click at [495, 6] on div "Back to editor" at bounding box center [507, 9] width 47 height 6
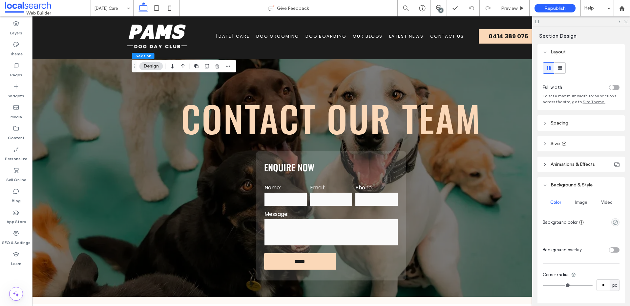
drag, startPoint x: 582, startPoint y: 204, endPoint x: 584, endPoint y: 201, distance: 3.4
click at [583, 202] on span "Image" at bounding box center [581, 202] width 12 height 5
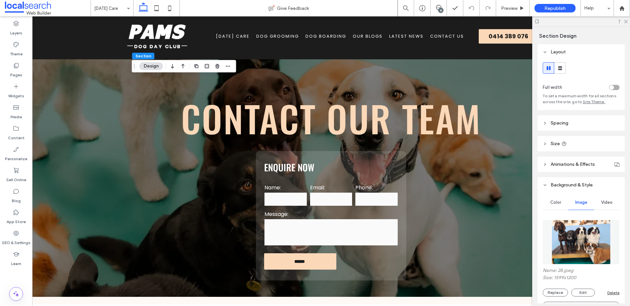
scroll to position [1, 0]
click at [584, 290] on button "Edit" at bounding box center [583, 292] width 24 height 8
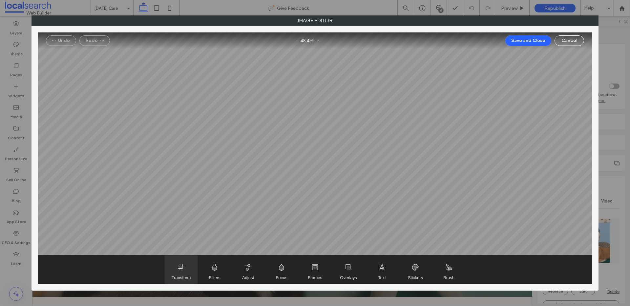
click at [165, 279] on span "Transform" at bounding box center [181, 270] width 33 height 28
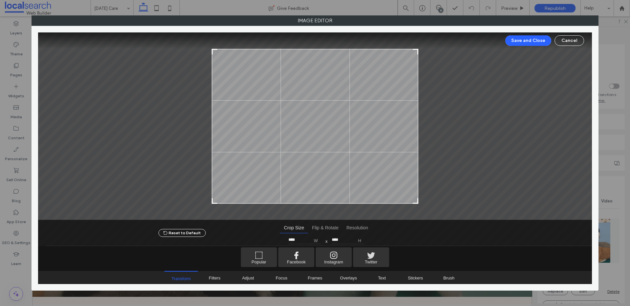
type input "****"
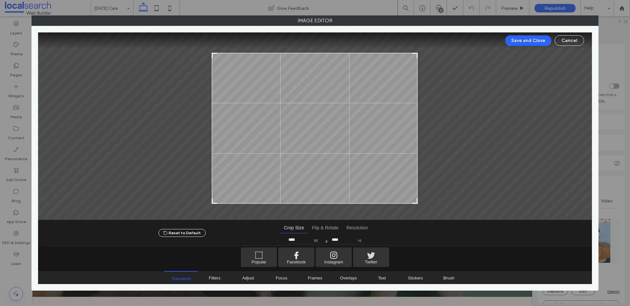
drag, startPoint x: 413, startPoint y: 50, endPoint x: 412, endPoint y: 53, distance: 4.0
click at [412, 53] on div at bounding box center [415, 56] width 8 height 8
drag, startPoint x: 541, startPoint y: 41, endPoint x: 529, endPoint y: 47, distance: 13.4
click at [541, 41] on button "Save and Close" at bounding box center [528, 40] width 46 height 10
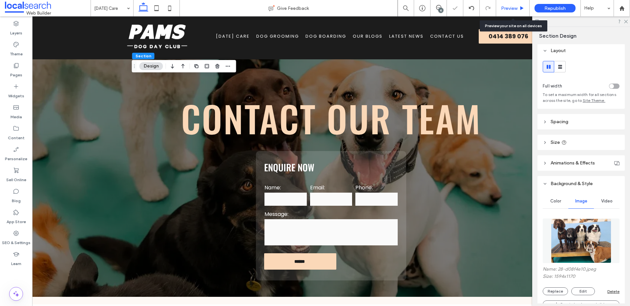
click at [508, 7] on span "Preview" at bounding box center [509, 9] width 16 height 6
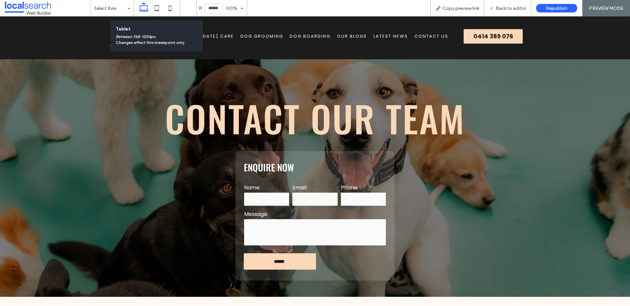
click at [157, 9] on icon at bounding box center [156, 8] width 13 height 13
type input "*****"
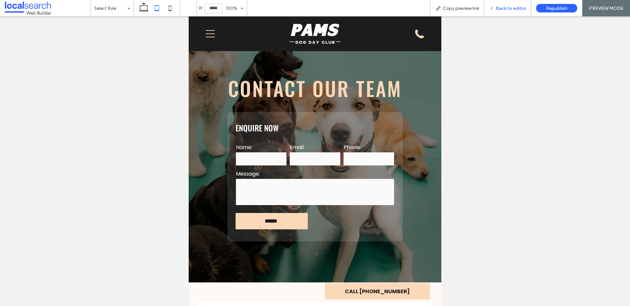
click at [501, 10] on span "Back to editor" at bounding box center [511, 9] width 30 height 6
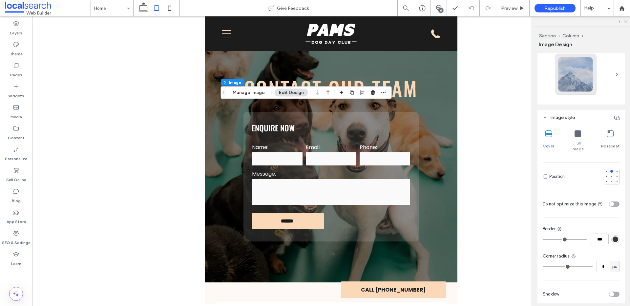
scroll to position [125, 0]
click at [610, 175] on div at bounding box center [611, 176] width 3 height 3
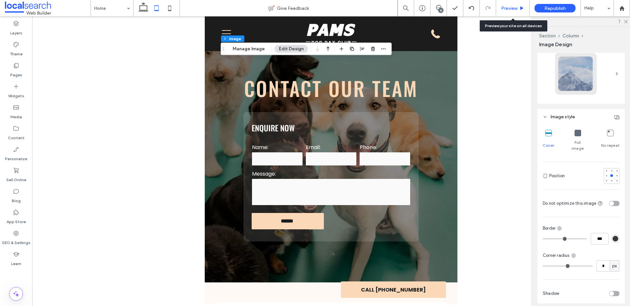
click at [520, 5] on div "Preview" at bounding box center [512, 8] width 33 height 16
click at [513, 10] on span "Preview" at bounding box center [509, 9] width 16 height 6
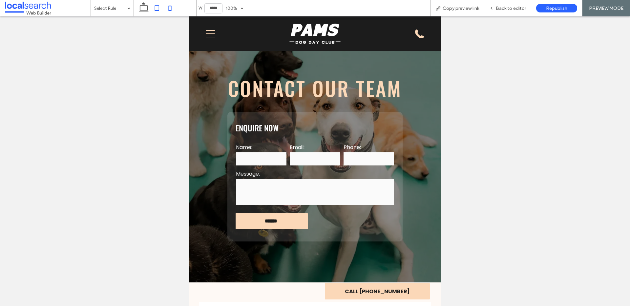
click at [170, 11] on use at bounding box center [170, 8] width 3 height 5
type input "*****"
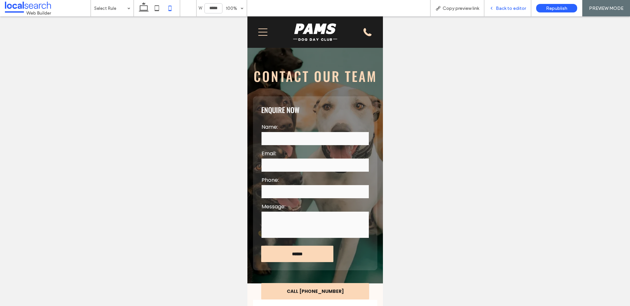
click at [505, 6] on span "Back to editor" at bounding box center [511, 9] width 30 height 6
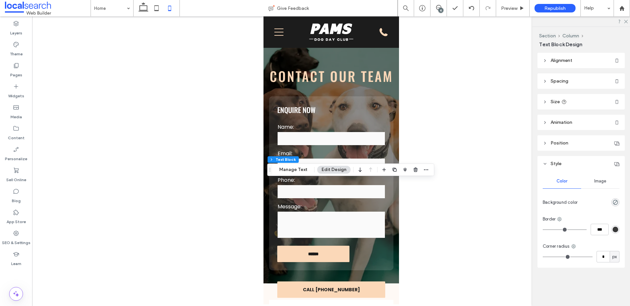
click at [578, 86] on header "Spacing" at bounding box center [580, 80] width 87 height 15
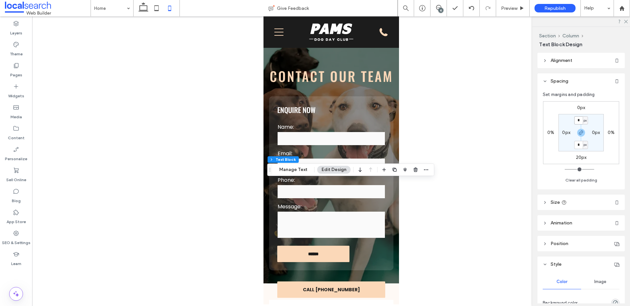
click at [580, 120] on input "*" at bounding box center [578, 120] width 9 height 8
type input "**"
click at [486, 184] on div at bounding box center [331, 160] width 598 height 288
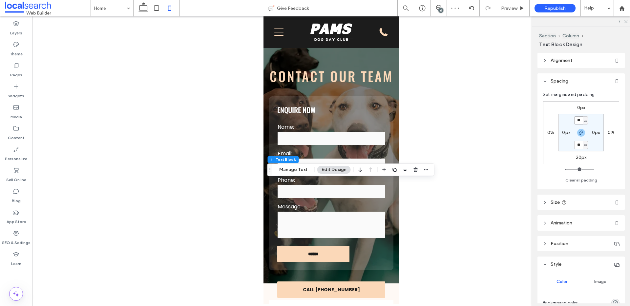
click at [578, 118] on input "**" at bounding box center [578, 120] width 9 height 8
type input "**"
click at [534, 124] on div "Section Column Text Block Design Alignment Spacing Set margins and padding 0px …" at bounding box center [581, 167] width 98 height 280
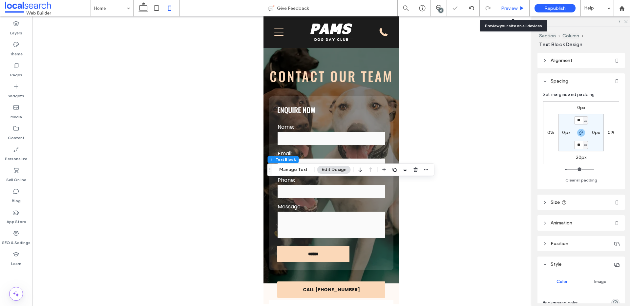
click at [516, 10] on span "Preview" at bounding box center [509, 9] width 16 height 6
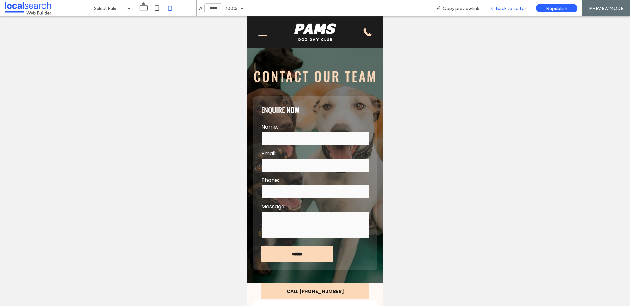
click at [506, 5] on div "Back to editor" at bounding box center [507, 8] width 47 height 16
click at [502, 8] on span "Back to editor" at bounding box center [511, 9] width 30 height 6
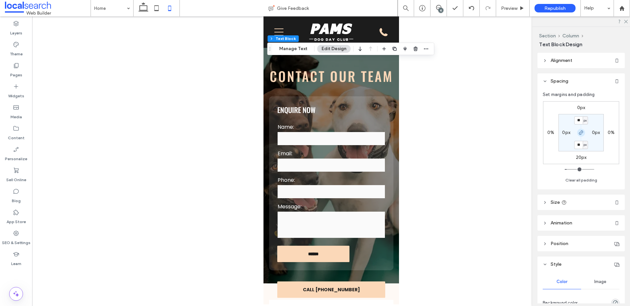
click at [579, 135] on icon "button" at bounding box center [580, 132] width 5 height 5
click at [579, 145] on label "20px" at bounding box center [581, 145] width 11 height 6
type input "*"
click at [511, 4] on div "Preview" at bounding box center [512, 8] width 33 height 16
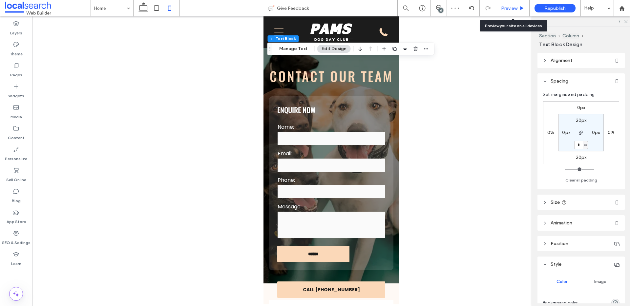
click at [510, 11] on div "Preview" at bounding box center [512, 8] width 33 height 16
click at [506, 10] on span "Preview" at bounding box center [509, 9] width 16 height 6
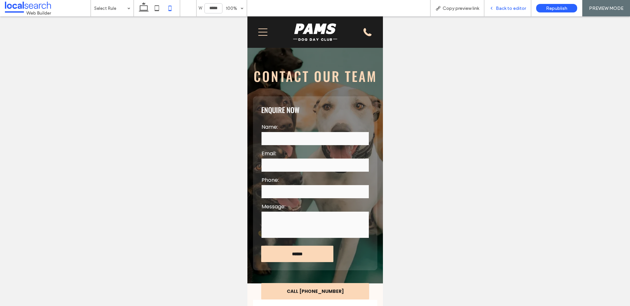
click at [500, 5] on div "Back to editor" at bounding box center [507, 8] width 47 height 16
click at [518, 6] on span "Back to editor" at bounding box center [511, 9] width 30 height 6
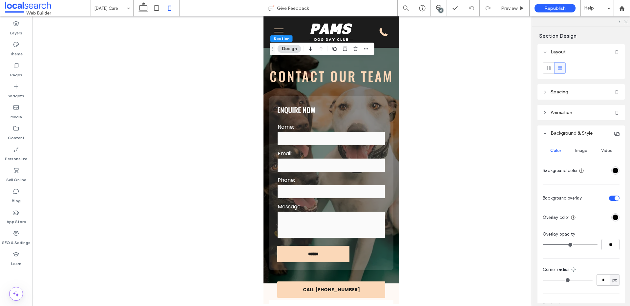
click at [584, 155] on div "Image" at bounding box center [581, 151] width 26 height 14
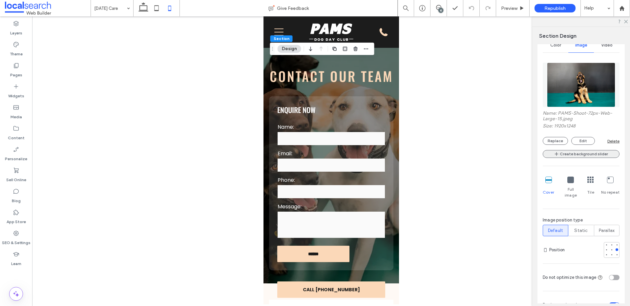
scroll to position [112, 0]
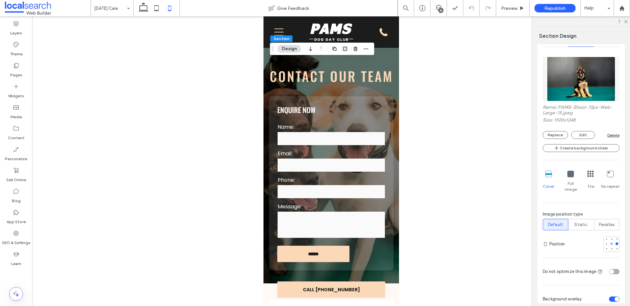
click at [610, 243] on div at bounding box center [611, 244] width 3 height 3
click at [510, 9] on span "Preview" at bounding box center [509, 9] width 16 height 6
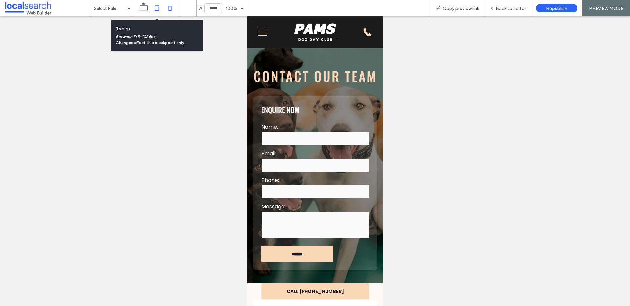
click at [156, 9] on icon at bounding box center [156, 8] width 13 height 13
type input "*****"
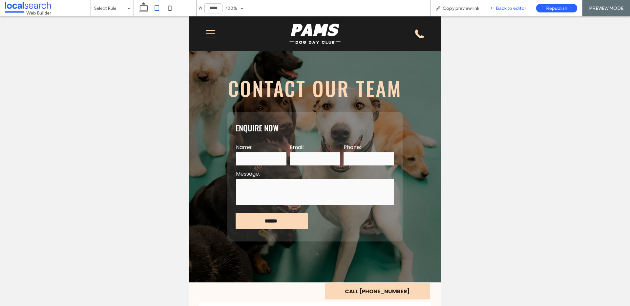
click at [515, 8] on span "Back to editor" at bounding box center [511, 9] width 30 height 6
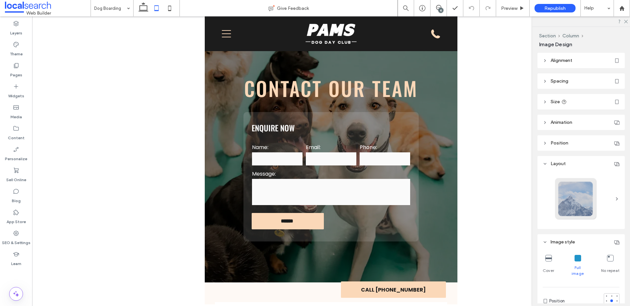
type input "**"
type input "****"
type input "***"
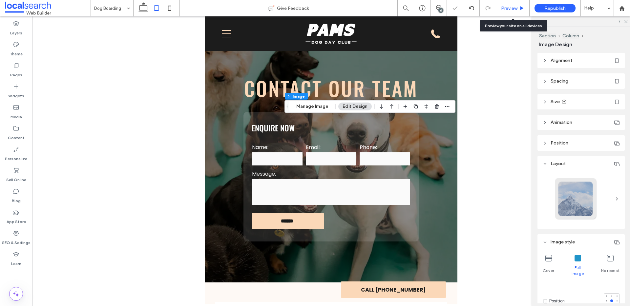
click at [506, 11] on div "Preview" at bounding box center [512, 8] width 33 height 16
click at [507, 10] on span "Preview" at bounding box center [509, 9] width 16 height 6
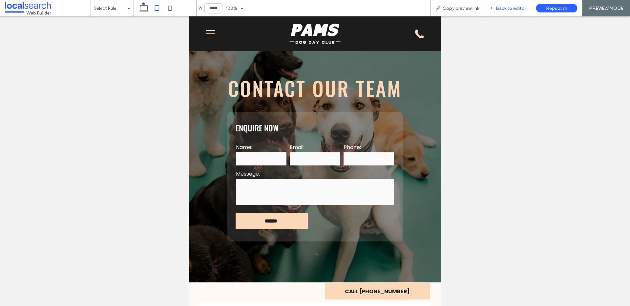
click at [503, 9] on span "Back to editor" at bounding box center [511, 9] width 30 height 6
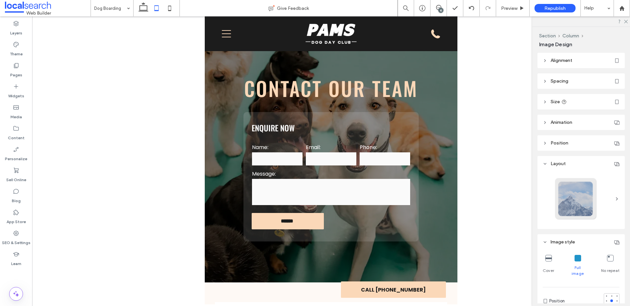
type input "**"
type input "****"
type input "***"
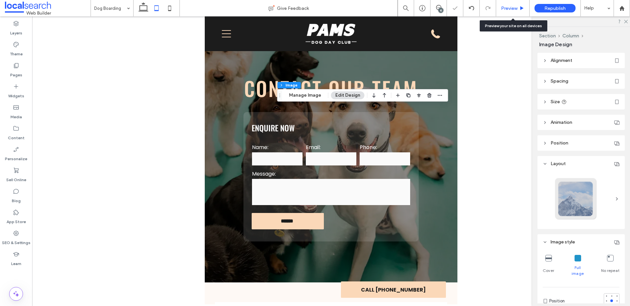
click at [504, 9] on span "Preview" at bounding box center [509, 9] width 16 height 6
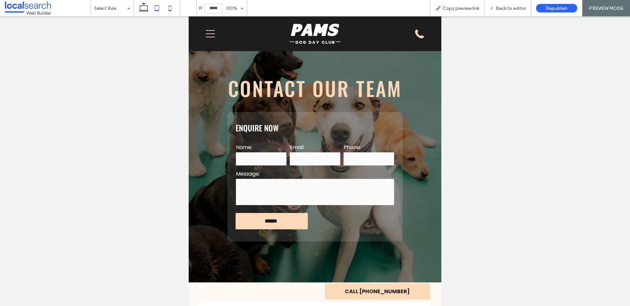
click at [169, 10] on icon at bounding box center [169, 8] width 13 height 13
type input "*****"
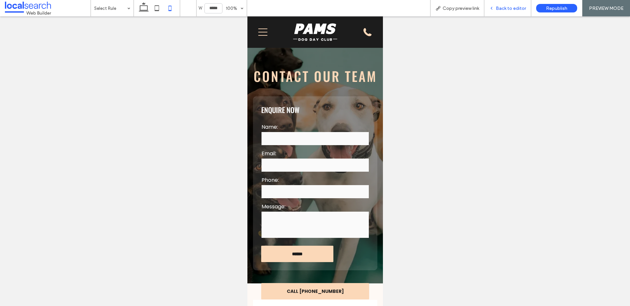
click at [510, 8] on span "Back to editor" at bounding box center [511, 9] width 30 height 6
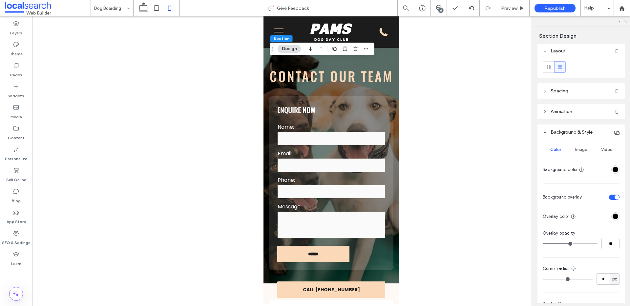
scroll to position [1, 0]
click at [578, 152] on span "Image" at bounding box center [581, 149] width 12 height 5
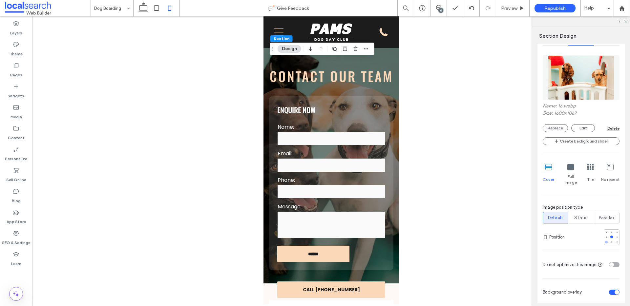
scroll to position [119, 0]
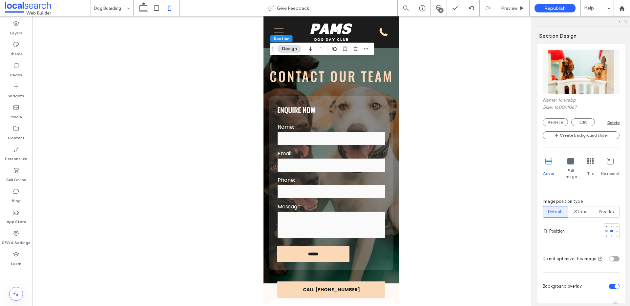
click at [605, 230] on div at bounding box center [606, 231] width 3 height 3
click at [615, 230] on div at bounding box center [616, 231] width 3 height 3
click at [514, 10] on span "Preview" at bounding box center [509, 9] width 16 height 6
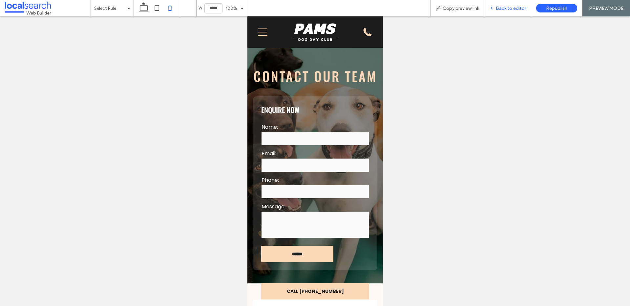
click at [511, 3] on div "Back to editor" at bounding box center [507, 8] width 47 height 16
click at [509, 7] on span "Back to editor" at bounding box center [511, 9] width 30 height 6
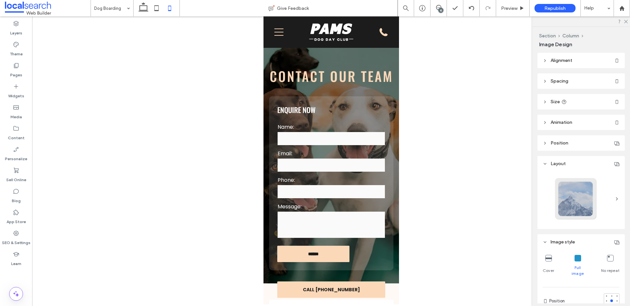
type input "**"
type input "***"
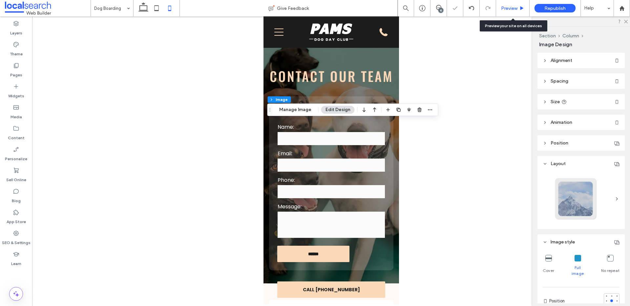
click at [510, 5] on div "Preview" at bounding box center [512, 8] width 33 height 16
click at [510, 6] on span "Preview" at bounding box center [509, 9] width 16 height 6
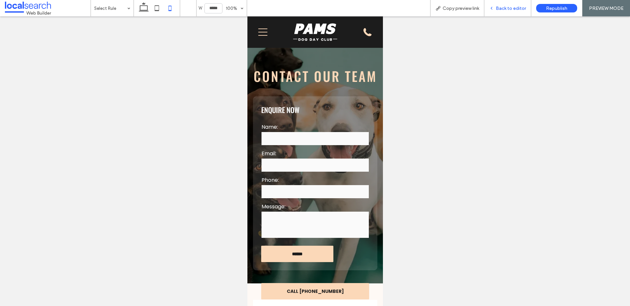
click at [500, 6] on span "Back to editor" at bounding box center [511, 9] width 30 height 6
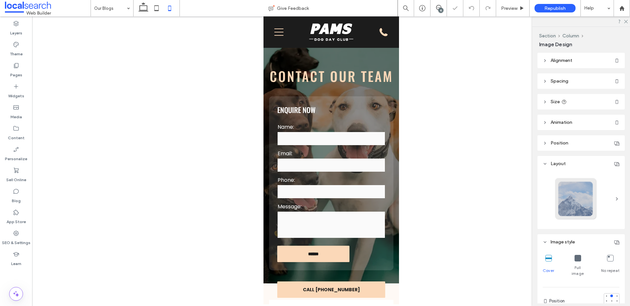
type input "***"
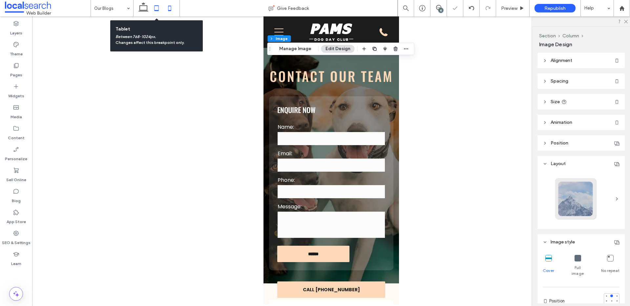
click at [155, 7] on use at bounding box center [157, 8] width 4 height 6
type input "***"
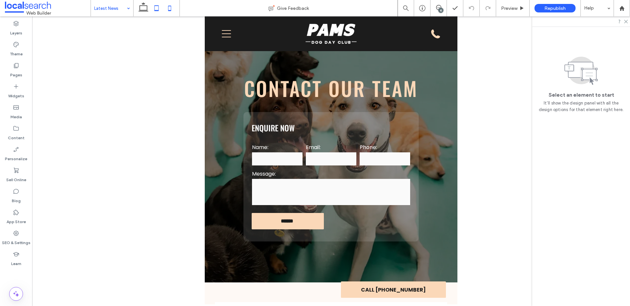
click at [166, 8] on icon at bounding box center [169, 8] width 13 height 13
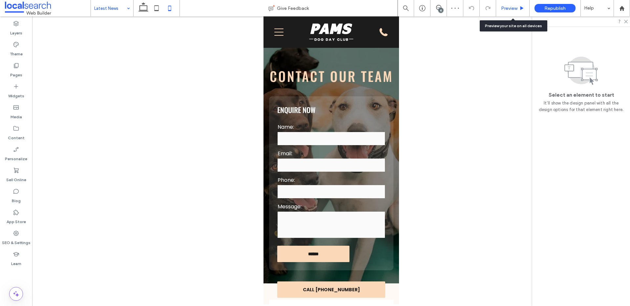
click at [513, 3] on div "Preview" at bounding box center [512, 8] width 33 height 16
click at [512, 6] on span "Preview" at bounding box center [509, 9] width 16 height 6
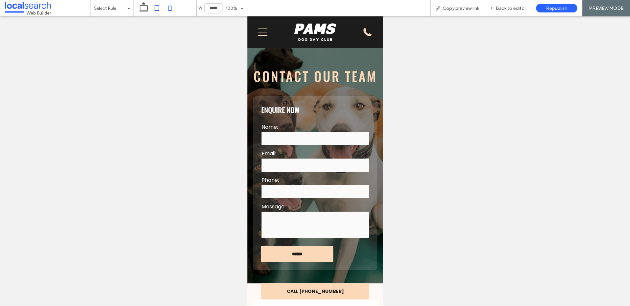
click at [154, 7] on icon at bounding box center [156, 8] width 13 height 13
type input "*****"
